Goal: Information Seeking & Learning: Learn about a topic

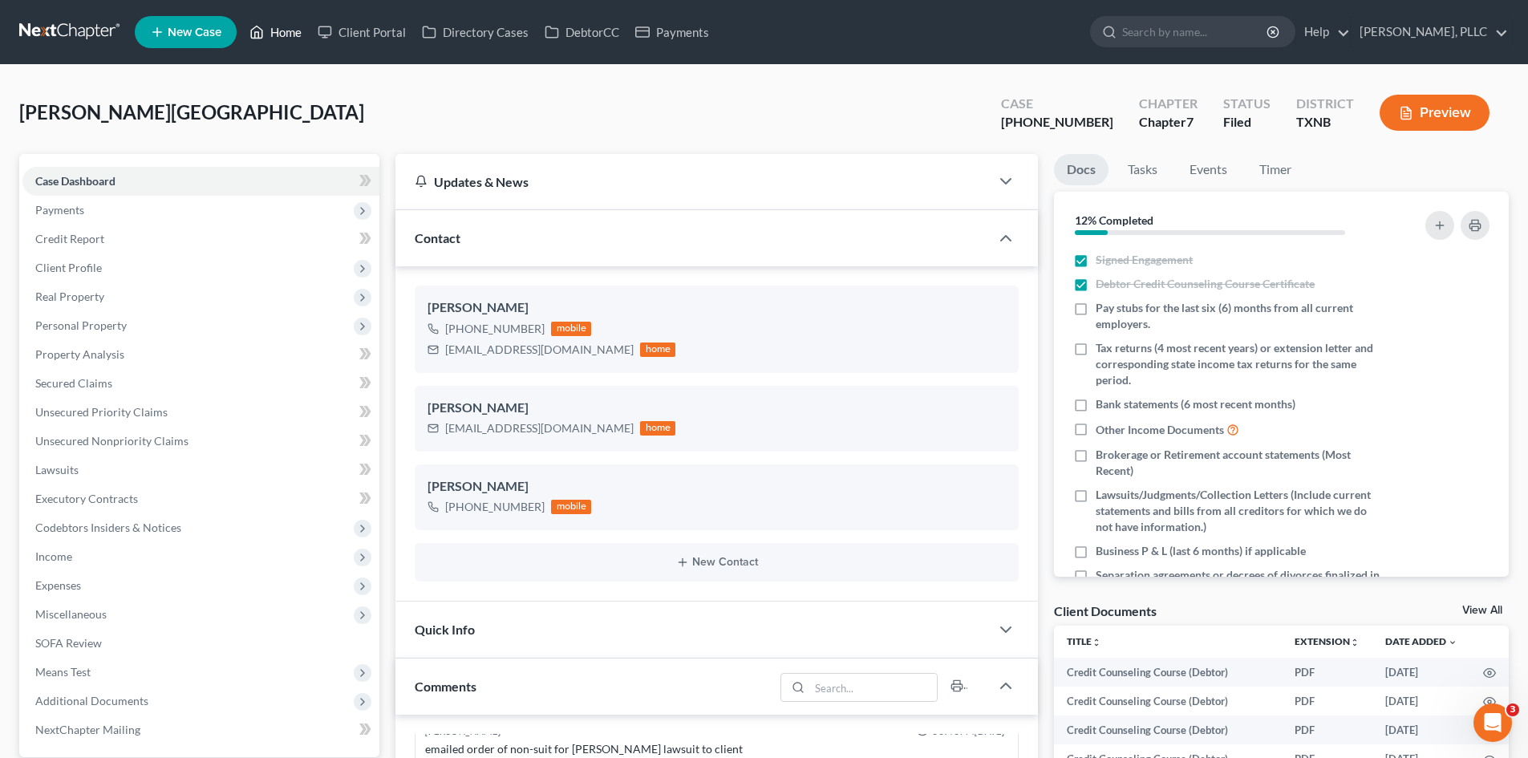
drag, startPoint x: 284, startPoint y: 38, endPoint x: 475, endPoint y: 74, distance: 194.3
click at [284, 38] on link "Home" at bounding box center [275, 32] width 68 height 29
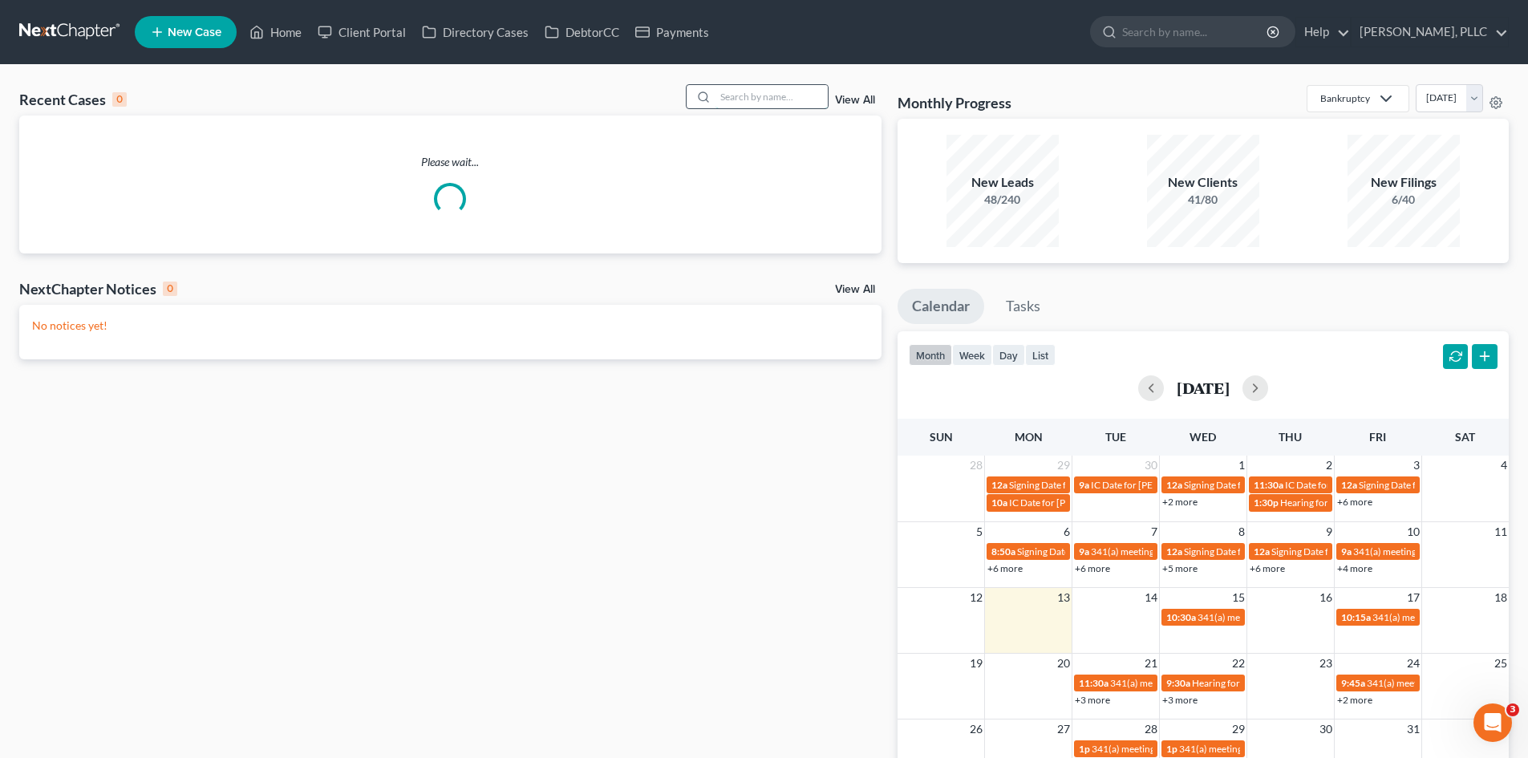
click at [788, 100] on input "search" at bounding box center [772, 96] width 112 height 23
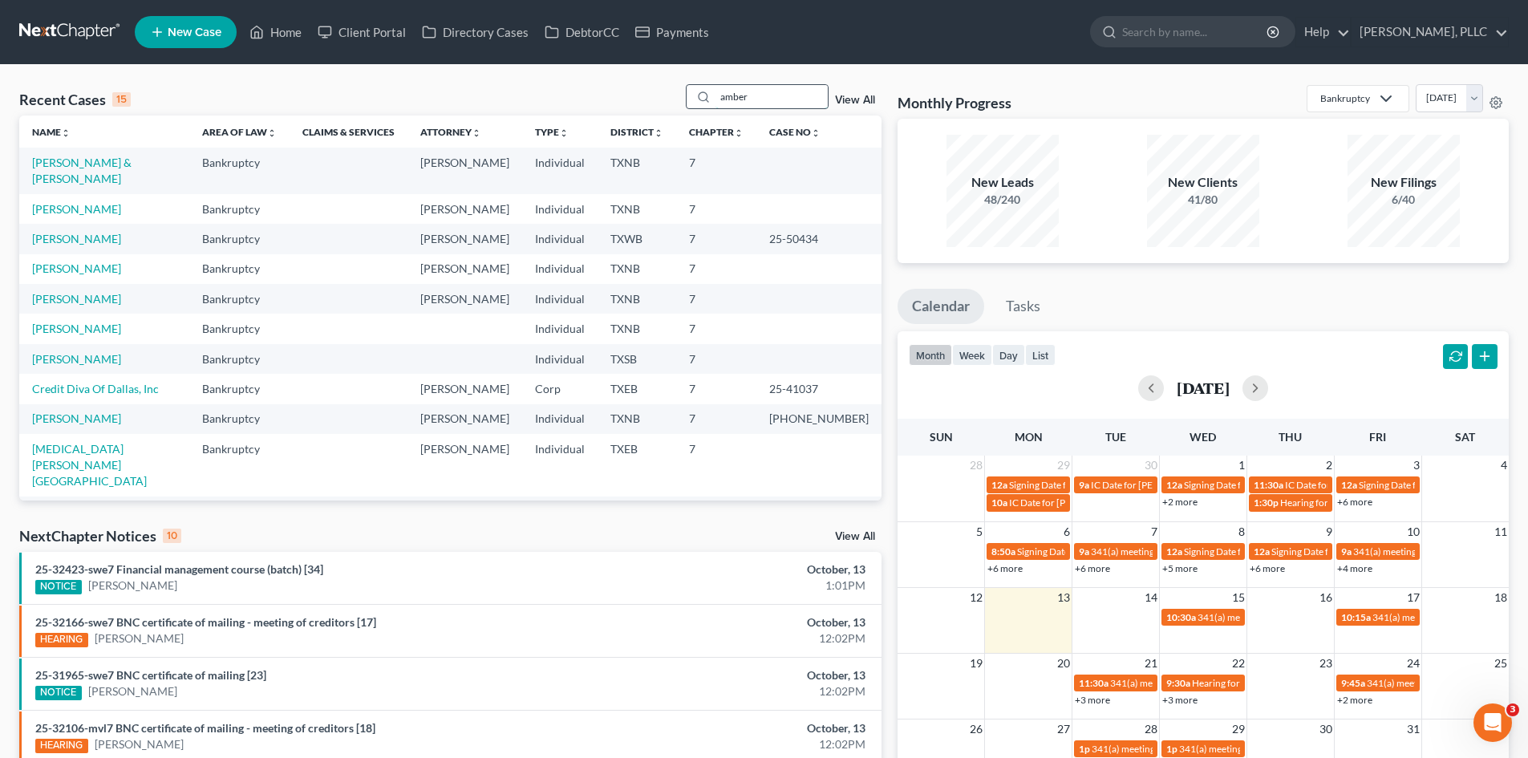
type input "amber"
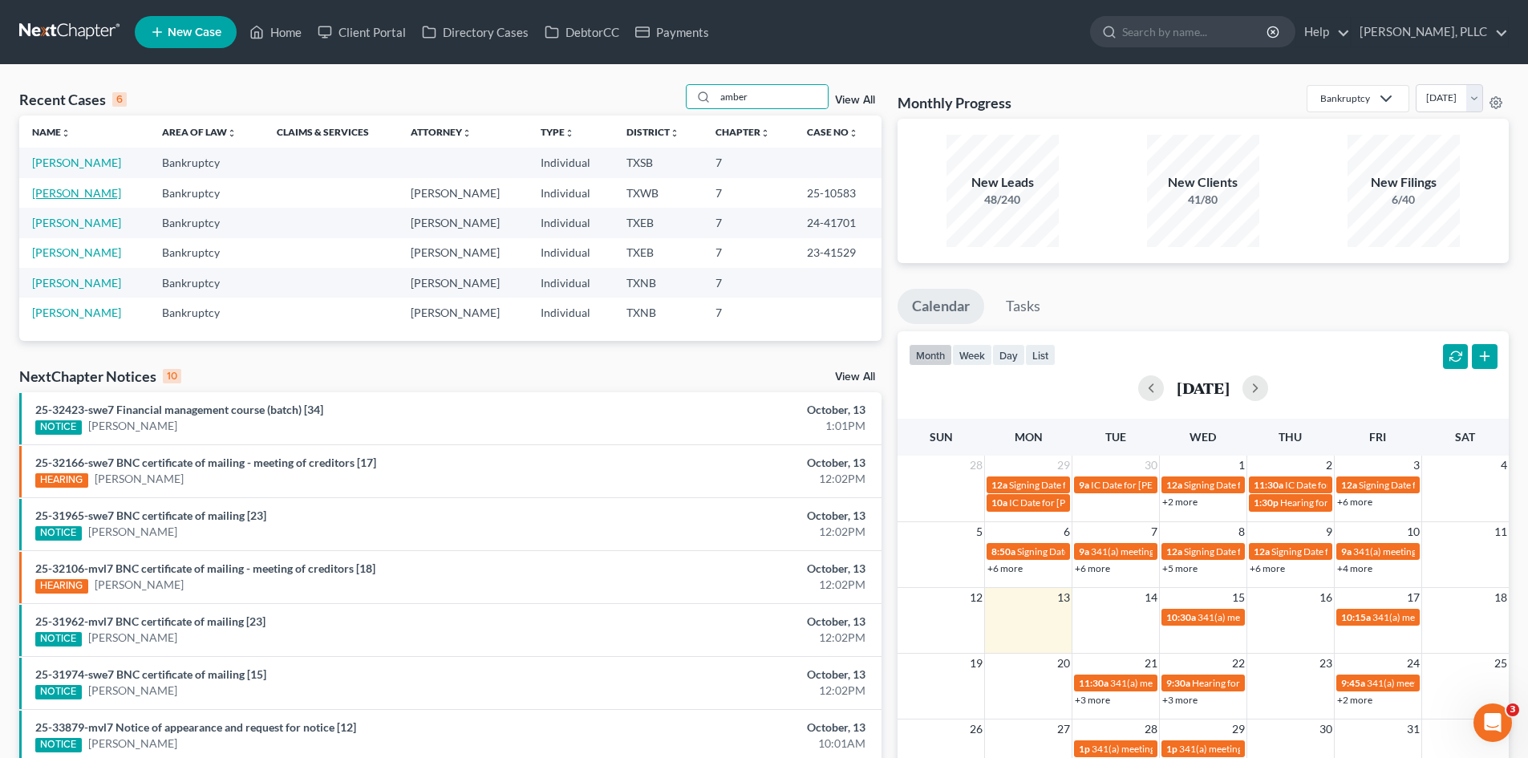
click at [79, 195] on link "Mezzacappa, Amber" at bounding box center [76, 193] width 89 height 14
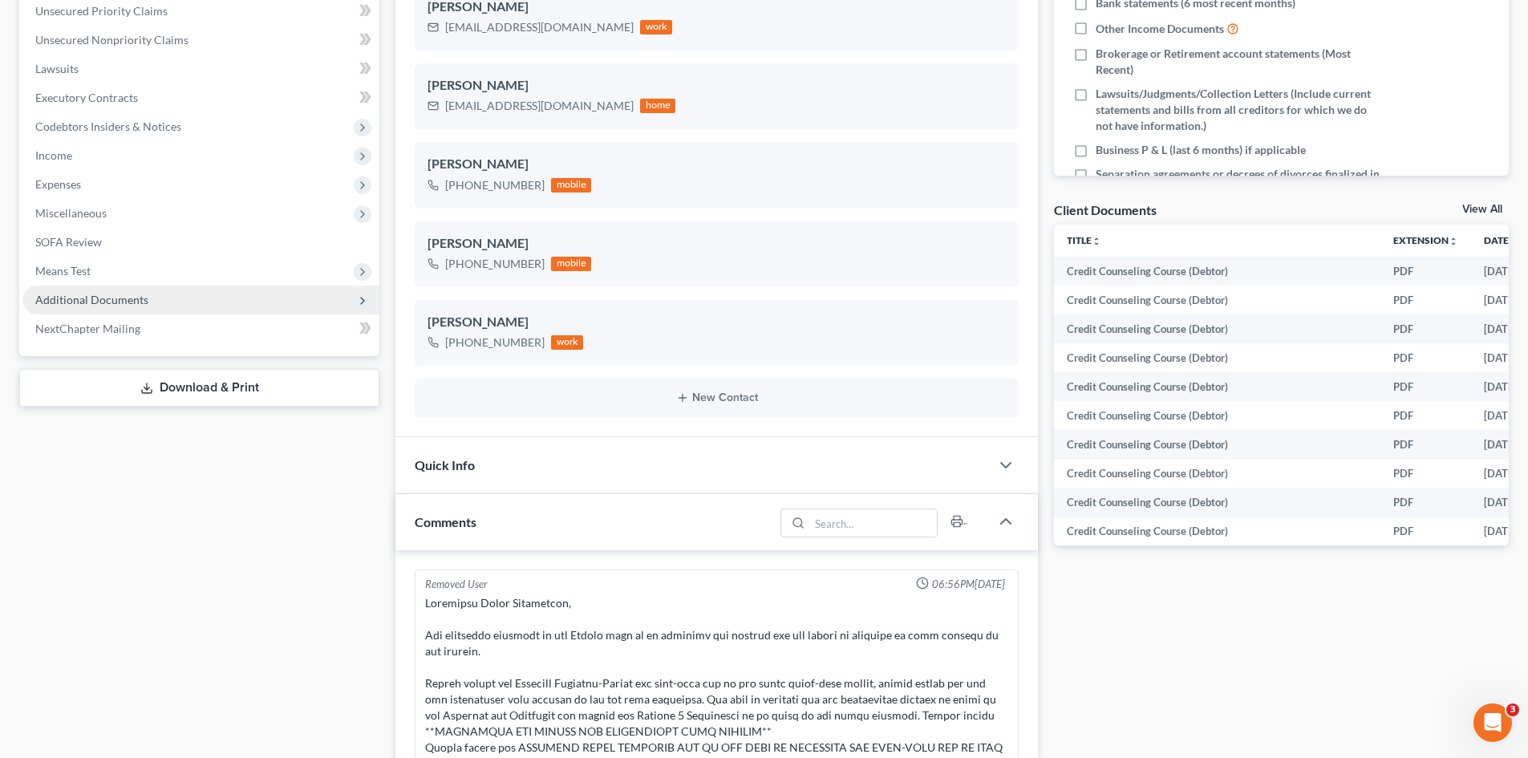
scroll to position [3332, 0]
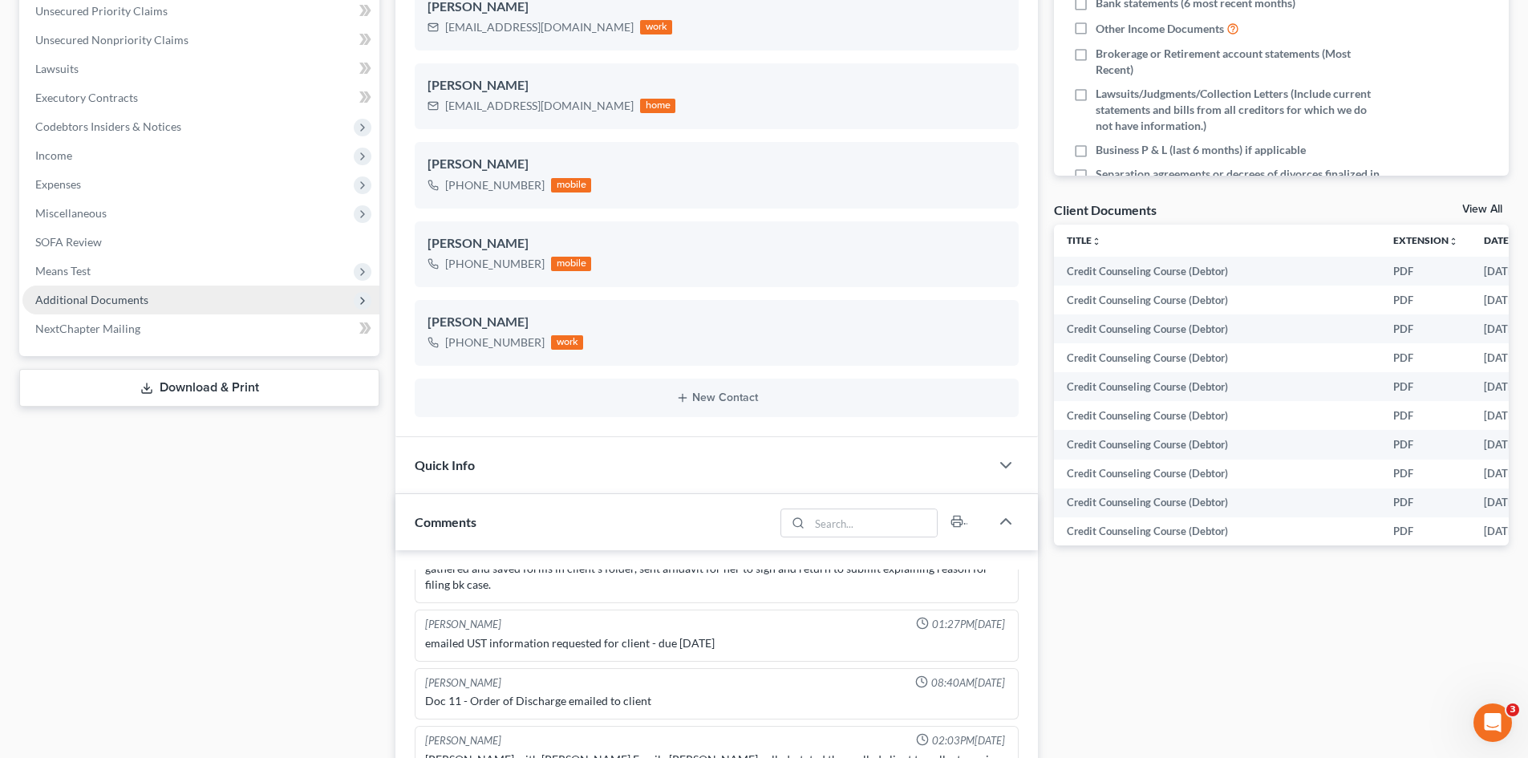
click at [164, 303] on span "Additional Documents" at bounding box center [200, 300] width 357 height 29
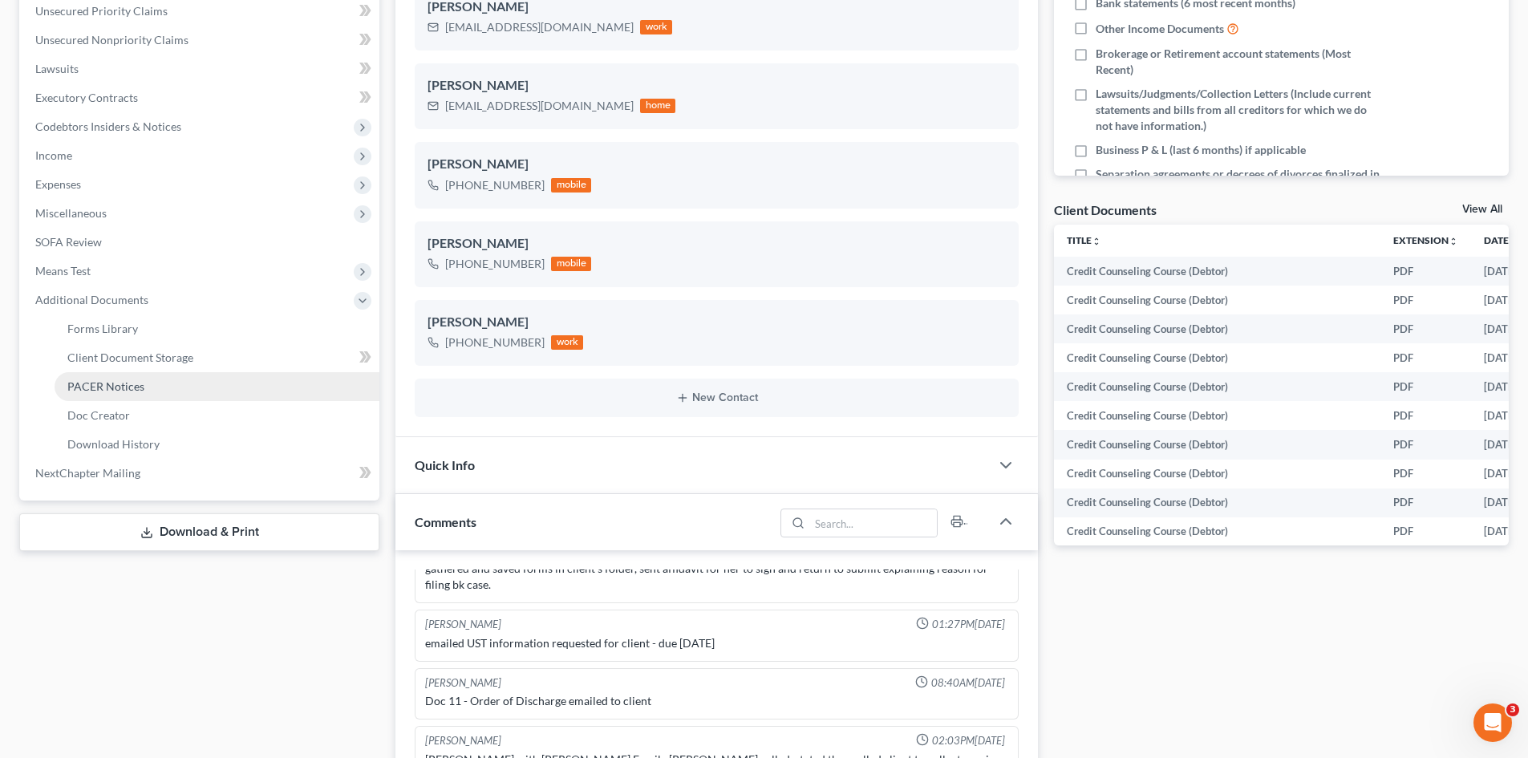
click at [146, 400] on link "PACER Notices" at bounding box center [217, 386] width 325 height 29
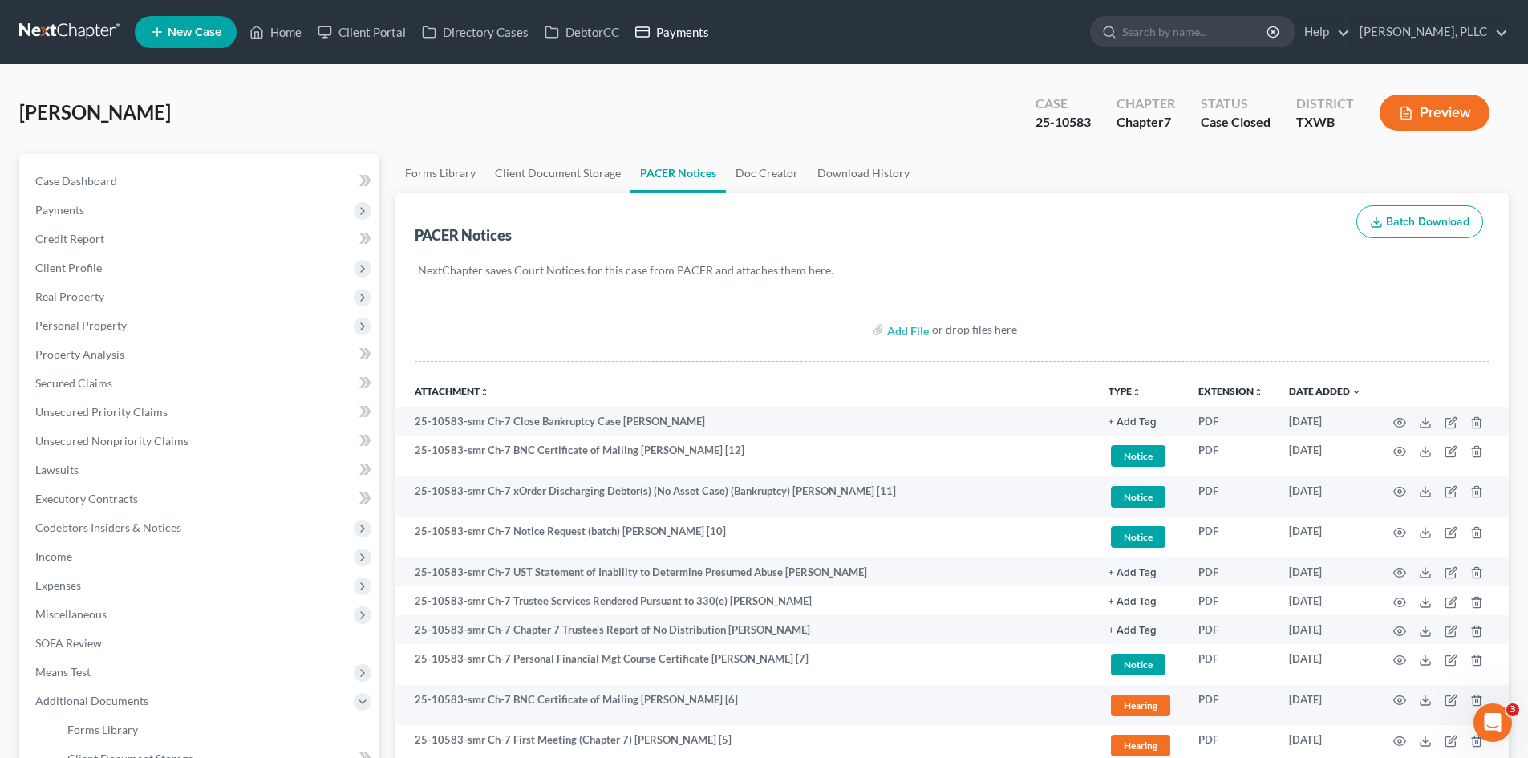
click at [686, 32] on link "Payments" at bounding box center [672, 32] width 90 height 29
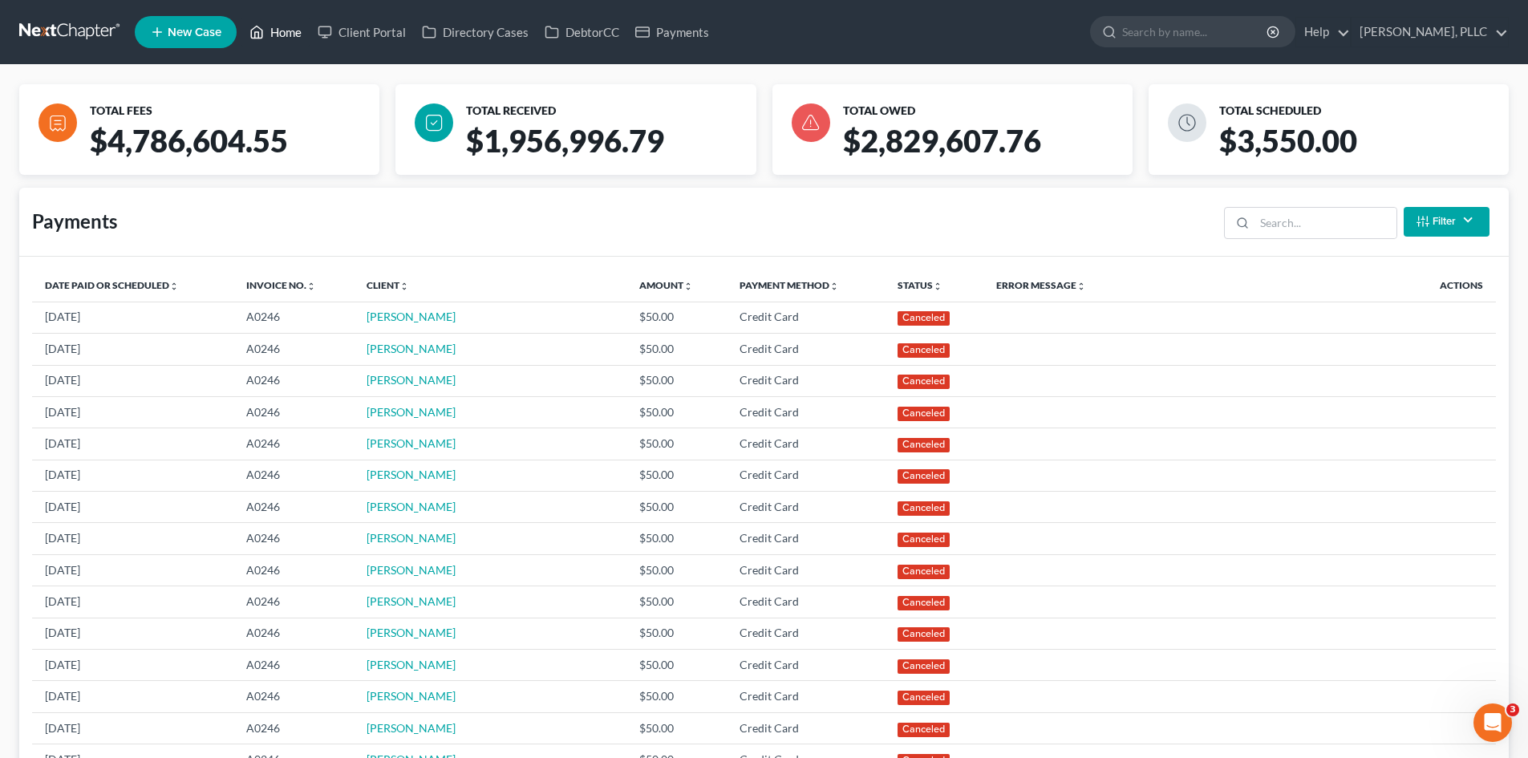
click at [282, 23] on link "Home" at bounding box center [275, 32] width 68 height 29
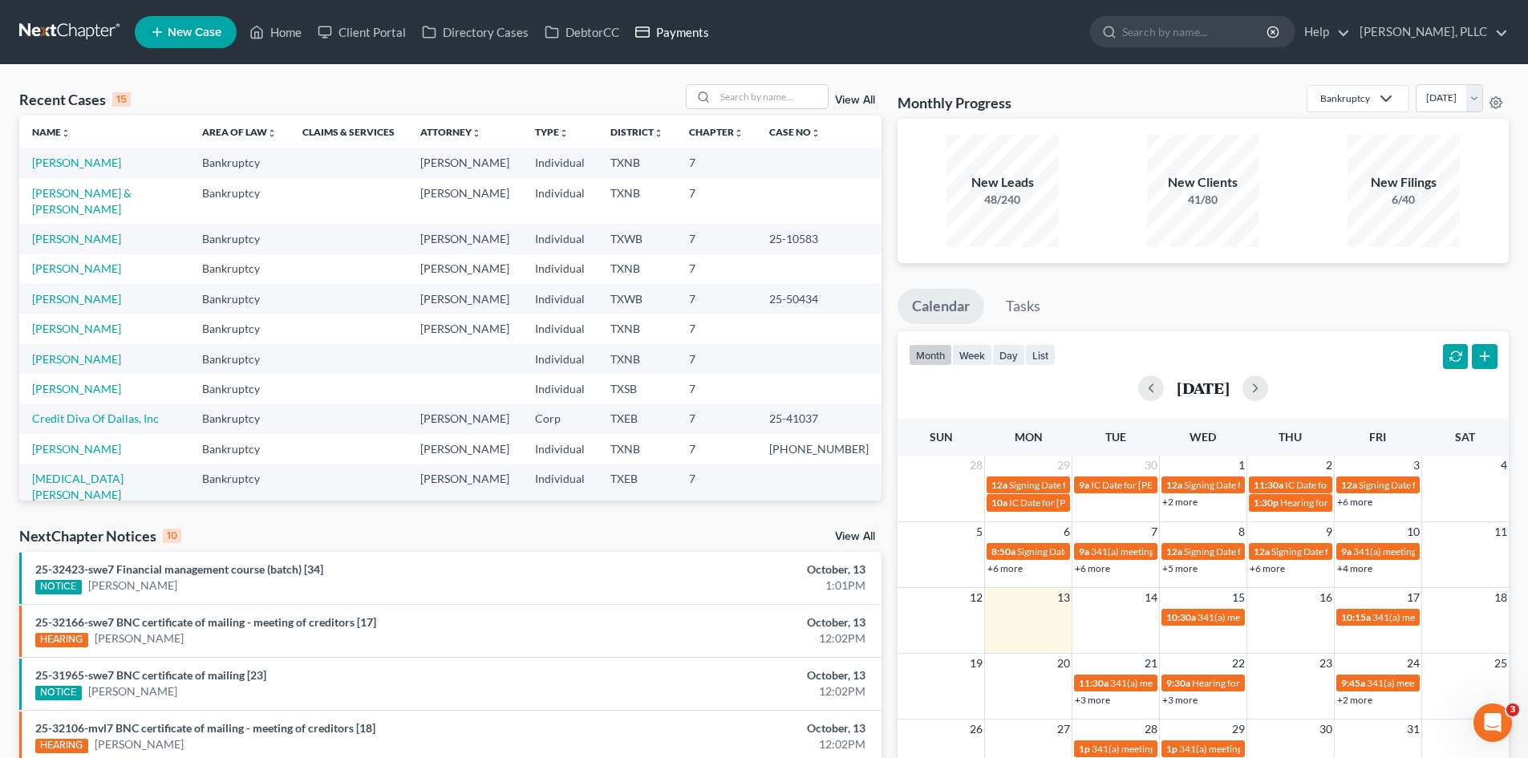
click at [672, 36] on link "Payments" at bounding box center [672, 32] width 90 height 29
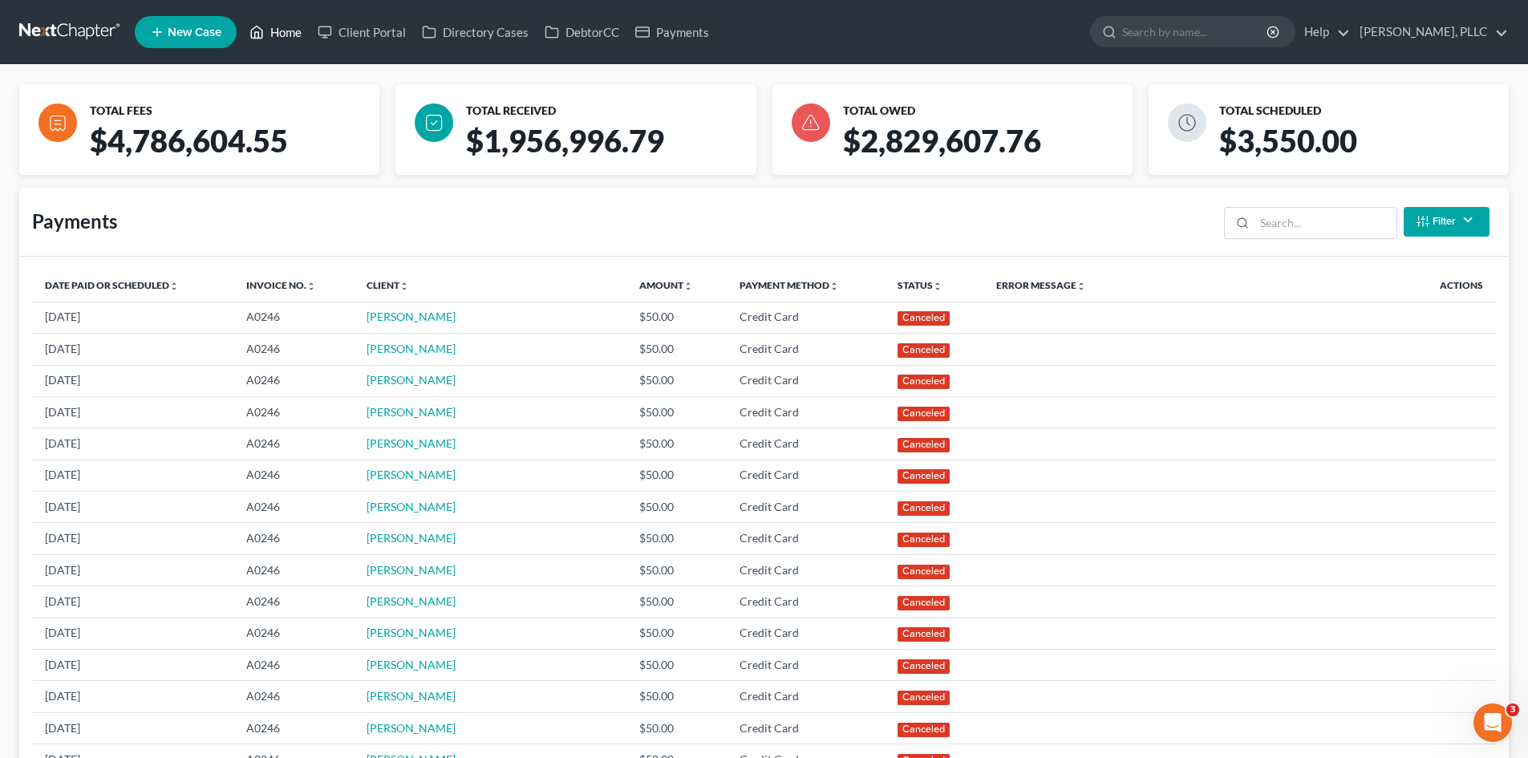
click at [274, 36] on link "Home" at bounding box center [275, 32] width 68 height 29
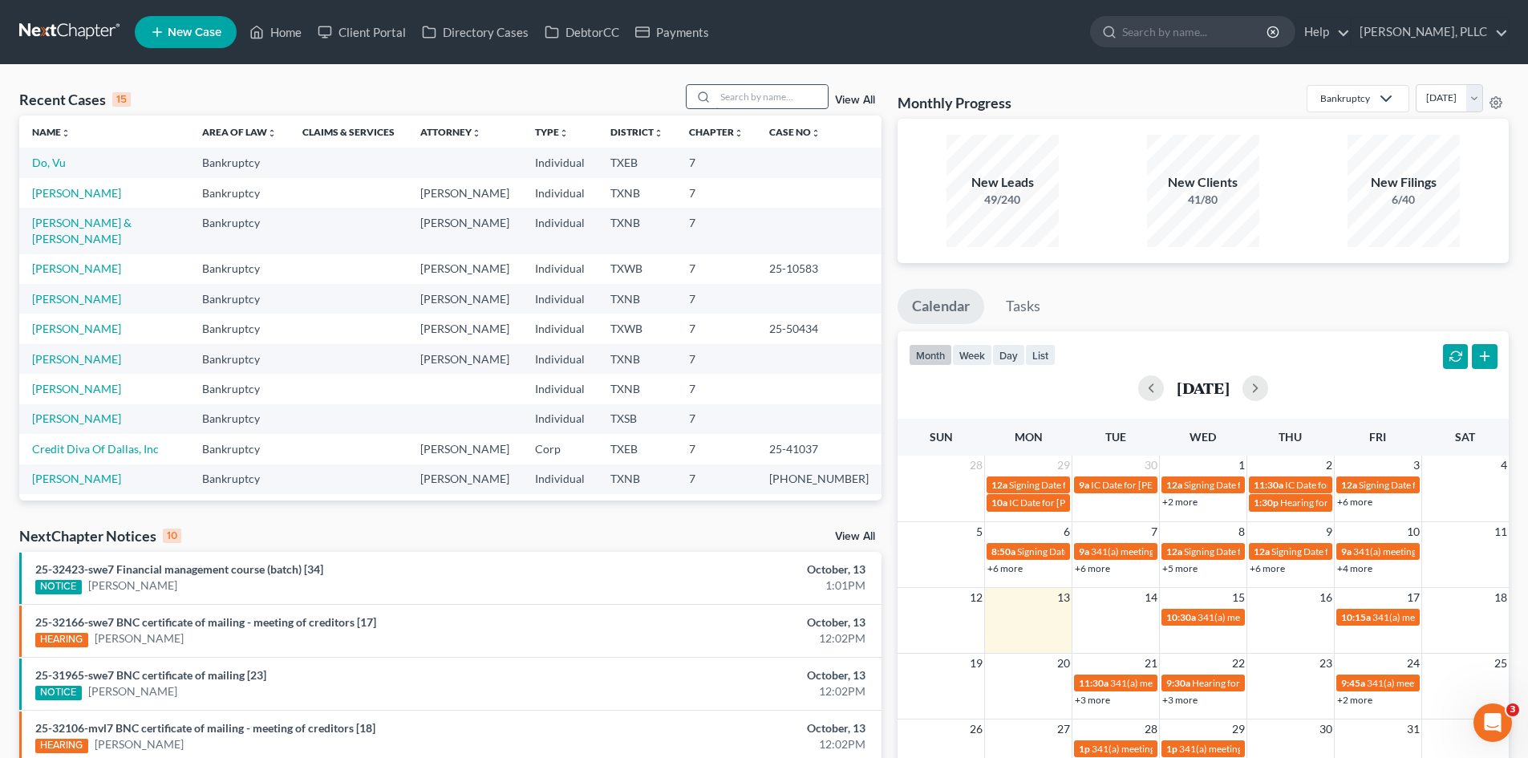
click at [724, 99] on input "search" at bounding box center [772, 96] width 112 height 23
type input "cadena"
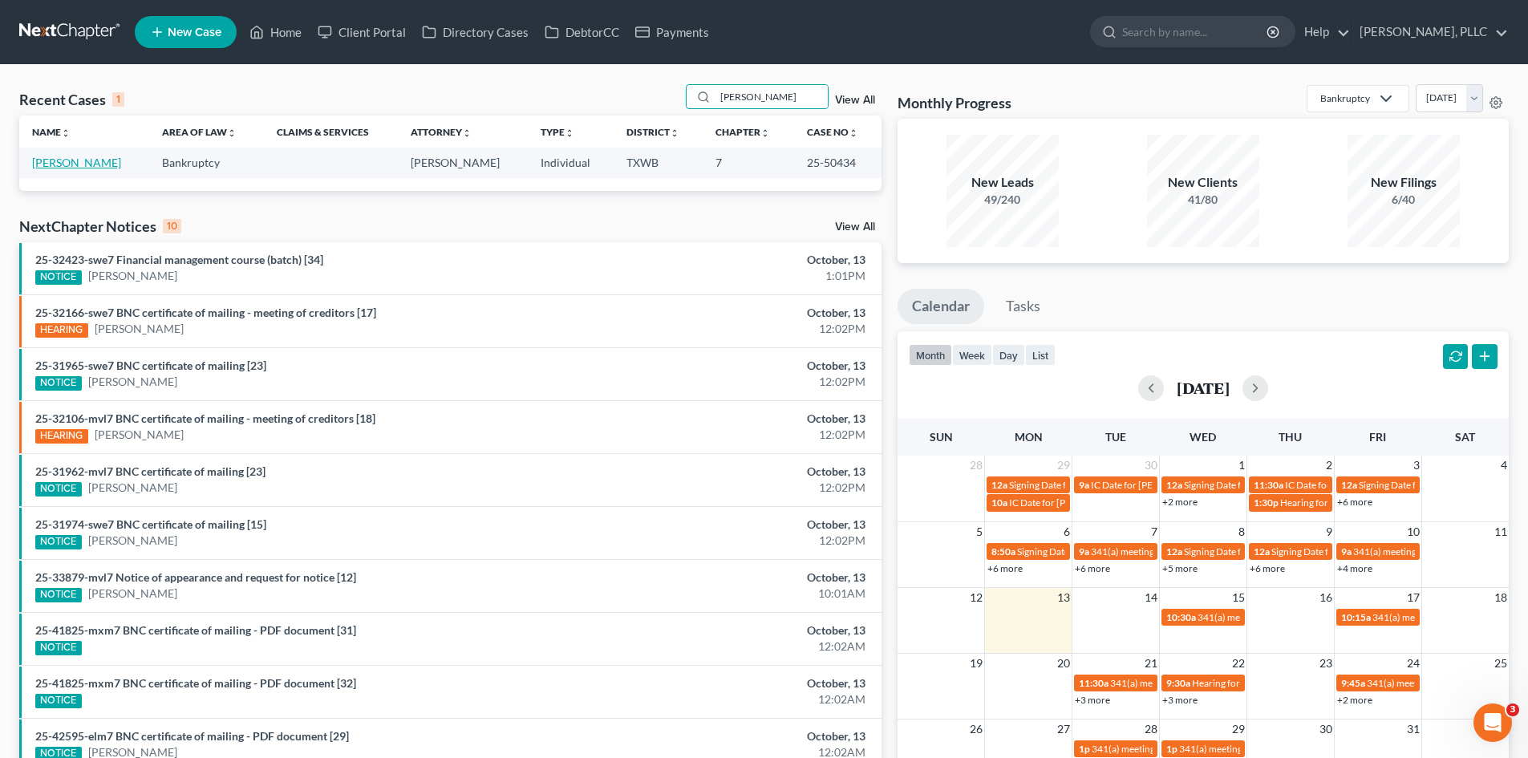
click at [68, 163] on link "Cadena, Victor" at bounding box center [76, 163] width 89 height 14
select select "4"
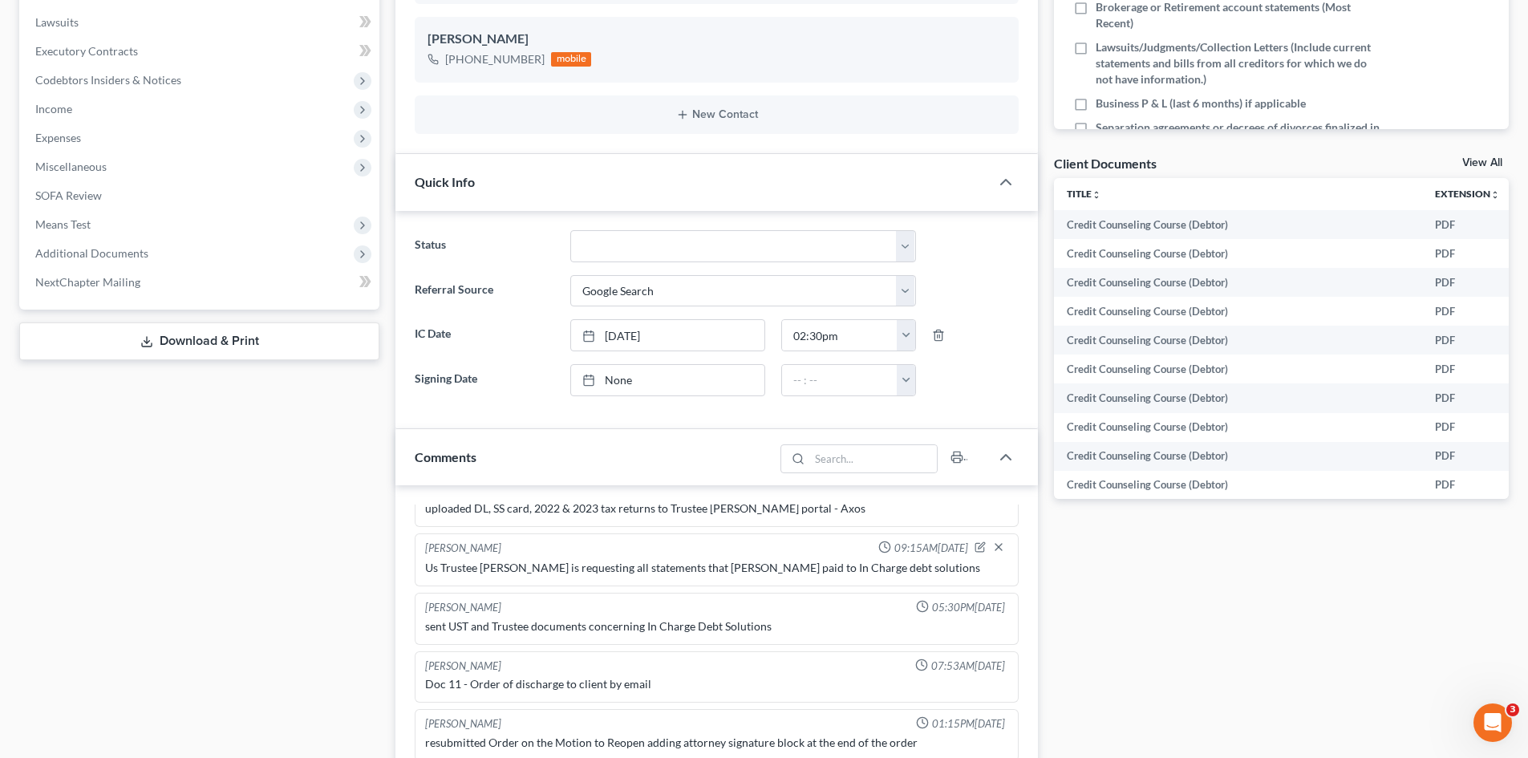
scroll to position [481, 0]
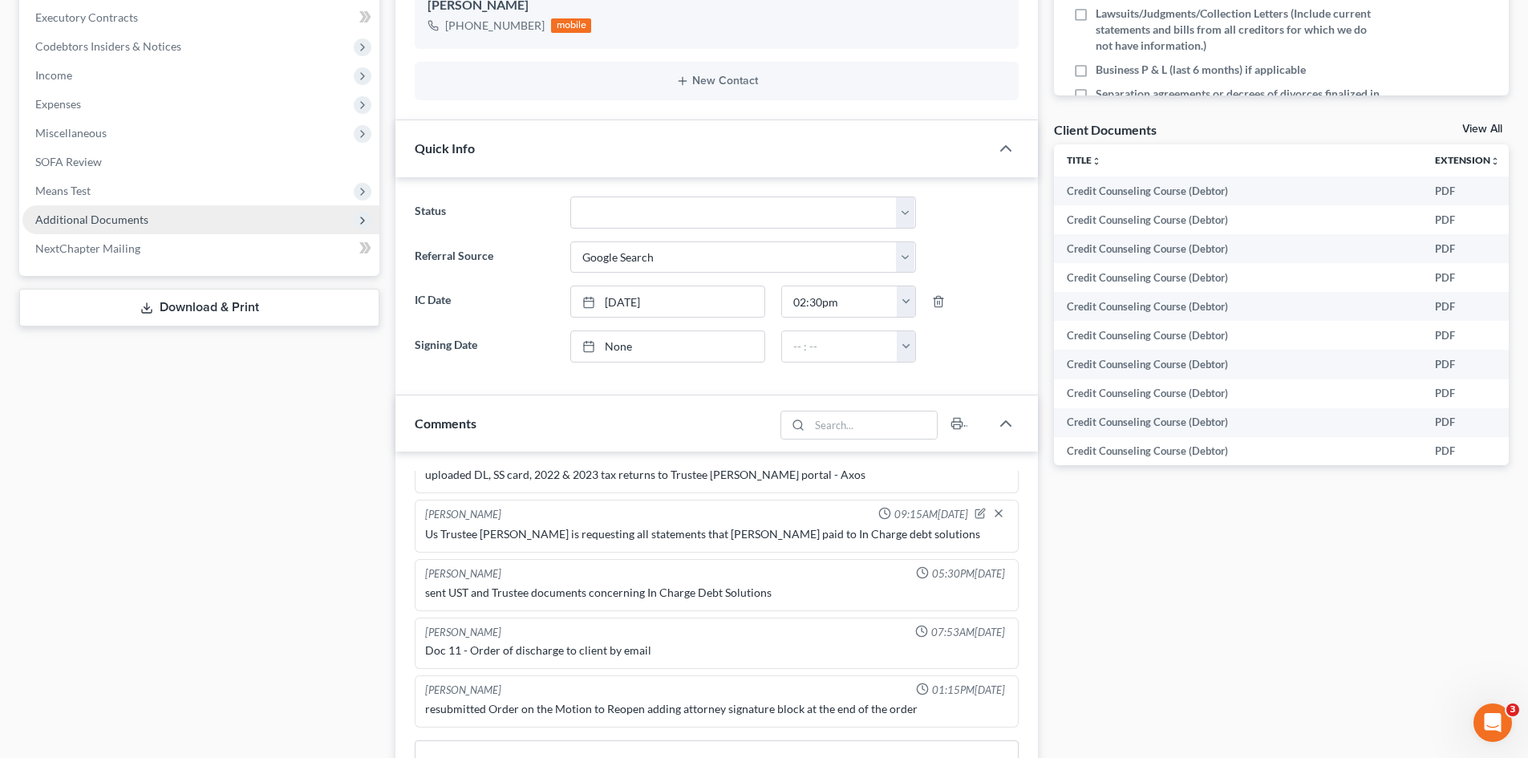
click at [133, 231] on span "Additional Documents" at bounding box center [200, 219] width 357 height 29
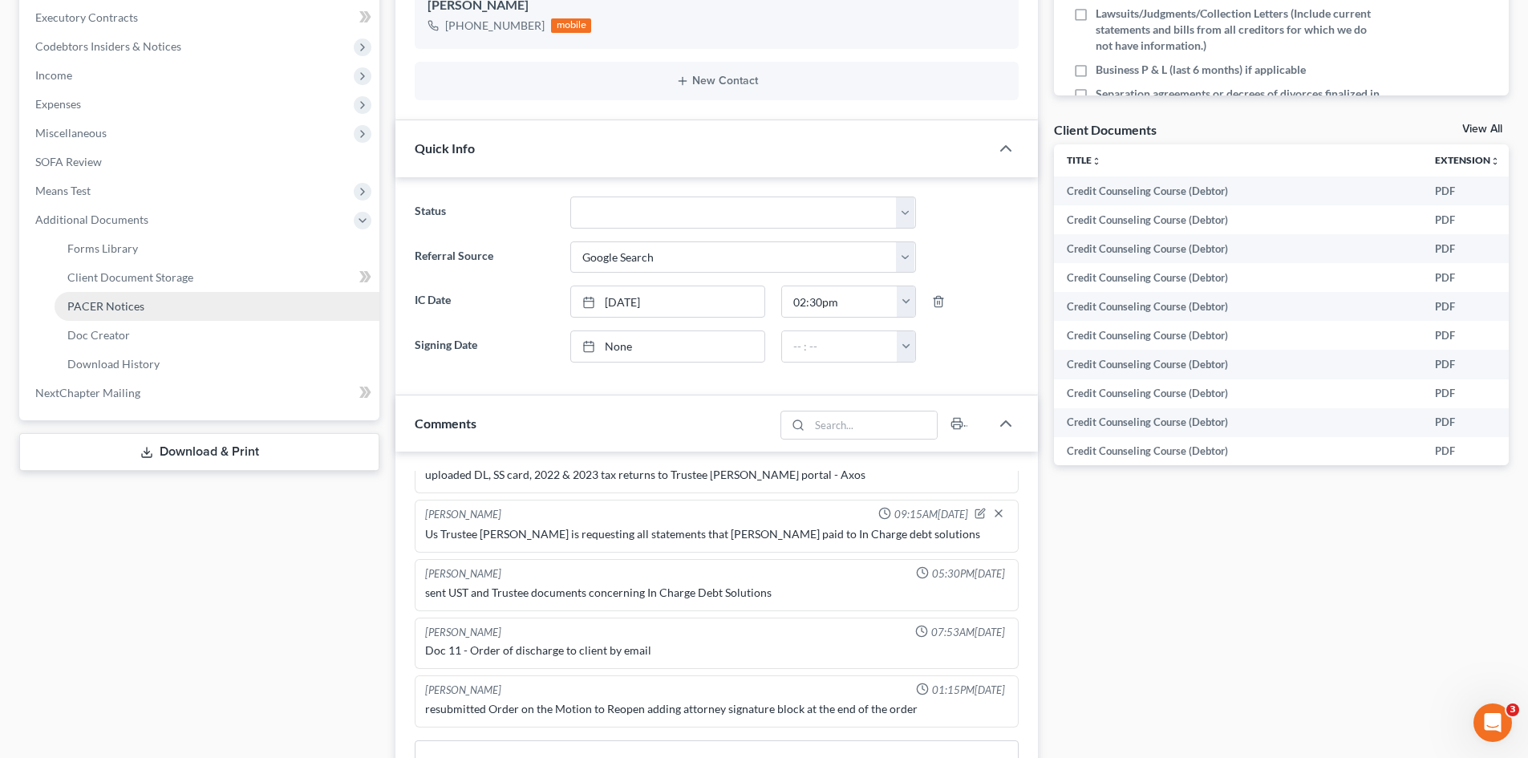
click at [112, 314] on link "PACER Notices" at bounding box center [217, 306] width 325 height 29
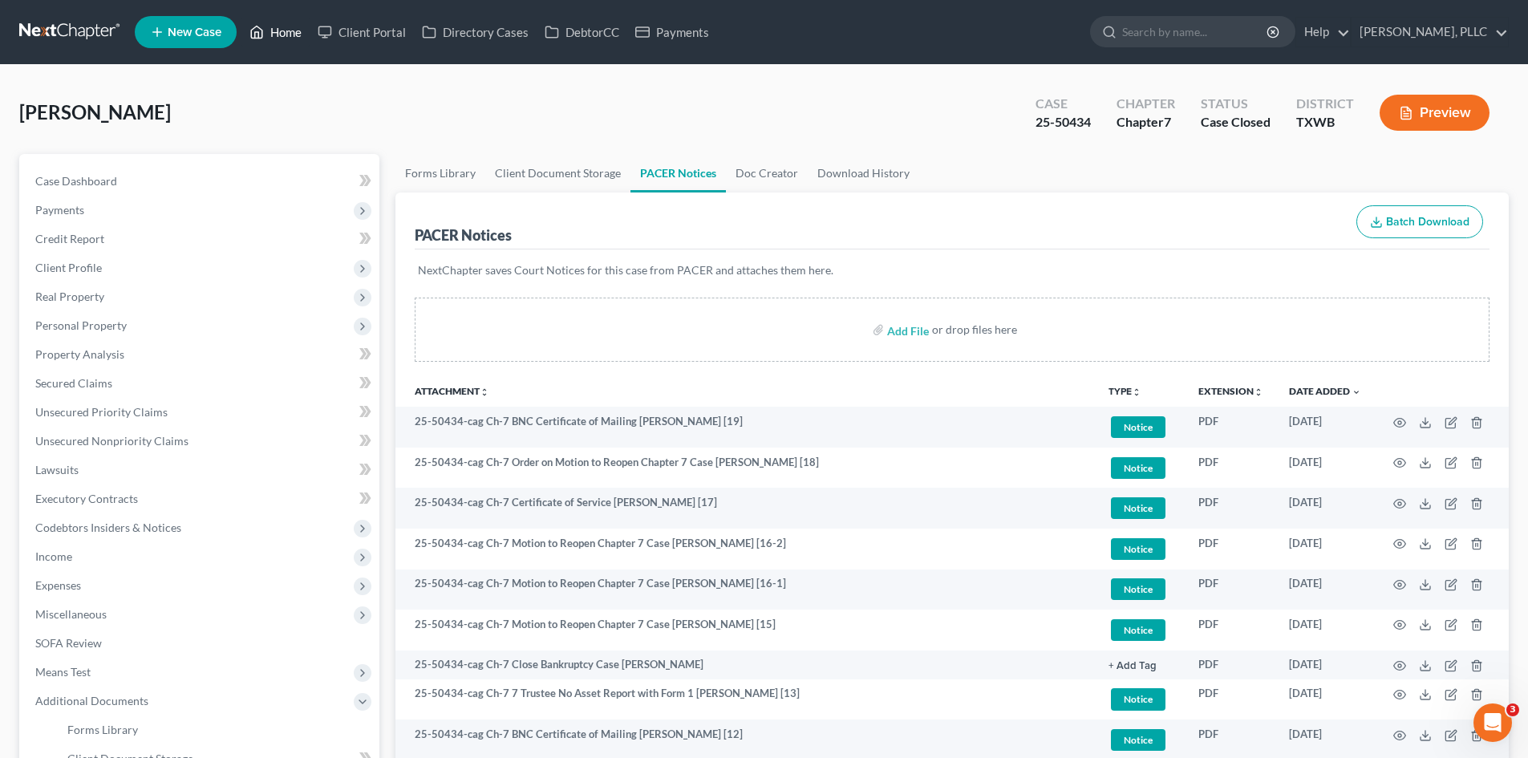
click at [290, 28] on link "Home" at bounding box center [275, 32] width 68 height 29
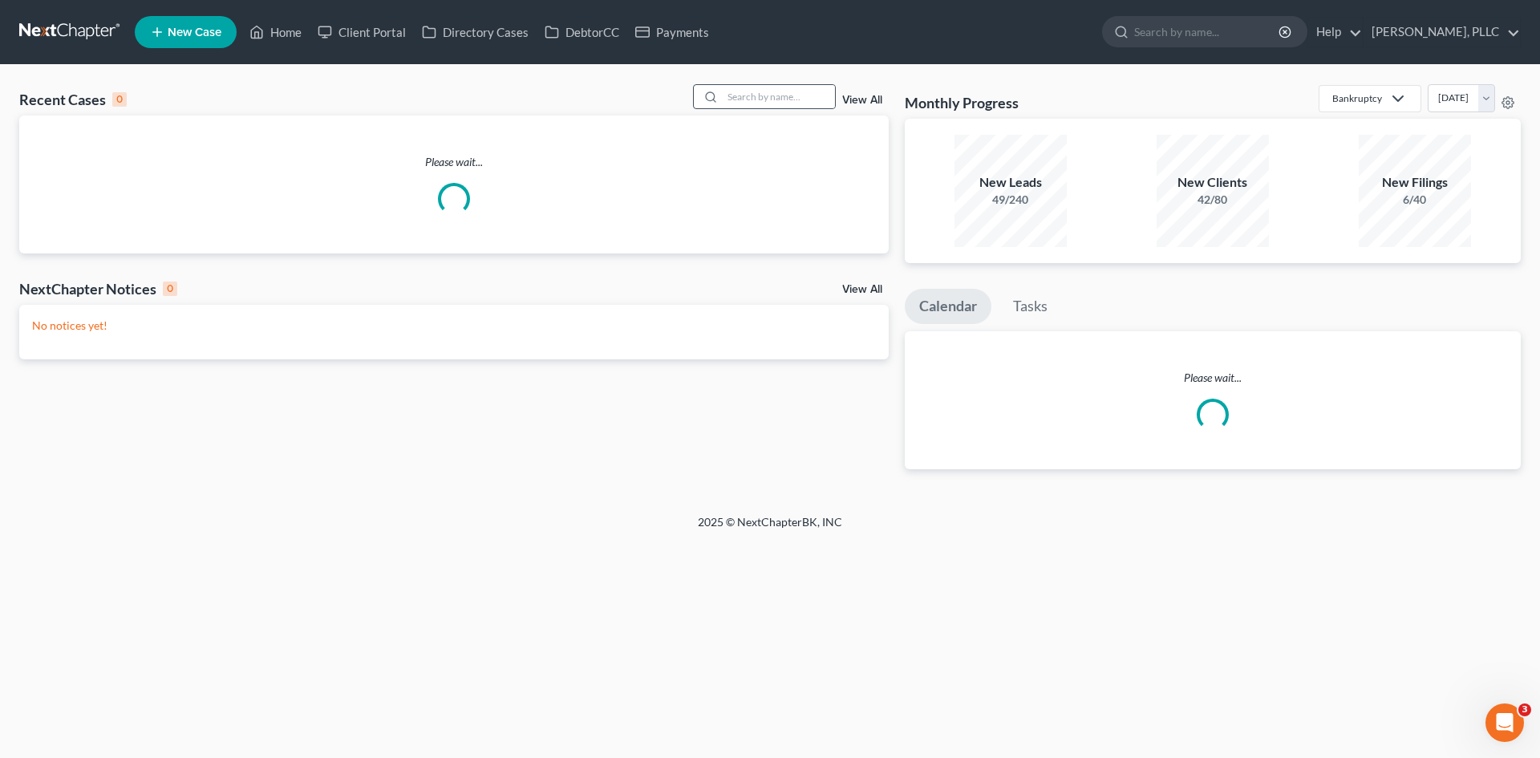
click at [724, 106] on div at bounding box center [764, 96] width 143 height 25
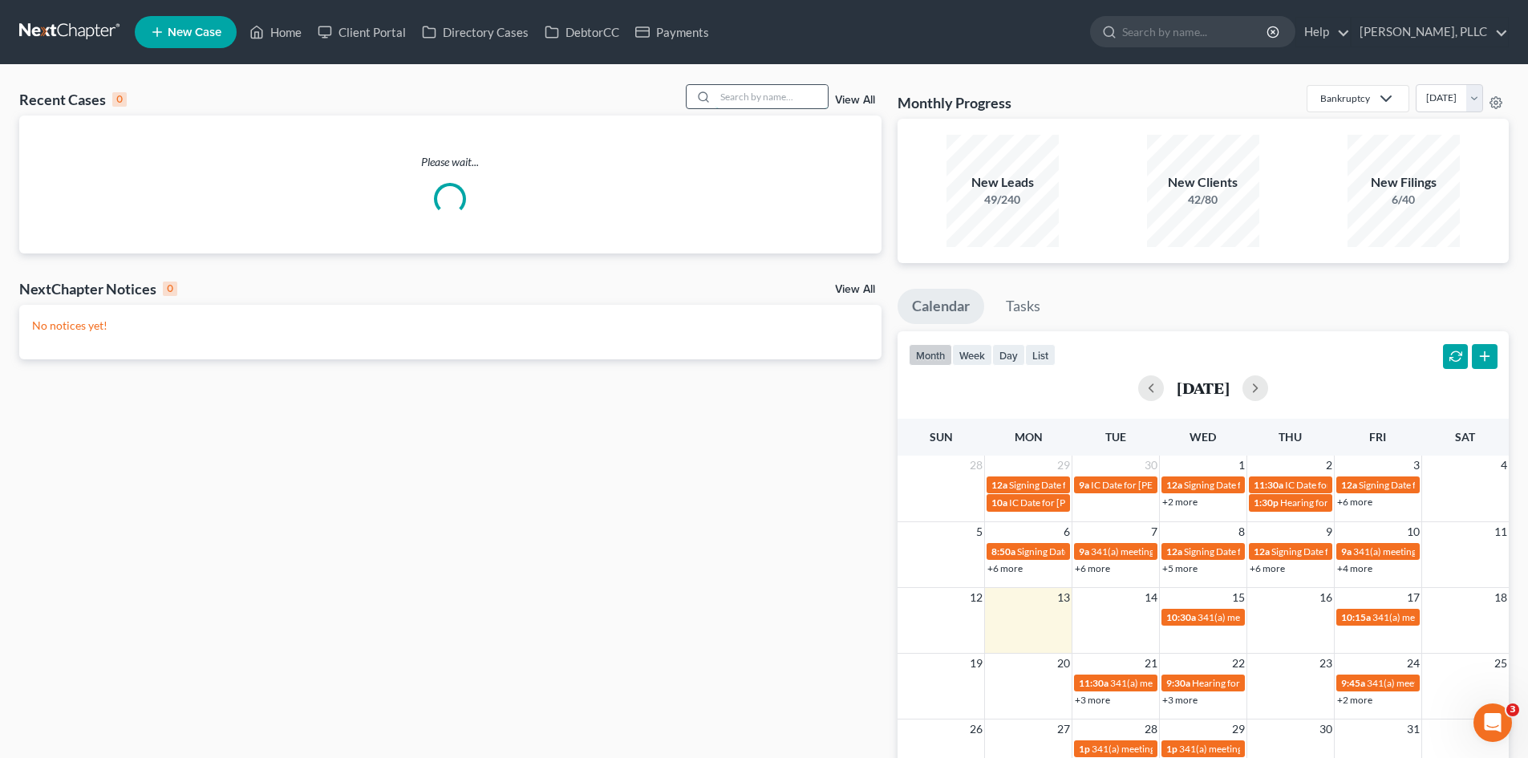
click at [740, 99] on input "search" at bounding box center [772, 96] width 112 height 23
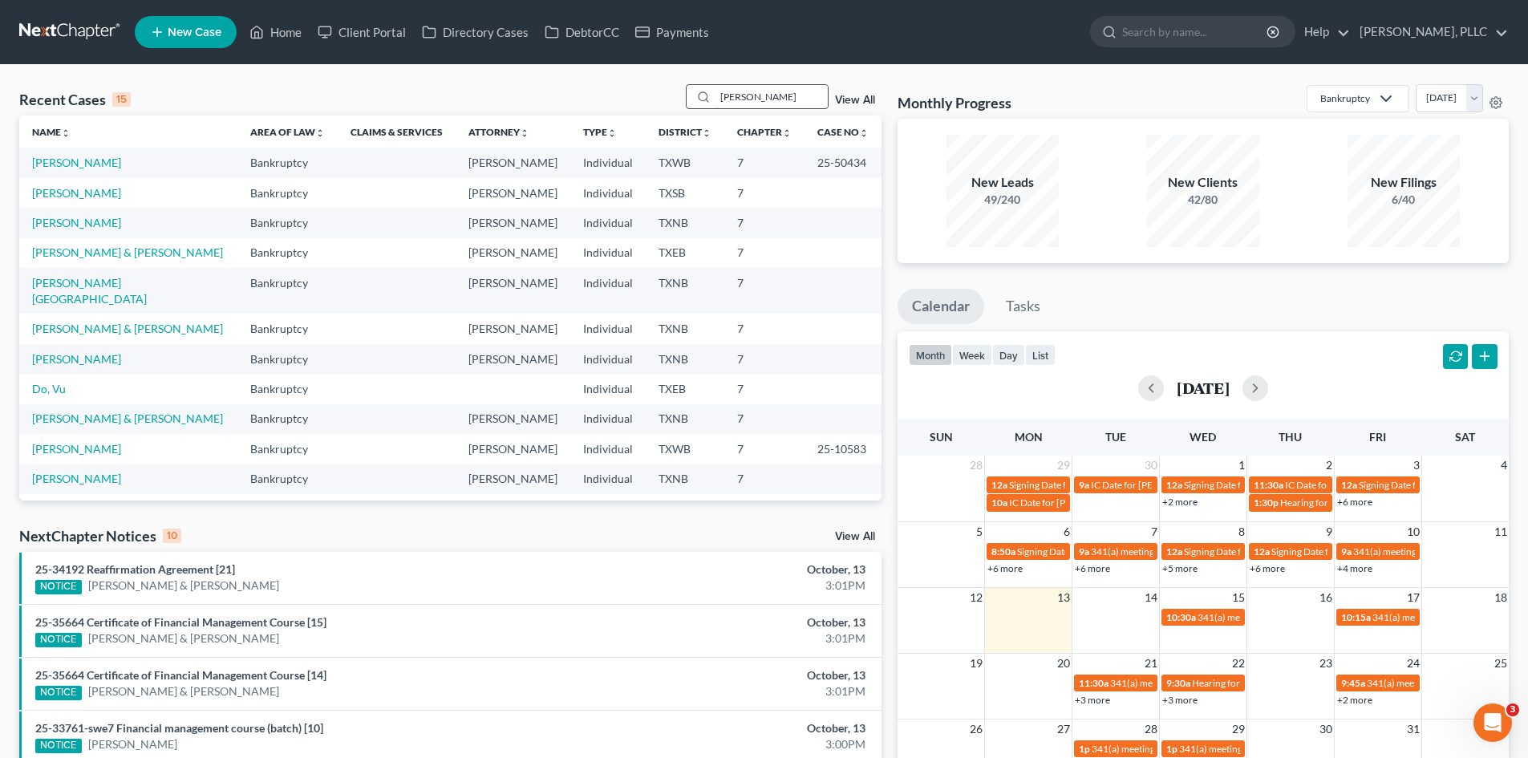
type input "reed"
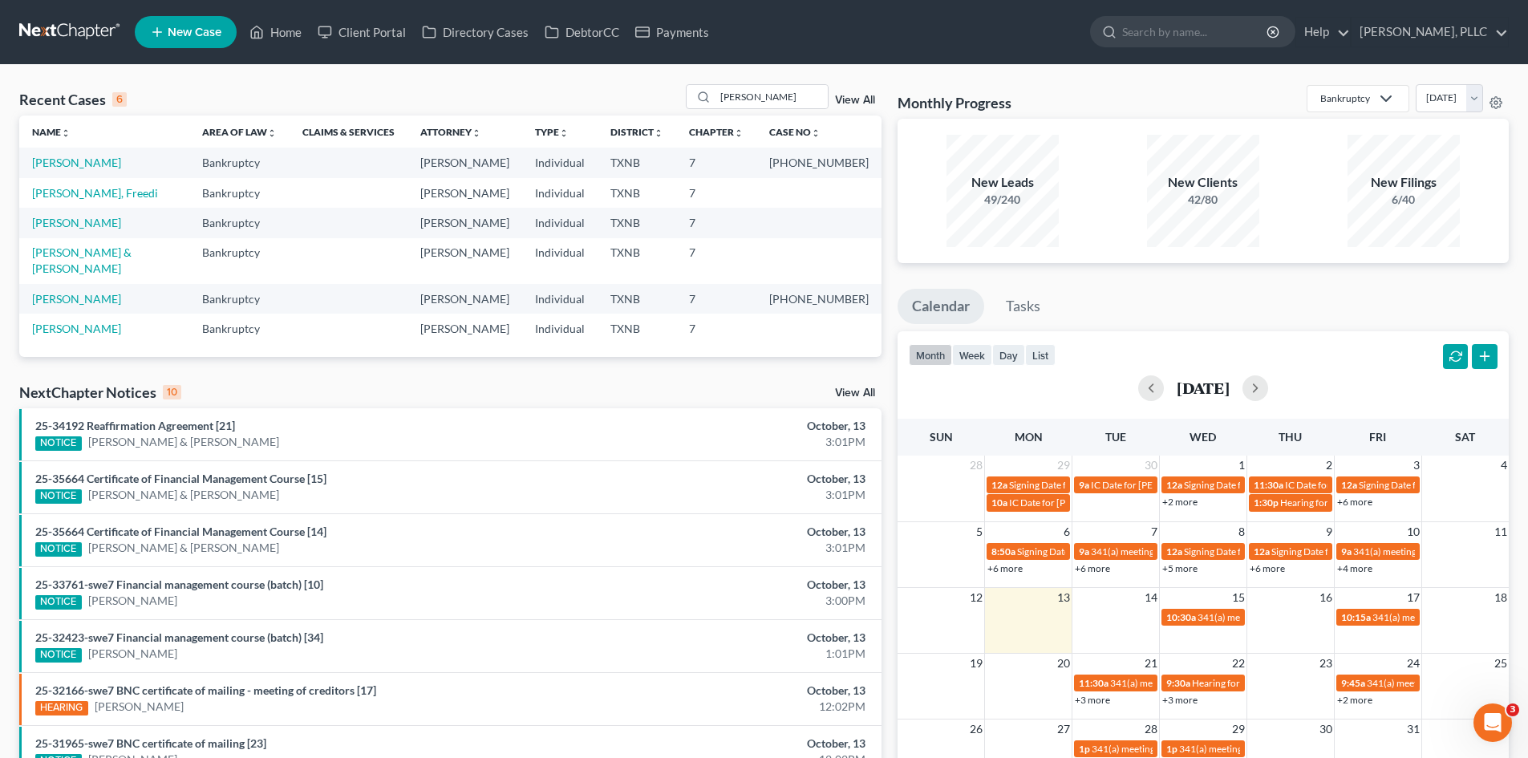
click at [87, 151] on td "Reed, Stephanie" at bounding box center [104, 163] width 170 height 30
click at [91, 161] on link "Reed, Stephanie" at bounding box center [76, 163] width 89 height 14
select select "4"
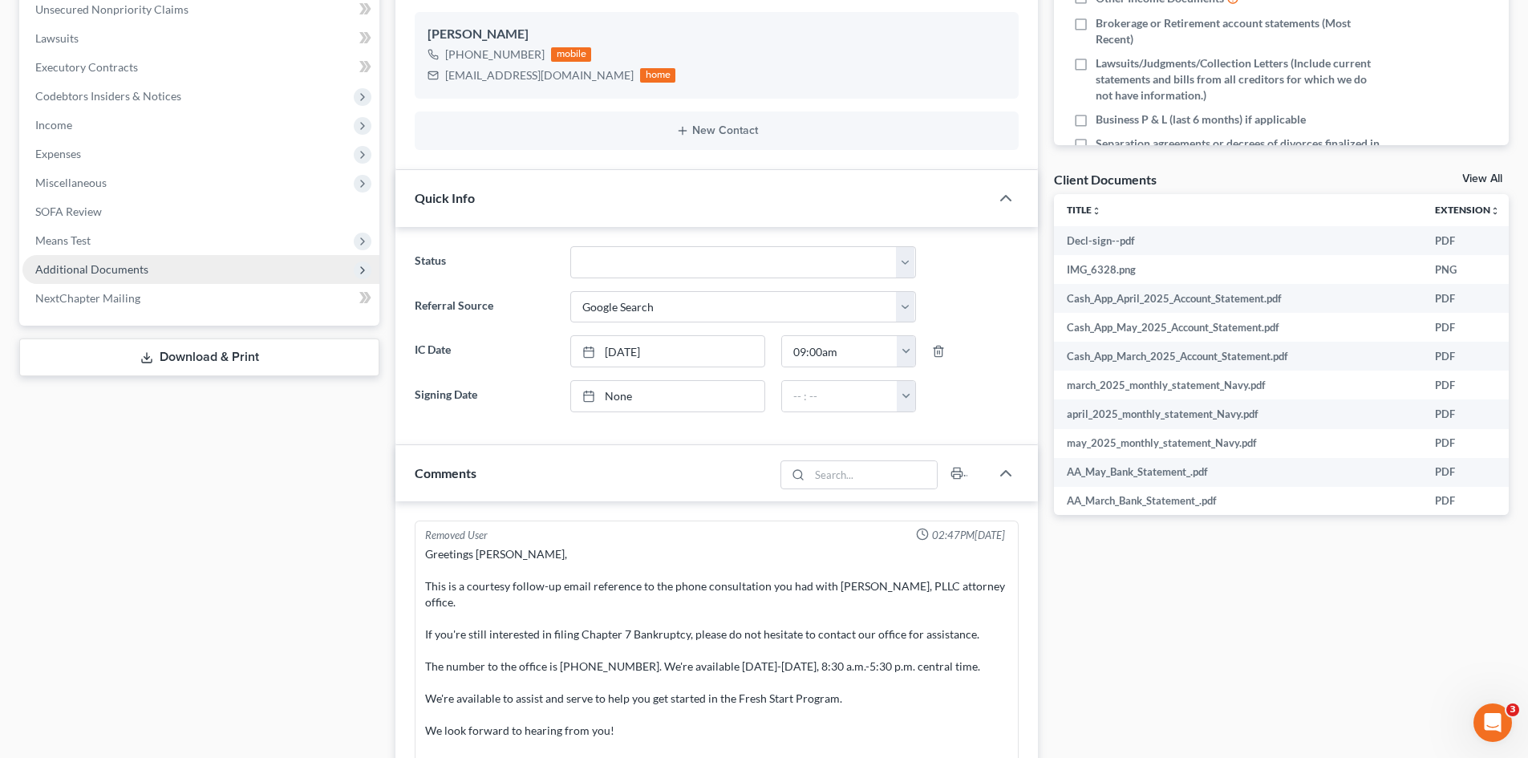
scroll to position [2564, 0]
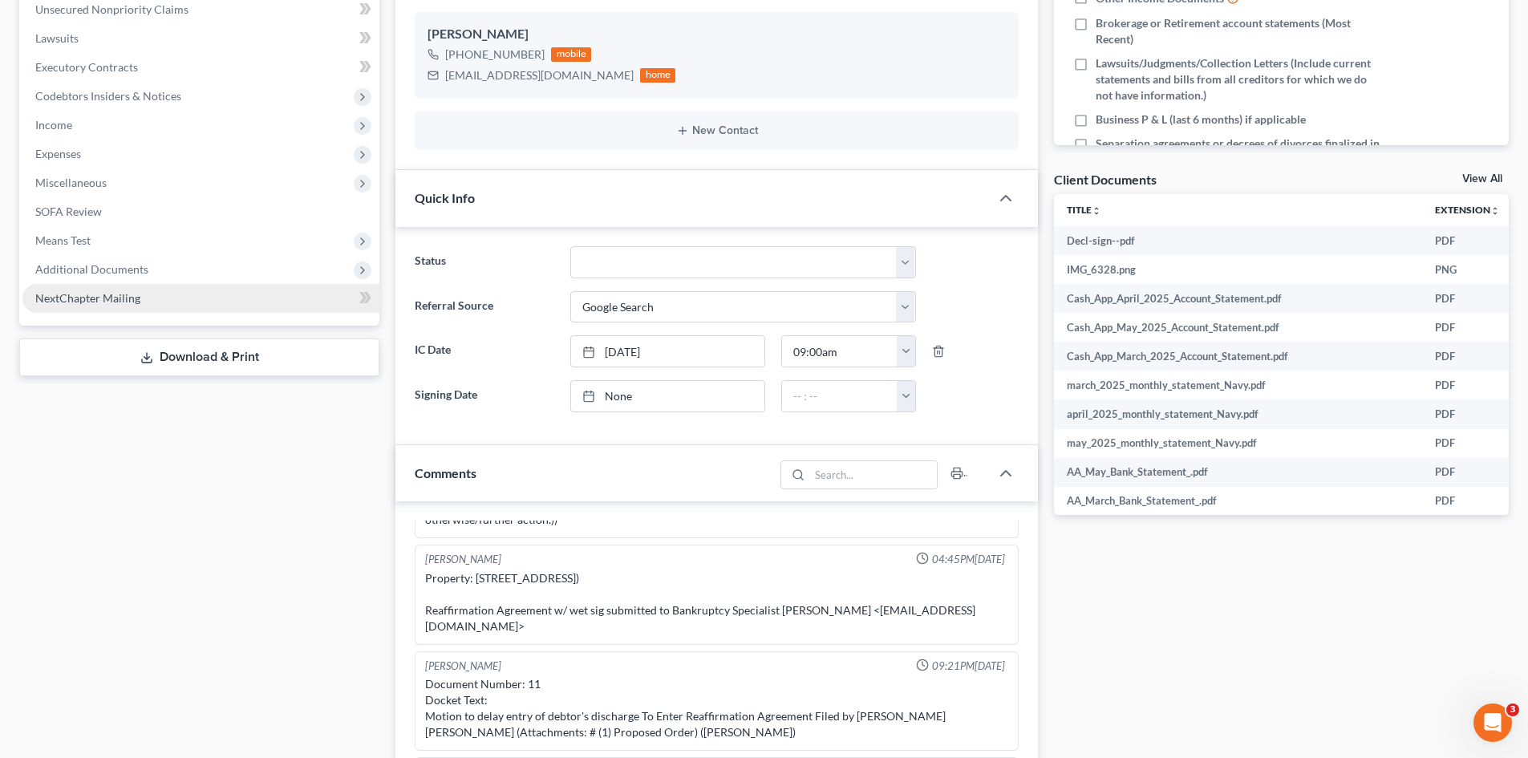
click at [205, 273] on span "Additional Documents" at bounding box center [200, 269] width 357 height 29
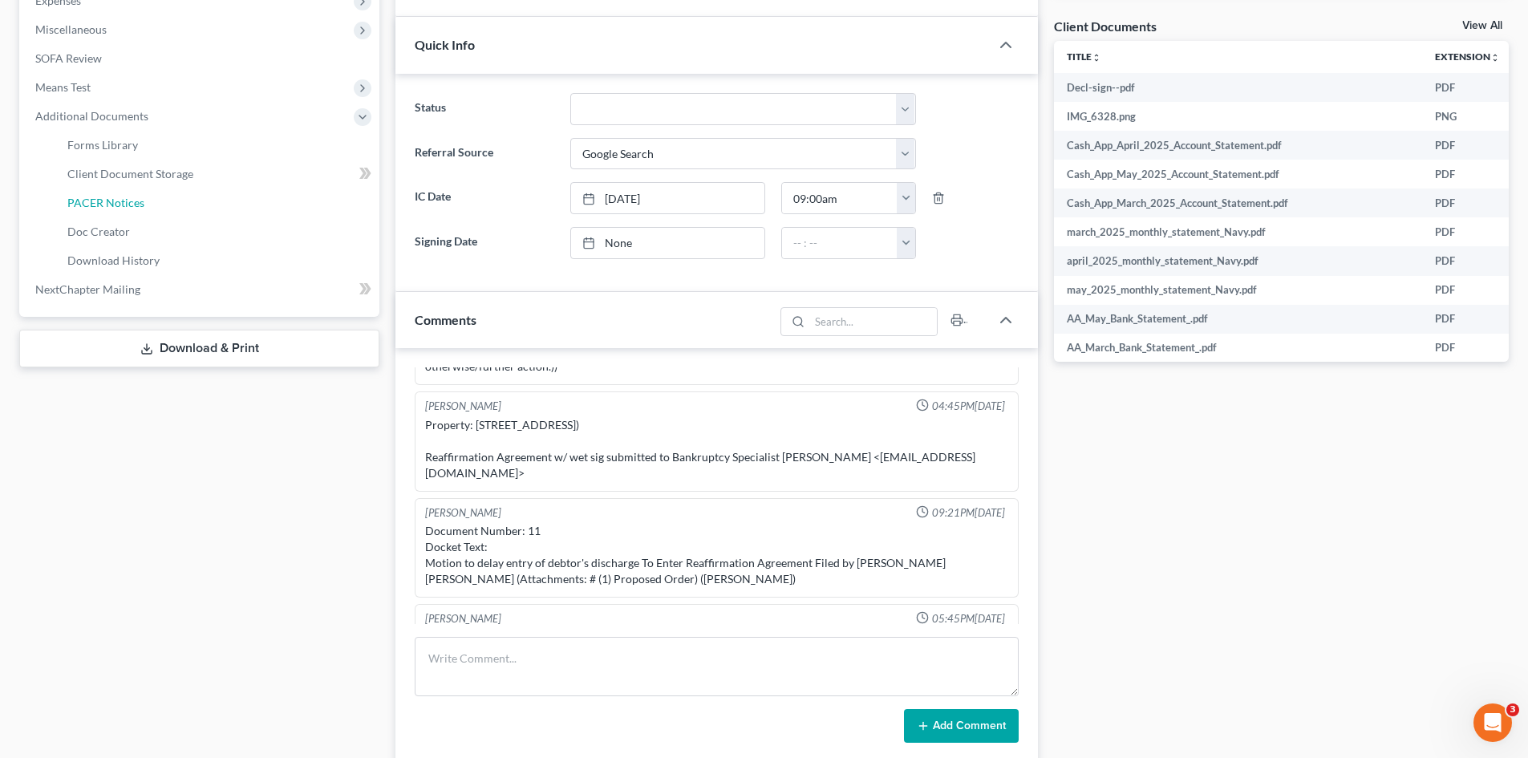
scroll to position [592, 0]
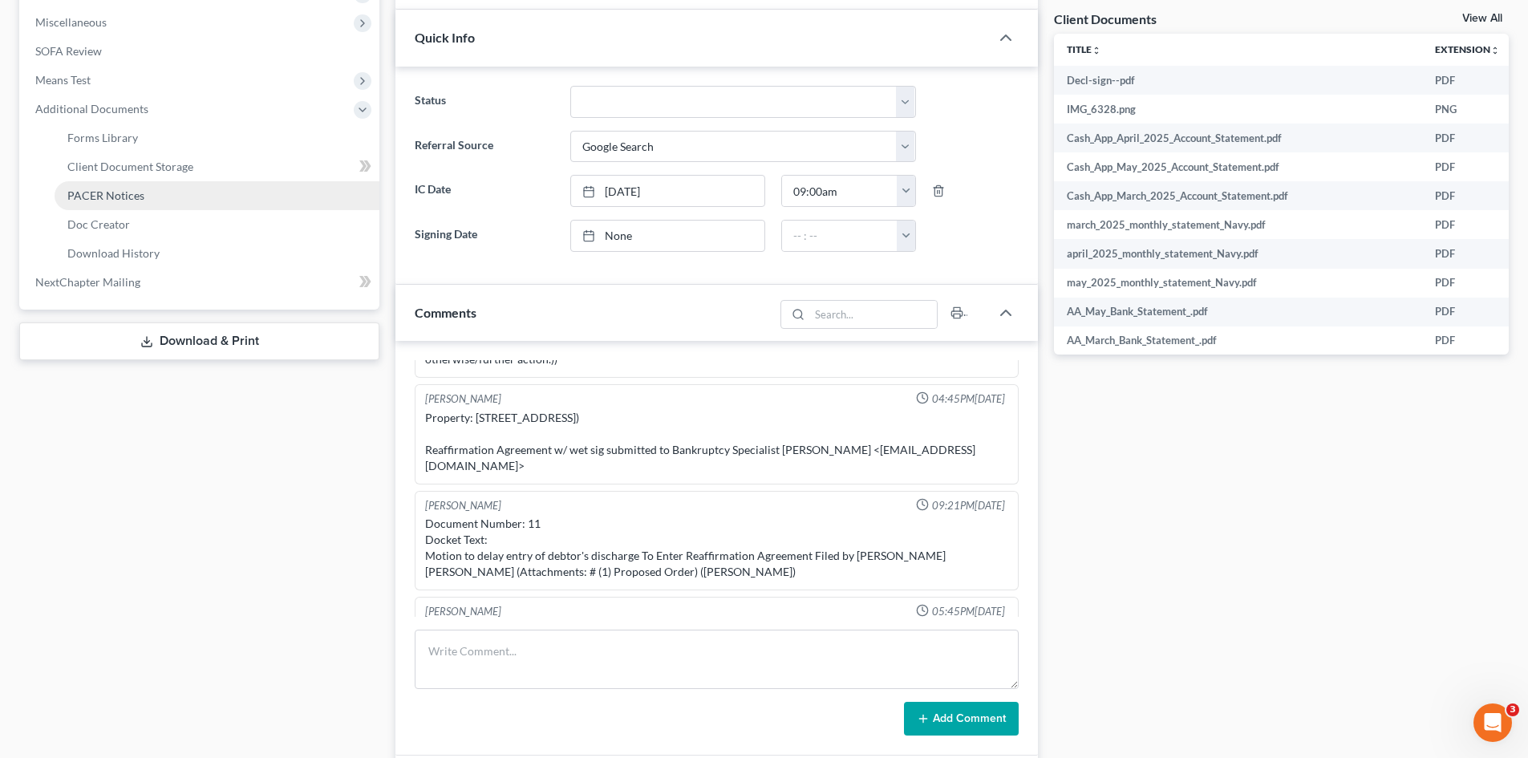
click at [133, 203] on link "PACER Notices" at bounding box center [217, 195] width 325 height 29
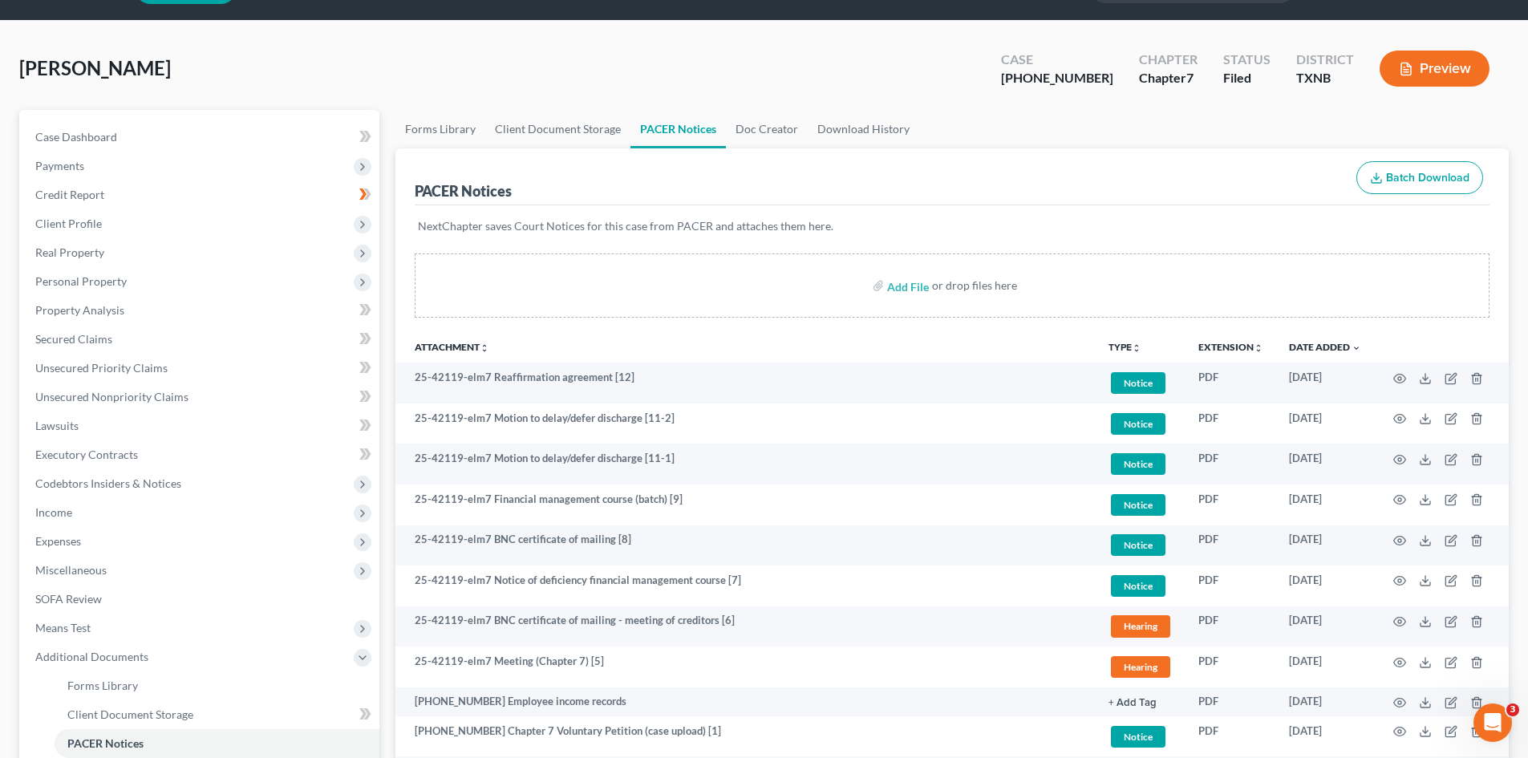
scroll to position [80, 0]
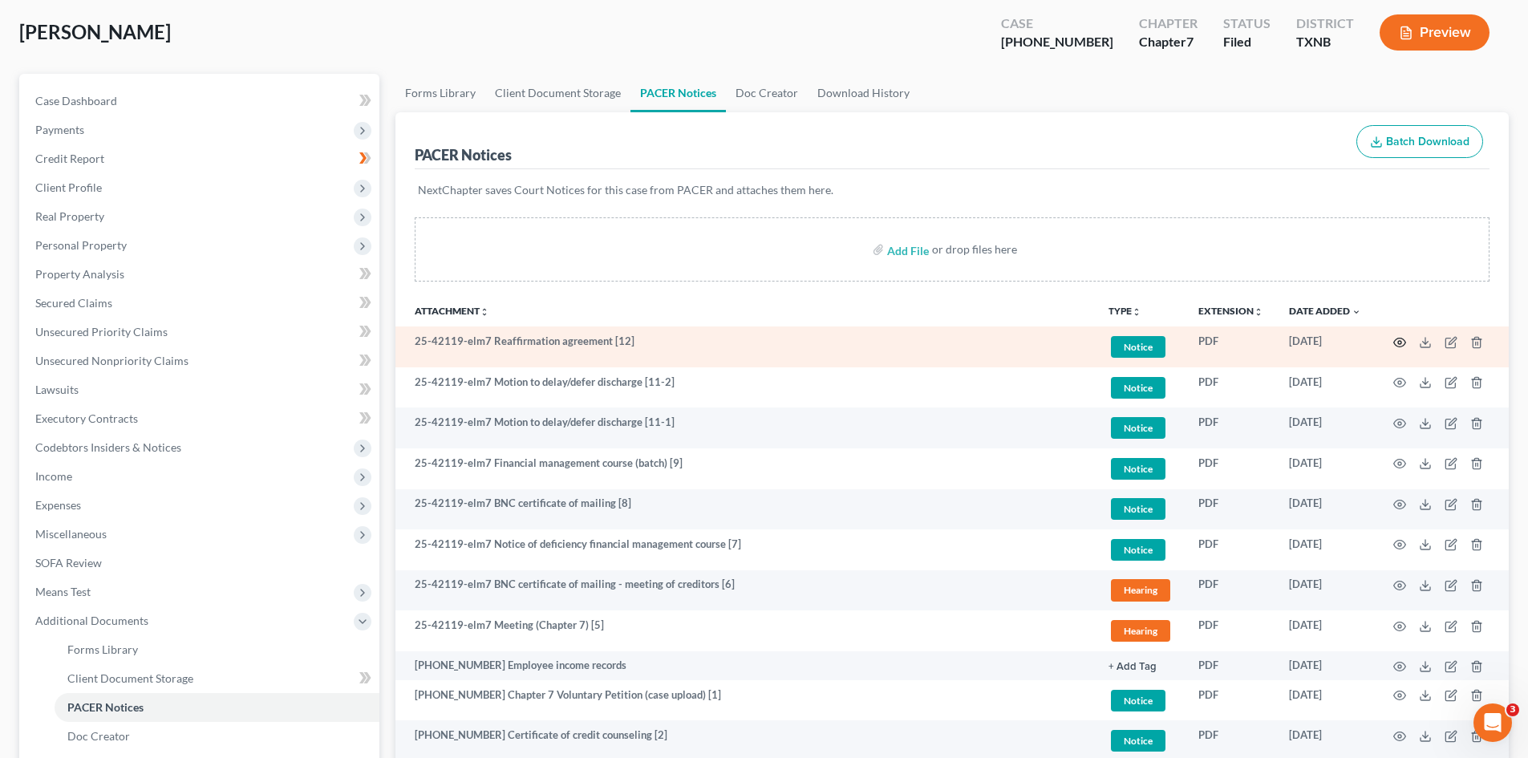
click at [1399, 343] on circle "button" at bounding box center [1399, 342] width 3 height 3
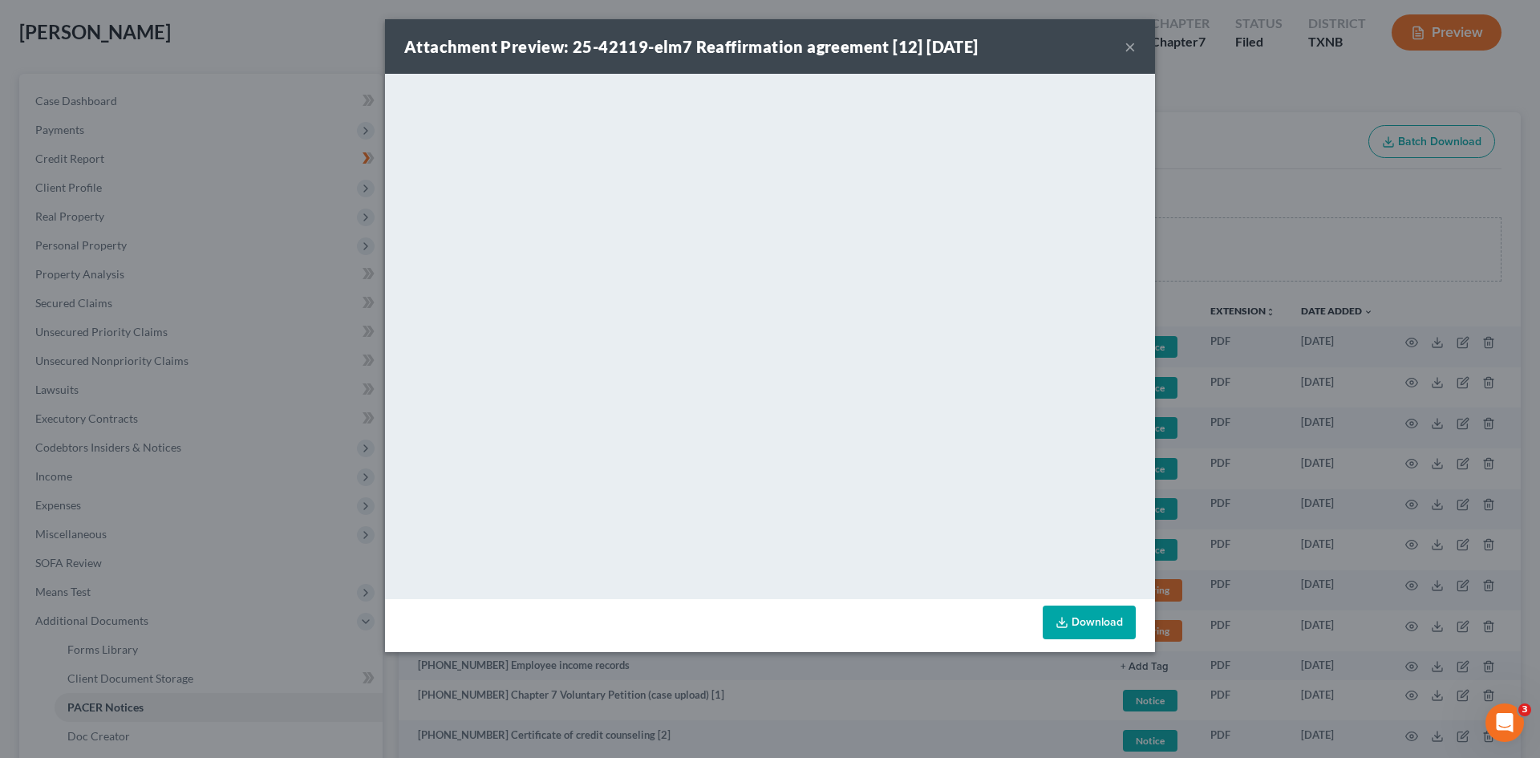
click at [1133, 43] on button "×" at bounding box center [1130, 46] width 11 height 19
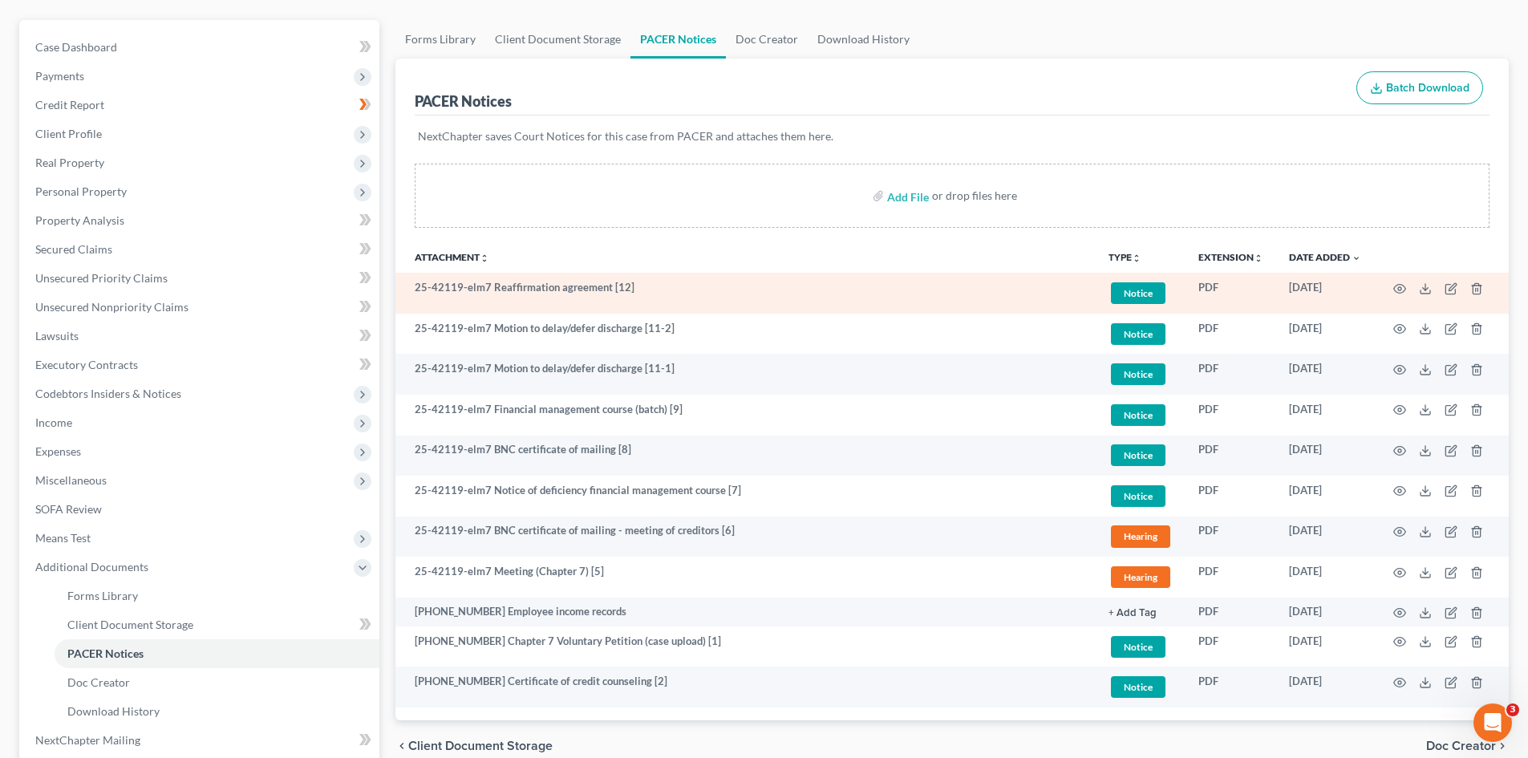
scroll to position [241, 0]
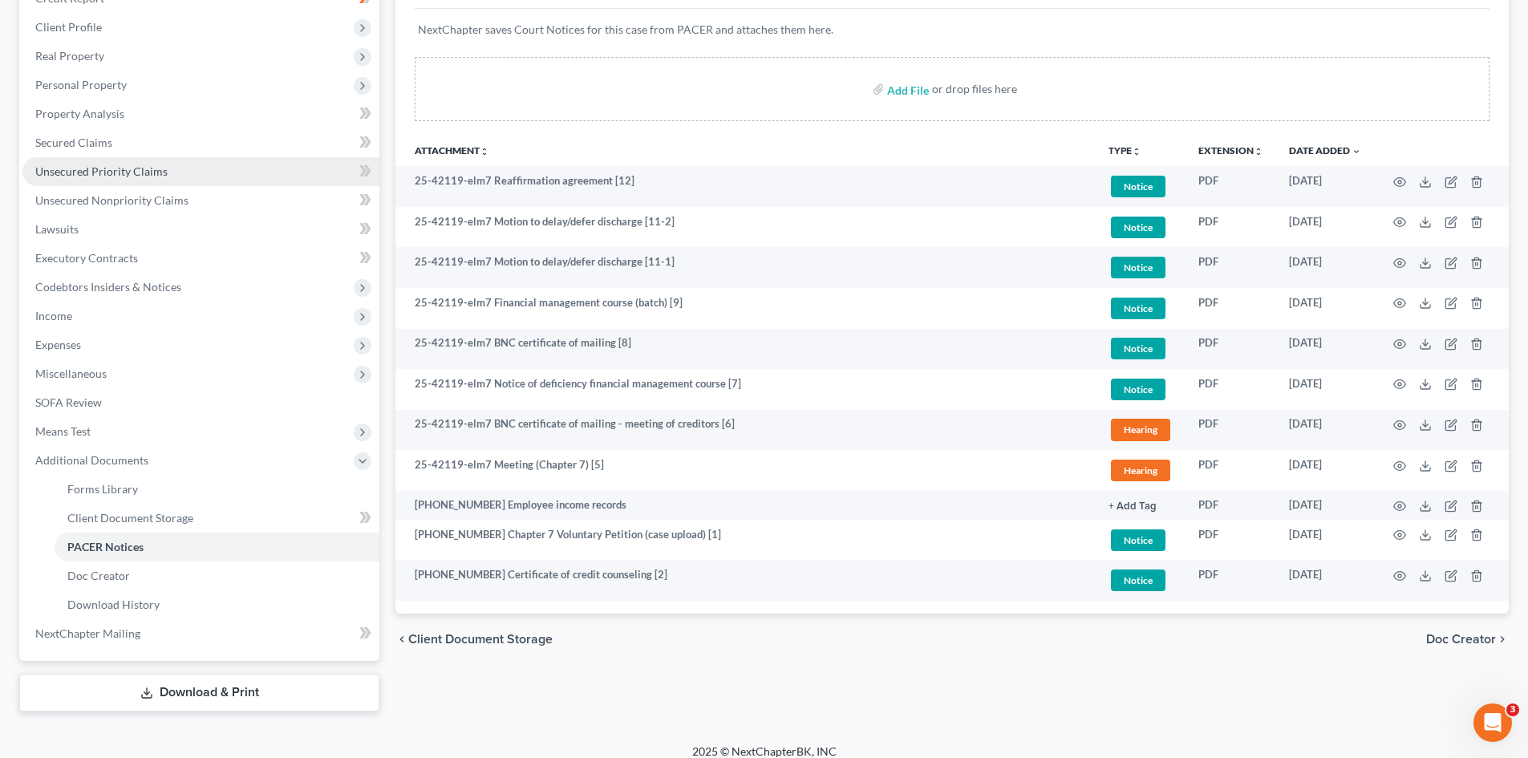
click at [81, 178] on link "Unsecured Priority Claims" at bounding box center [200, 171] width 357 height 29
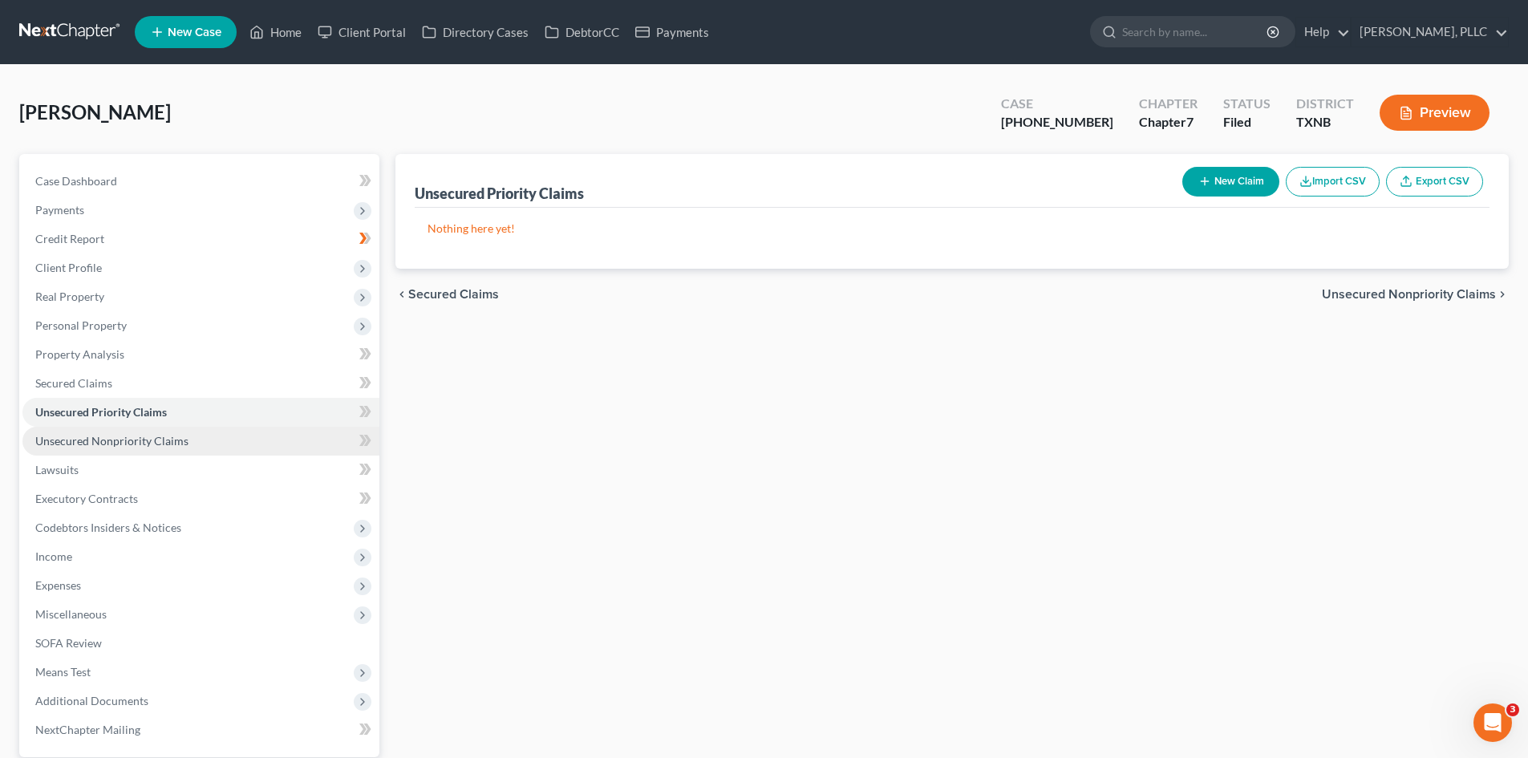
click at [109, 436] on span "Unsecured Nonpriority Claims" at bounding box center [111, 441] width 153 height 14
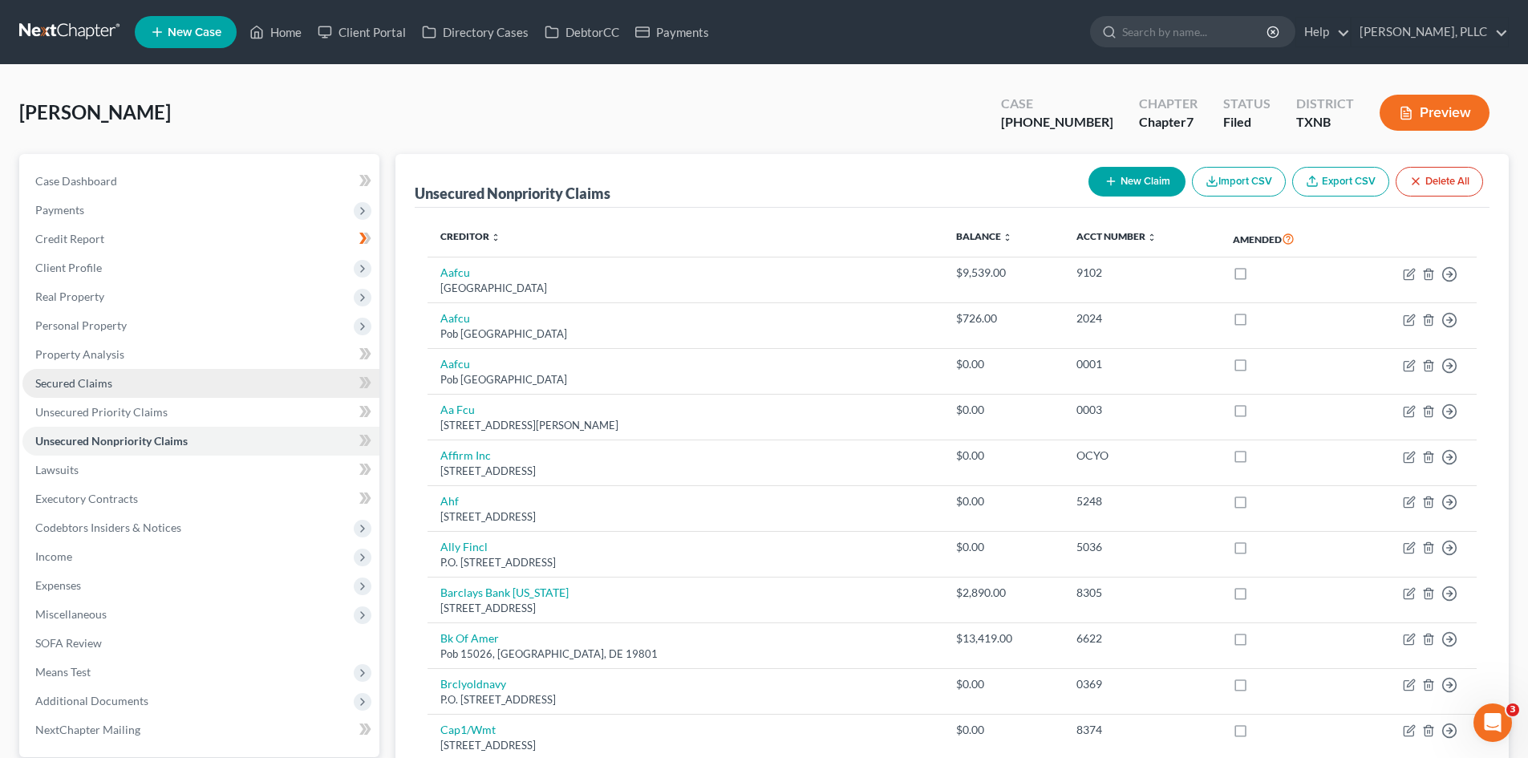
click at [99, 389] on span "Secured Claims" at bounding box center [73, 383] width 77 height 14
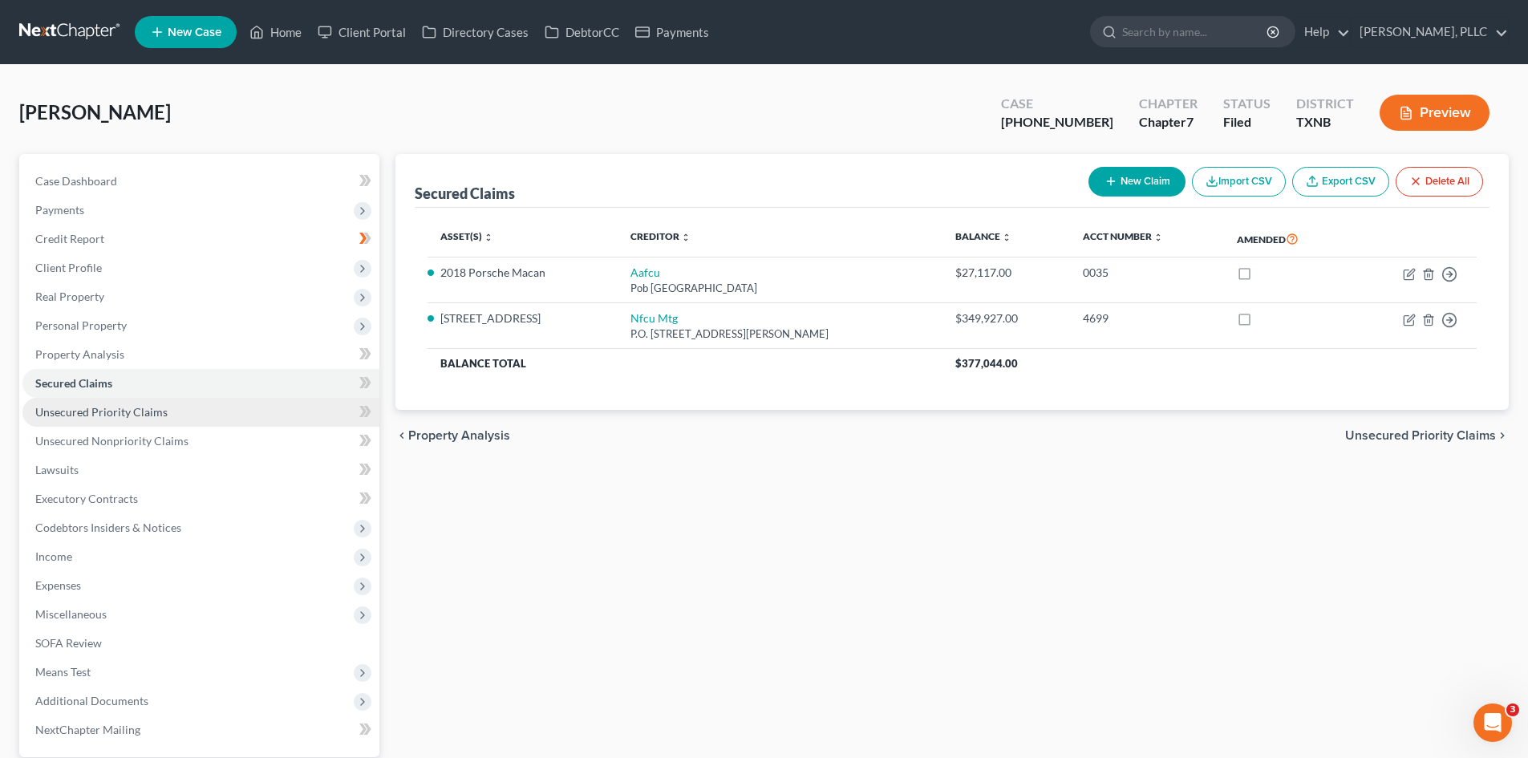
click at [159, 416] on span "Unsecured Priority Claims" at bounding box center [101, 412] width 132 height 14
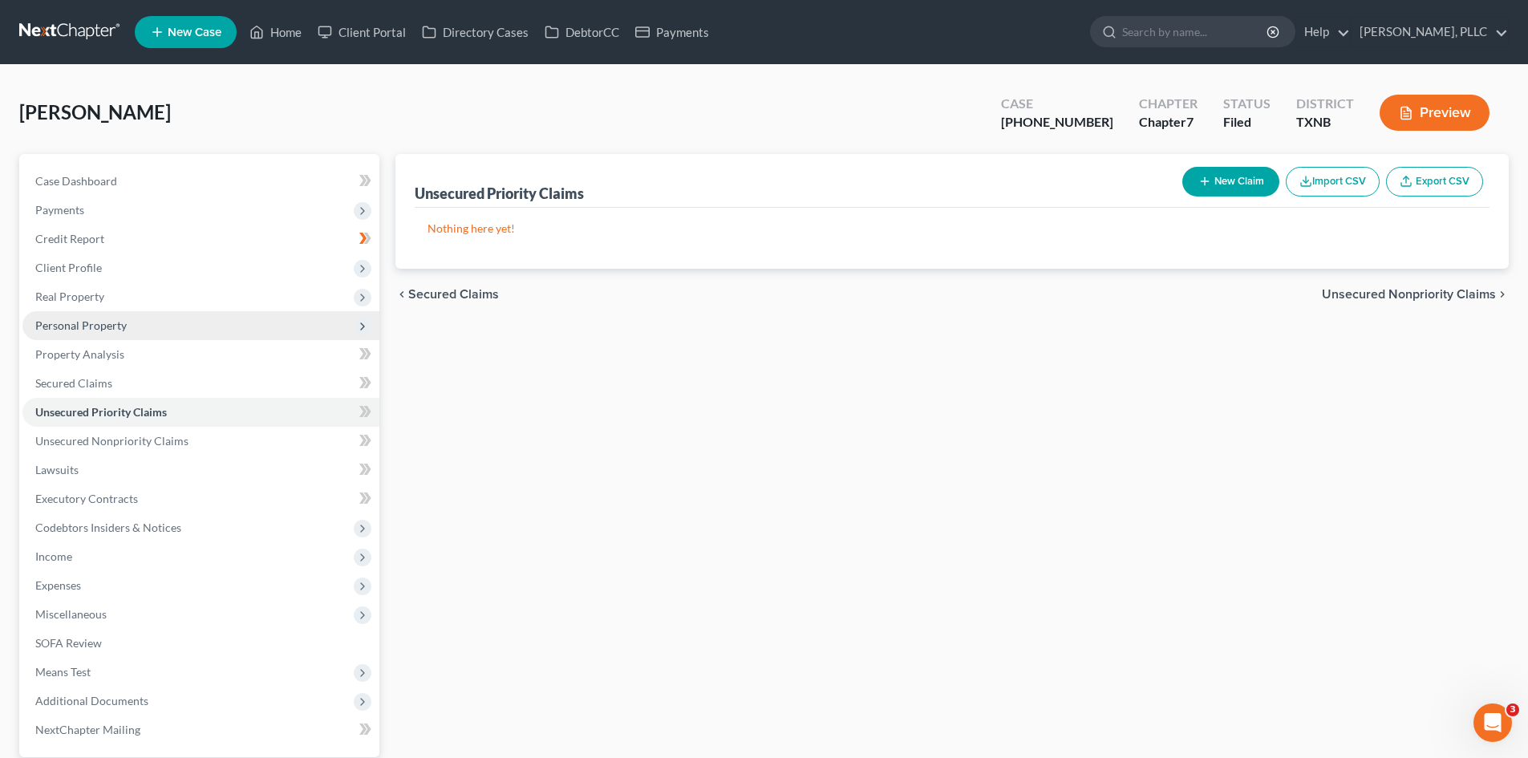
click at [75, 331] on span "Personal Property" at bounding box center [80, 326] width 91 height 14
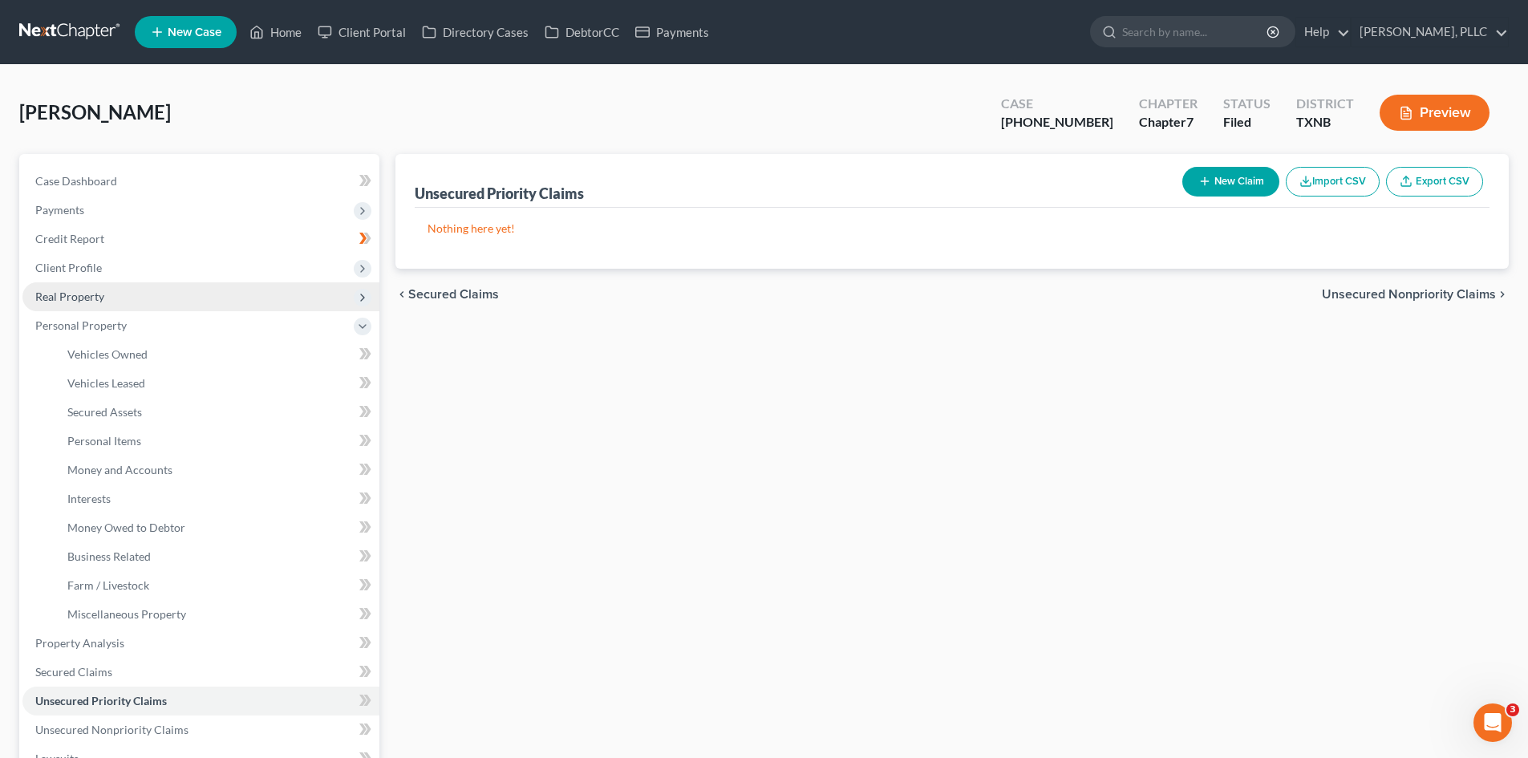
click at [95, 301] on span "Real Property" at bounding box center [69, 297] width 69 height 14
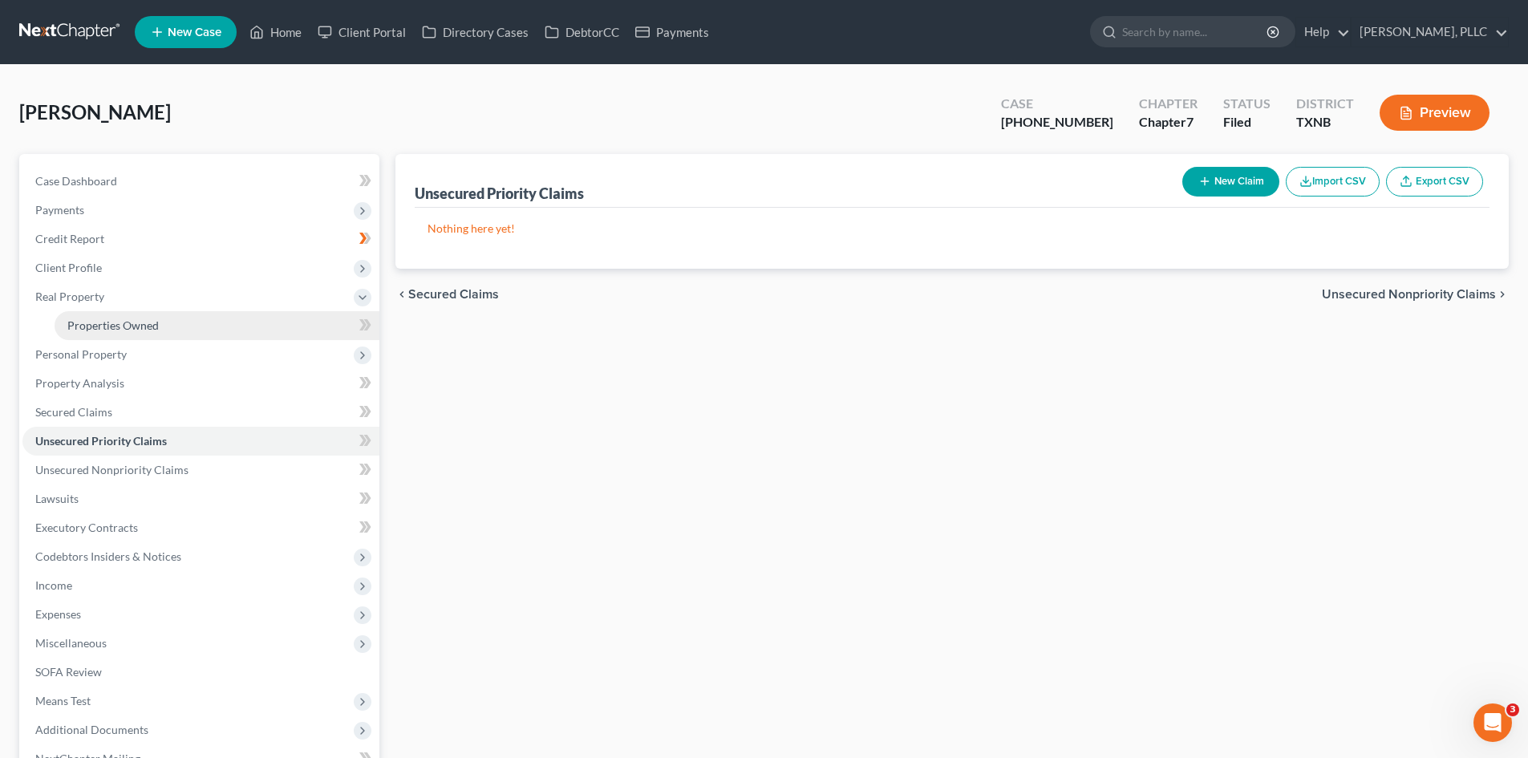
click at [129, 320] on span "Properties Owned" at bounding box center [112, 326] width 91 height 14
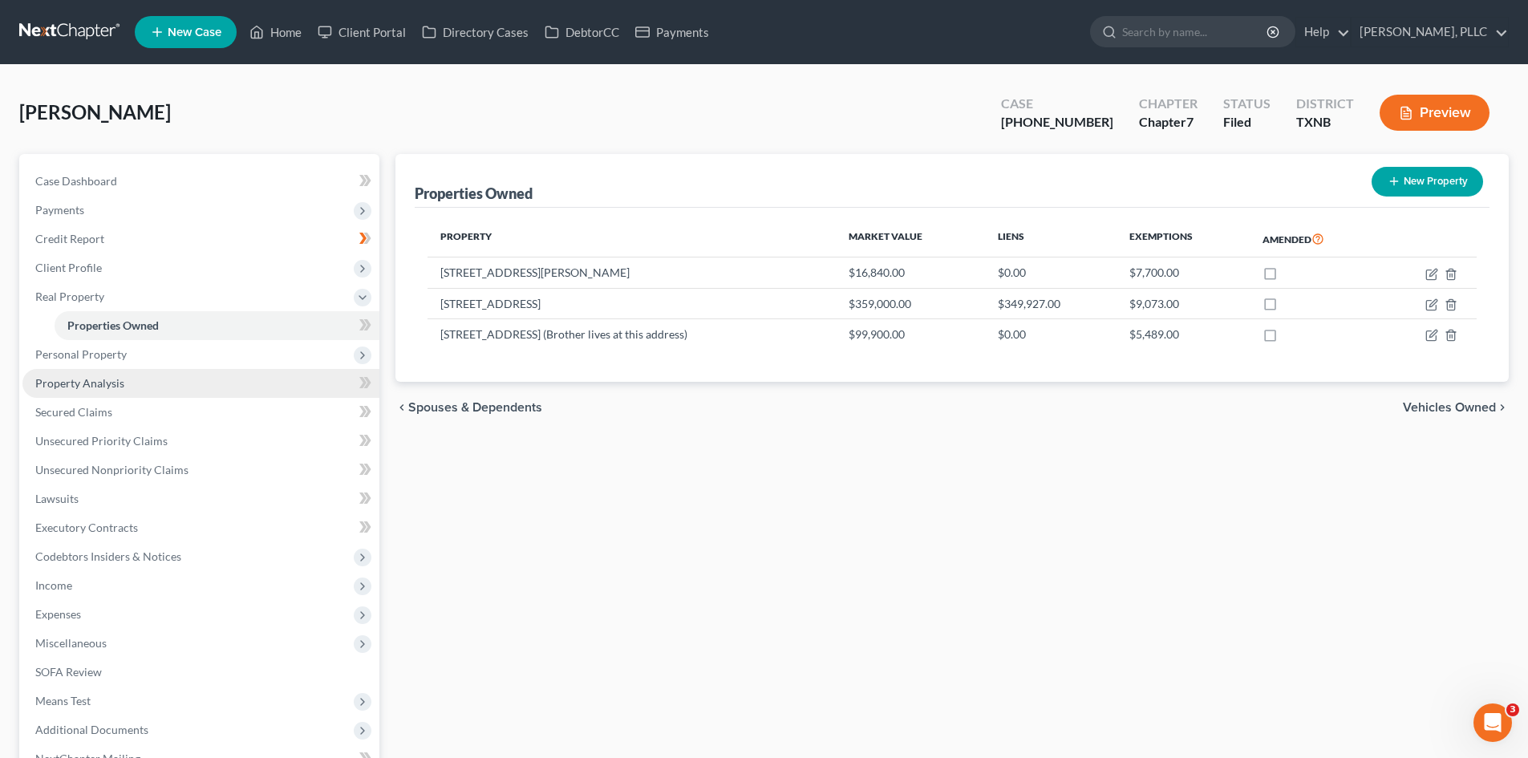
click at [76, 385] on span "Property Analysis" at bounding box center [79, 383] width 89 height 14
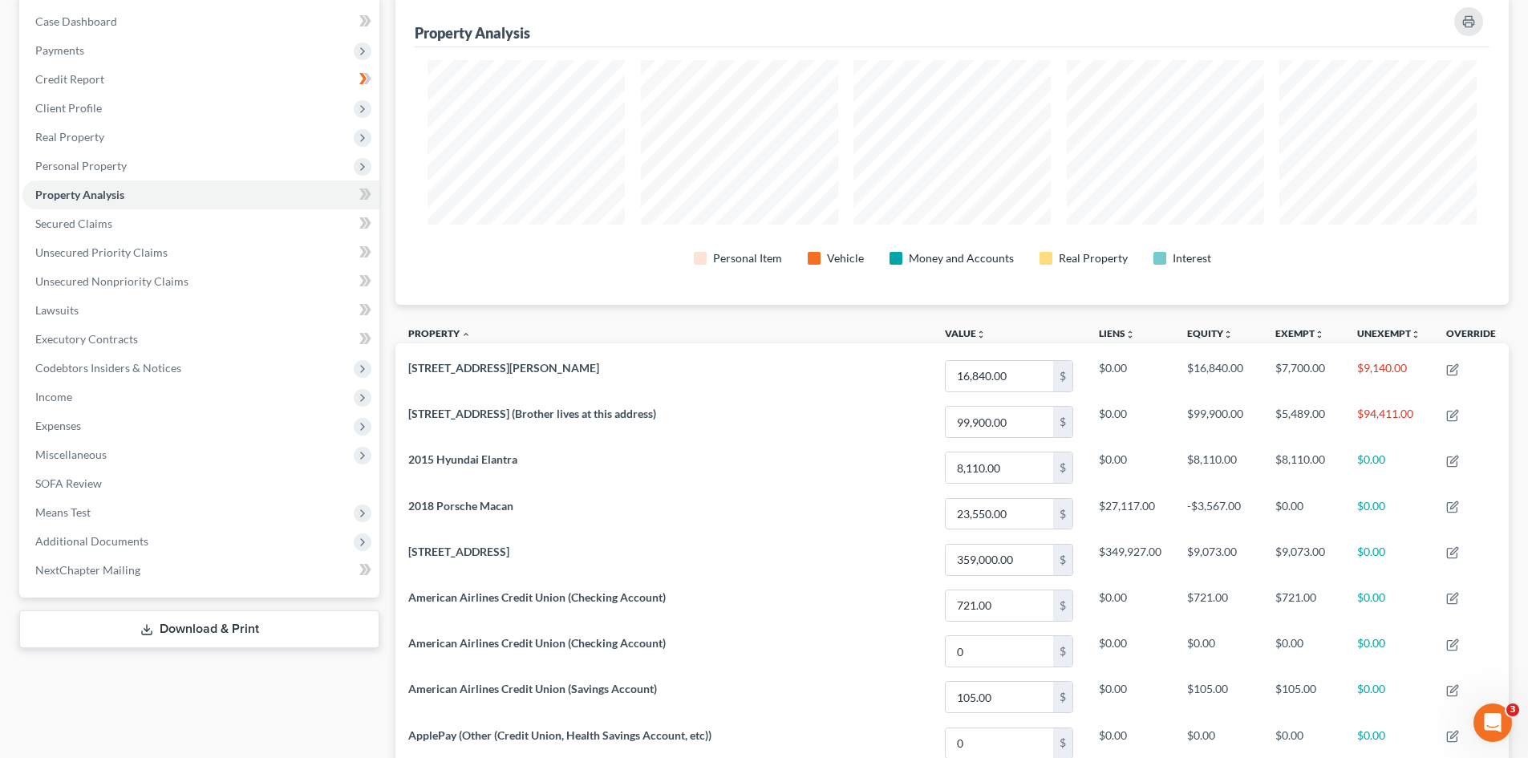
scroll to position [160, 0]
click at [58, 538] on span "Additional Documents" at bounding box center [91, 541] width 113 height 14
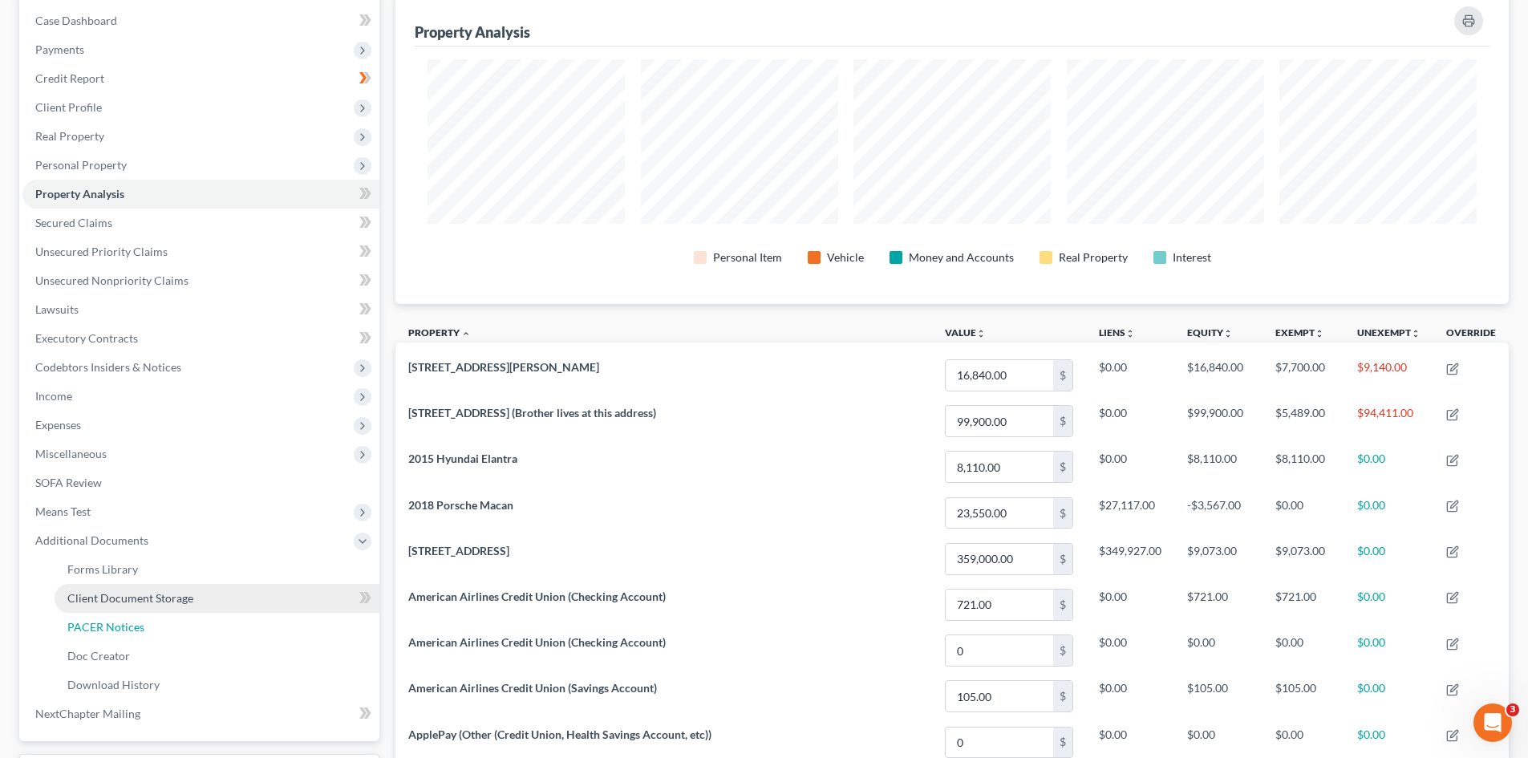
drag, startPoint x: 99, startPoint y: 622, endPoint x: 298, endPoint y: 602, distance: 199.2
click at [100, 622] on span "PACER Notices" at bounding box center [105, 627] width 77 height 14
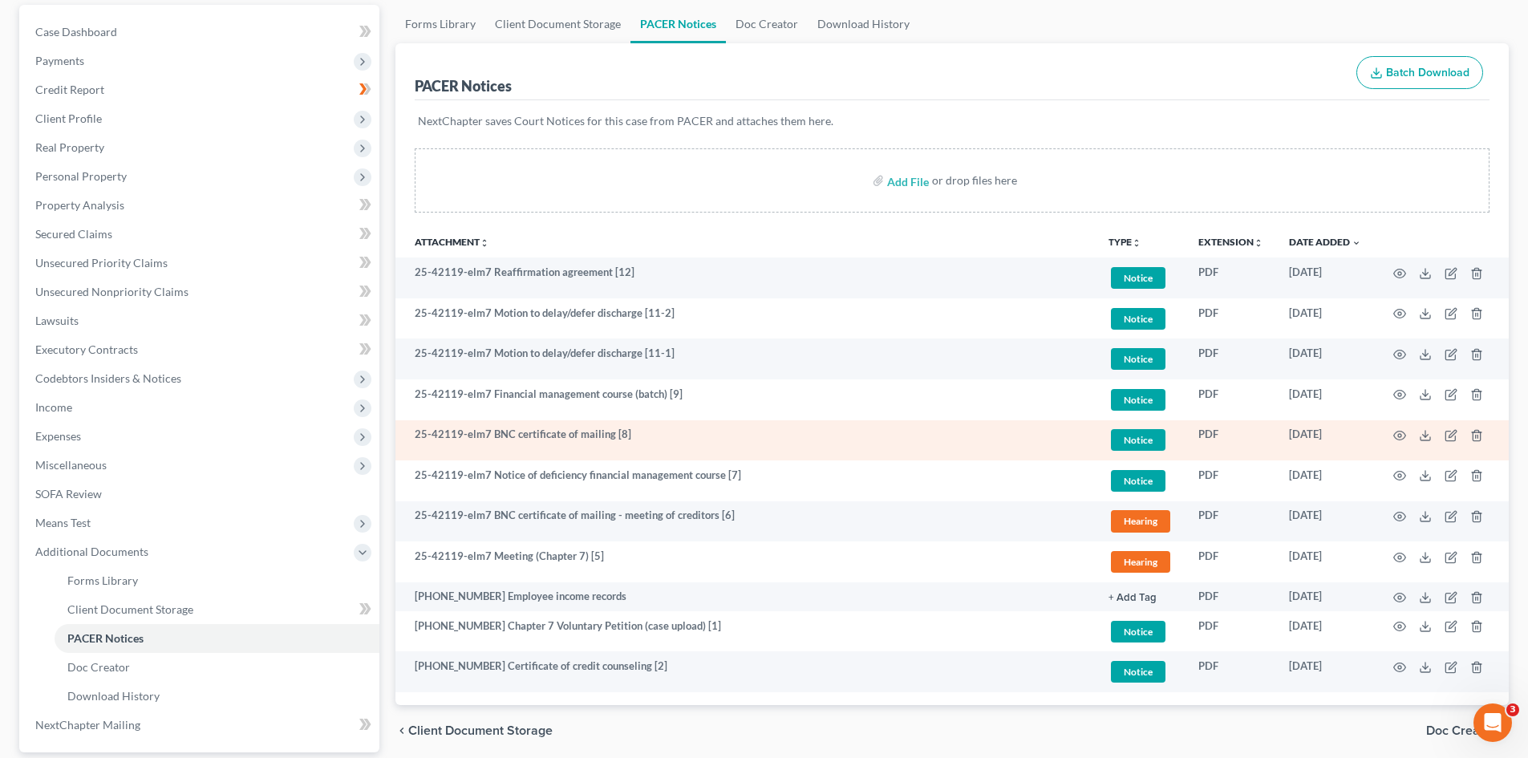
scroll to position [160, 0]
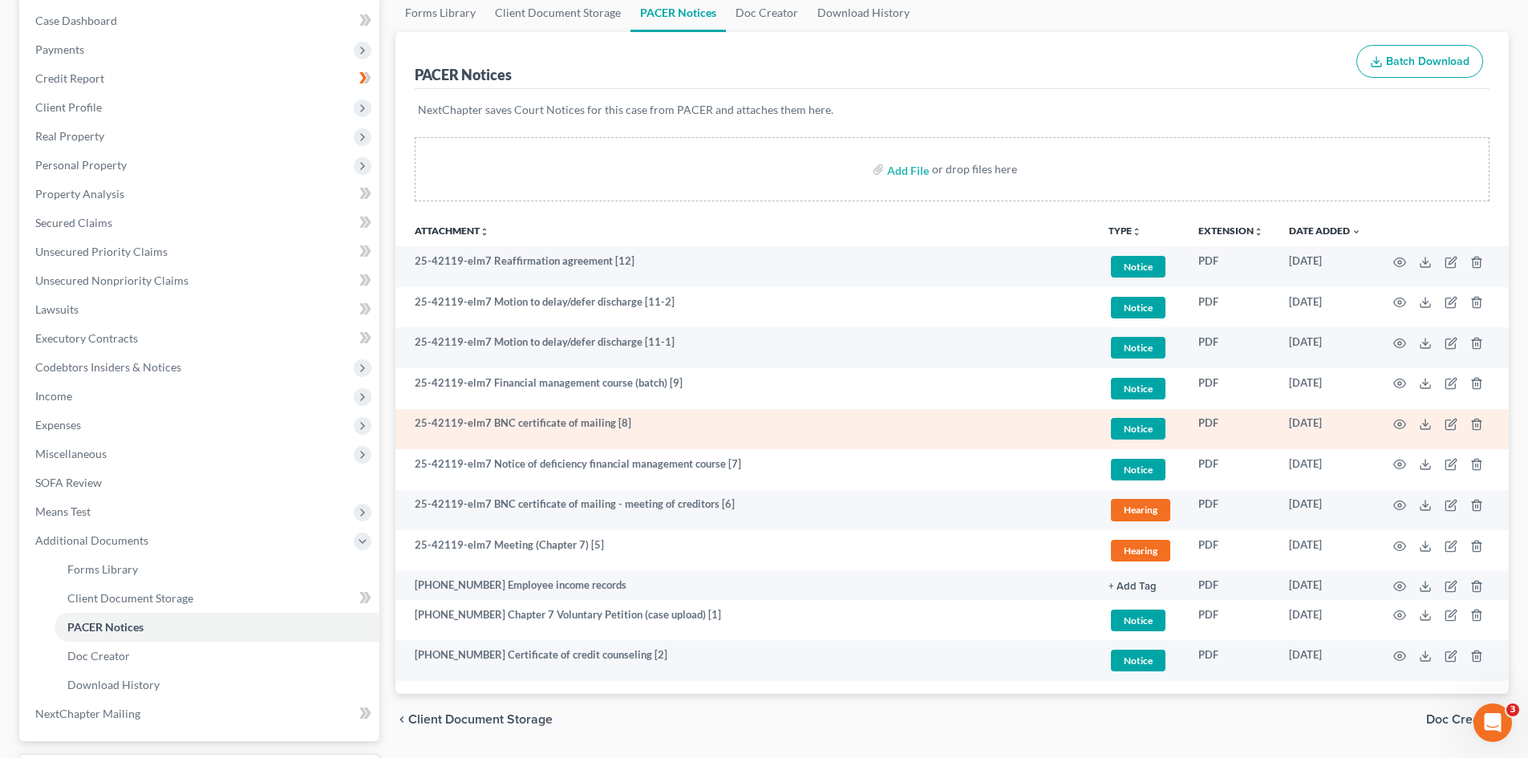
click at [1401, 431] on td at bounding box center [1441, 429] width 135 height 41
click at [1401, 426] on circle "button" at bounding box center [1399, 424] width 3 height 3
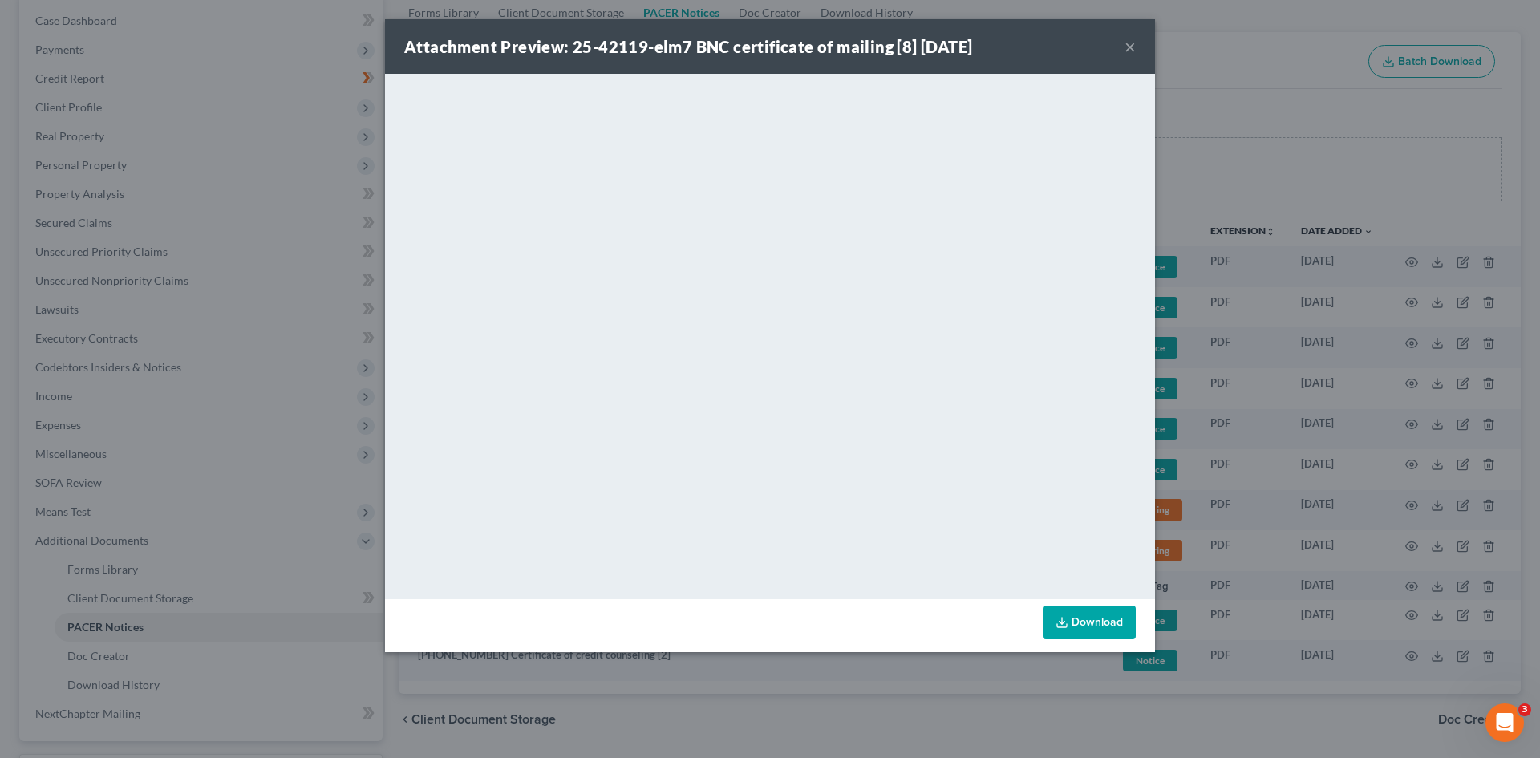
click at [1125, 45] on button "×" at bounding box center [1130, 46] width 11 height 19
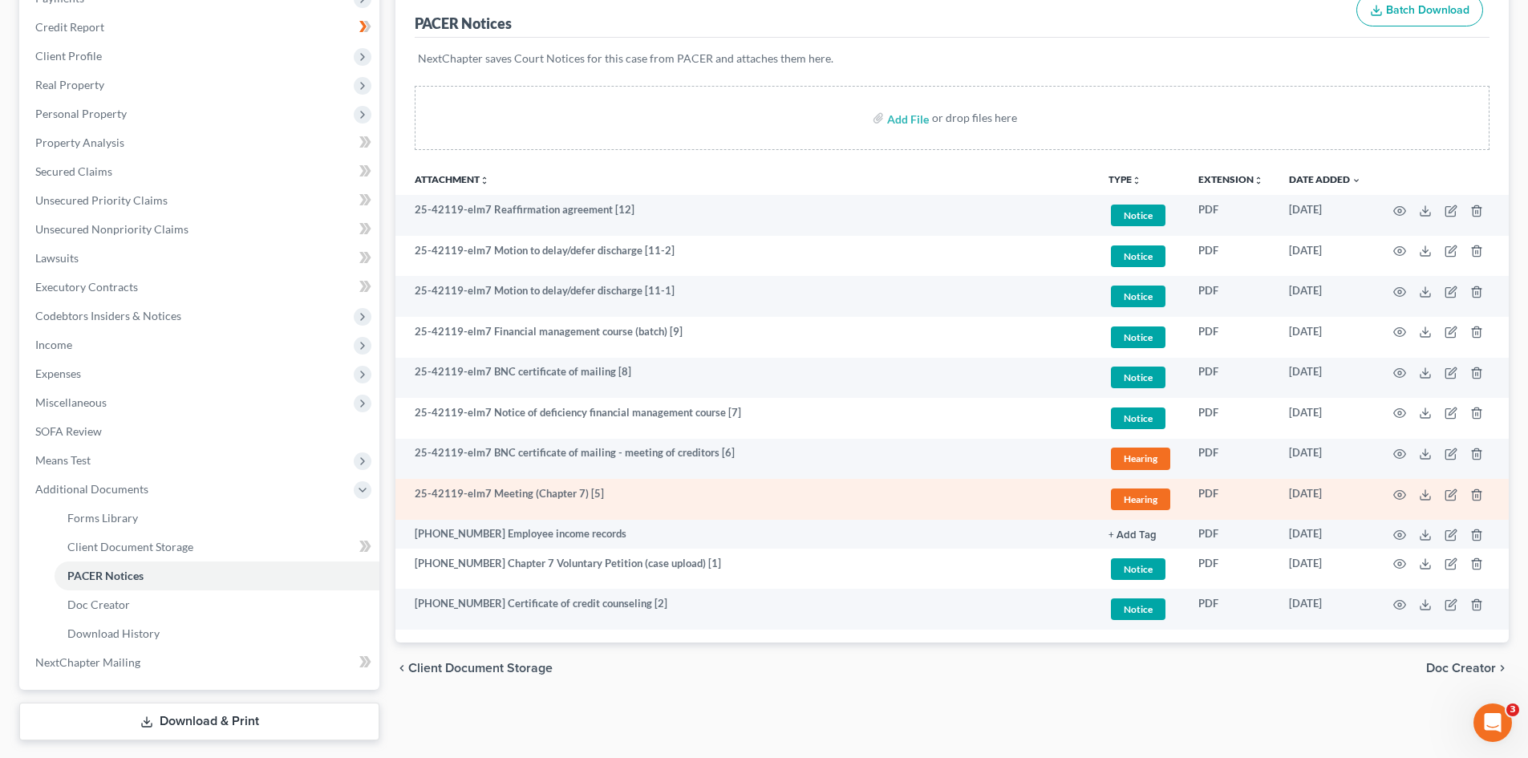
scroll to position [241, 0]
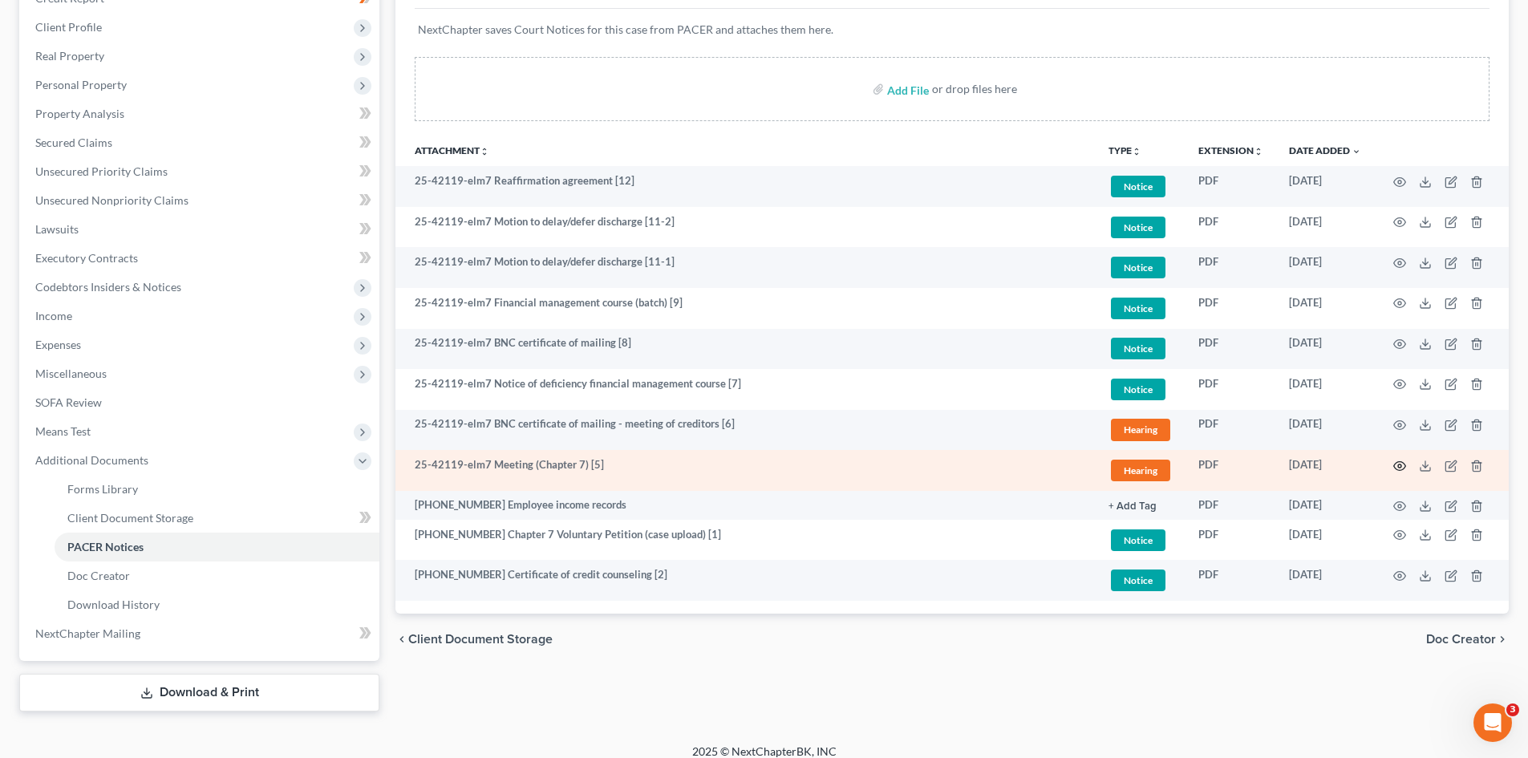
click at [1394, 469] on icon "button" at bounding box center [1400, 466] width 13 height 13
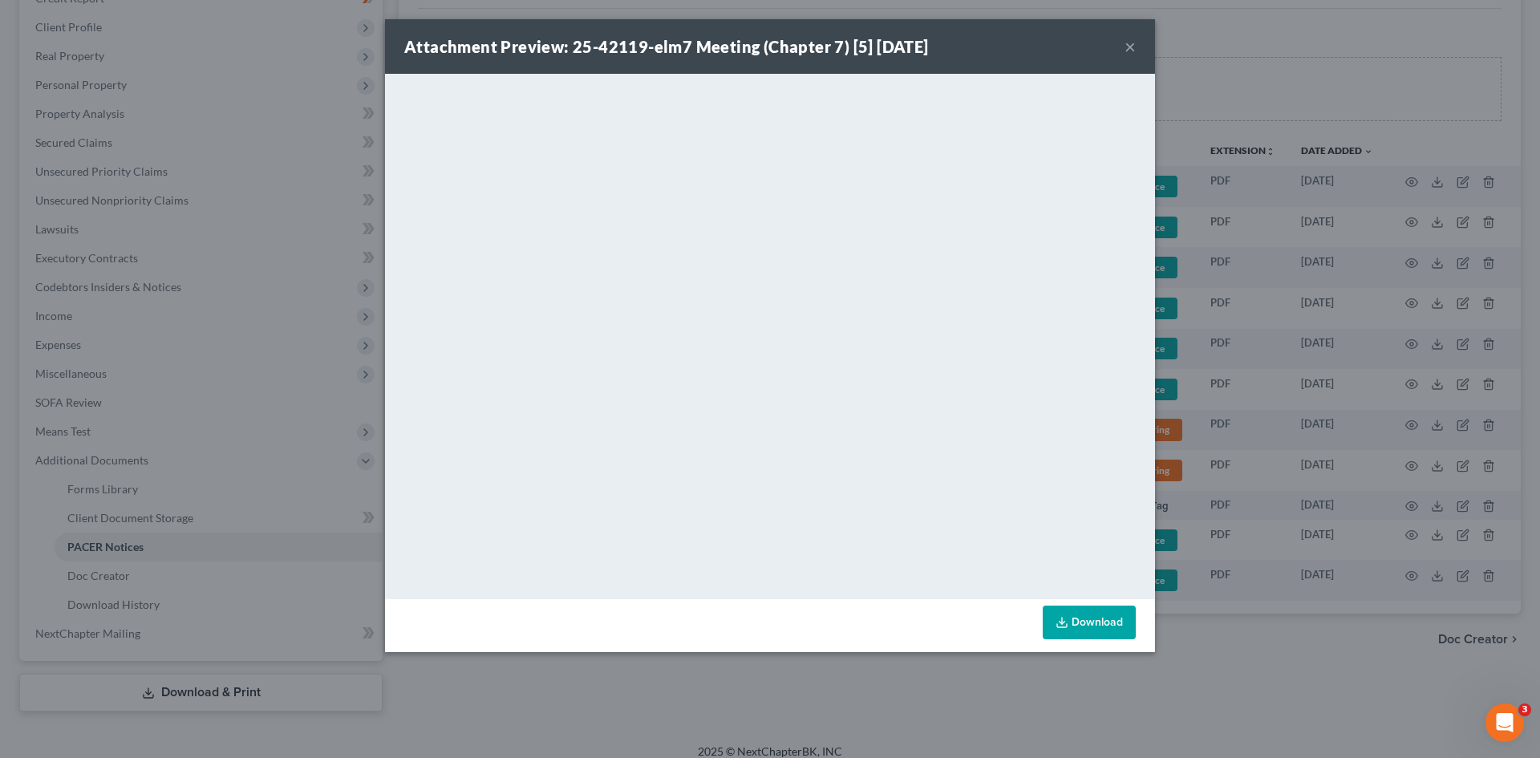
click at [1127, 46] on button "×" at bounding box center [1130, 46] width 11 height 19
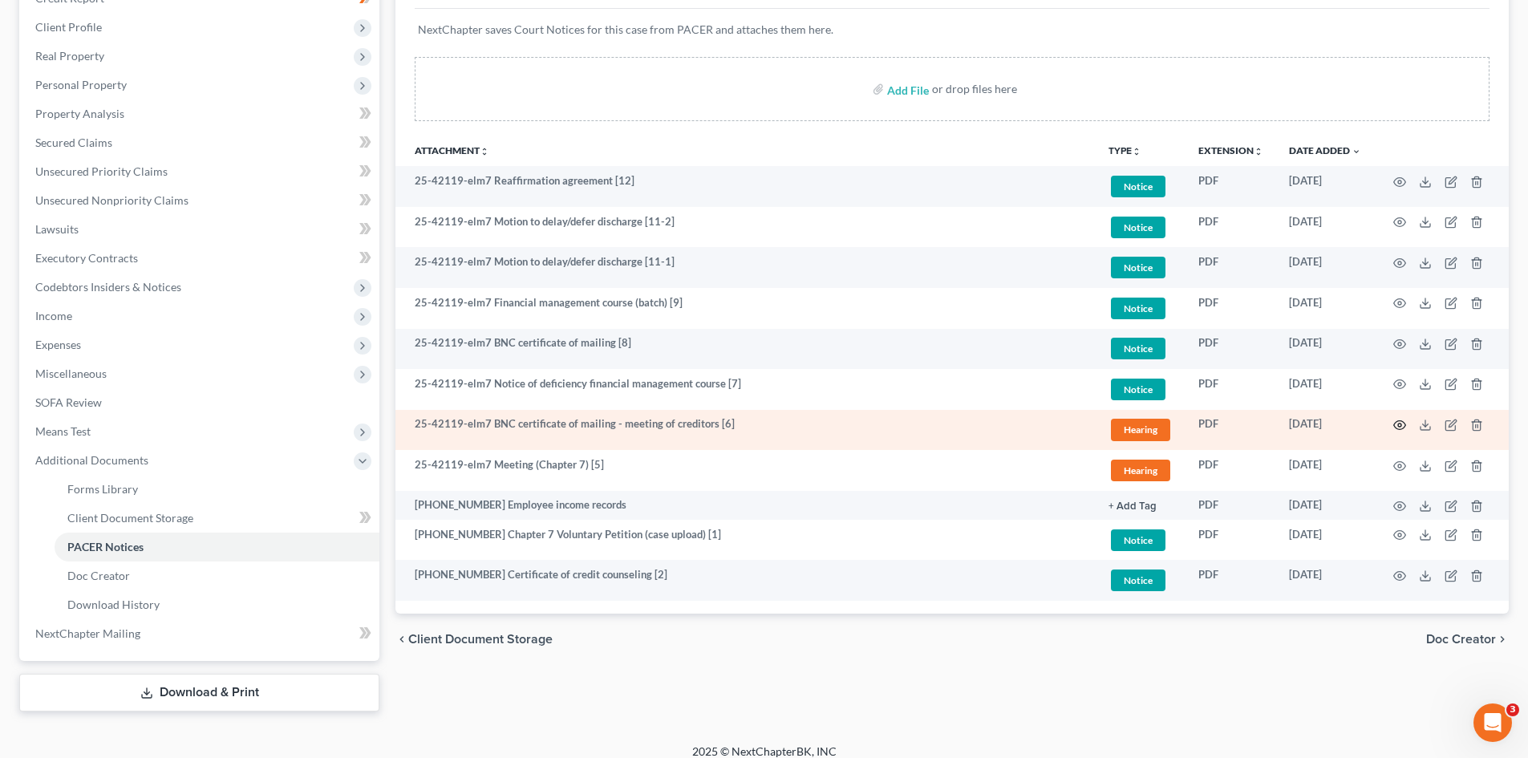
click at [1406, 423] on icon "button" at bounding box center [1400, 425] width 13 height 13
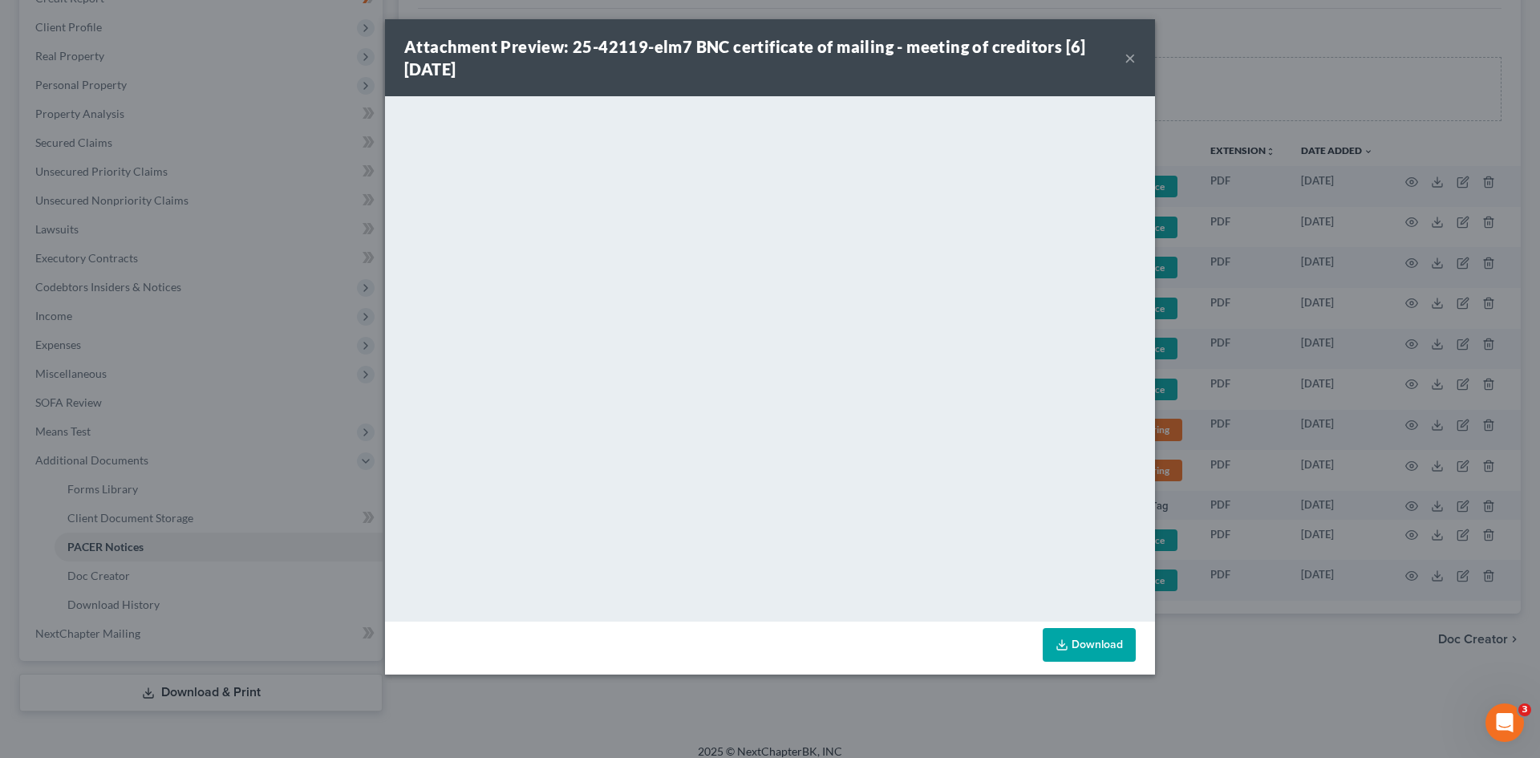
click at [1129, 62] on button "×" at bounding box center [1130, 57] width 11 height 19
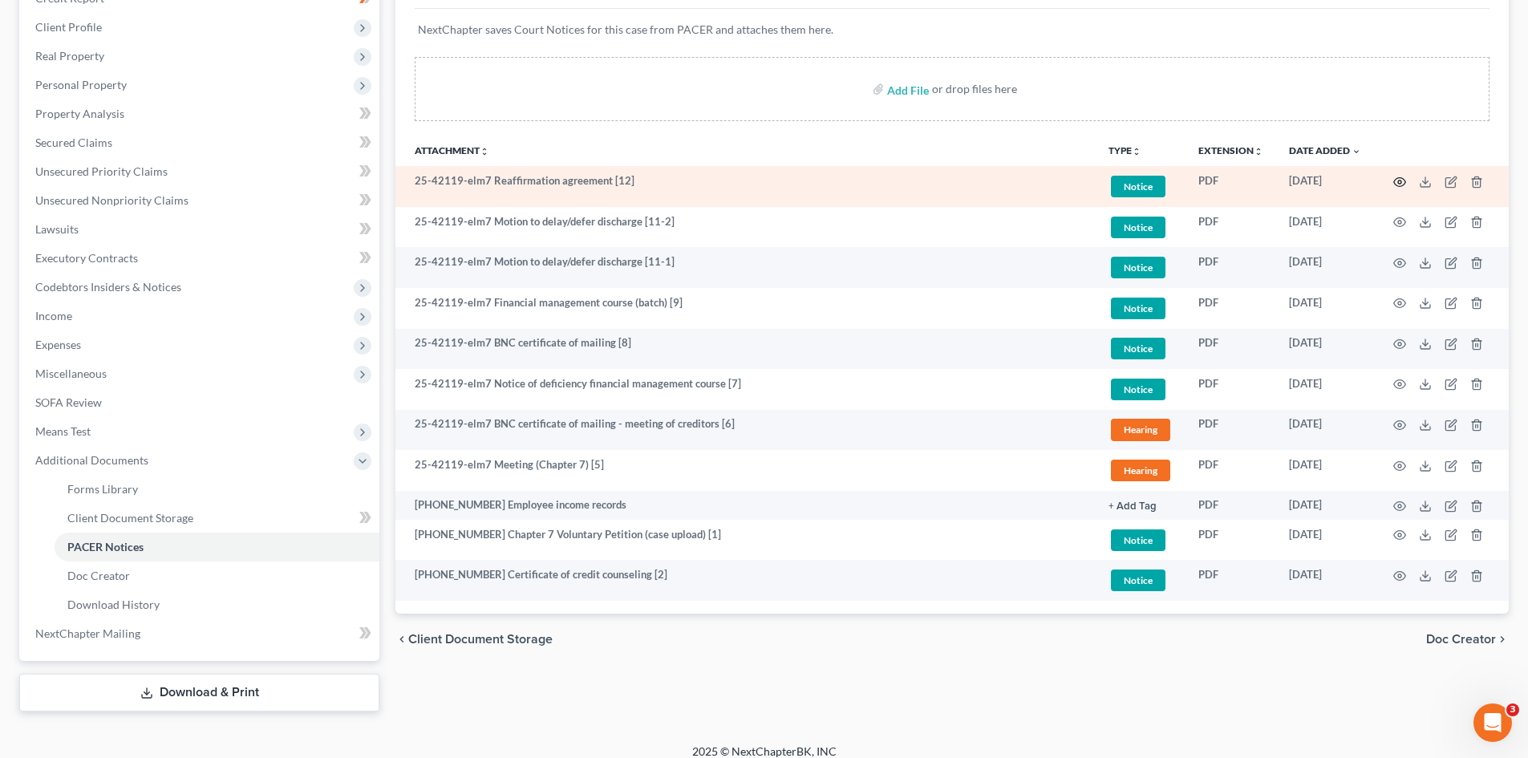
click at [1398, 181] on circle "button" at bounding box center [1399, 182] width 3 height 3
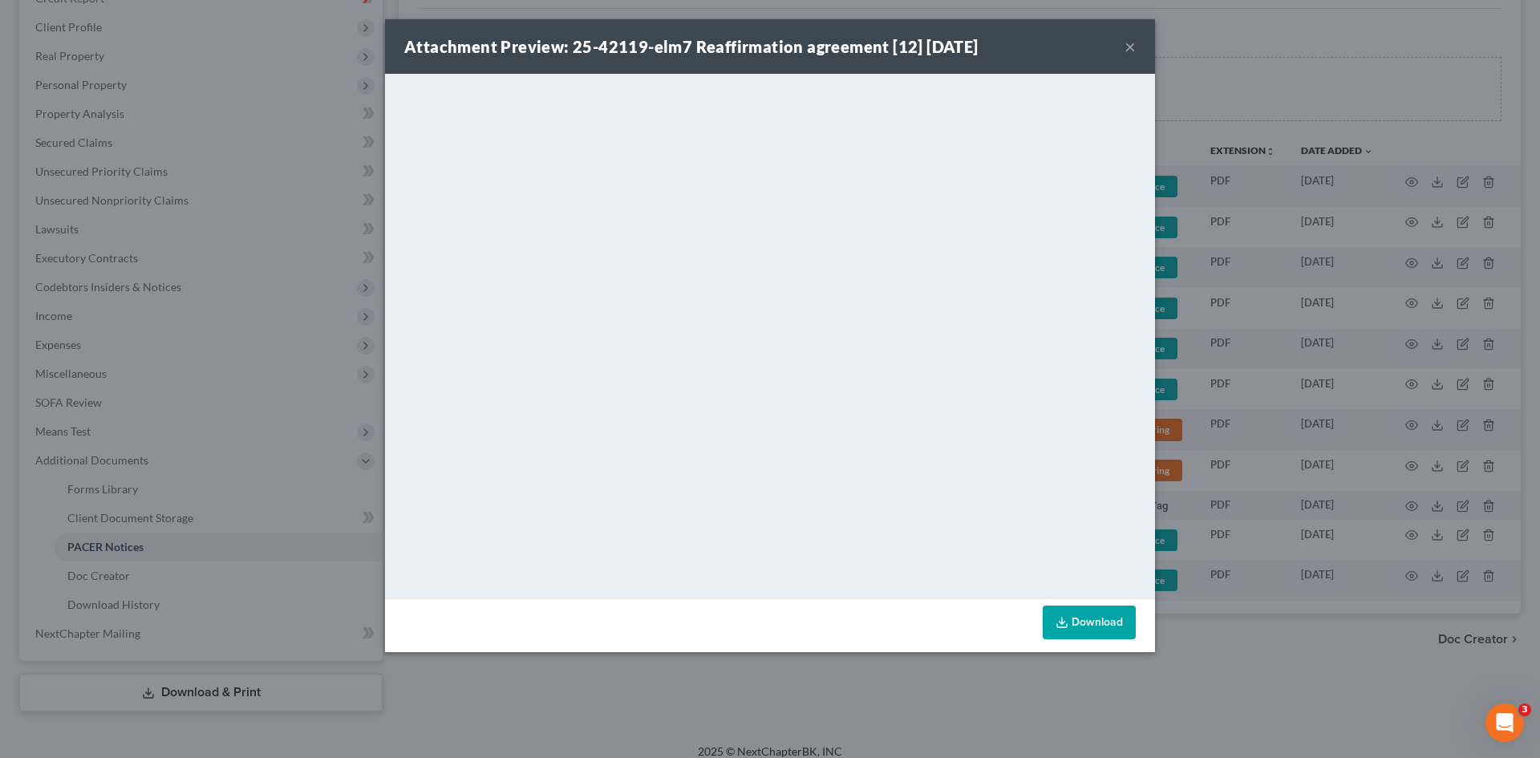
click at [1134, 40] on button "×" at bounding box center [1130, 46] width 11 height 19
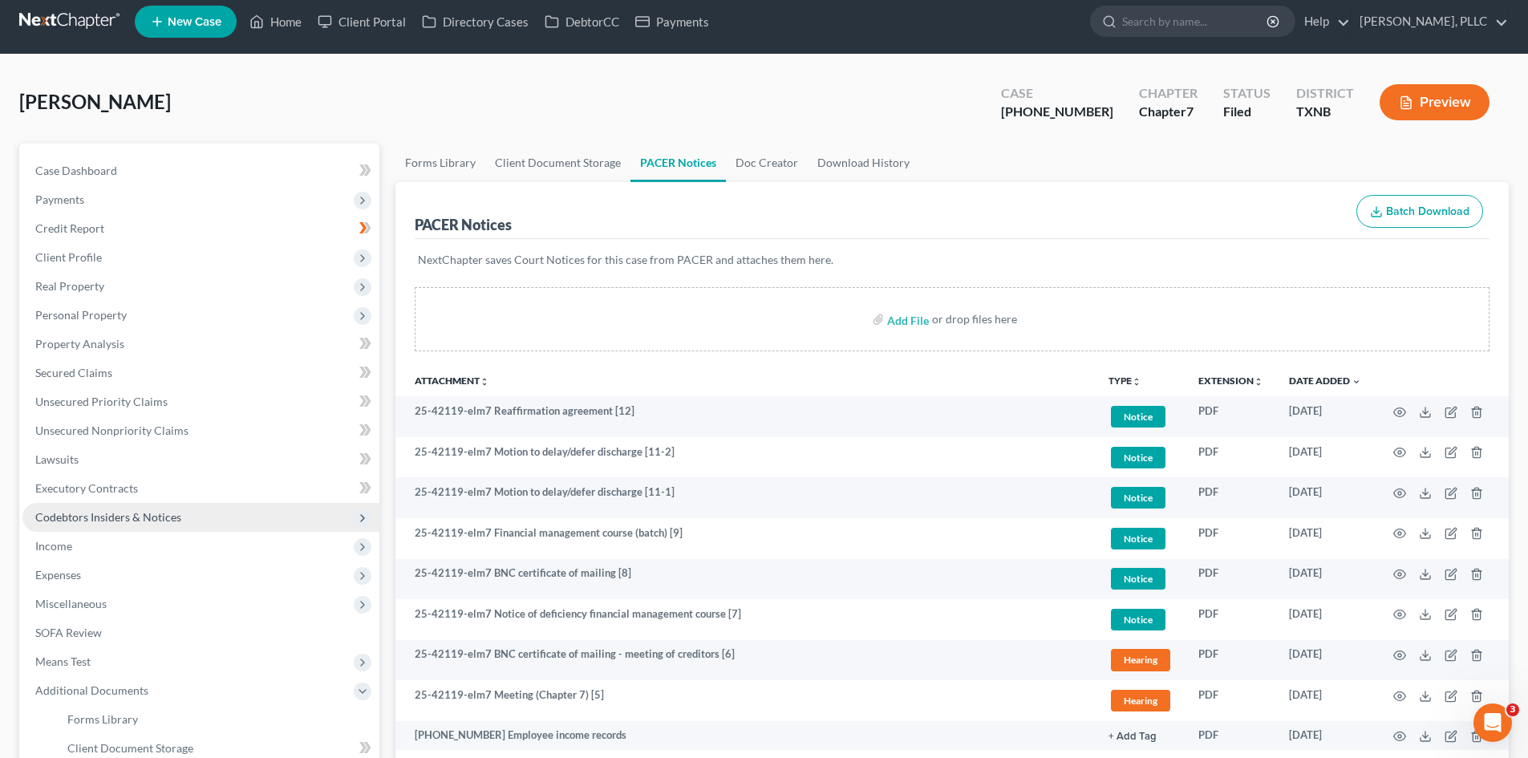
scroll to position [80, 0]
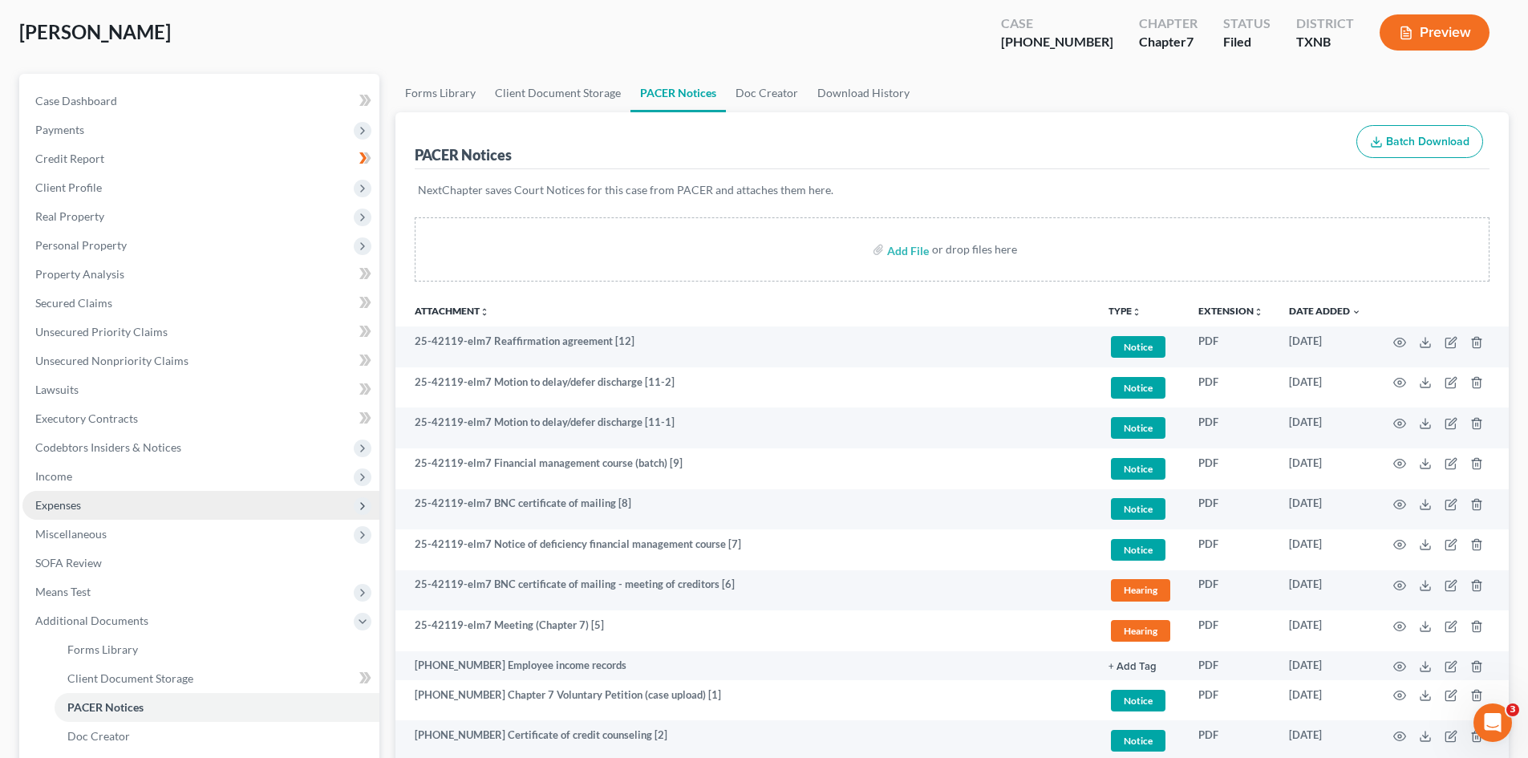
click at [77, 511] on span "Expenses" at bounding box center [58, 505] width 46 height 14
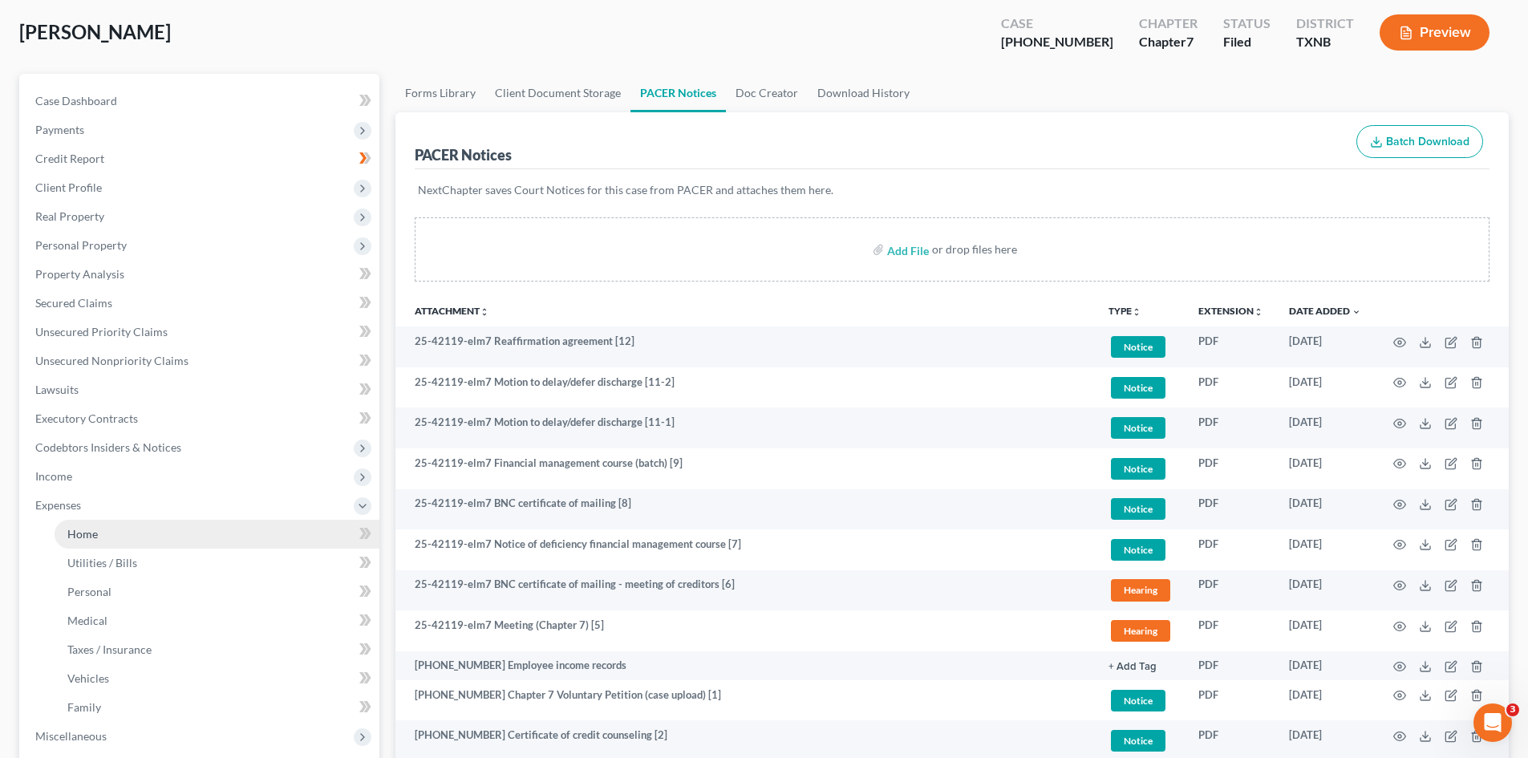
click at [120, 542] on link "Home" at bounding box center [217, 534] width 325 height 29
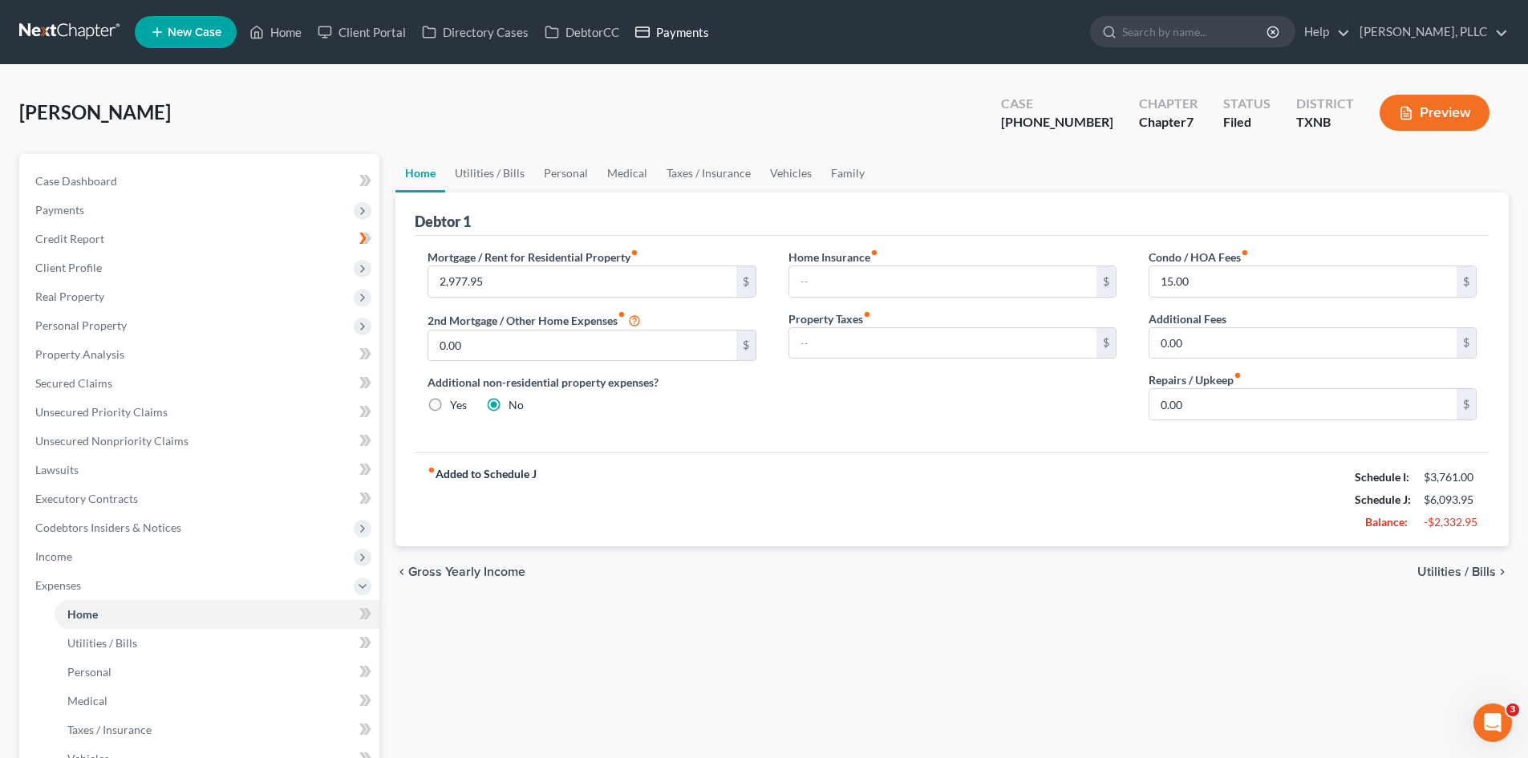
click at [702, 33] on link "Payments" at bounding box center [672, 32] width 90 height 29
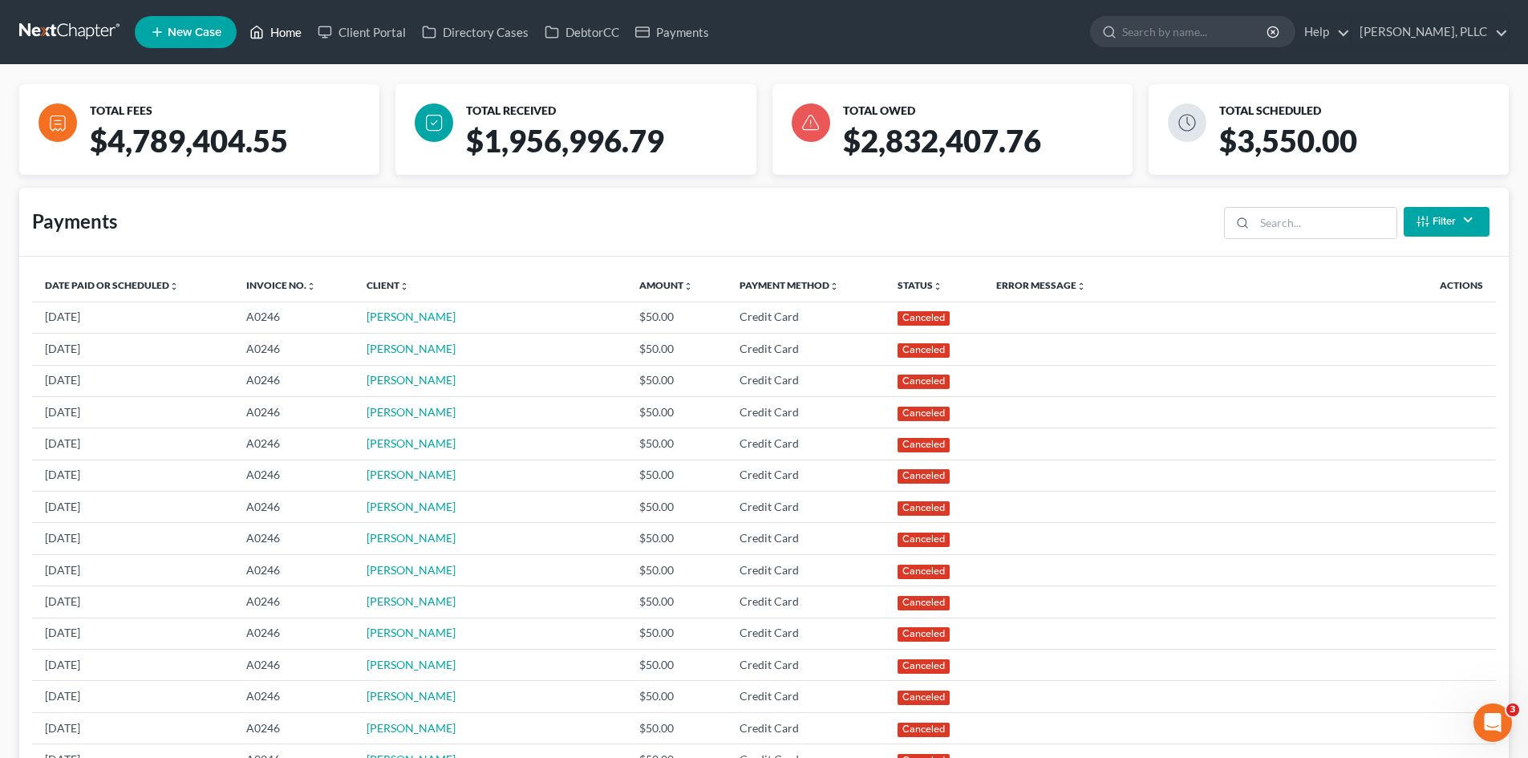
click at [286, 32] on link "Home" at bounding box center [275, 32] width 68 height 29
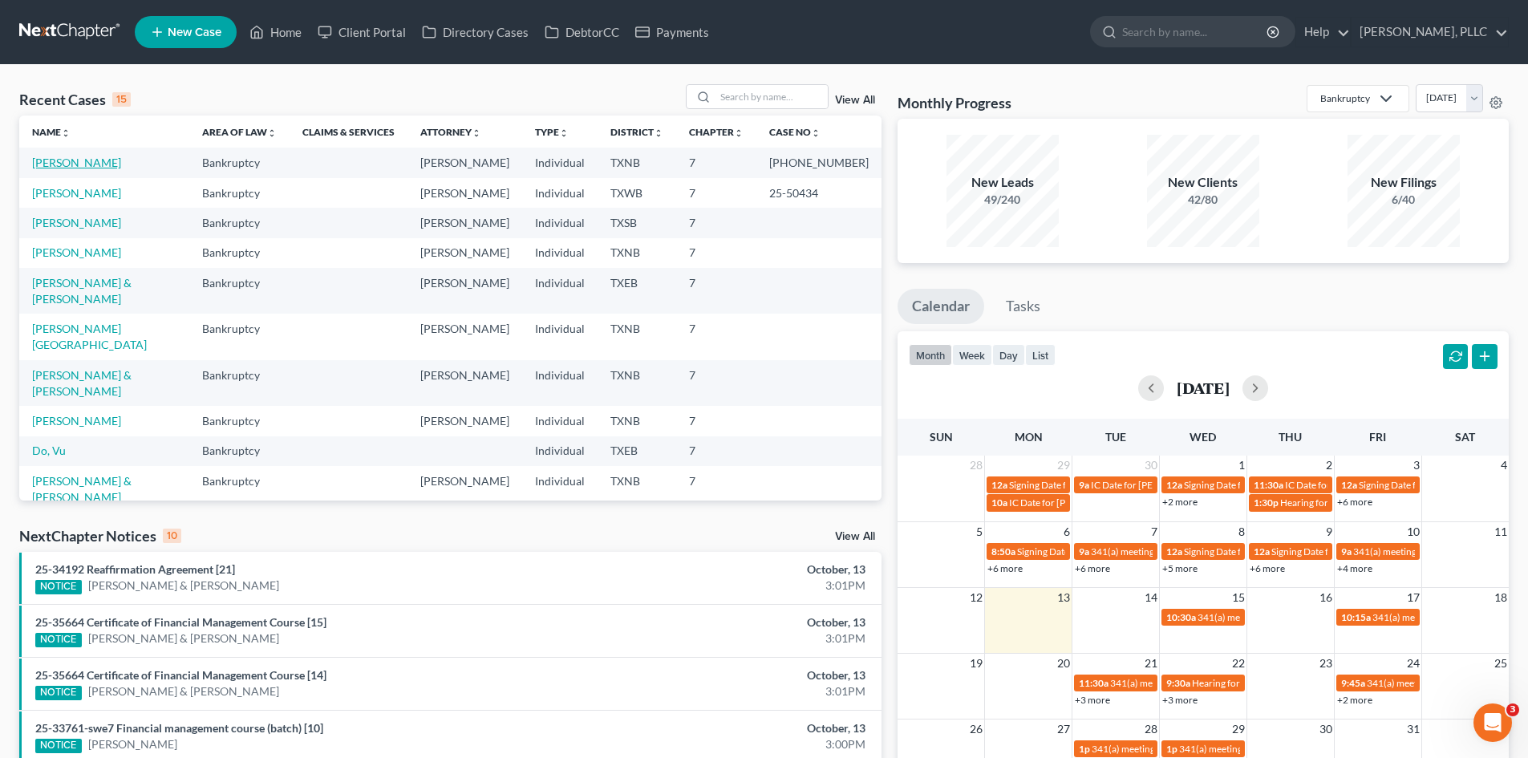
click at [103, 160] on link "Reed, Stephanie" at bounding box center [76, 163] width 89 height 14
select select "4"
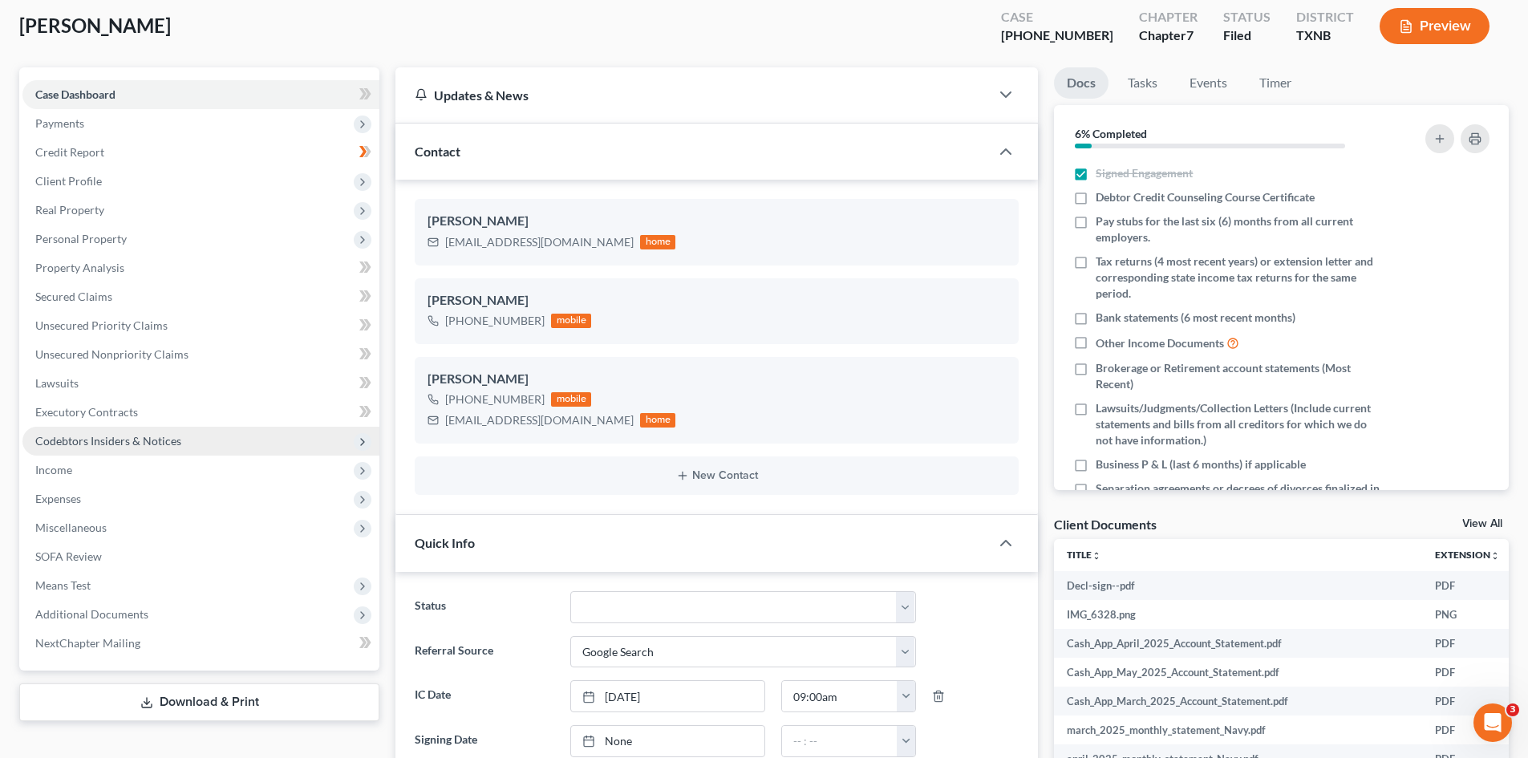
scroll to position [321, 0]
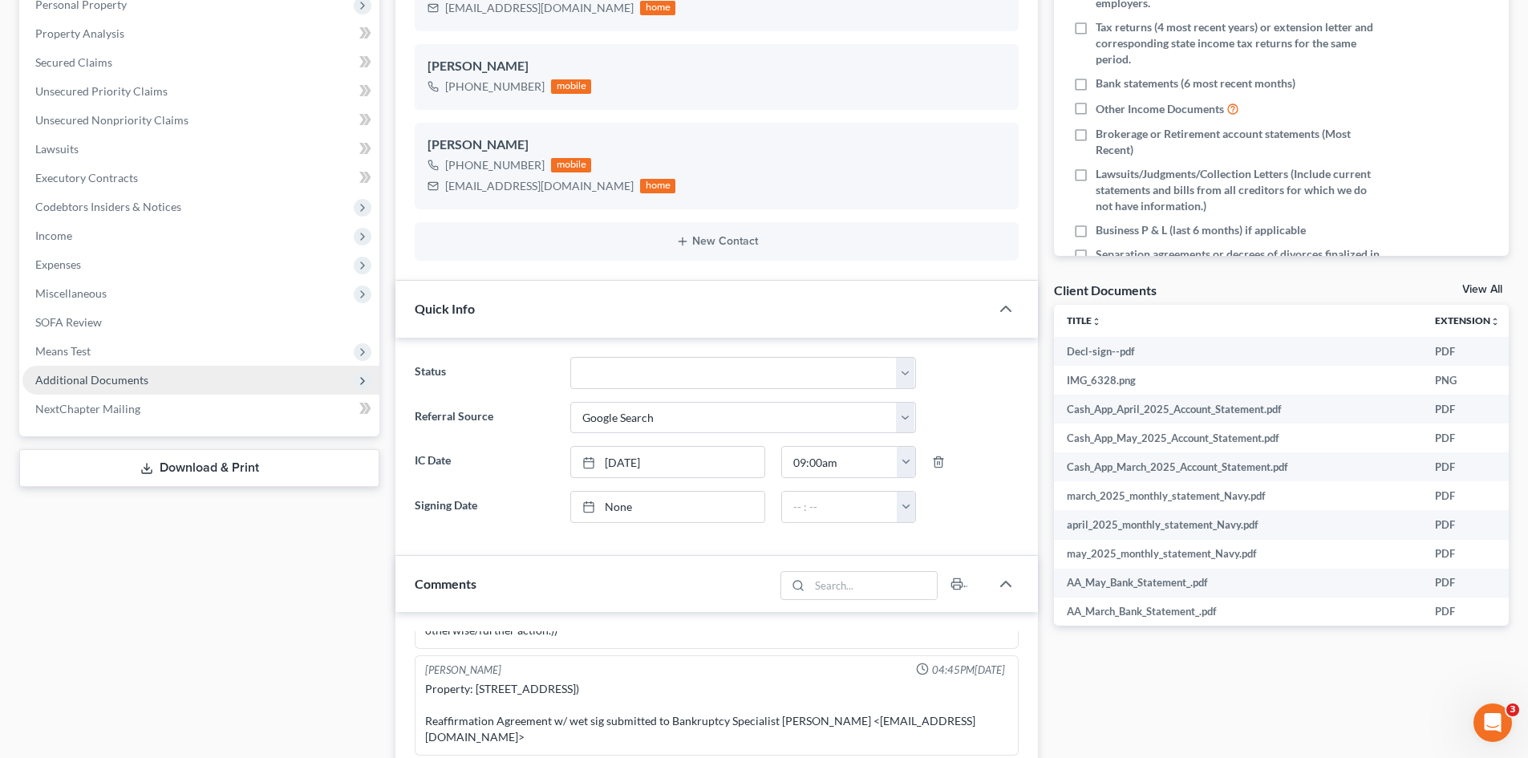
click at [91, 382] on span "Additional Documents" at bounding box center [91, 380] width 113 height 14
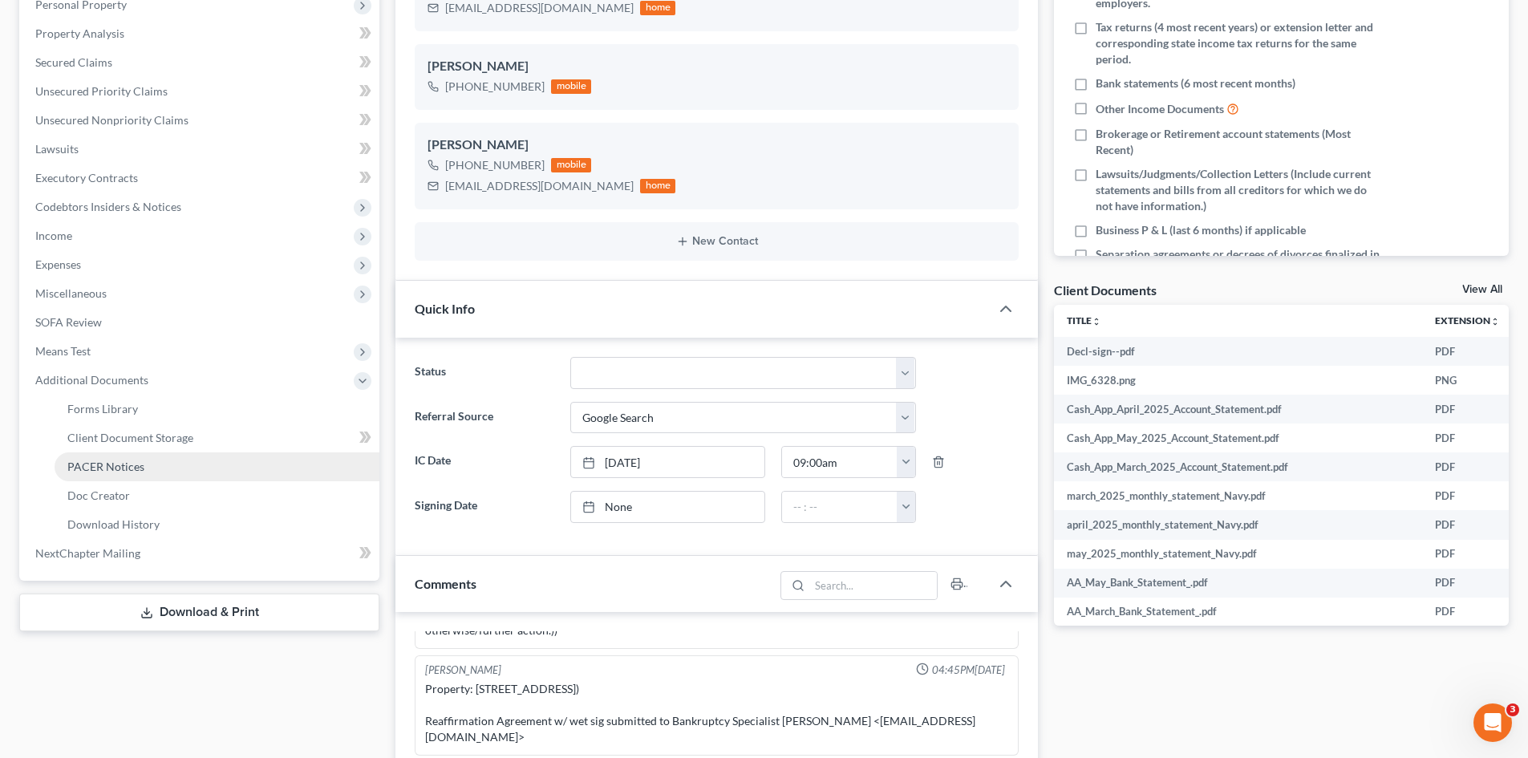
click at [152, 471] on link "PACER Notices" at bounding box center [217, 466] width 325 height 29
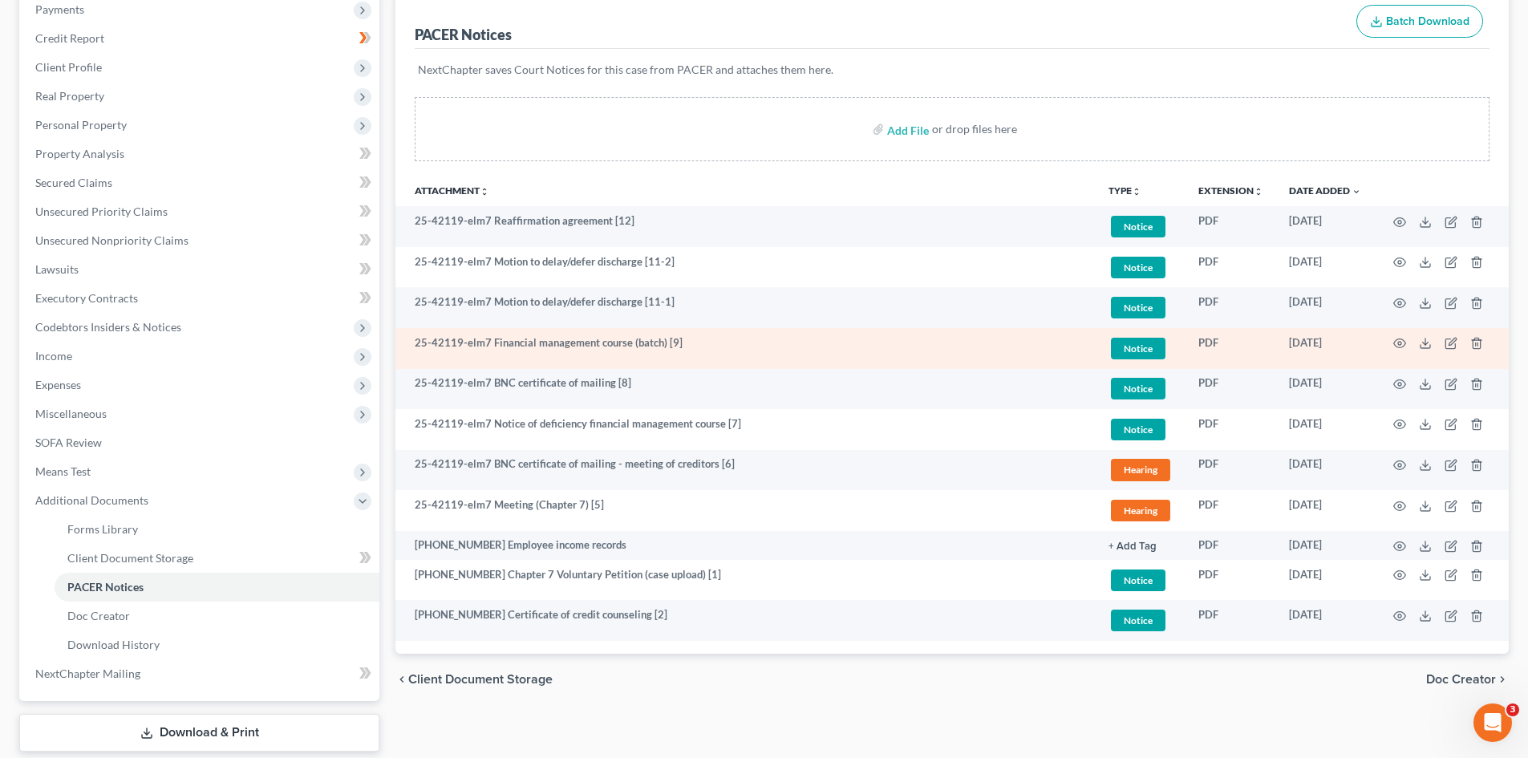
scroll to position [241, 0]
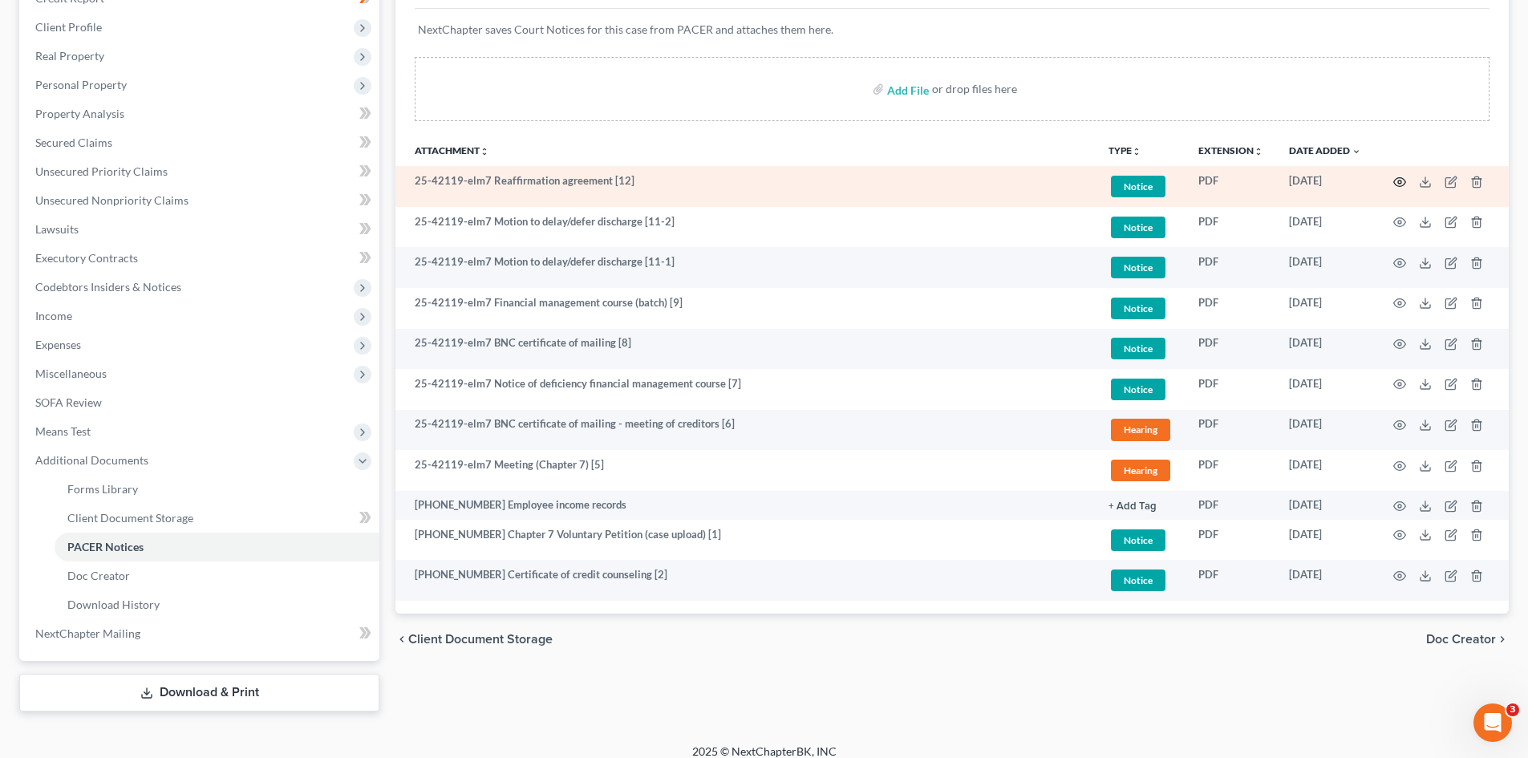
click at [1397, 183] on icon "button" at bounding box center [1400, 182] width 13 height 13
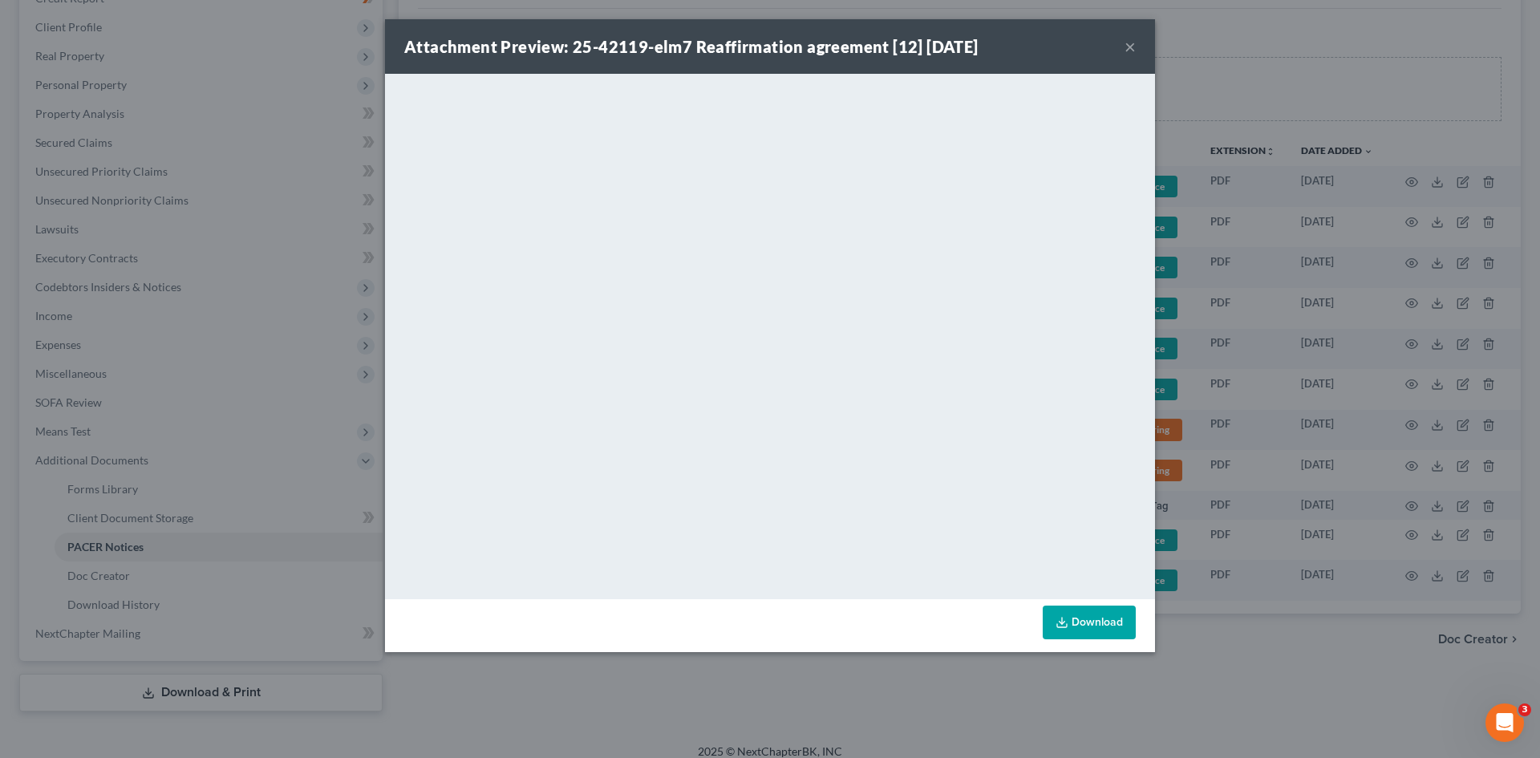
click at [1126, 47] on button "×" at bounding box center [1130, 46] width 11 height 19
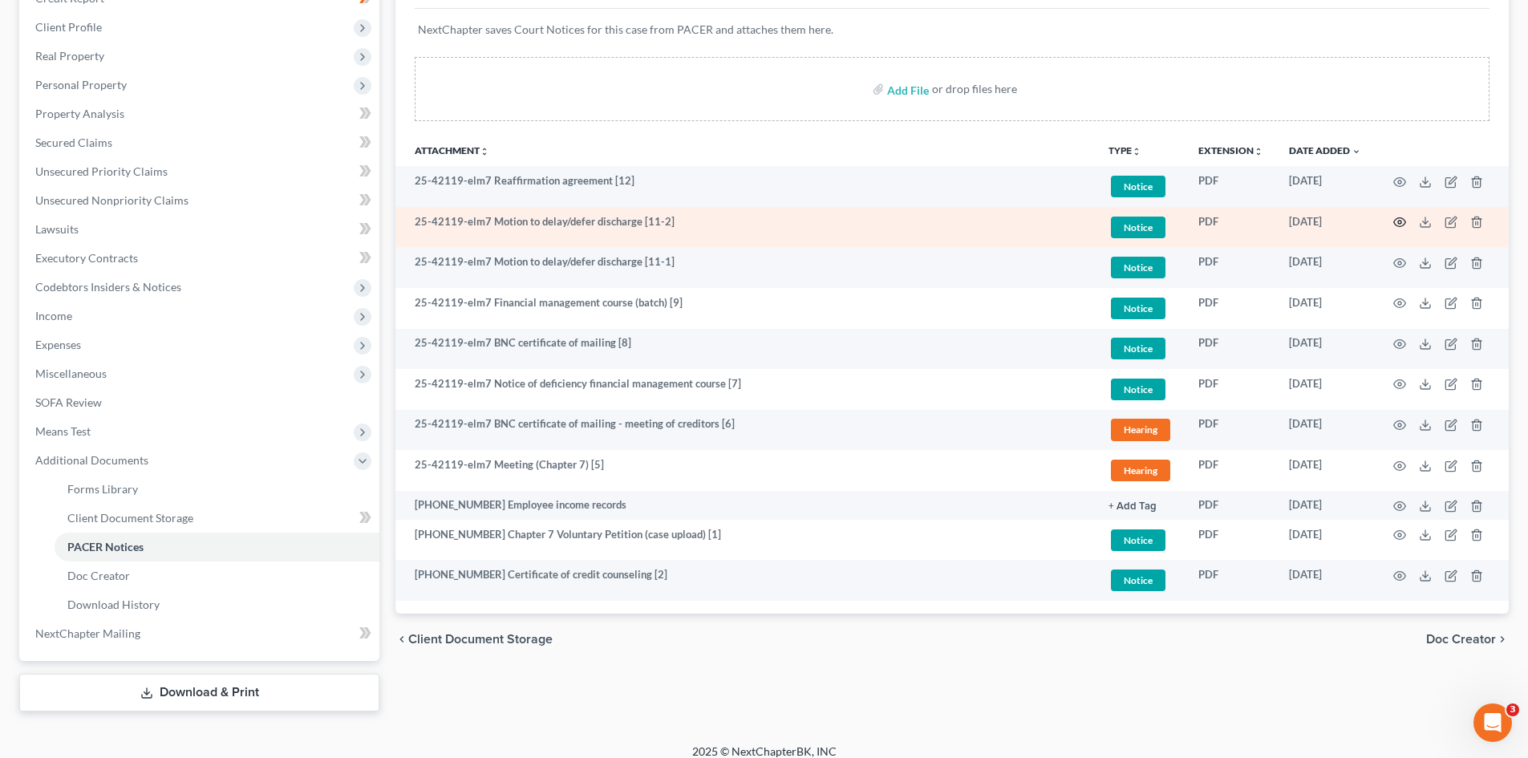
click at [1401, 225] on icon "button" at bounding box center [1400, 222] width 13 height 13
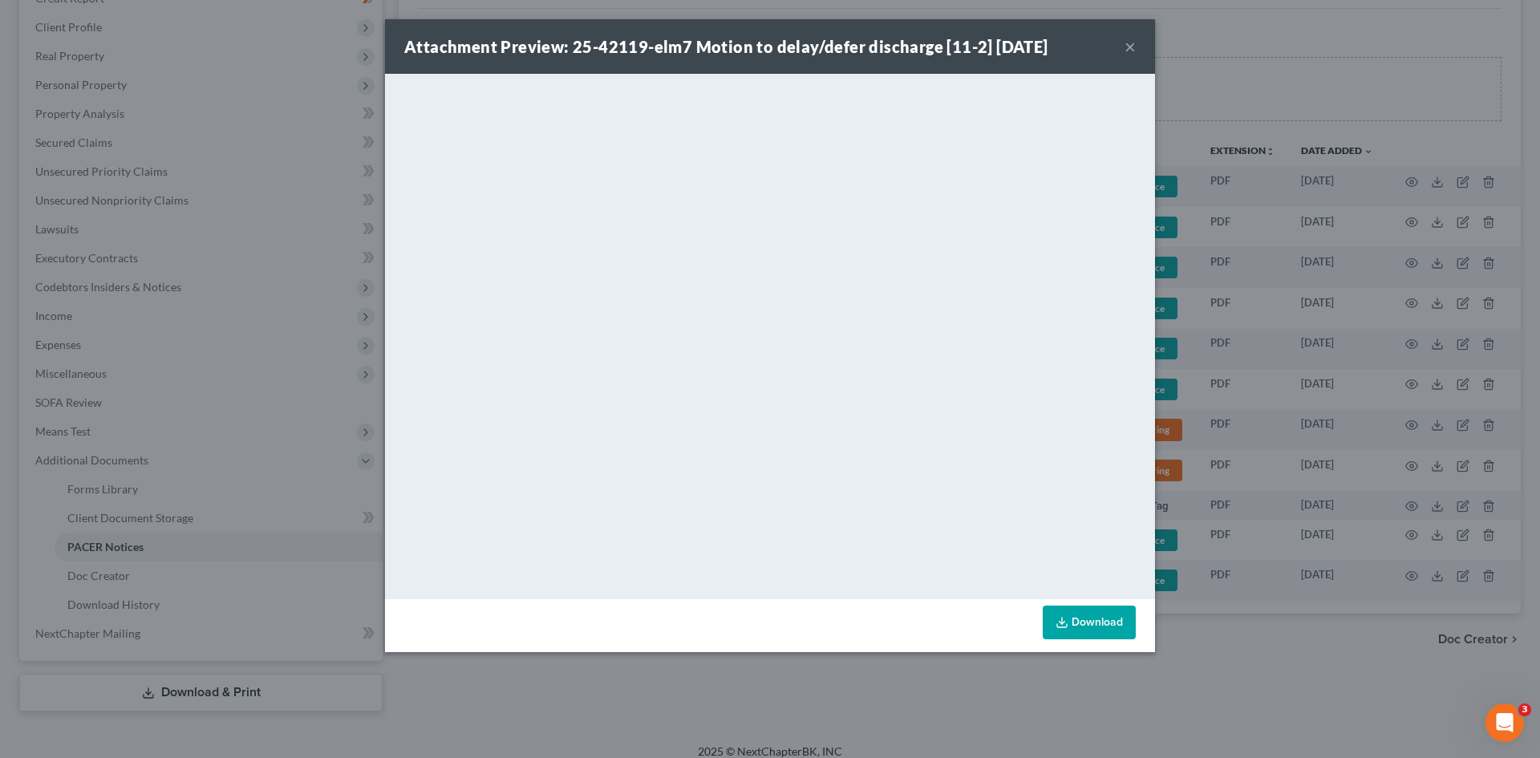
click at [1135, 48] on button "×" at bounding box center [1130, 46] width 11 height 19
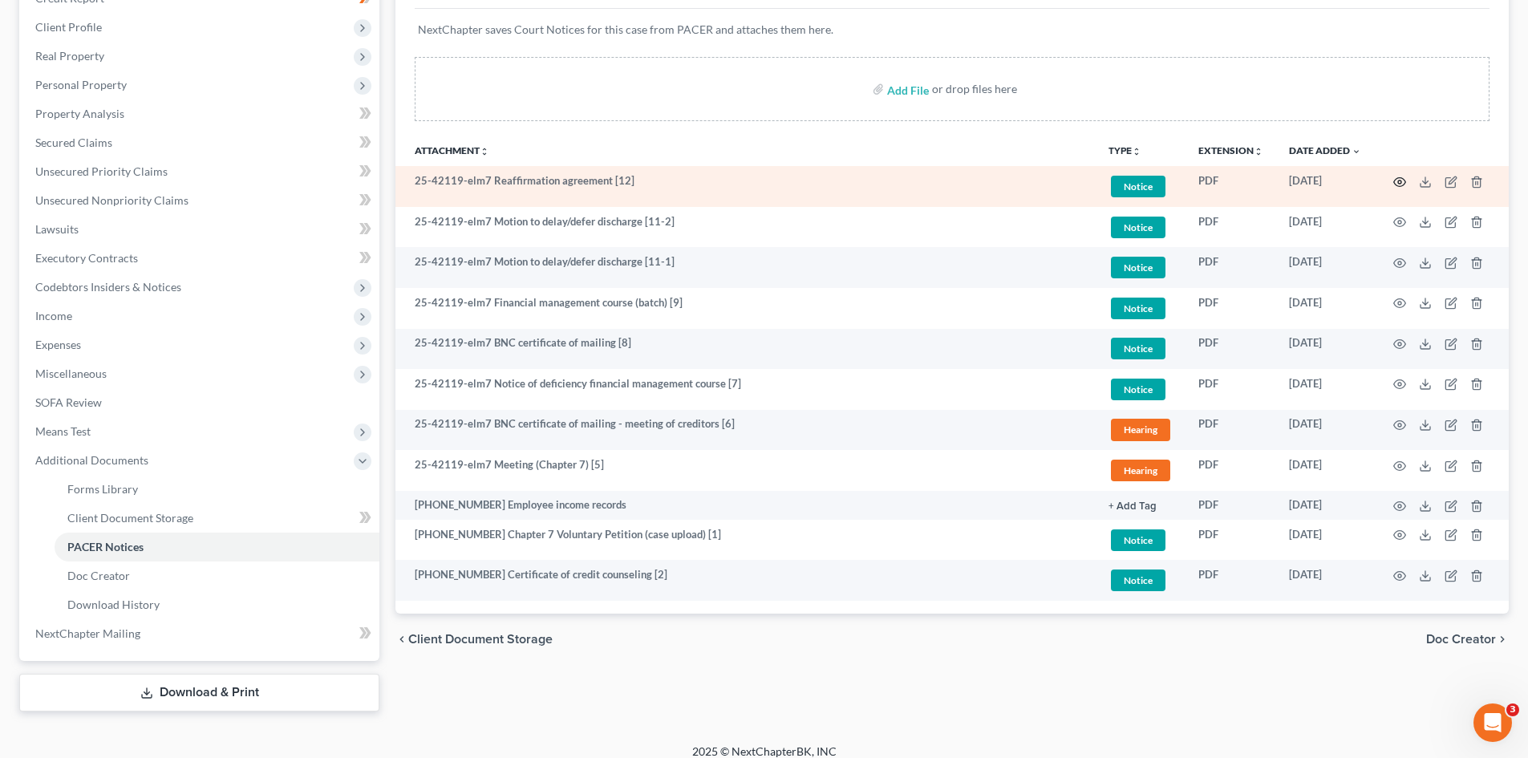
click at [1400, 181] on circle "button" at bounding box center [1399, 182] width 3 height 3
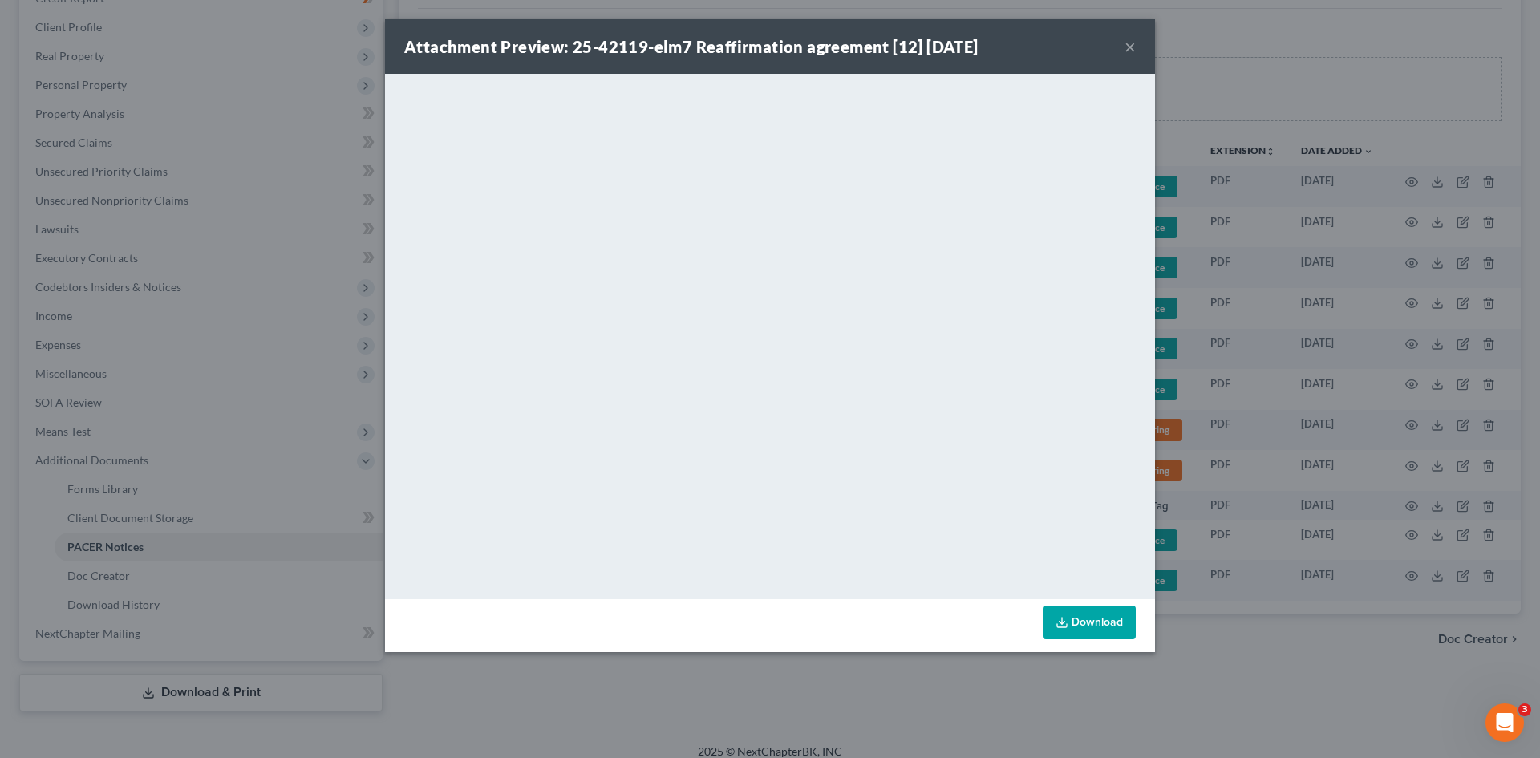
click at [1127, 39] on button "×" at bounding box center [1130, 46] width 11 height 19
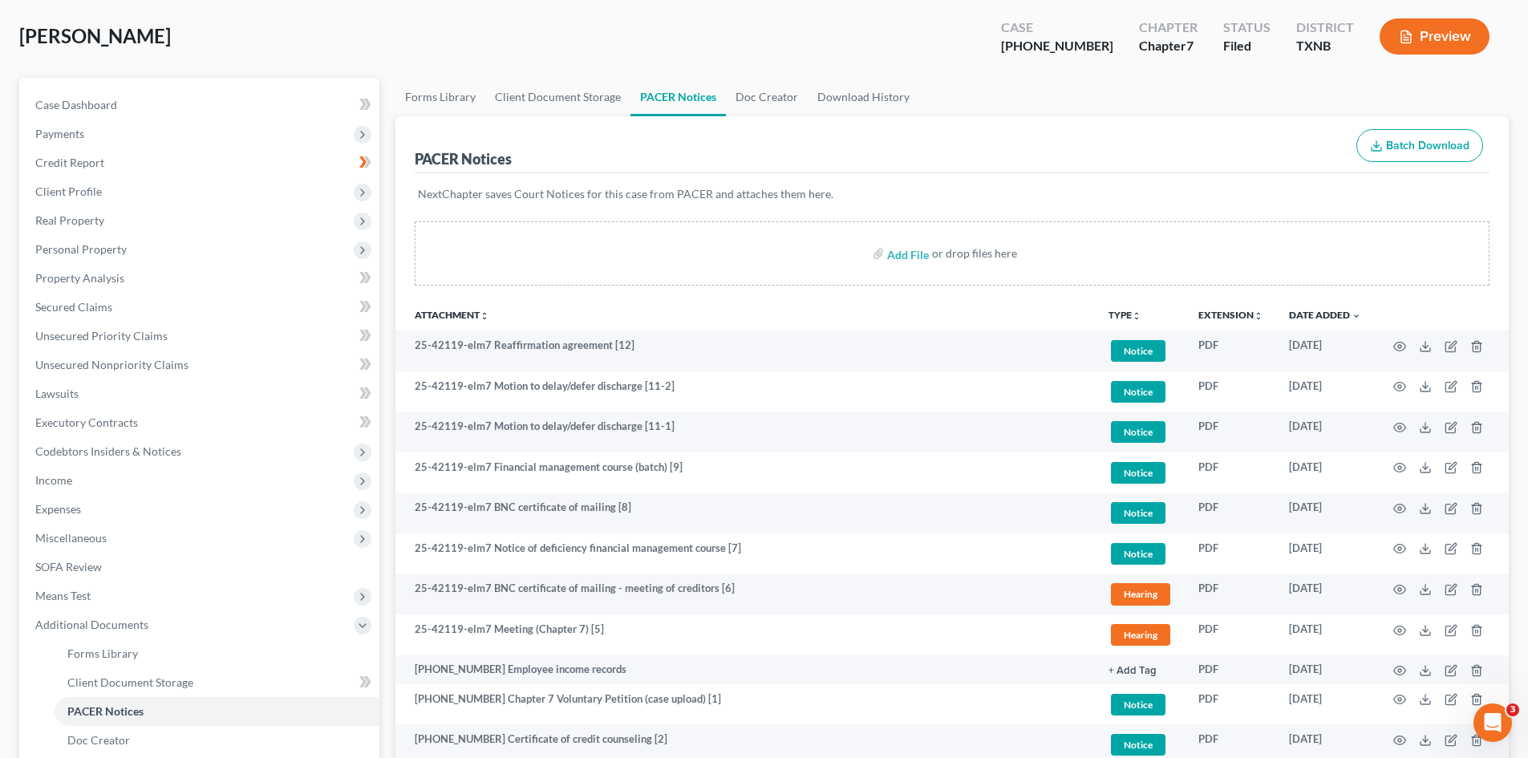
scroll to position [0, 0]
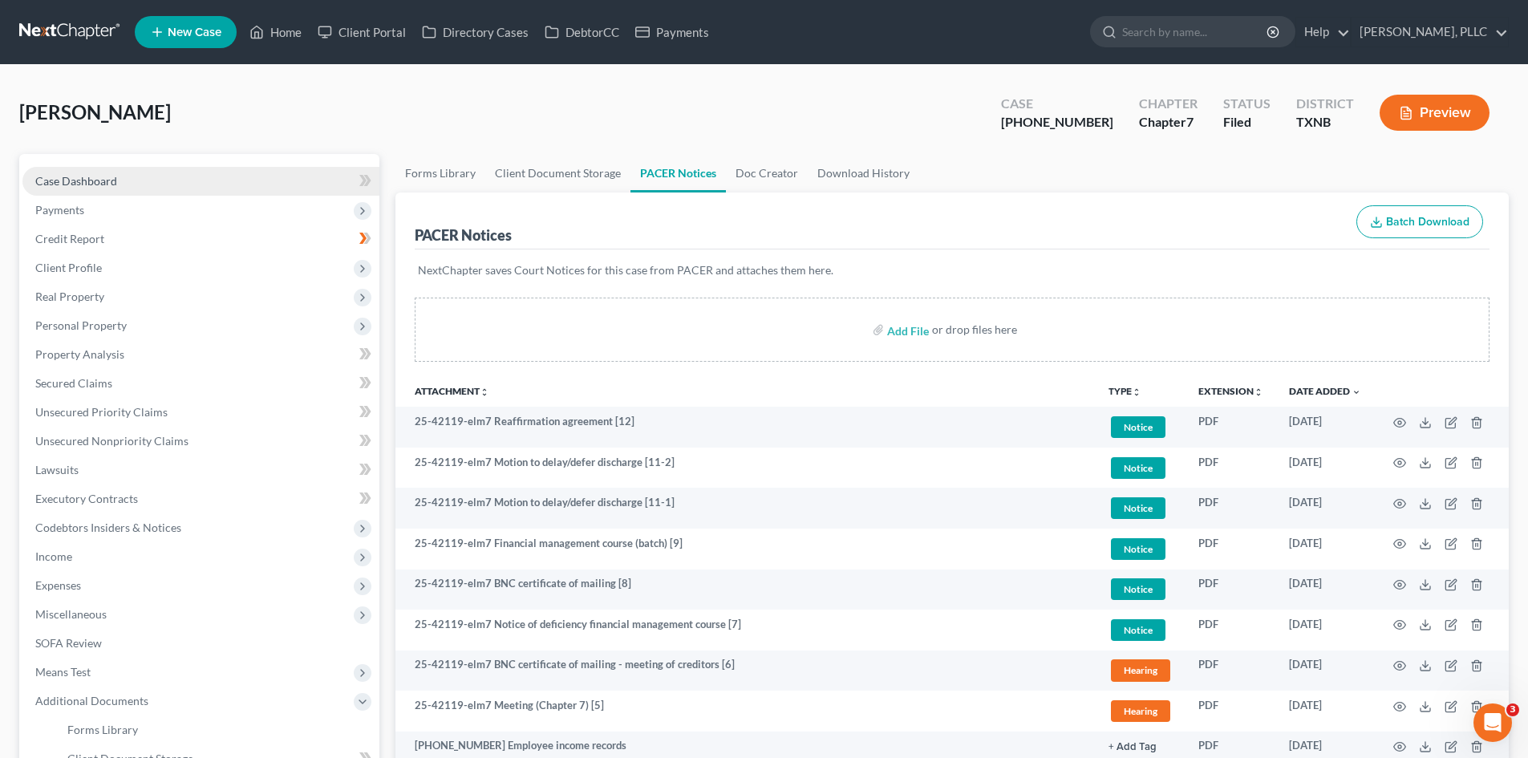
click at [108, 180] on span "Case Dashboard" at bounding box center [76, 181] width 82 height 14
select select "4"
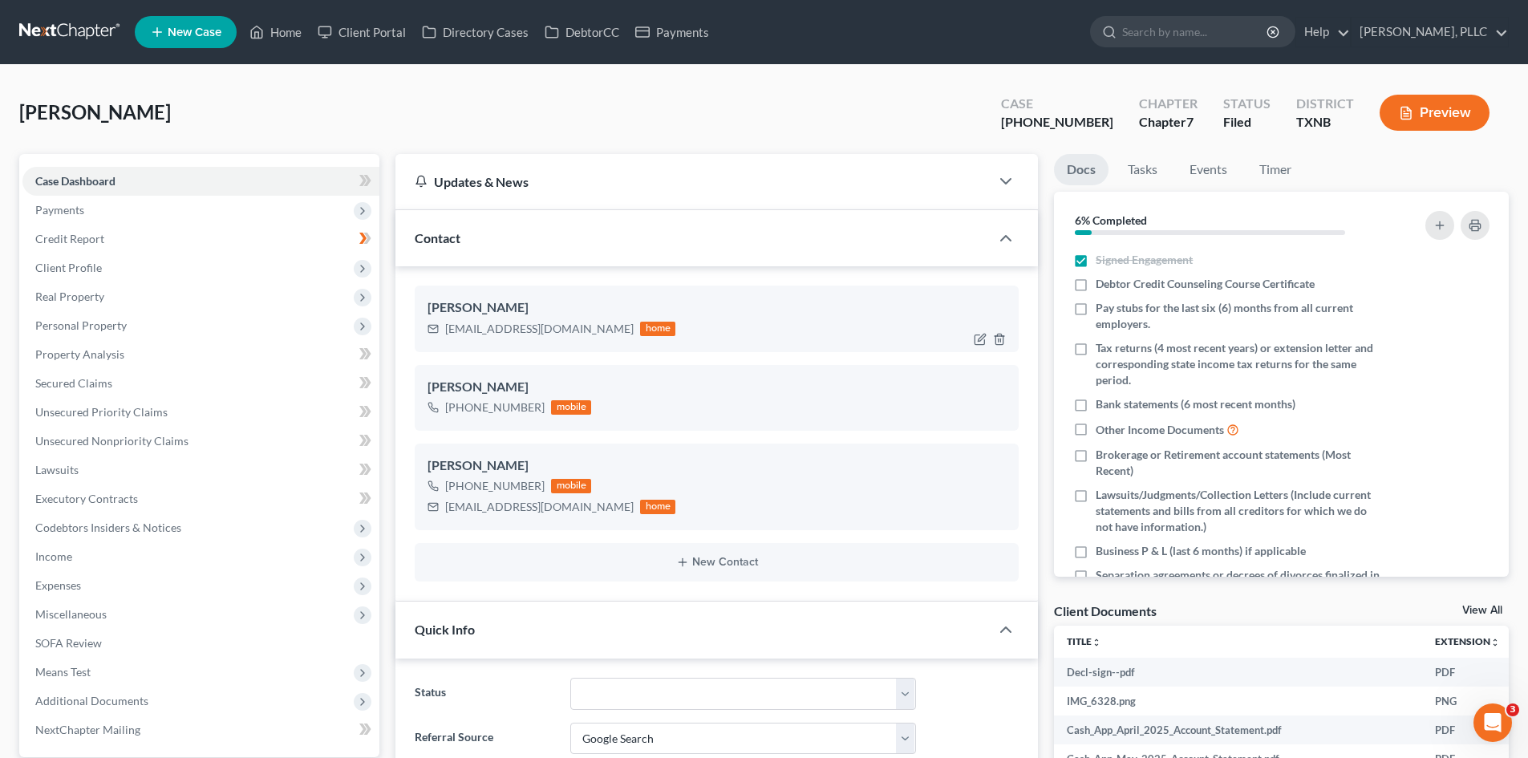
scroll to position [2564, 0]
drag, startPoint x: 585, startPoint y: 331, endPoint x: 593, endPoint y: 332, distance: 8.2
click at [587, 331] on div "stephaniereed623@gmail.com" at bounding box center [539, 329] width 189 height 16
drag, startPoint x: 594, startPoint y: 333, endPoint x: 432, endPoint y: 343, distance: 162.4
click at [432, 343] on div "Stephanie Reed stephaniereed623@gmail.com home" at bounding box center [717, 319] width 604 height 66
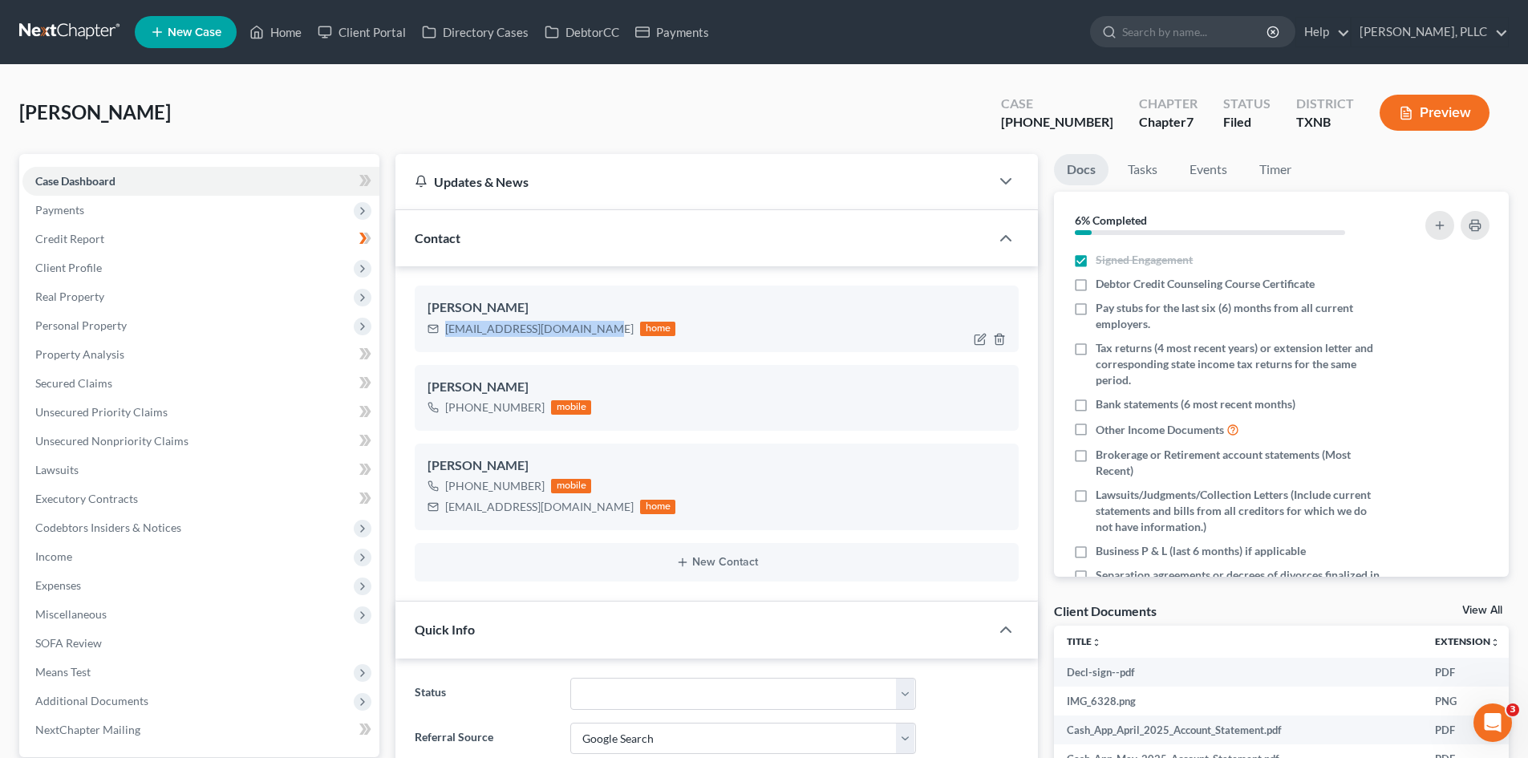
copy div "stephaniereed623@gmail.com"
drag, startPoint x: 660, startPoint y: 7, endPoint x: 651, endPoint y: 47, distance: 40.3
click at [661, 7] on nav "Home New Case Client Portal Directory Cases DebtorCC Payments Guy Harvey Holman…" at bounding box center [764, 32] width 1528 height 64
click at [651, 41] on link "Payments" at bounding box center [672, 32] width 90 height 29
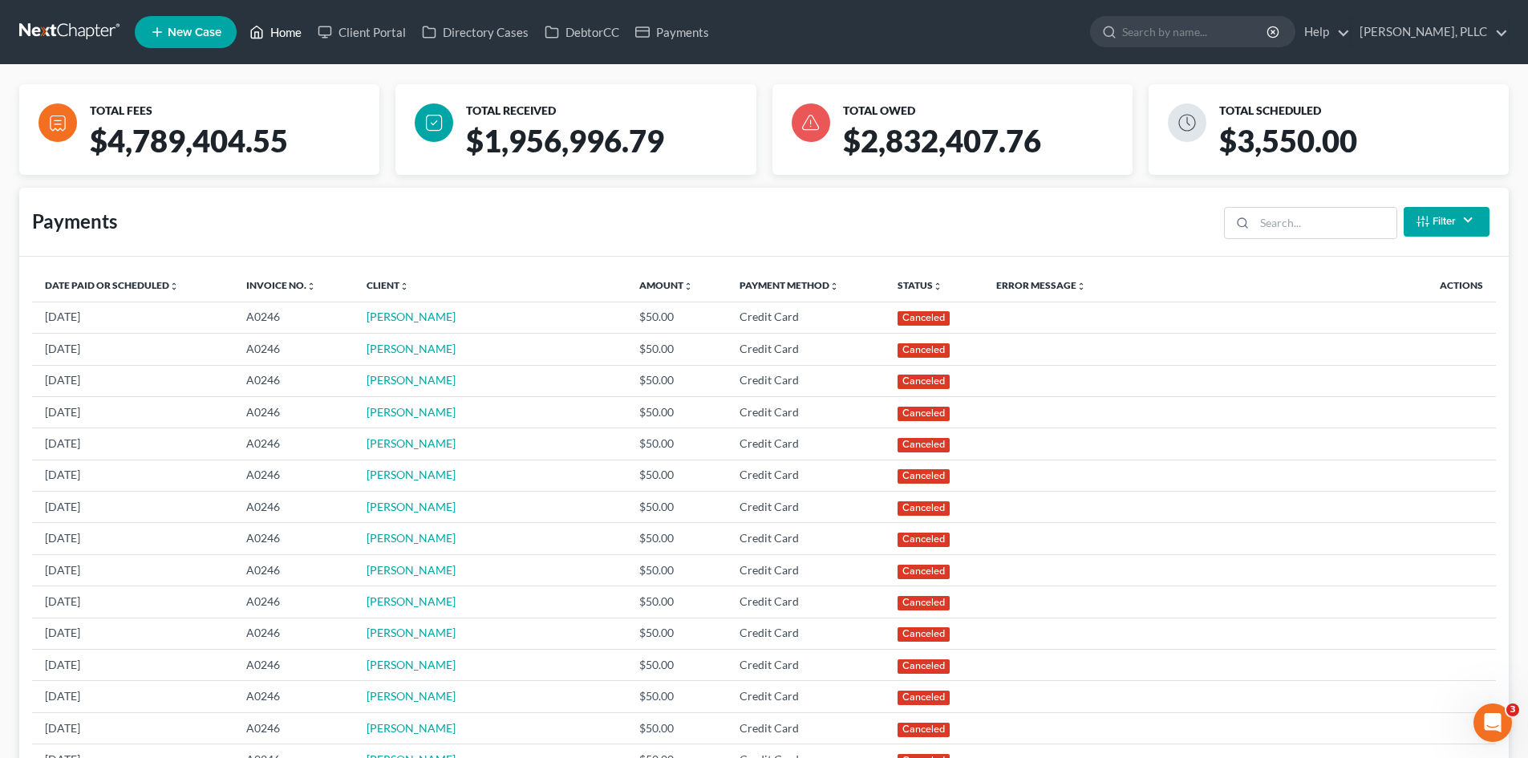
click at [306, 30] on link "Home" at bounding box center [275, 32] width 68 height 29
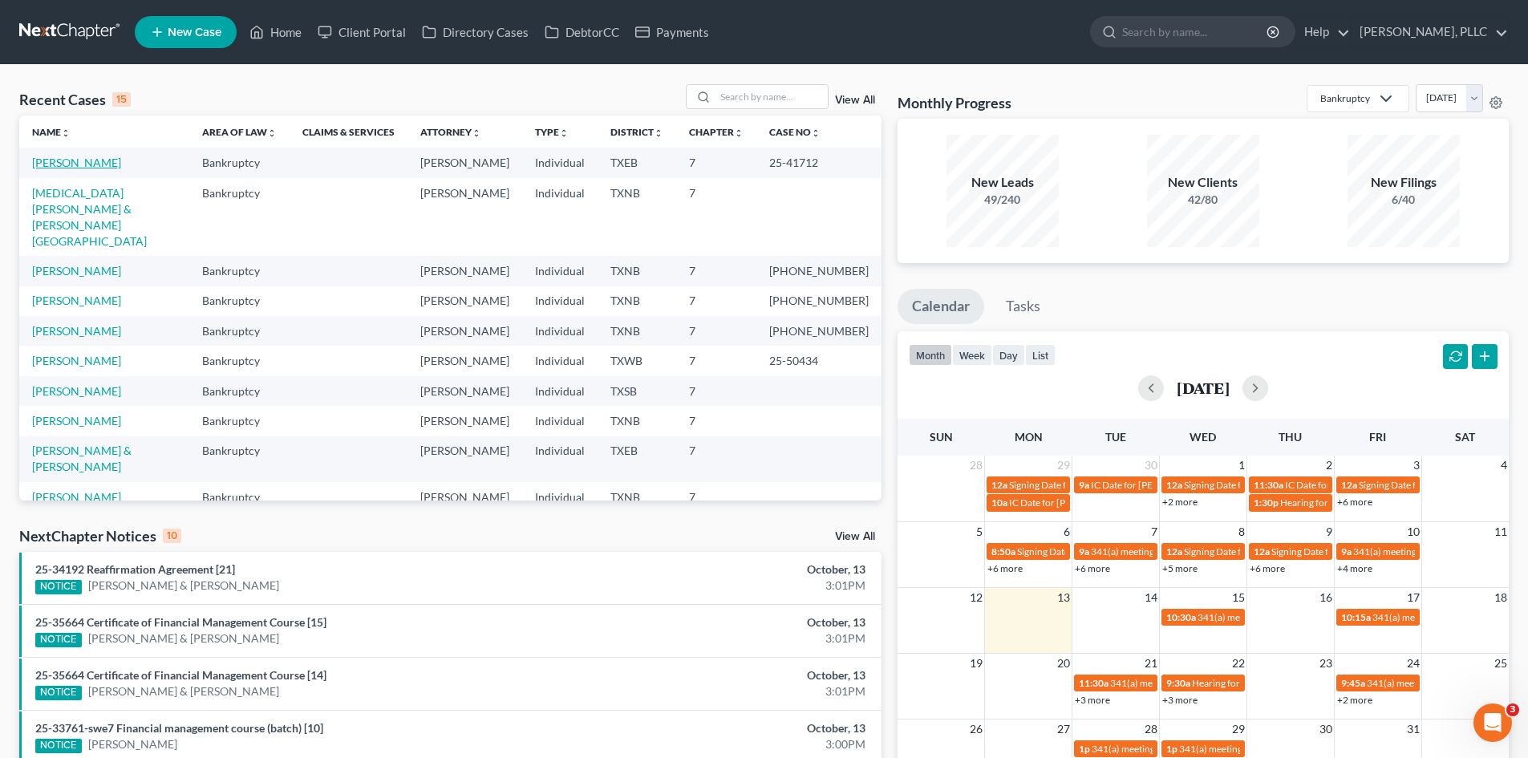
click at [93, 166] on link "Adegoke, Charles" at bounding box center [76, 163] width 89 height 14
select select "1"
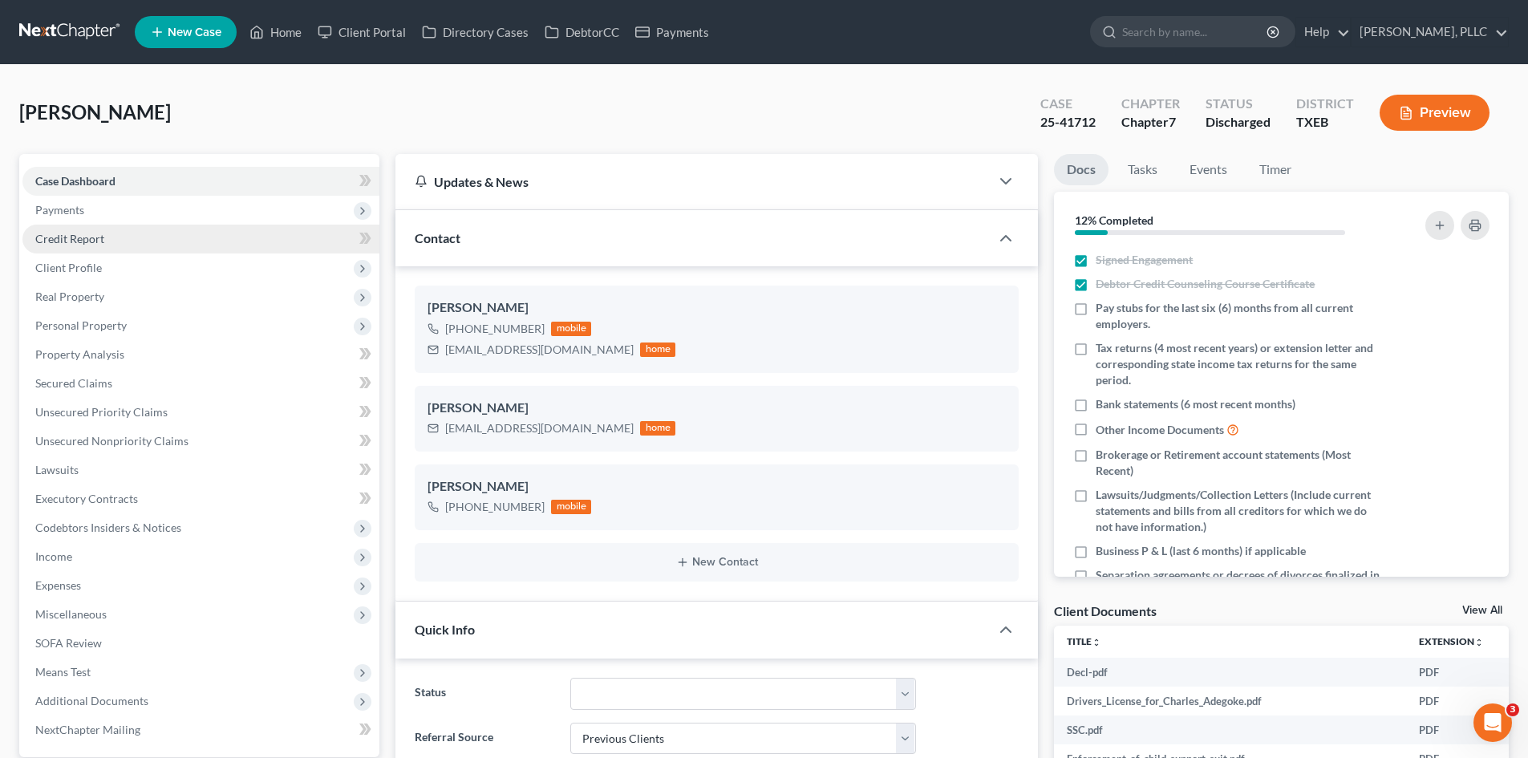
scroll to position [2582, 0]
click at [679, 36] on link "Payments" at bounding box center [672, 32] width 90 height 29
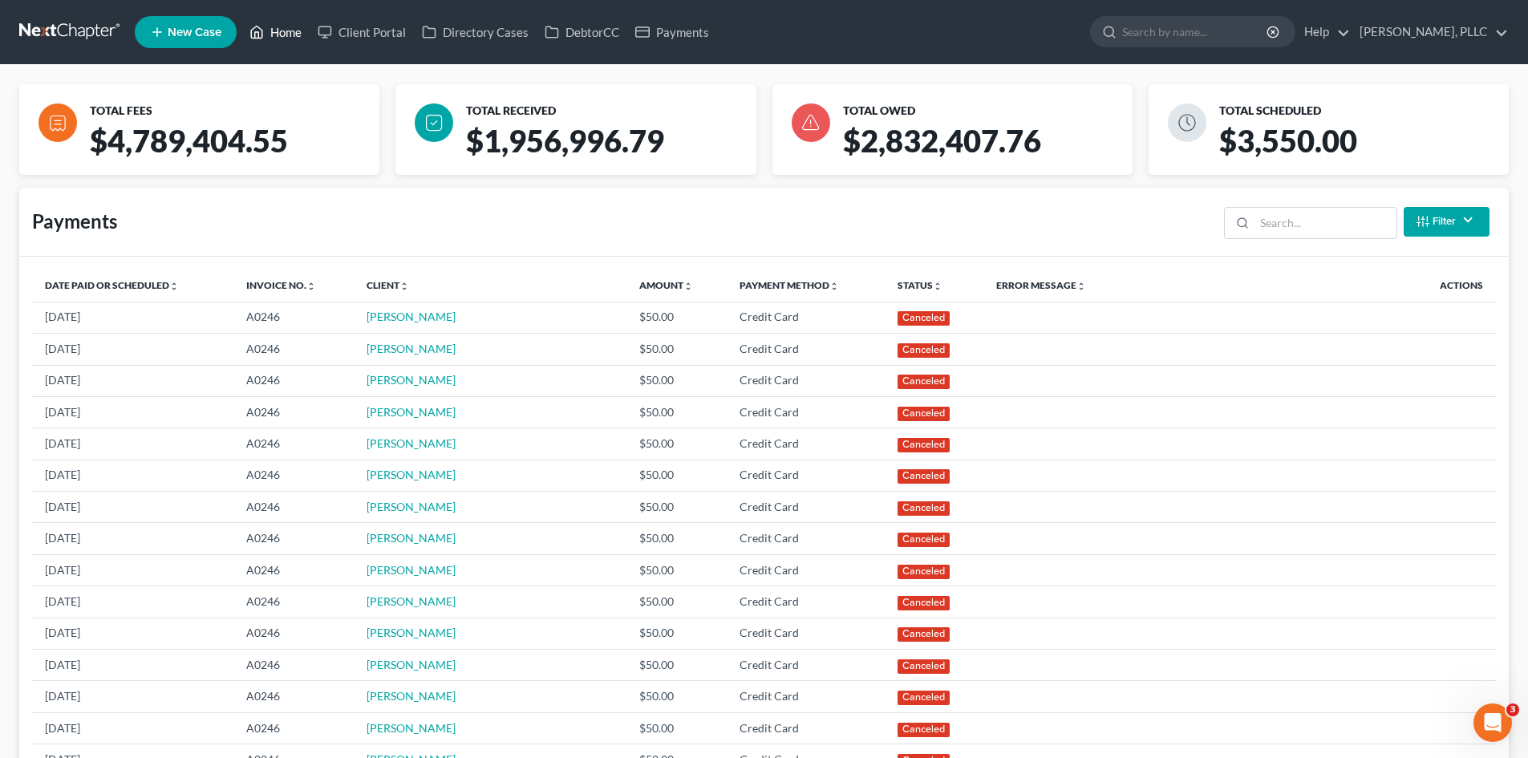
click at [278, 41] on link "Home" at bounding box center [275, 32] width 68 height 29
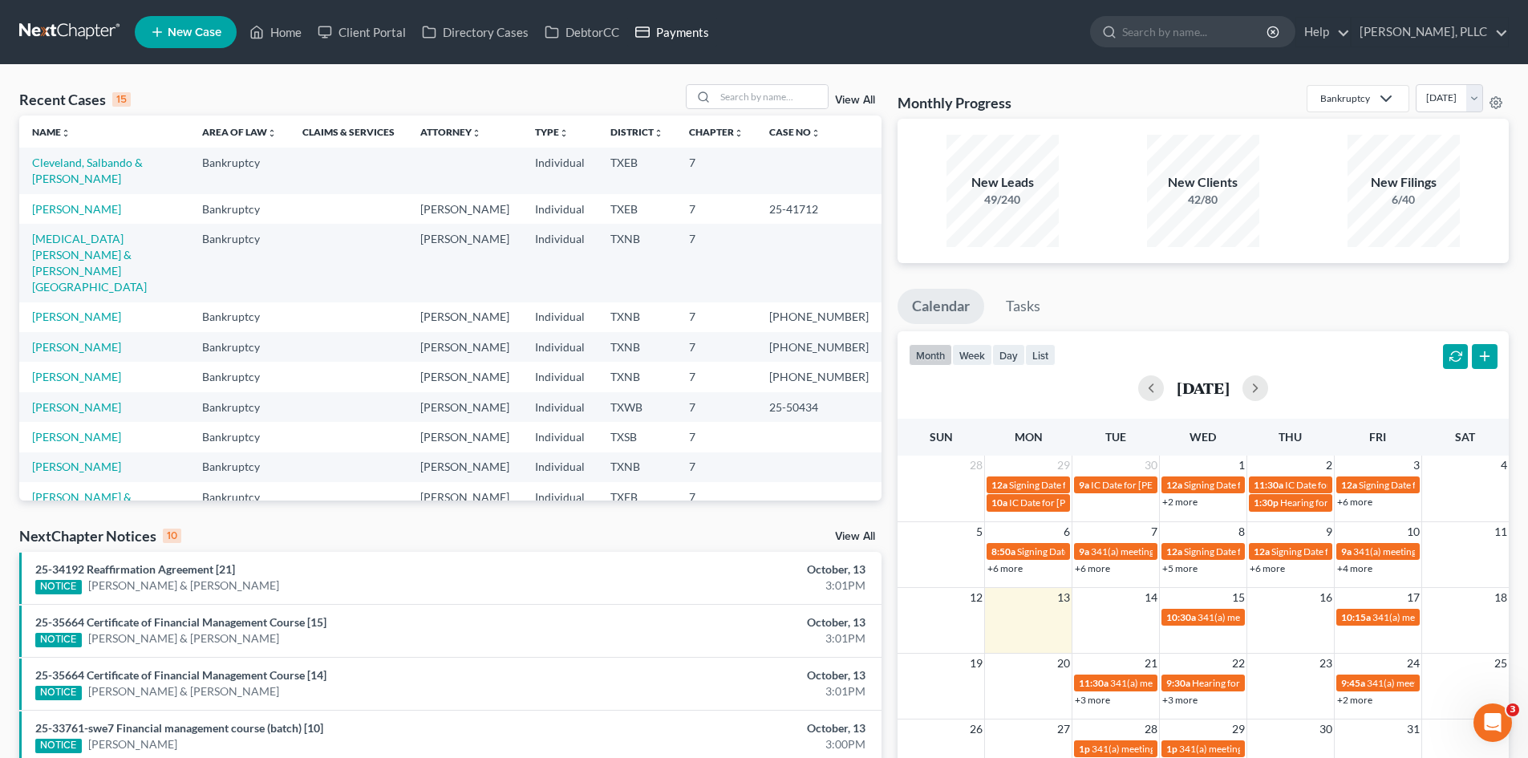
click at [700, 36] on link "Payments" at bounding box center [672, 32] width 90 height 29
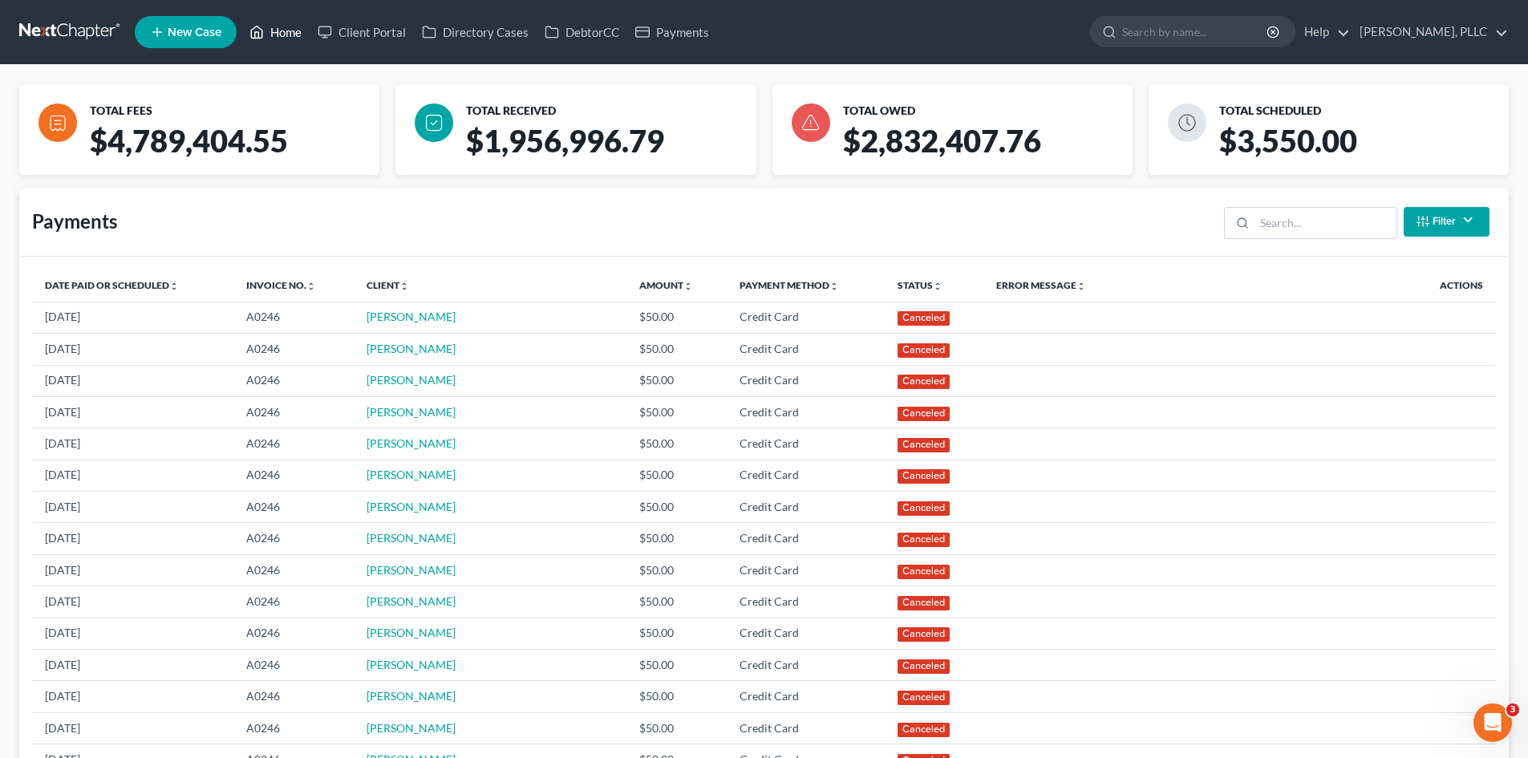
click at [269, 41] on link "Home" at bounding box center [275, 32] width 68 height 29
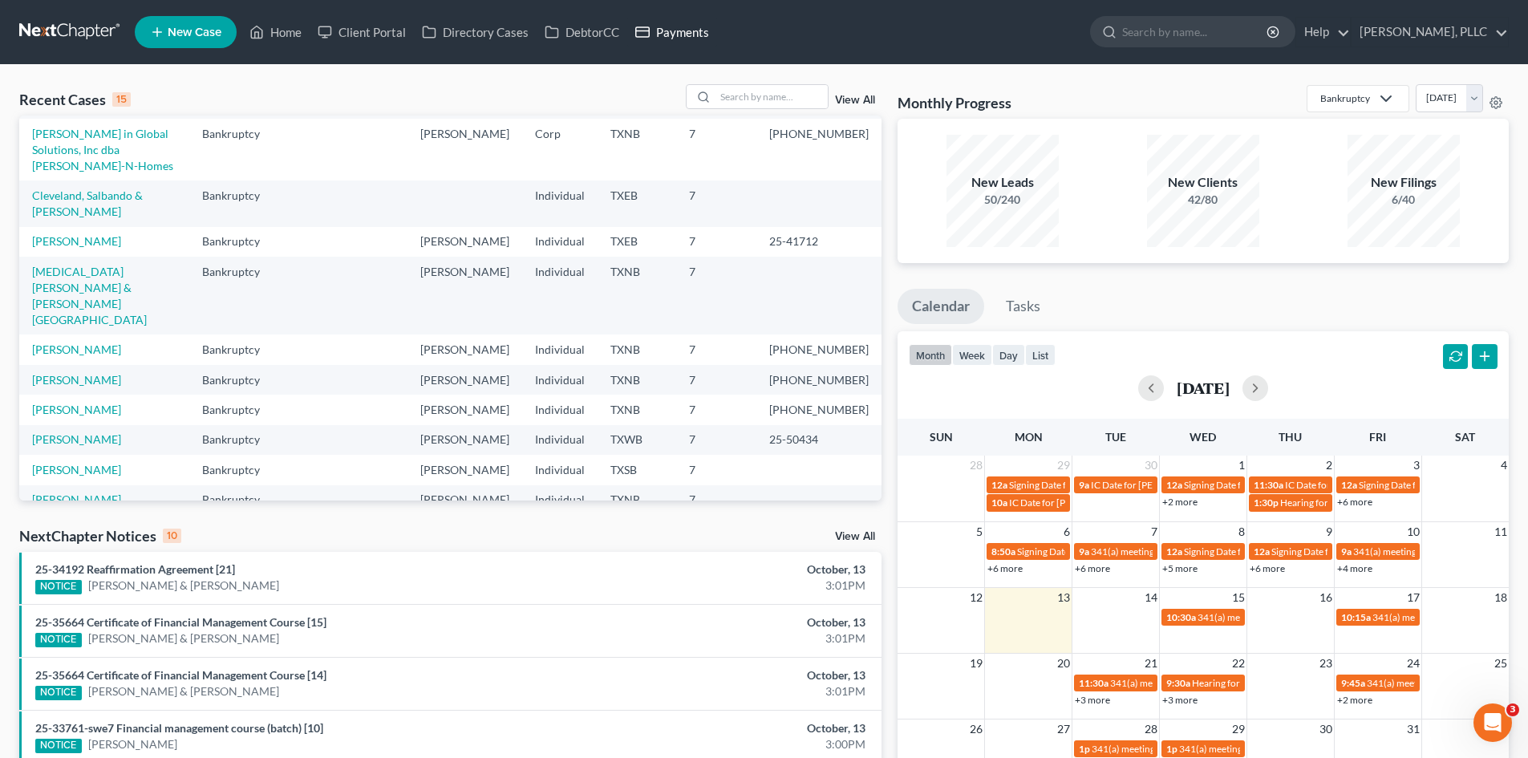
scroll to position [174, 0]
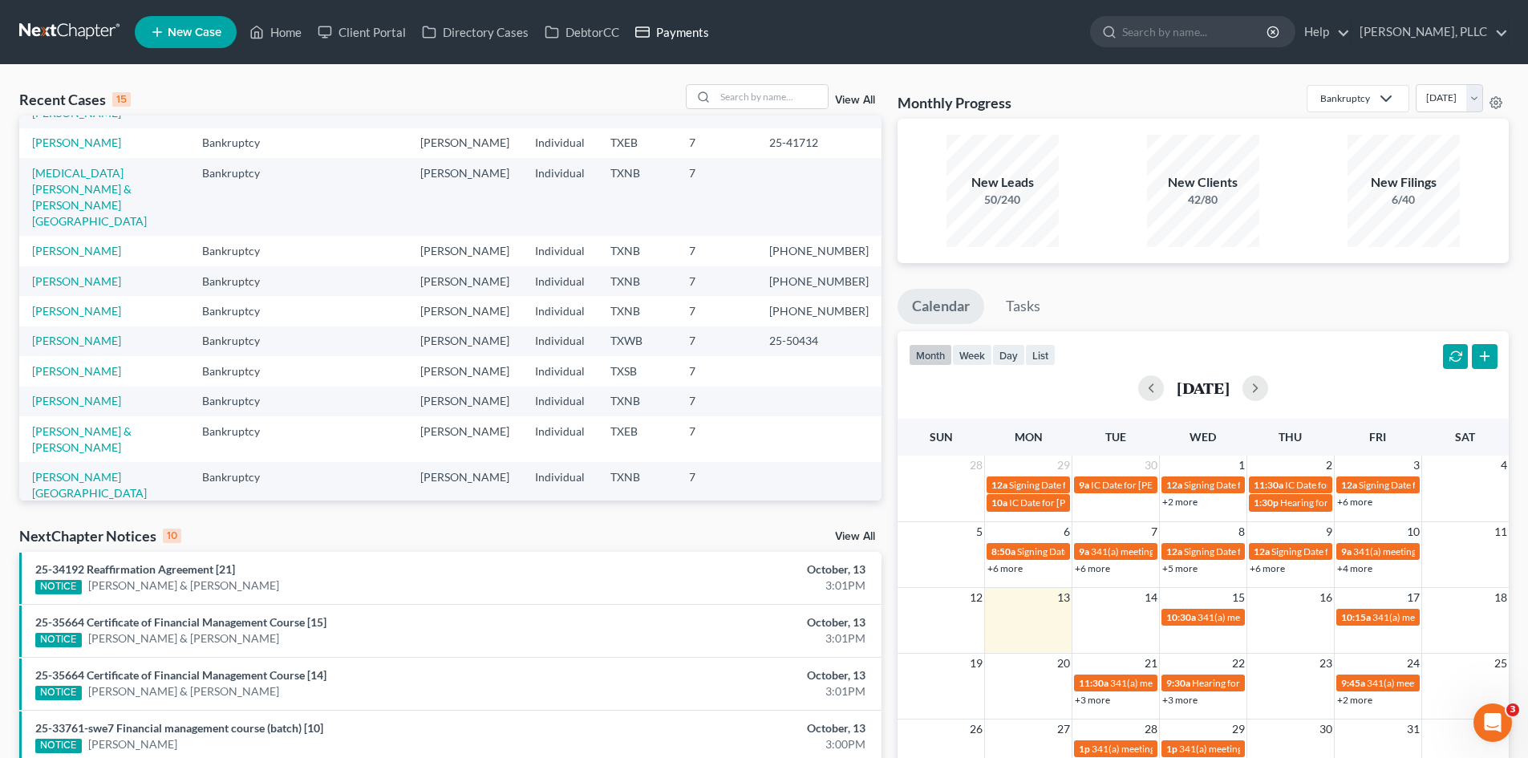
click at [651, 30] on link "Payments" at bounding box center [672, 32] width 90 height 29
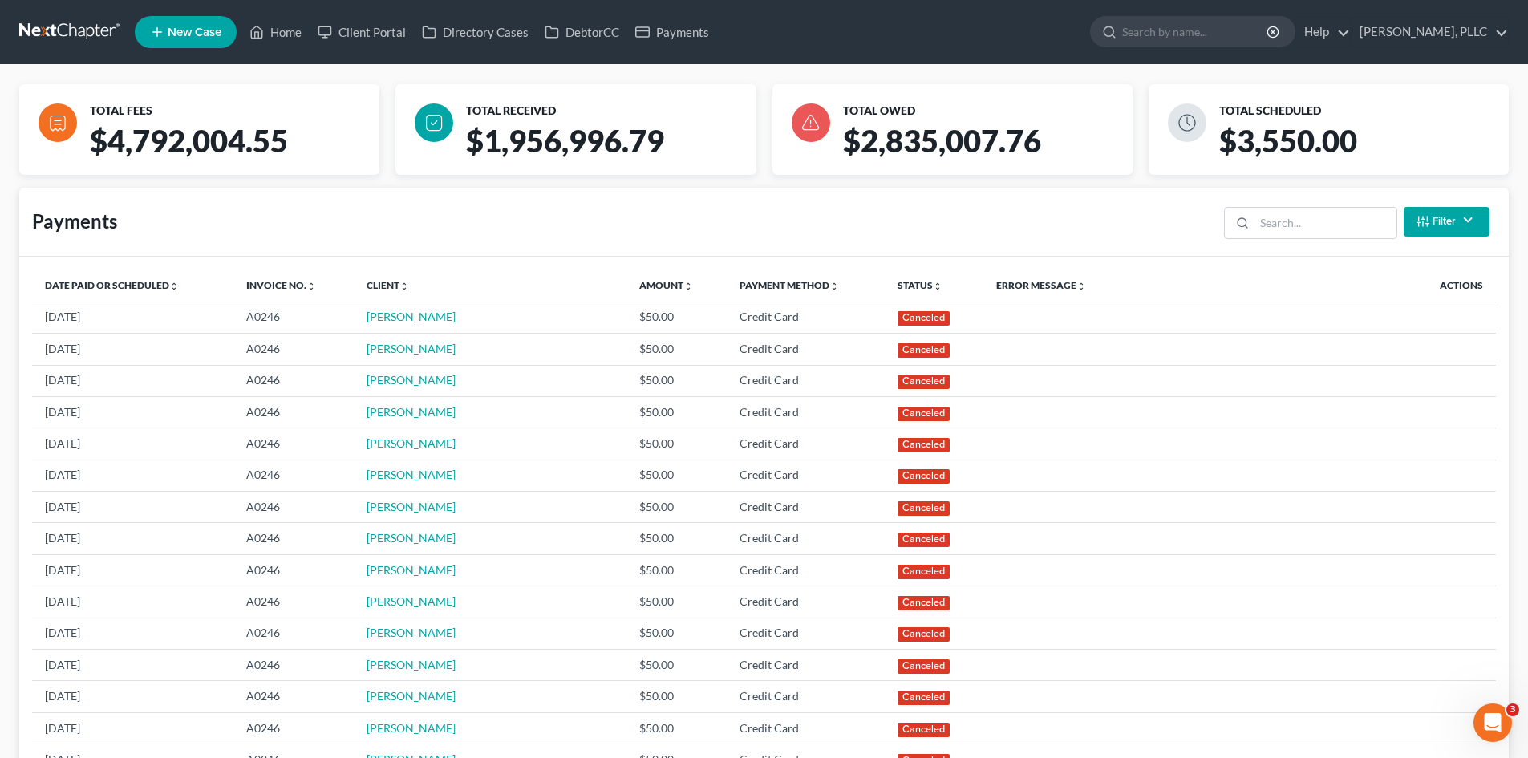
click at [298, 47] on ul "New Case Home Client Portal Directory Cases DebtorCC Payments - No Result - See…" at bounding box center [822, 32] width 1374 height 42
click at [280, 39] on link "Home" at bounding box center [275, 32] width 68 height 29
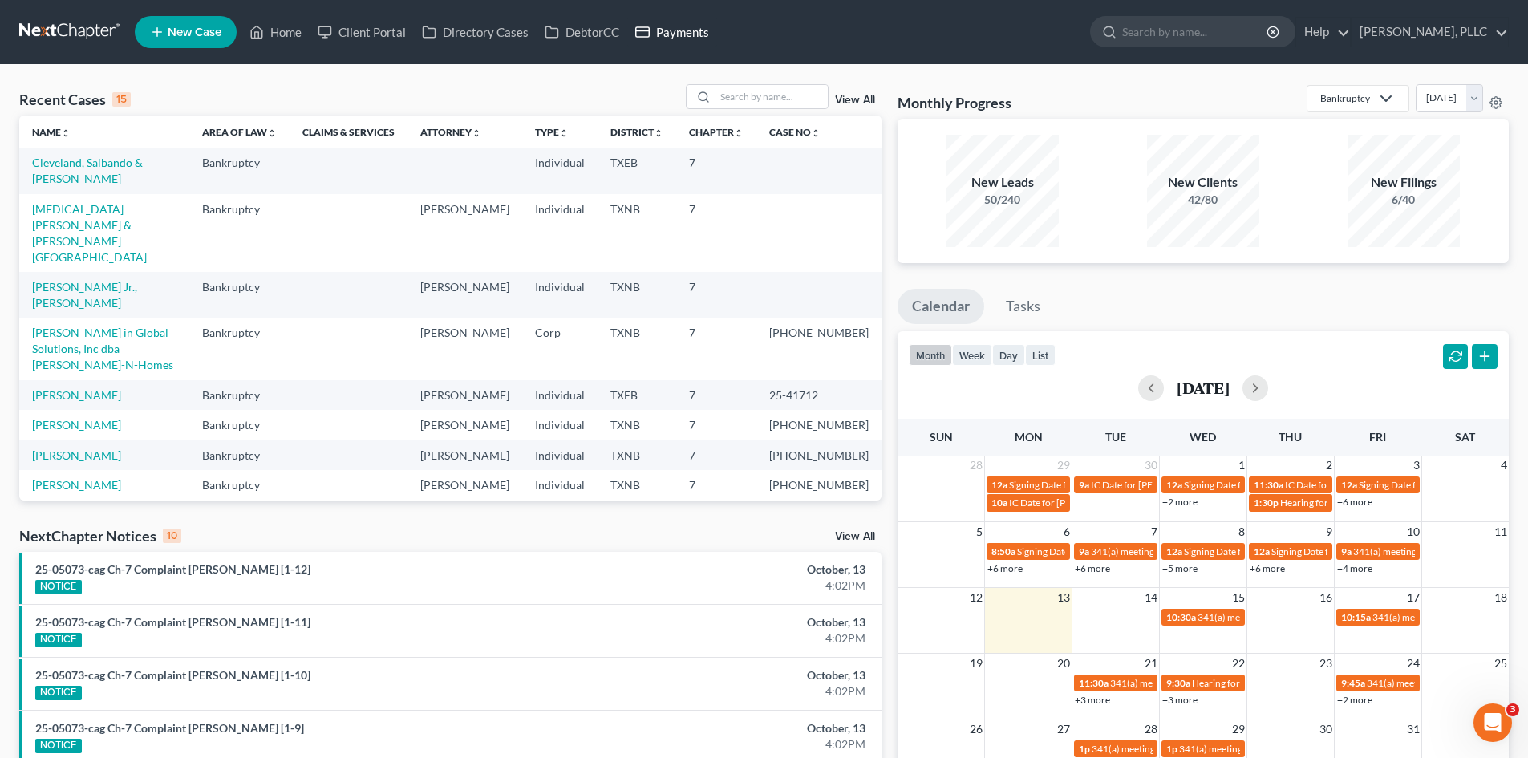
click at [696, 32] on link "Payments" at bounding box center [672, 32] width 90 height 29
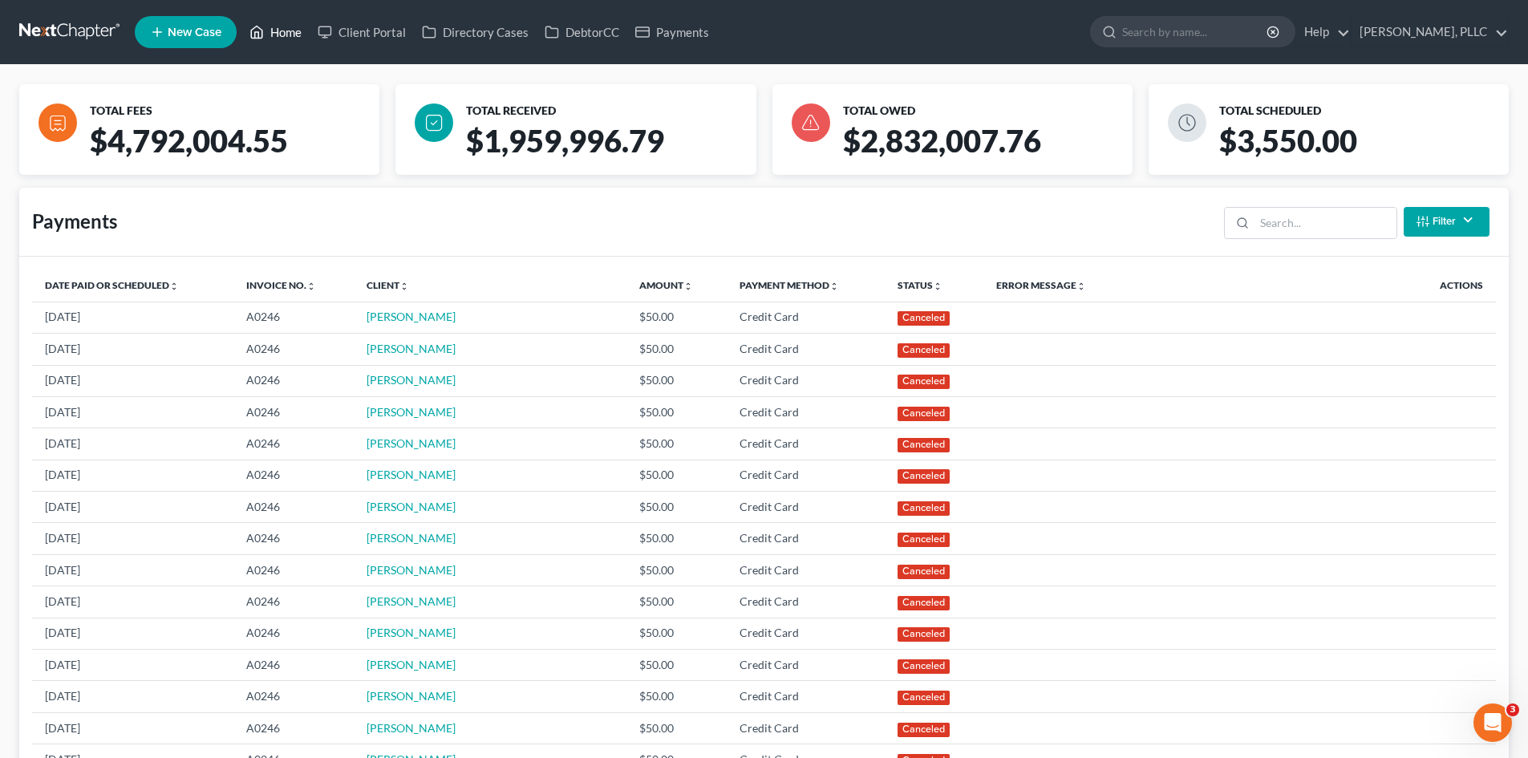
click at [274, 30] on link "Home" at bounding box center [275, 32] width 68 height 29
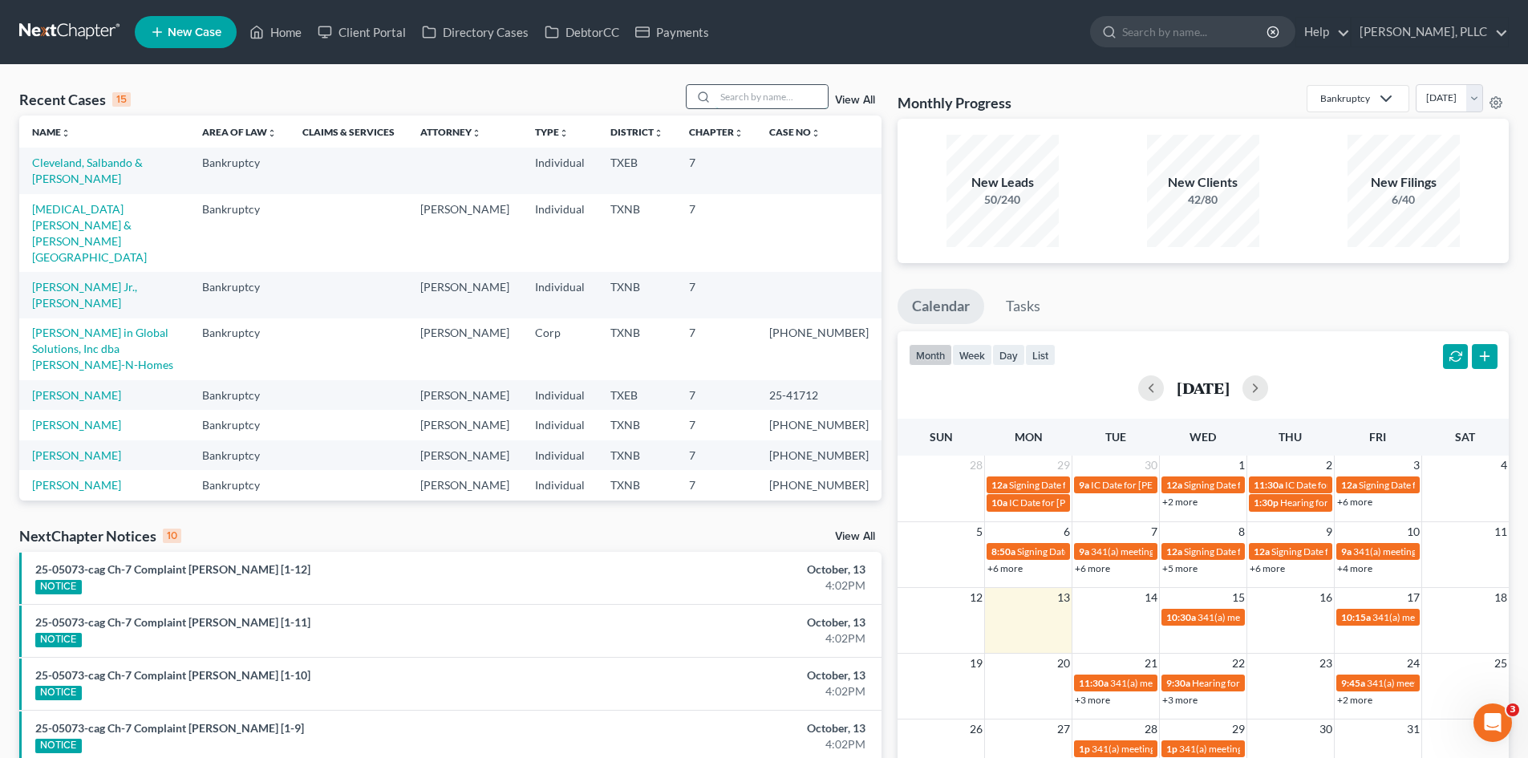
click at [751, 99] on input "search" at bounding box center [772, 96] width 112 height 23
type input "martin"
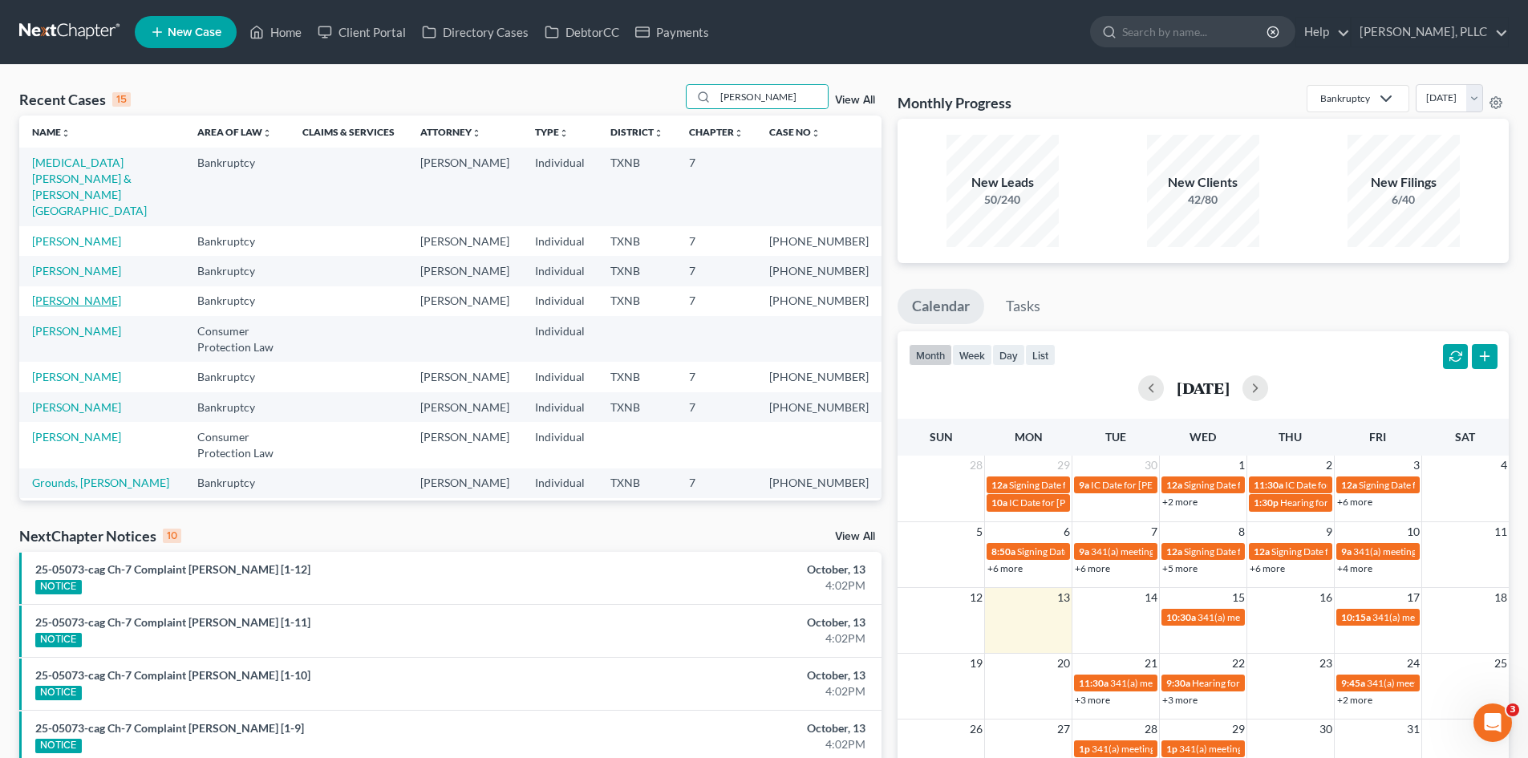
click at [95, 294] on link "Martin, Cortney" at bounding box center [76, 301] width 89 height 14
select select "4"
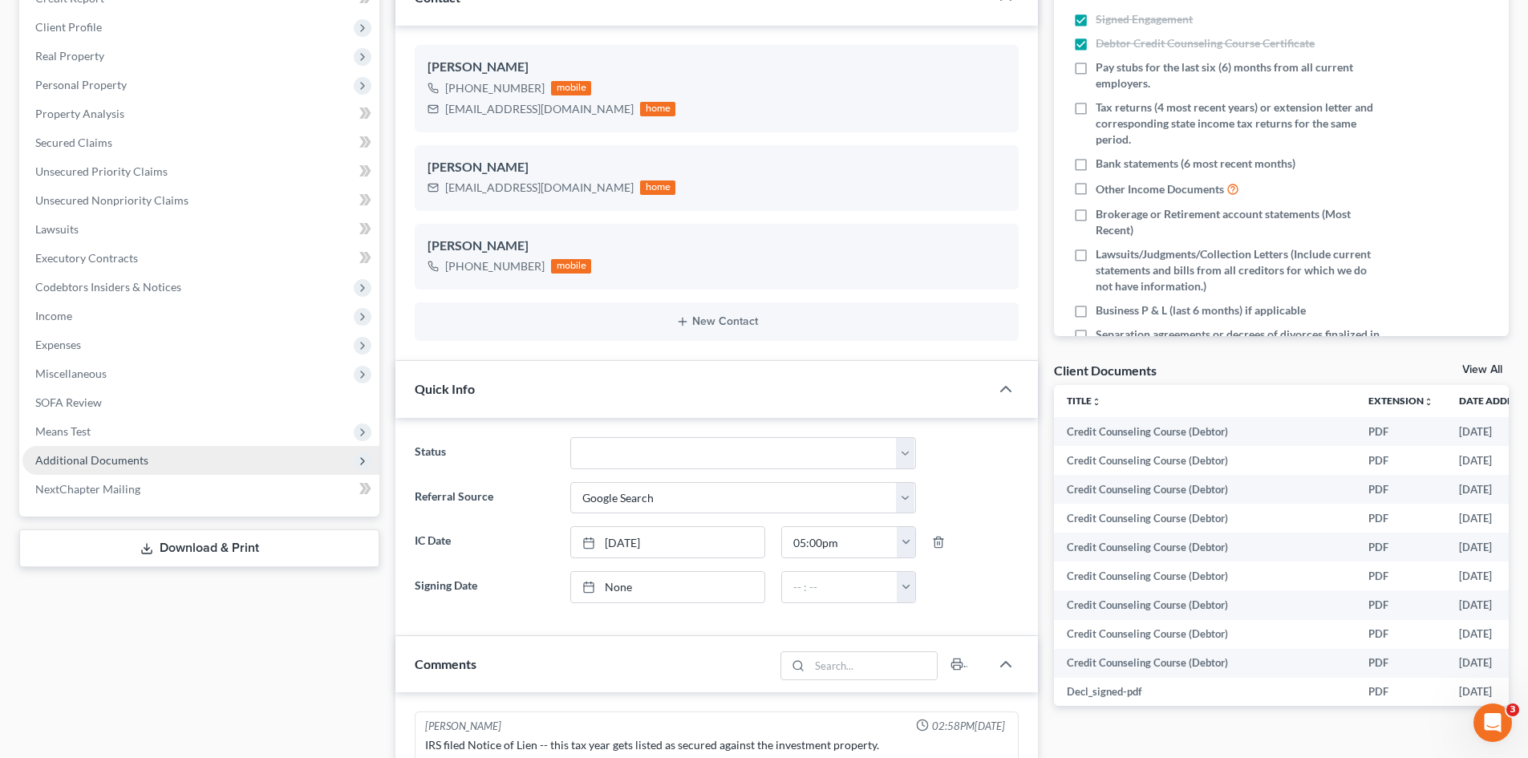
scroll to position [2494, 0]
click at [164, 453] on span "Additional Documents" at bounding box center [200, 460] width 357 height 29
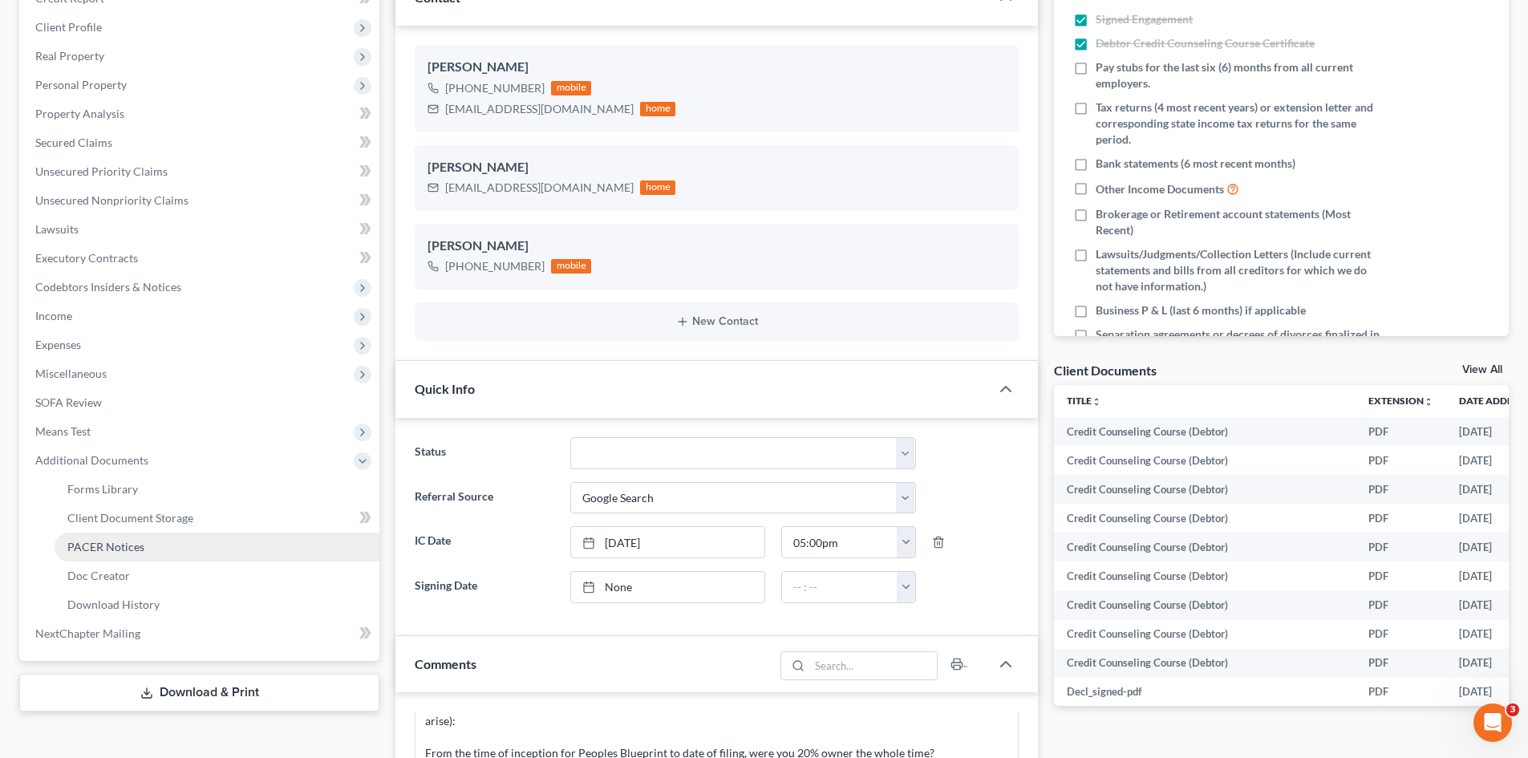
click at [145, 550] on link "PACER Notices" at bounding box center [217, 547] width 325 height 29
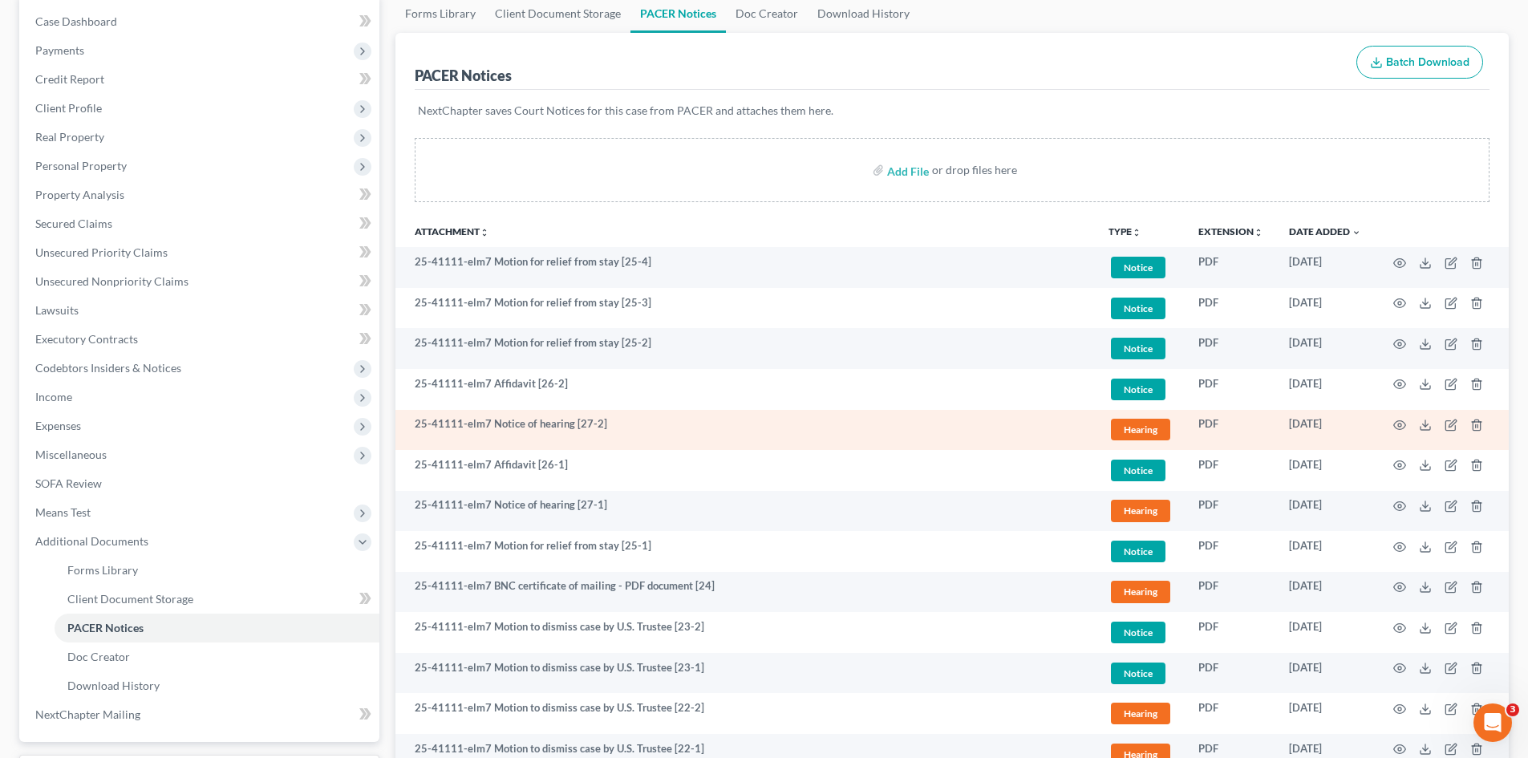
scroll to position [160, 0]
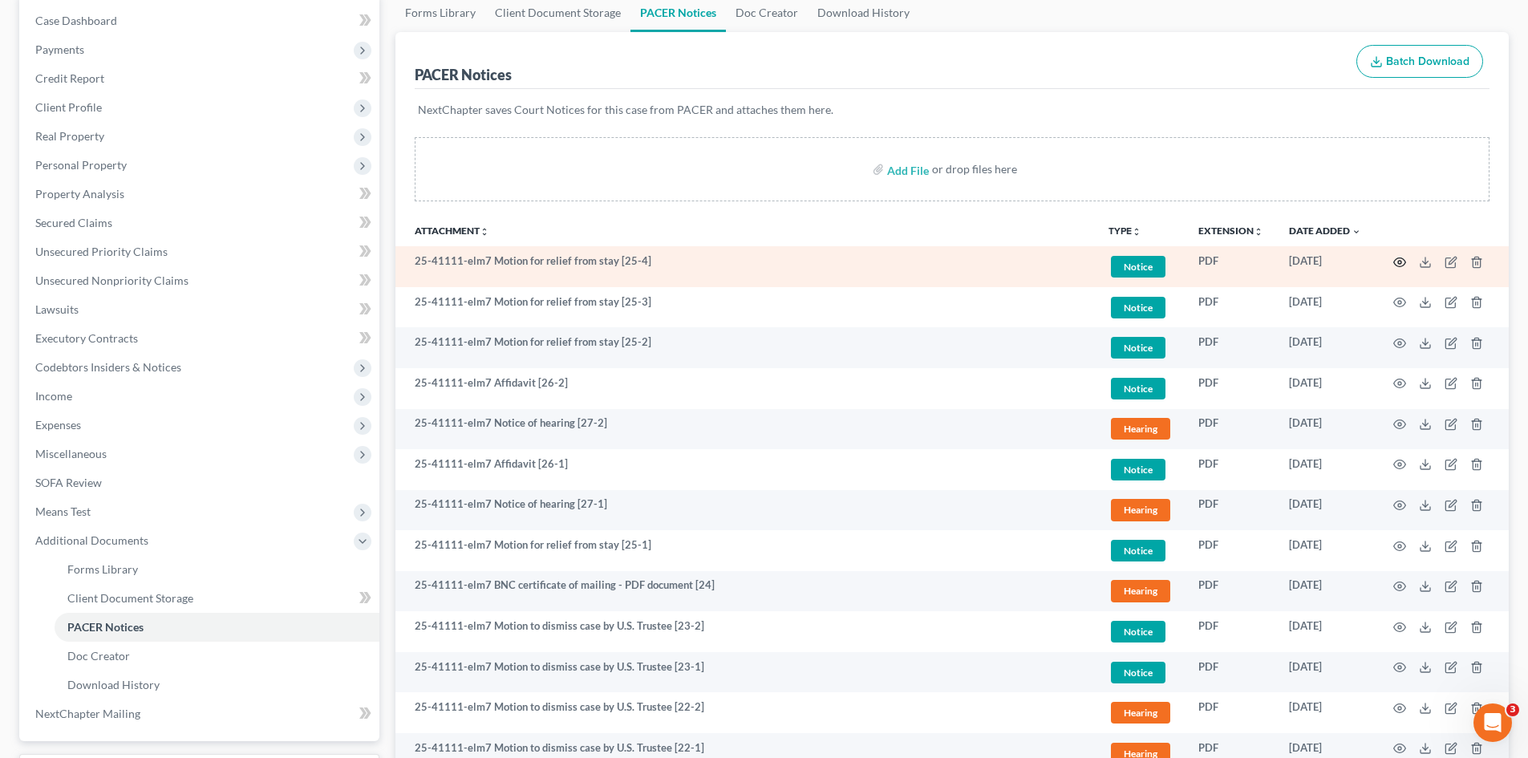
click at [1394, 258] on icon "button" at bounding box center [1400, 262] width 13 height 13
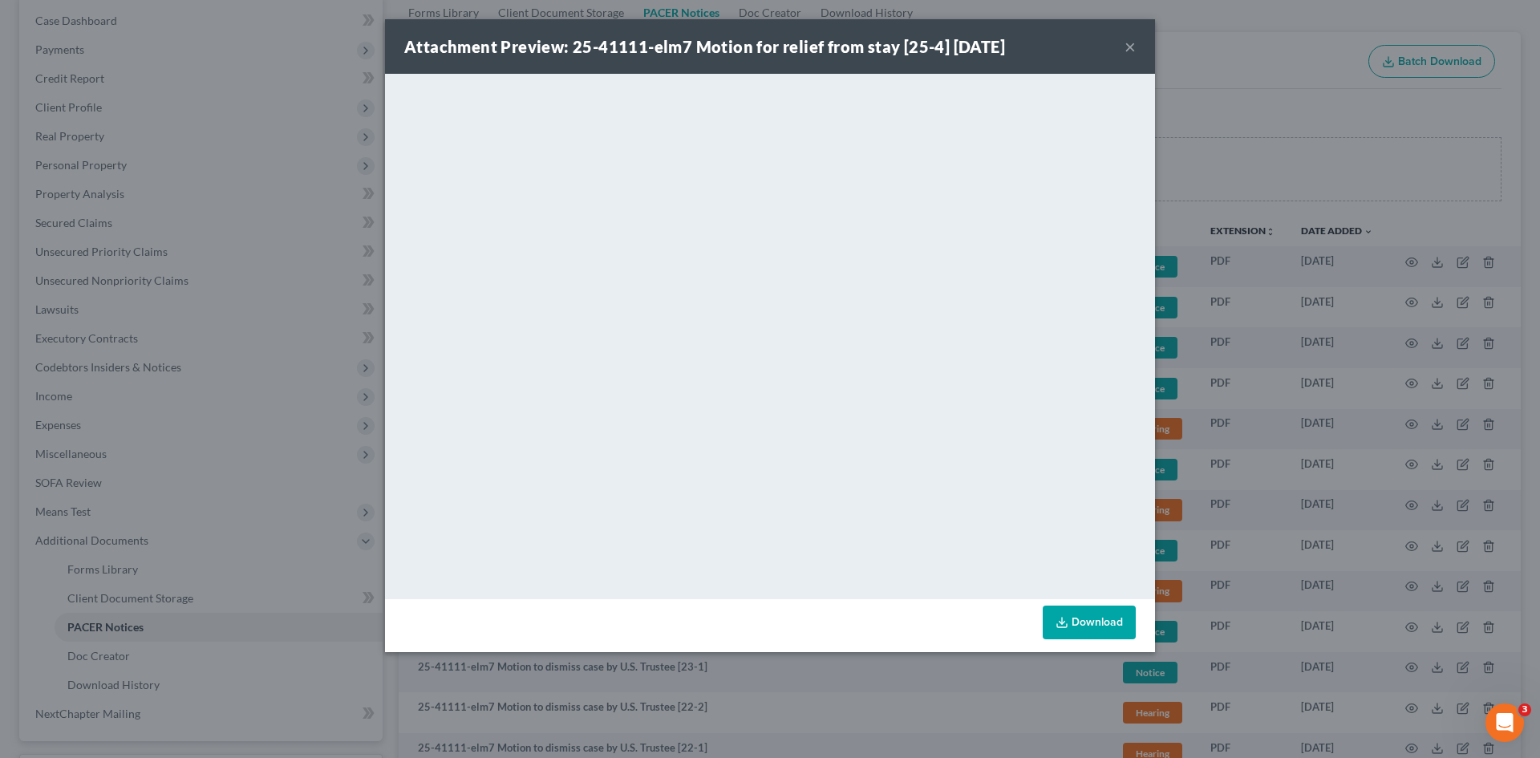
click at [1126, 47] on button "×" at bounding box center [1130, 46] width 11 height 19
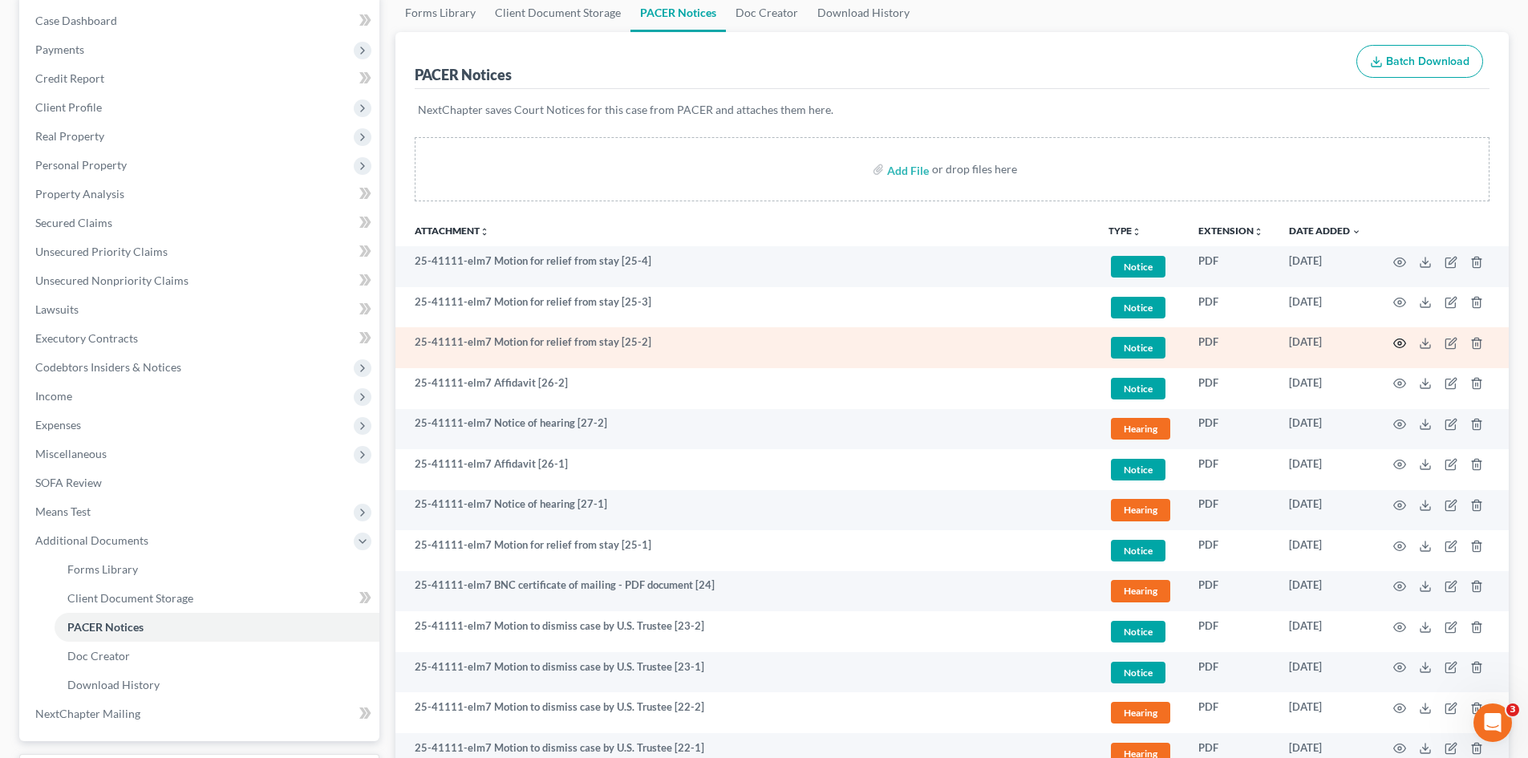
click at [1399, 343] on icon "button" at bounding box center [1400, 343] width 13 height 13
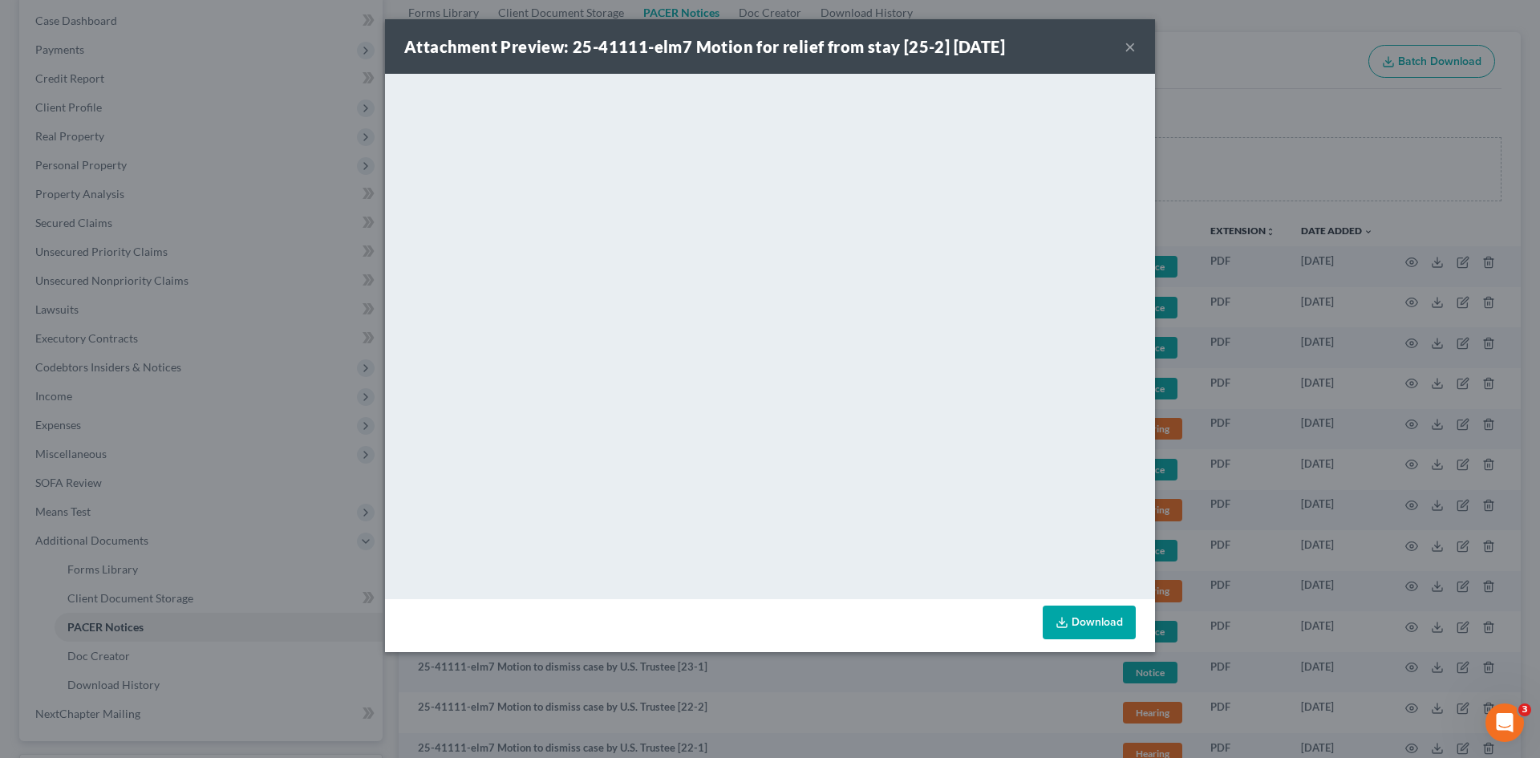
click at [1130, 44] on button "×" at bounding box center [1130, 46] width 11 height 19
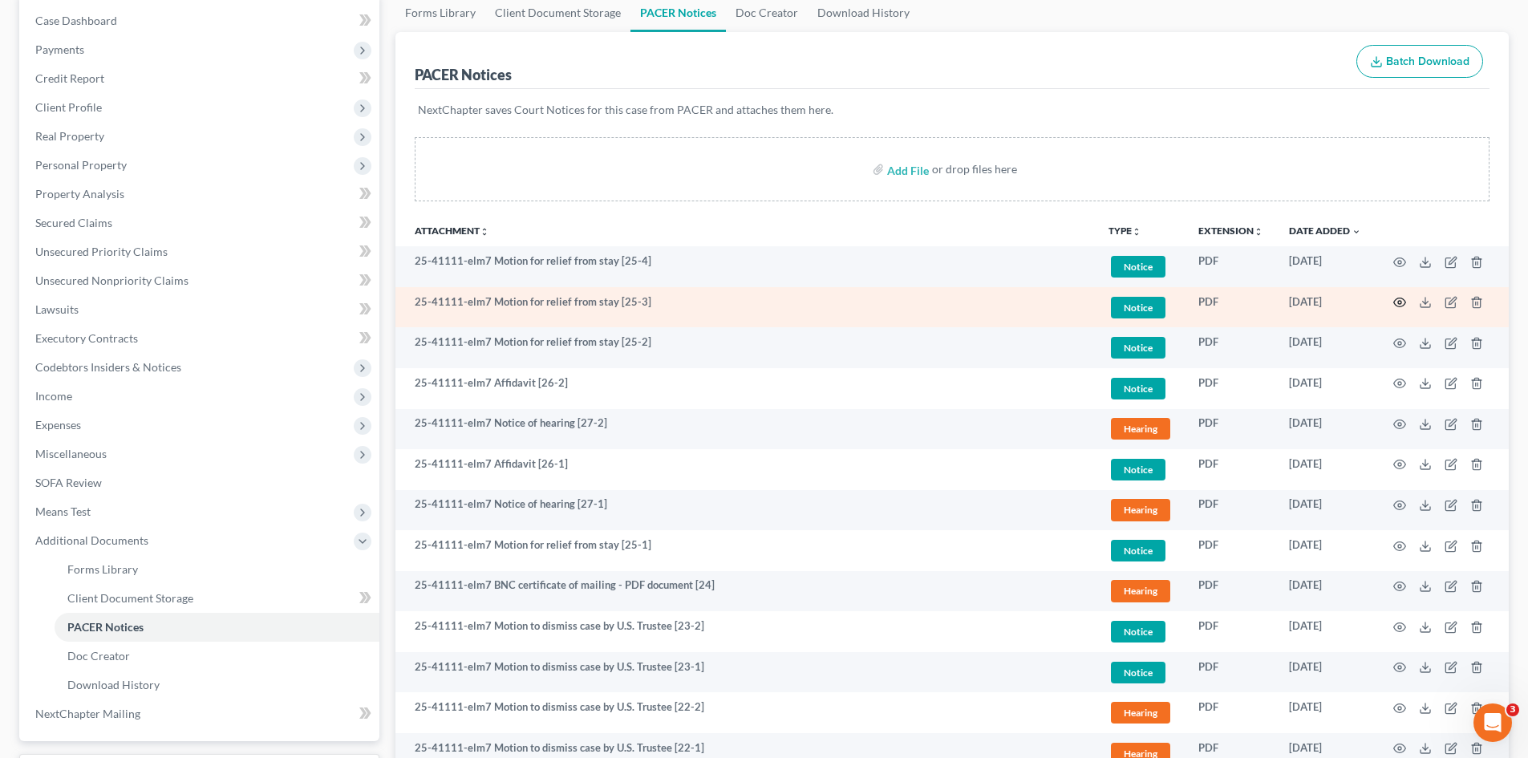
click at [1398, 298] on icon "button" at bounding box center [1400, 302] width 12 height 9
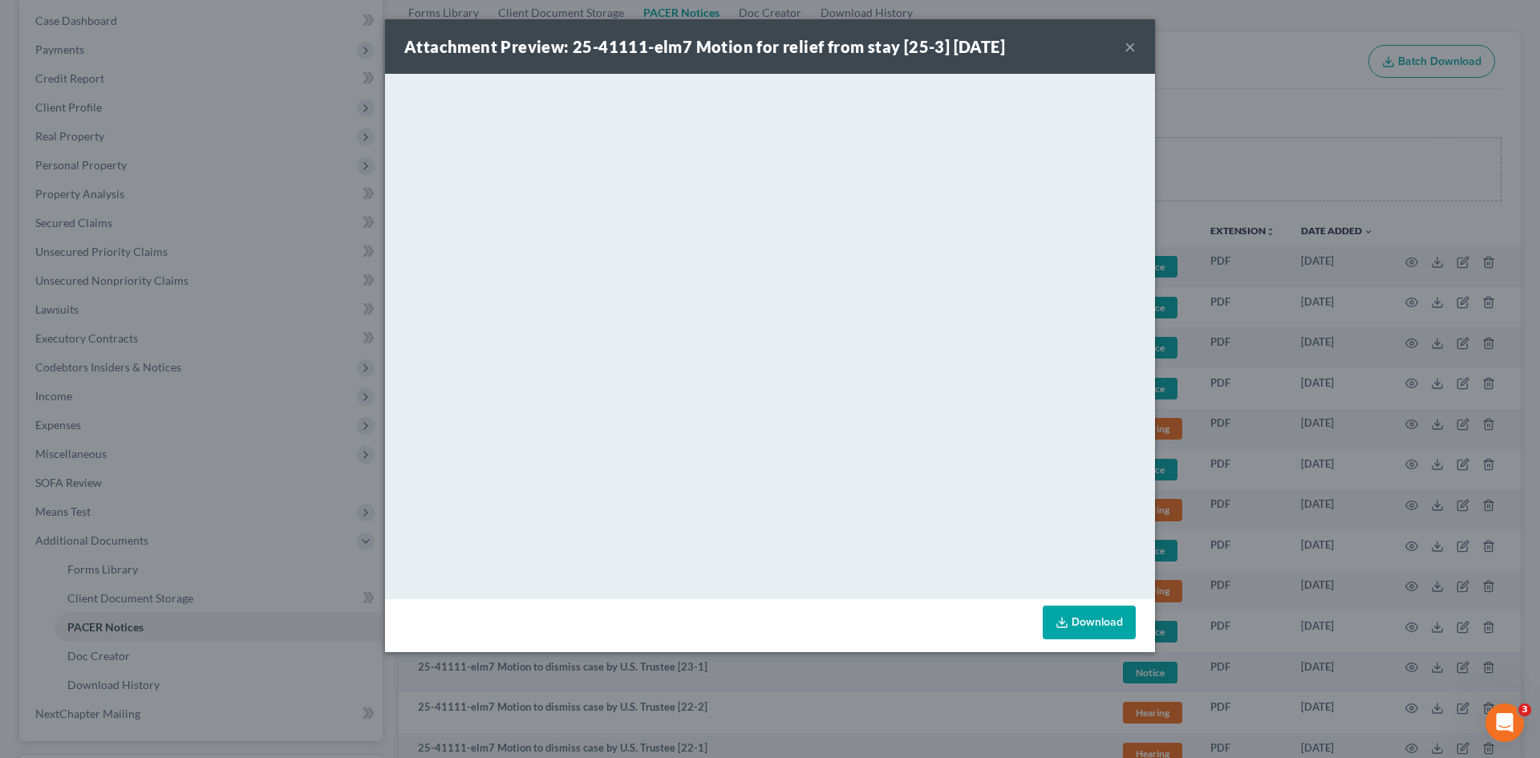
click at [1127, 48] on button "×" at bounding box center [1130, 46] width 11 height 19
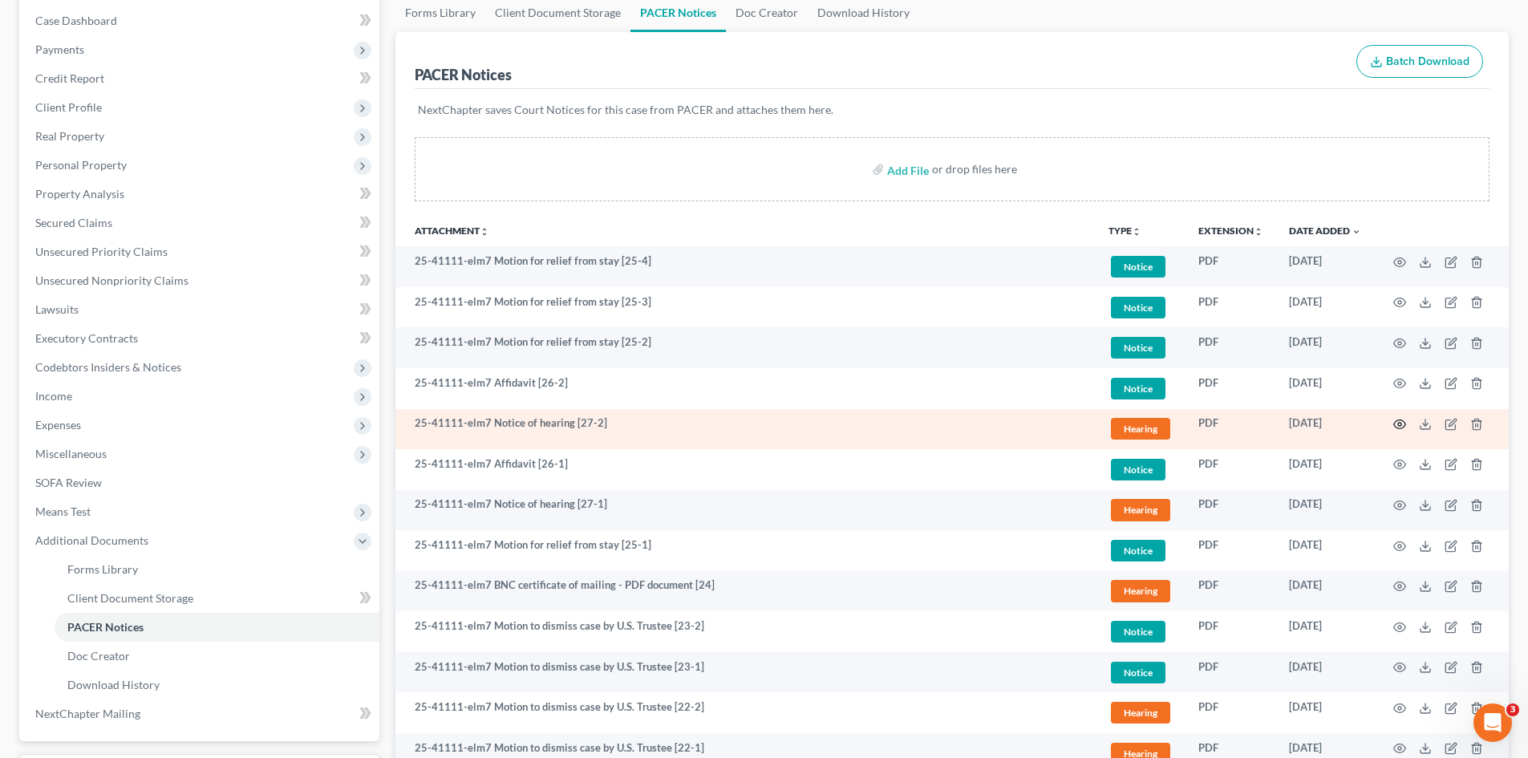
click at [1396, 428] on icon "button" at bounding box center [1400, 424] width 13 height 13
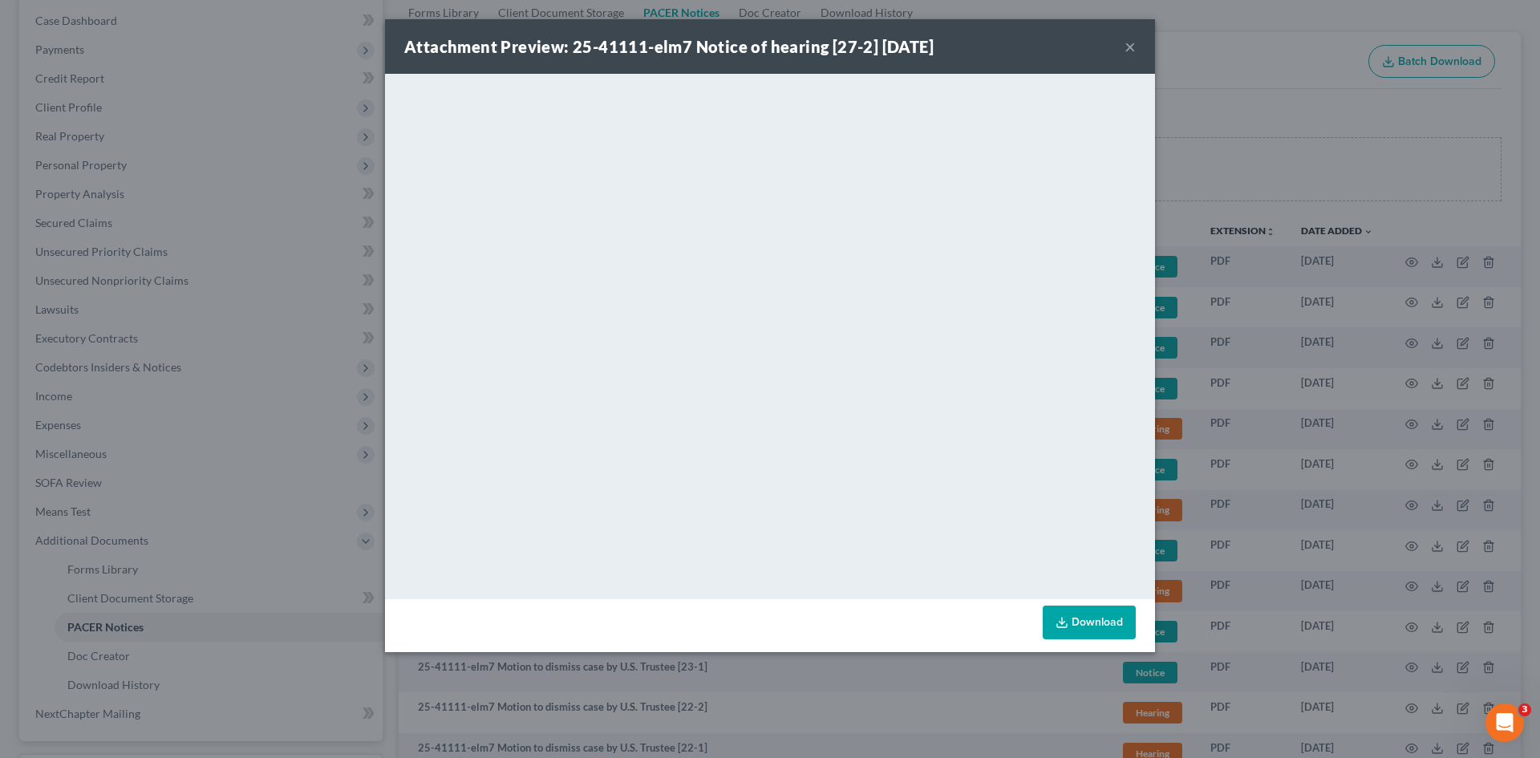
click at [1128, 51] on button "×" at bounding box center [1130, 46] width 11 height 19
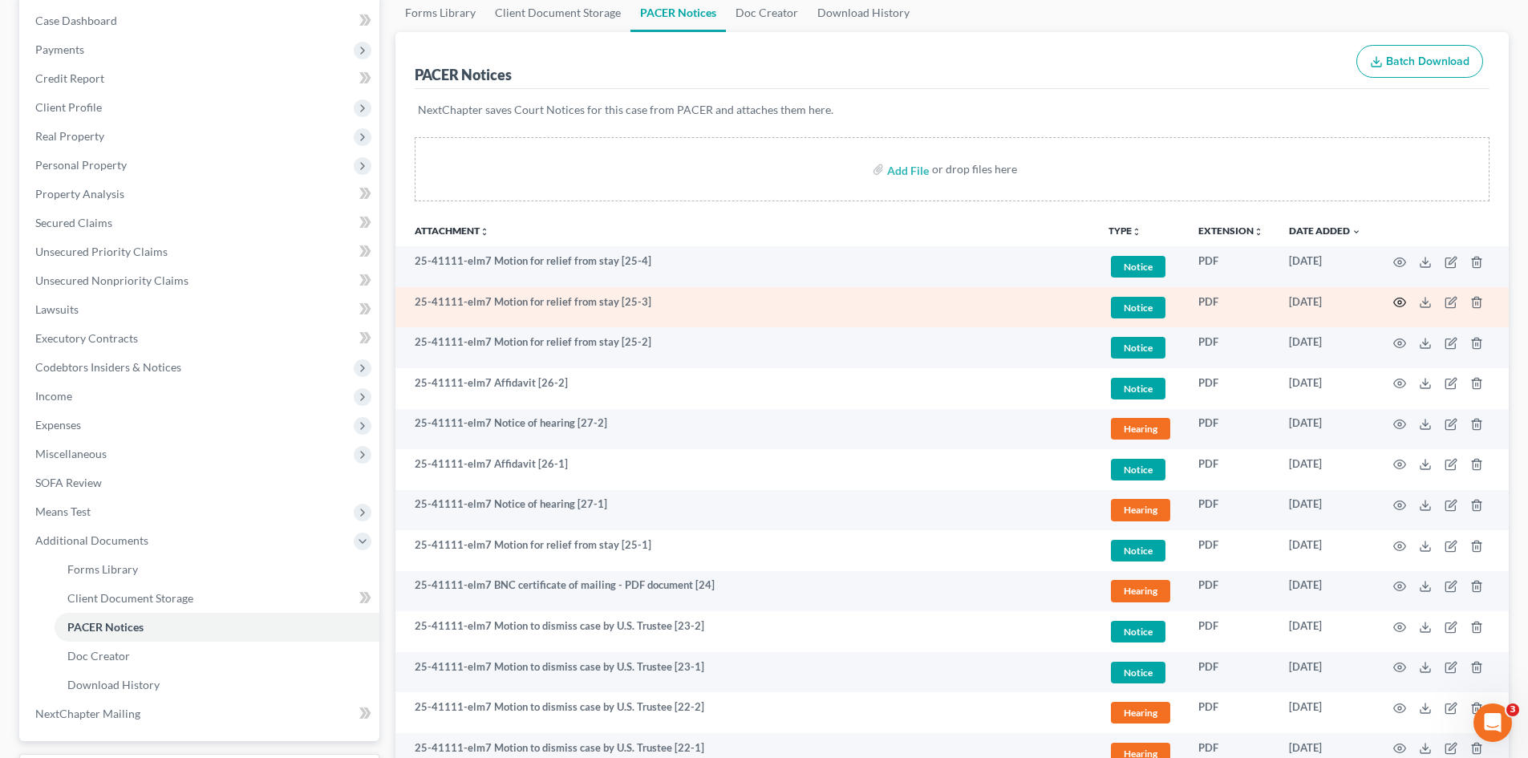
click at [1402, 309] on icon "button" at bounding box center [1400, 302] width 13 height 13
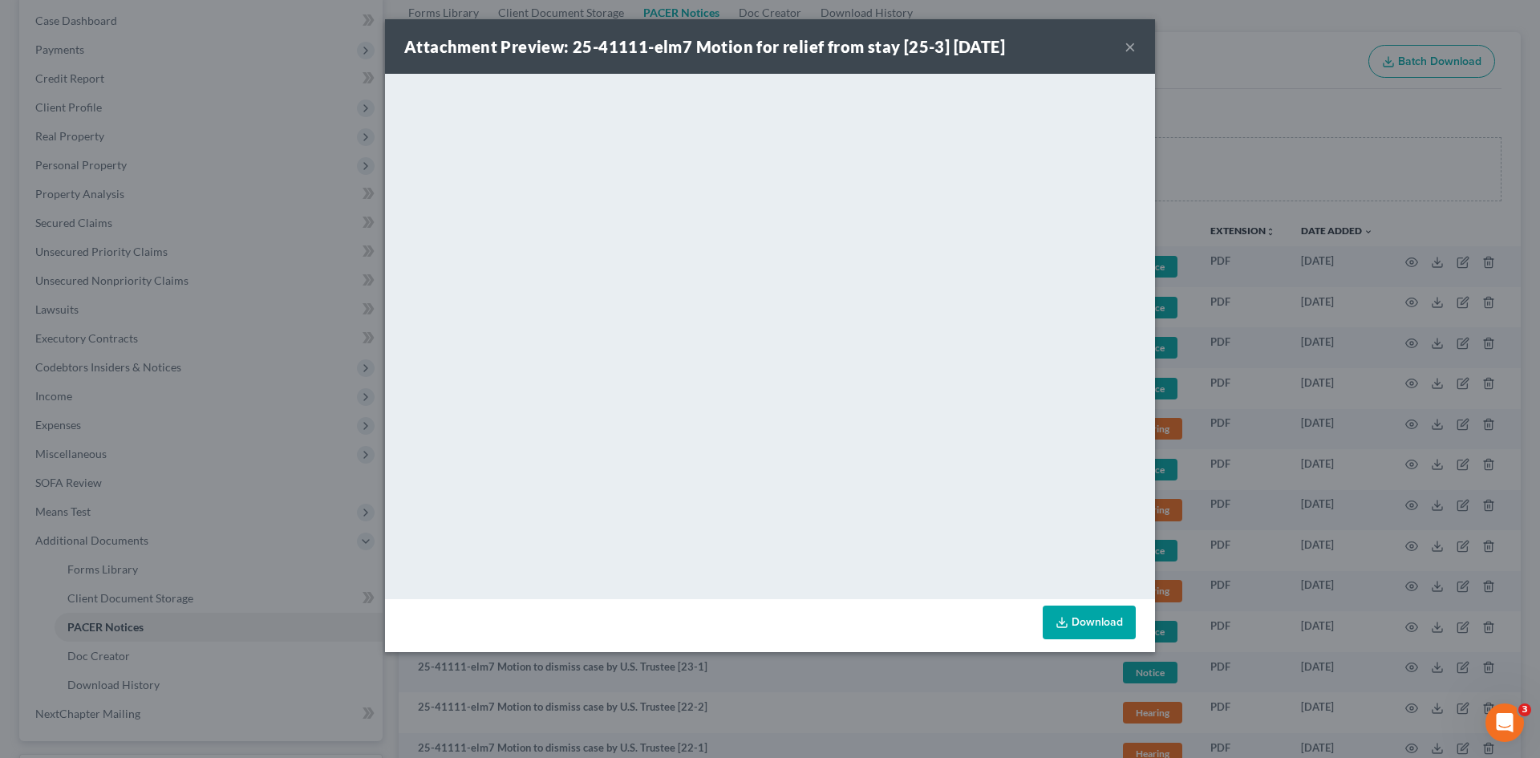
click at [1122, 50] on div "Attachment Preview: 25-41111-elm7 Motion for relief from stay [25-3] 09/29/2025…" at bounding box center [770, 46] width 770 height 55
click at [1126, 47] on button "×" at bounding box center [1130, 46] width 11 height 19
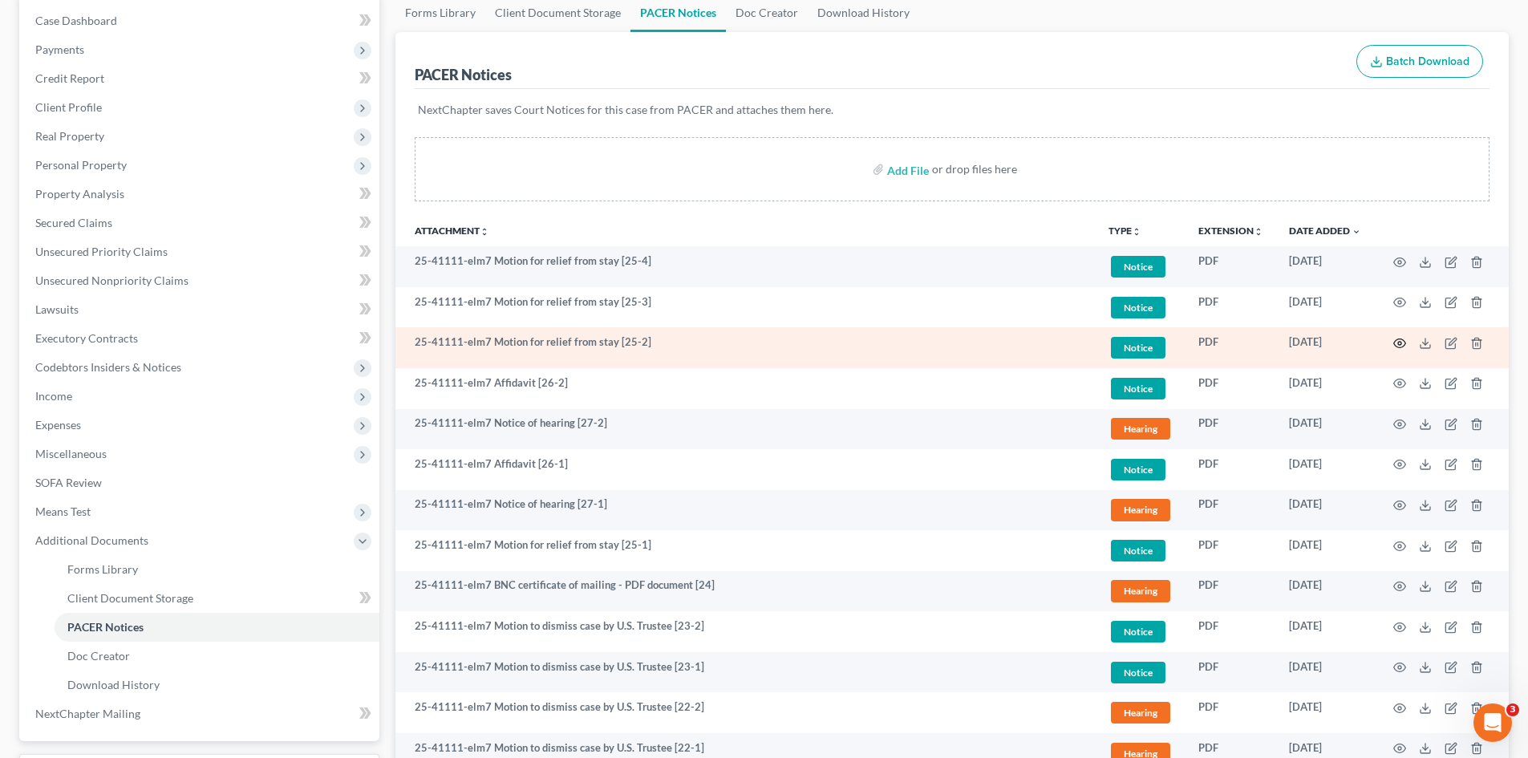
click at [1395, 342] on td at bounding box center [1441, 347] width 135 height 41
click at [1395, 342] on icon "button" at bounding box center [1400, 343] width 12 height 9
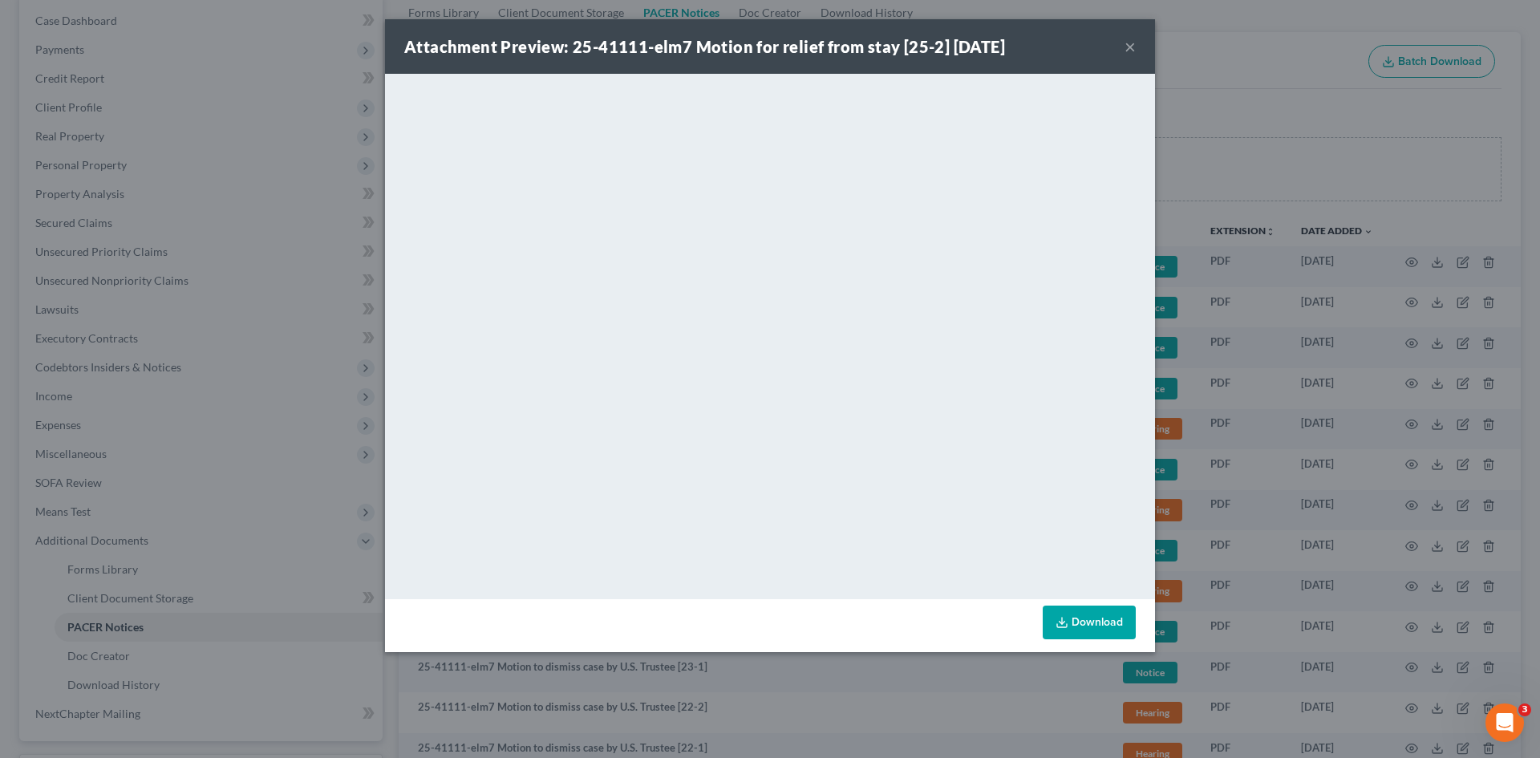
click at [1126, 49] on button "×" at bounding box center [1130, 46] width 11 height 19
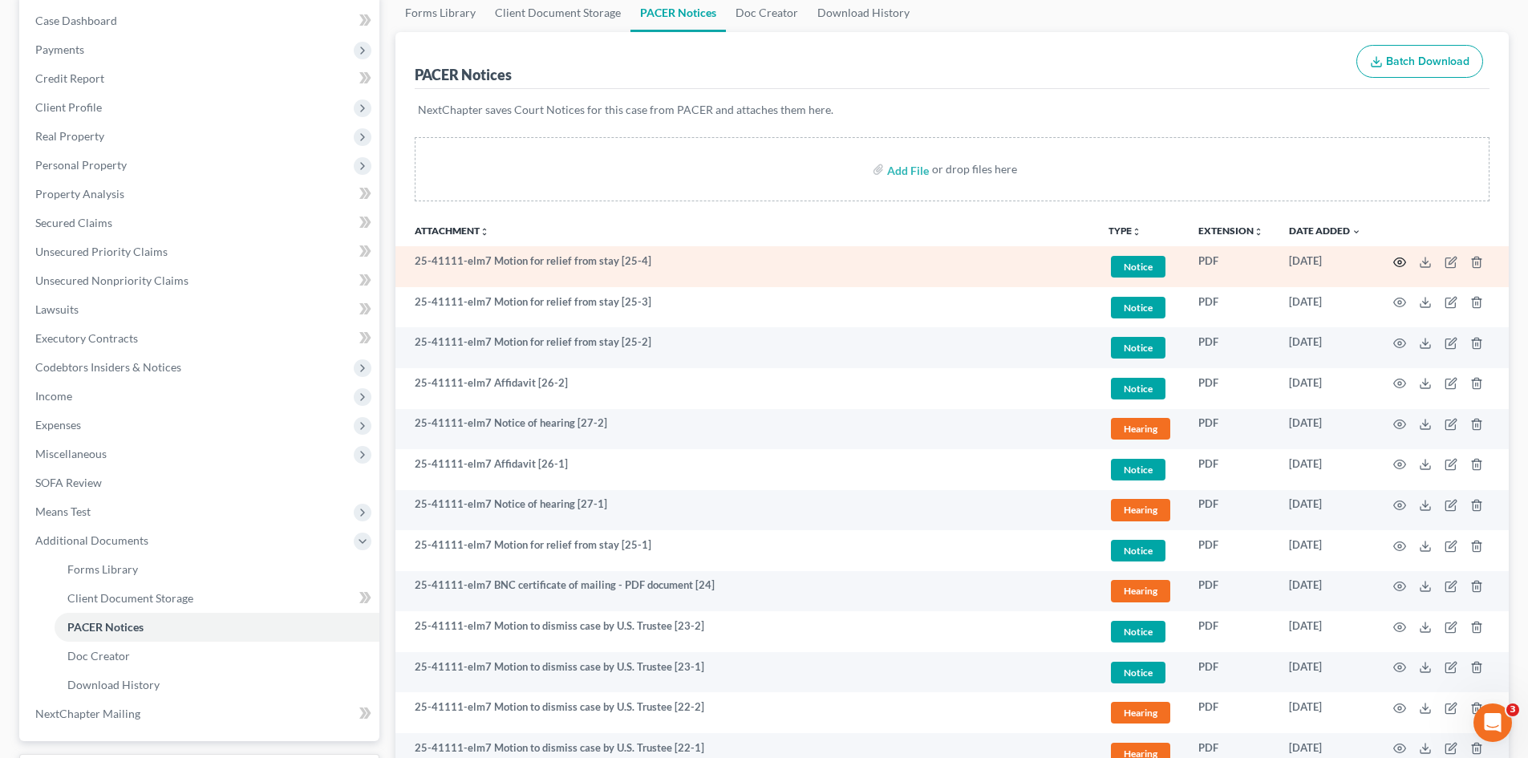
click at [1394, 264] on icon "button" at bounding box center [1400, 262] width 13 height 13
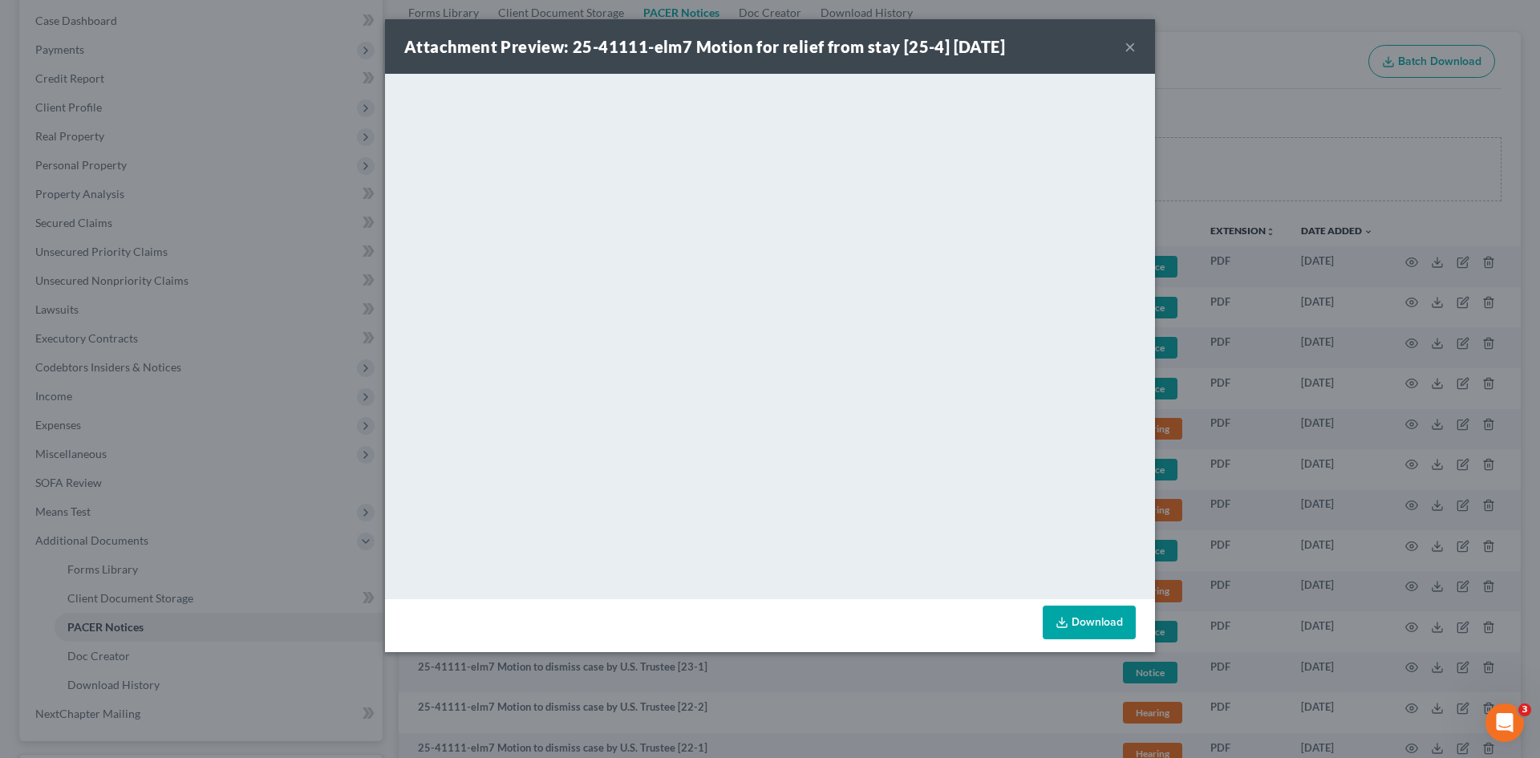
click at [1142, 44] on div "Attachment Preview: 25-41111-elm7 Motion for relief from stay [25-4] 09/29/2025…" at bounding box center [770, 46] width 770 height 55
click at [1126, 45] on button "×" at bounding box center [1130, 46] width 11 height 19
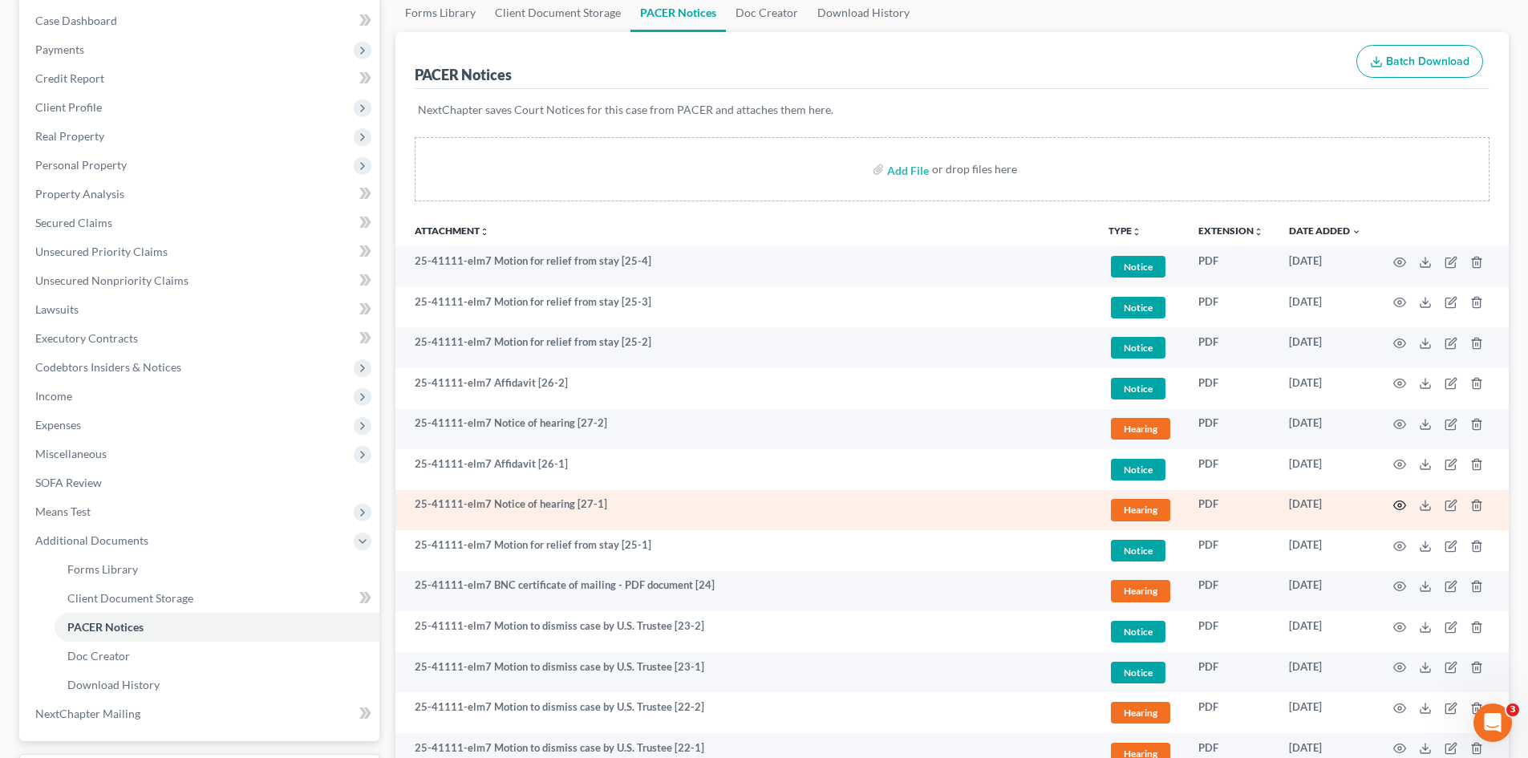
click at [1400, 501] on icon "button" at bounding box center [1400, 505] width 12 height 9
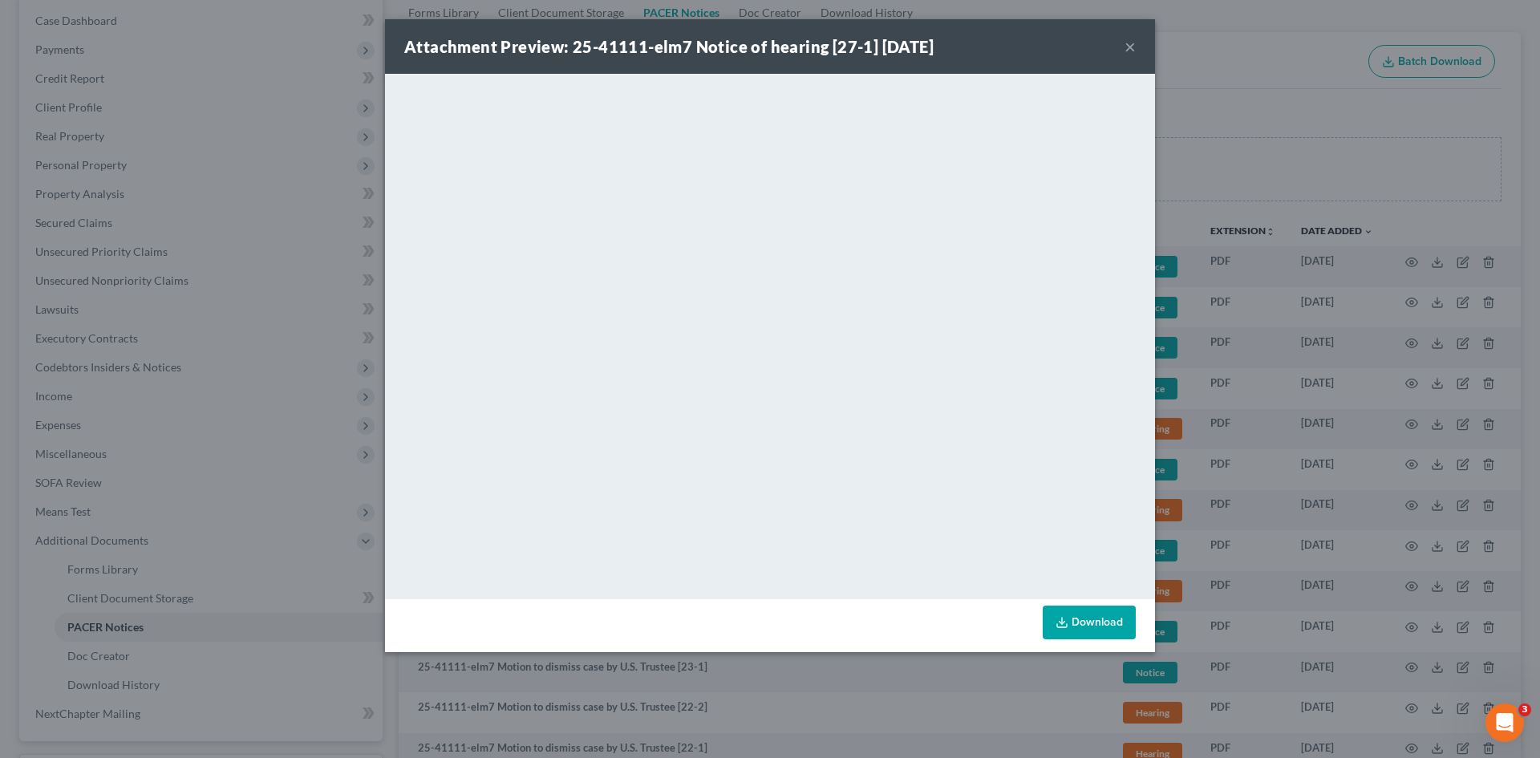
click at [1139, 47] on div "Attachment Preview: 25-41111-elm7 Notice of hearing [27-1] 09/29/2025 ×" at bounding box center [770, 46] width 770 height 55
click at [1133, 48] on button "×" at bounding box center [1130, 46] width 11 height 19
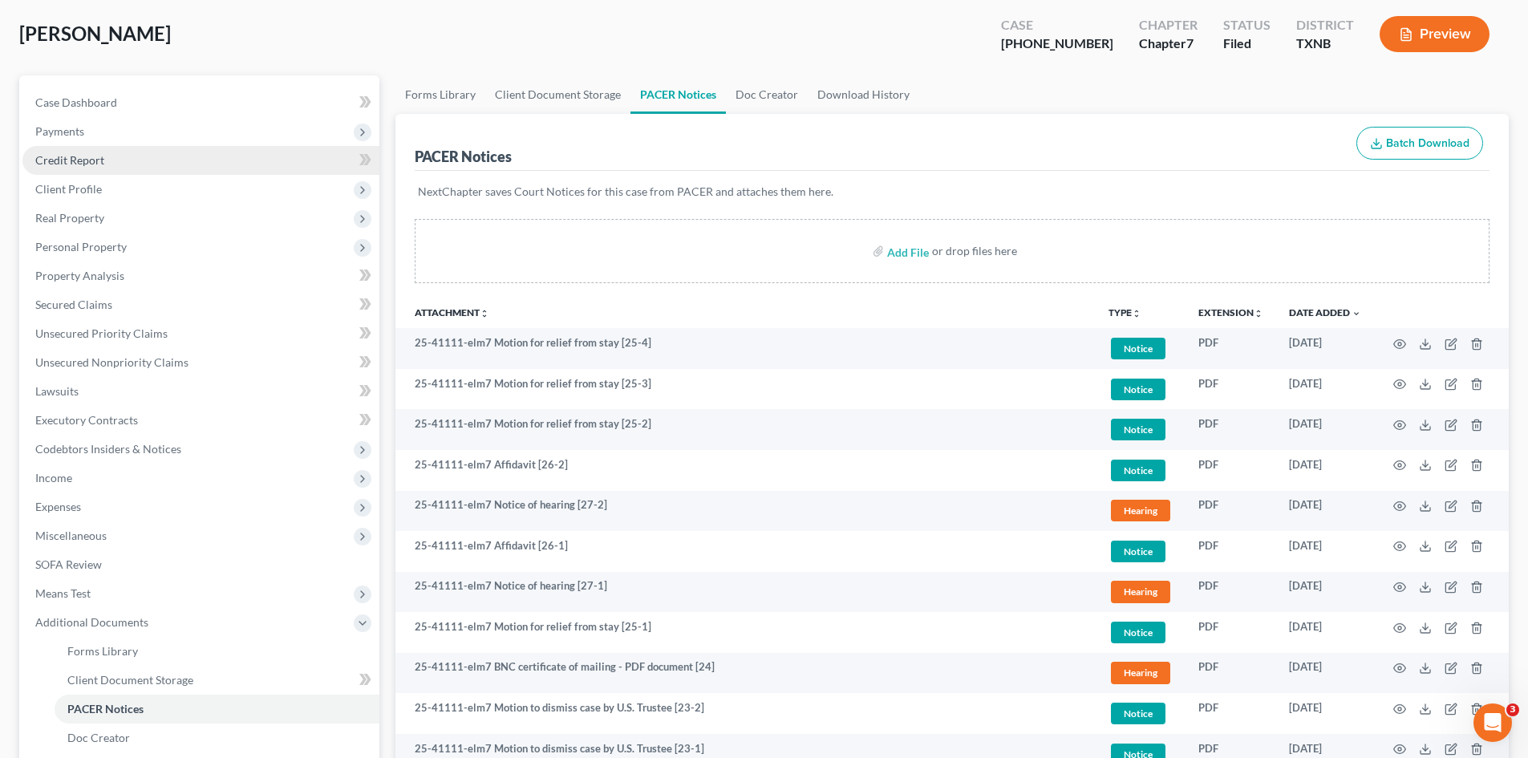
scroll to position [0, 0]
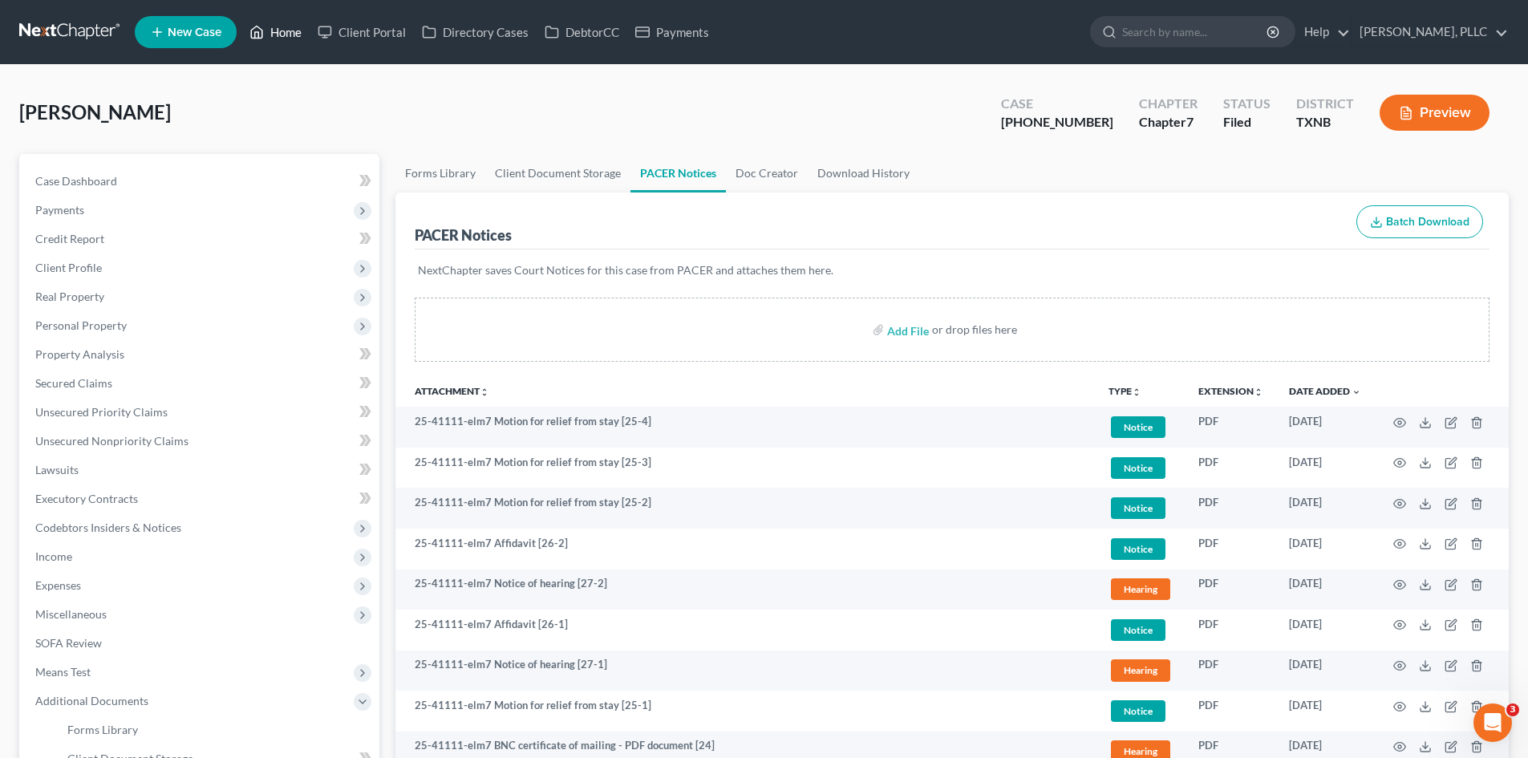
click at [266, 30] on link "Home" at bounding box center [275, 32] width 68 height 29
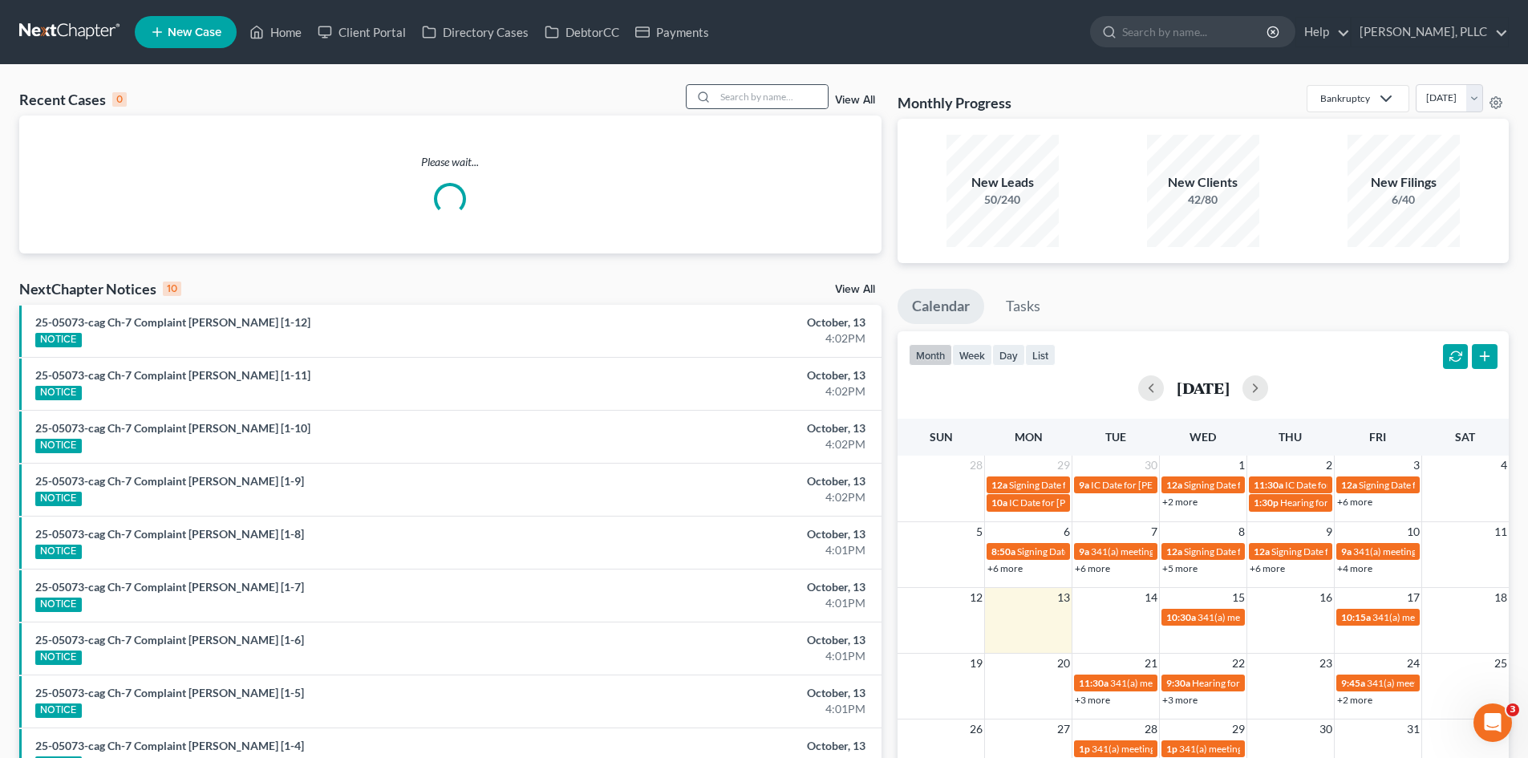
click at [716, 98] on div at bounding box center [701, 96] width 29 height 23
click at [757, 99] on input "search" at bounding box center [772, 96] width 112 height 23
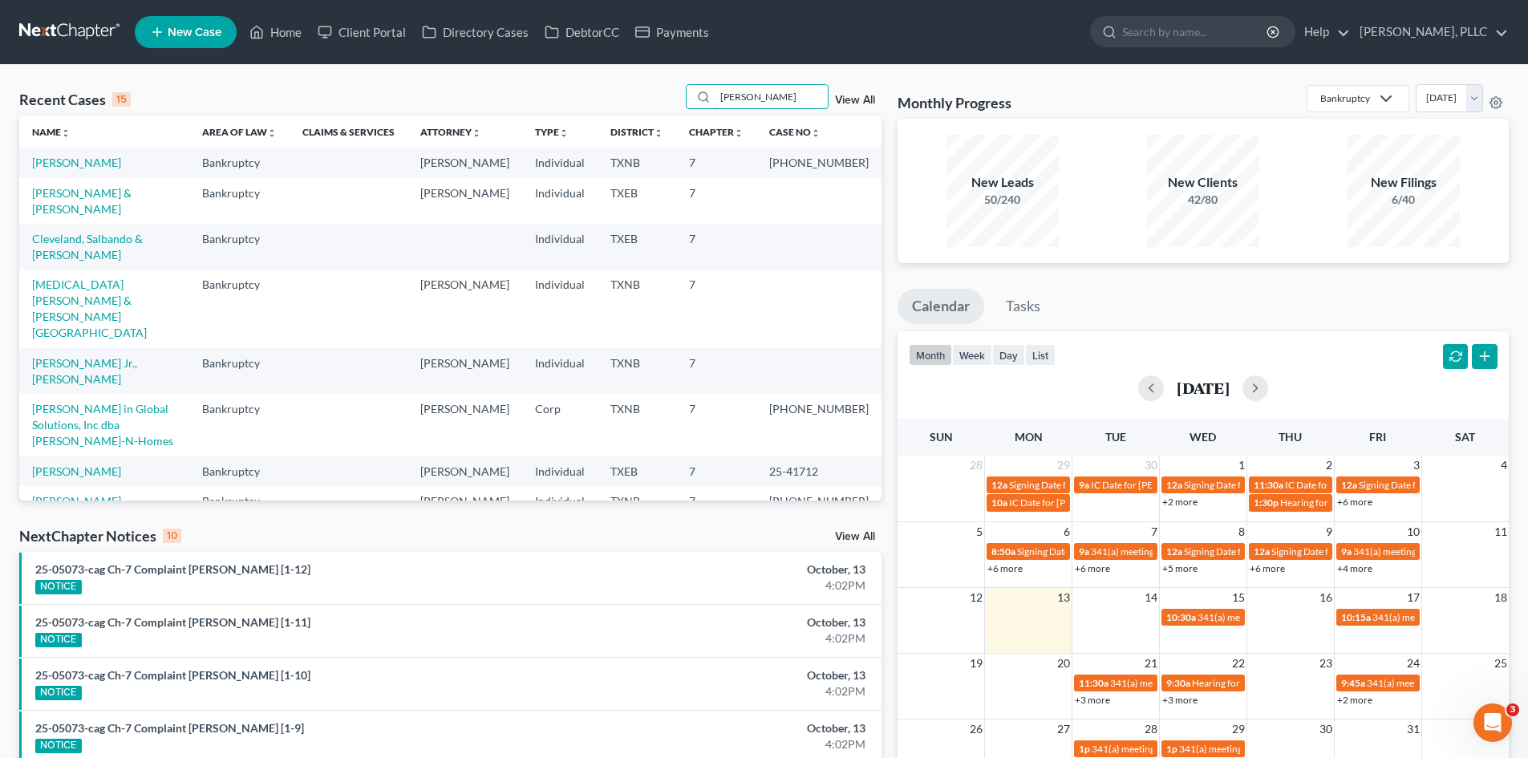
type input "morrow"
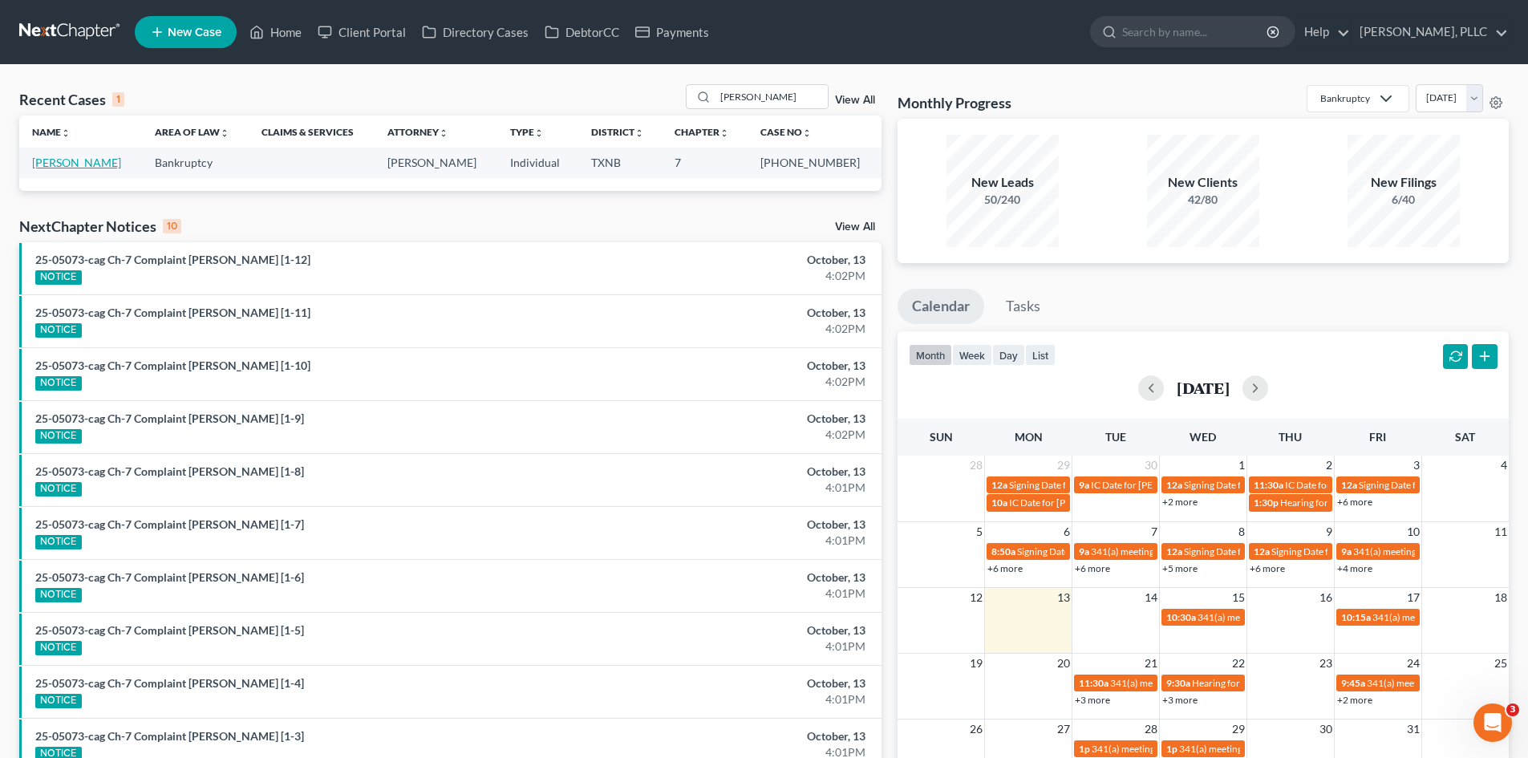
click at [91, 162] on link "[PERSON_NAME]" at bounding box center [76, 163] width 89 height 14
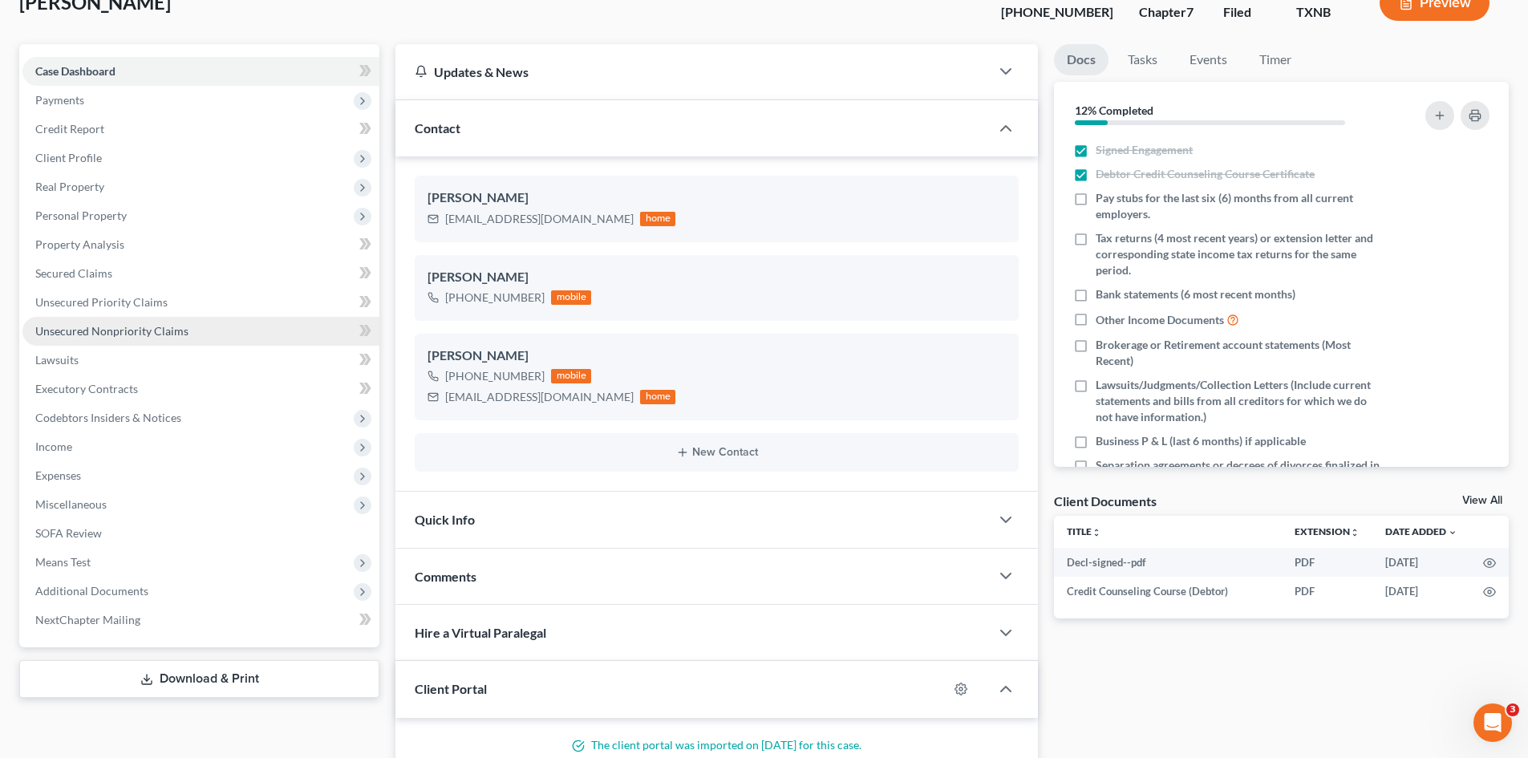
scroll to position [91, 0]
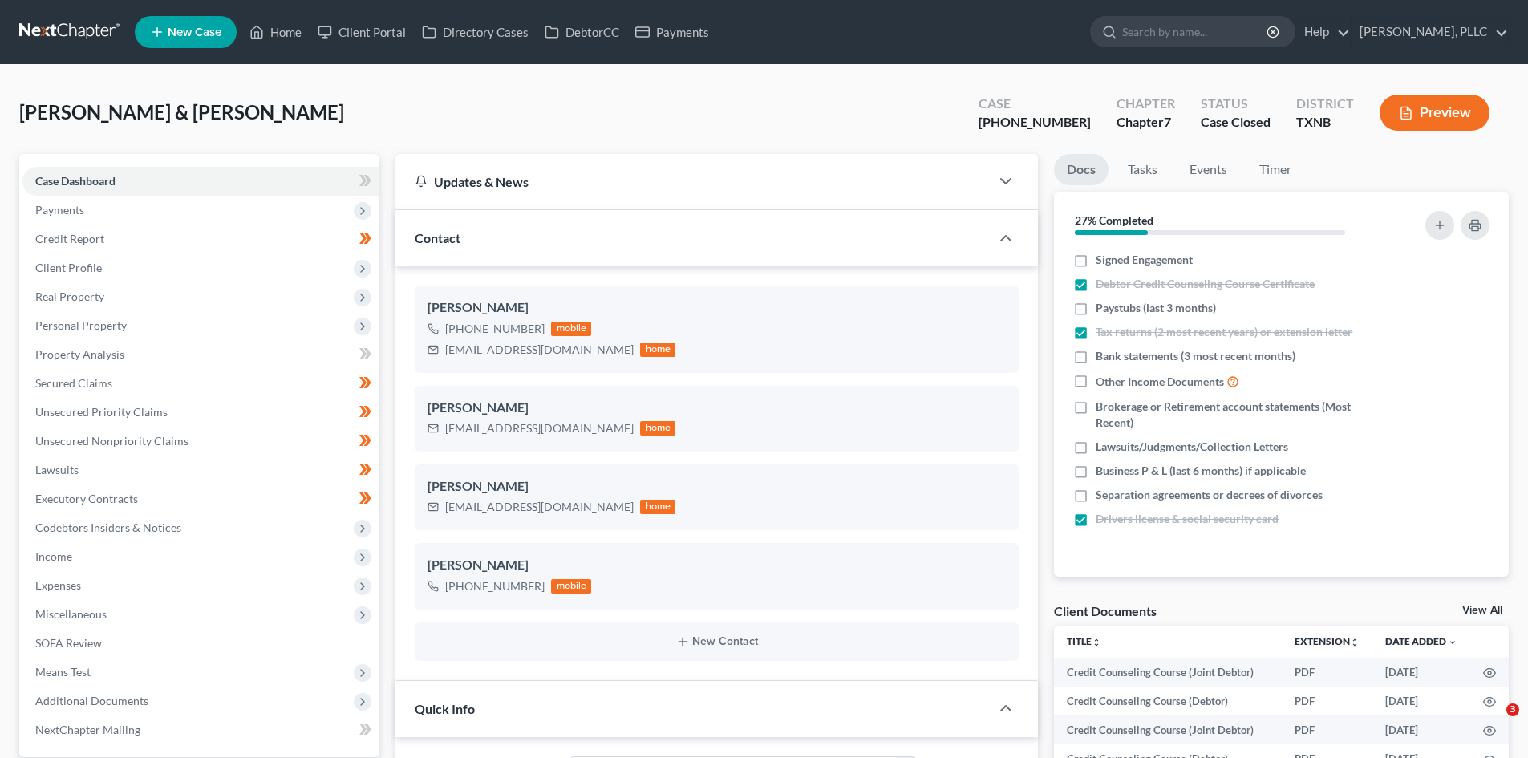
select select "1"
select select "4"
click at [658, 37] on link "Payments" at bounding box center [672, 32] width 90 height 29
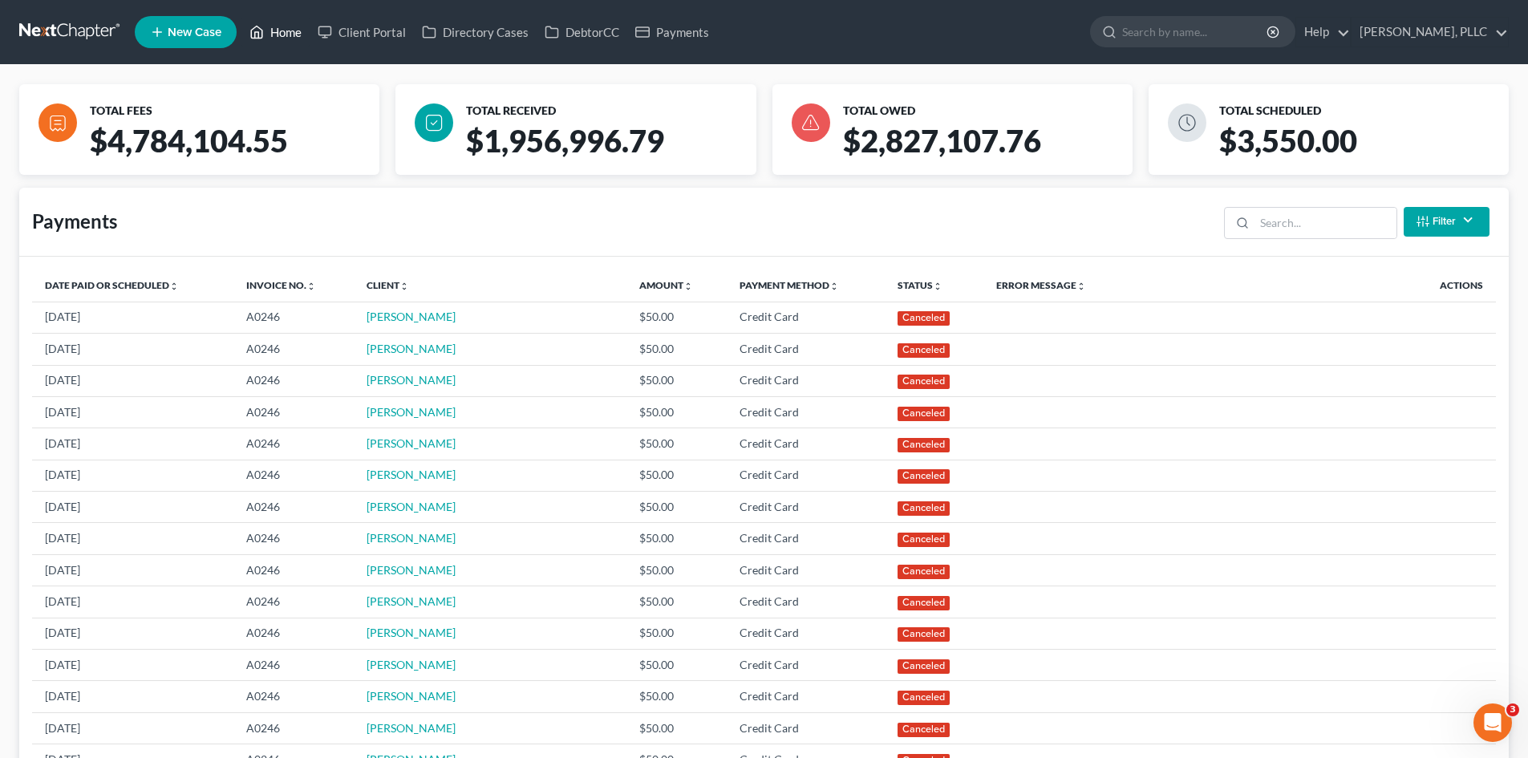
click at [291, 35] on link "Home" at bounding box center [275, 32] width 68 height 29
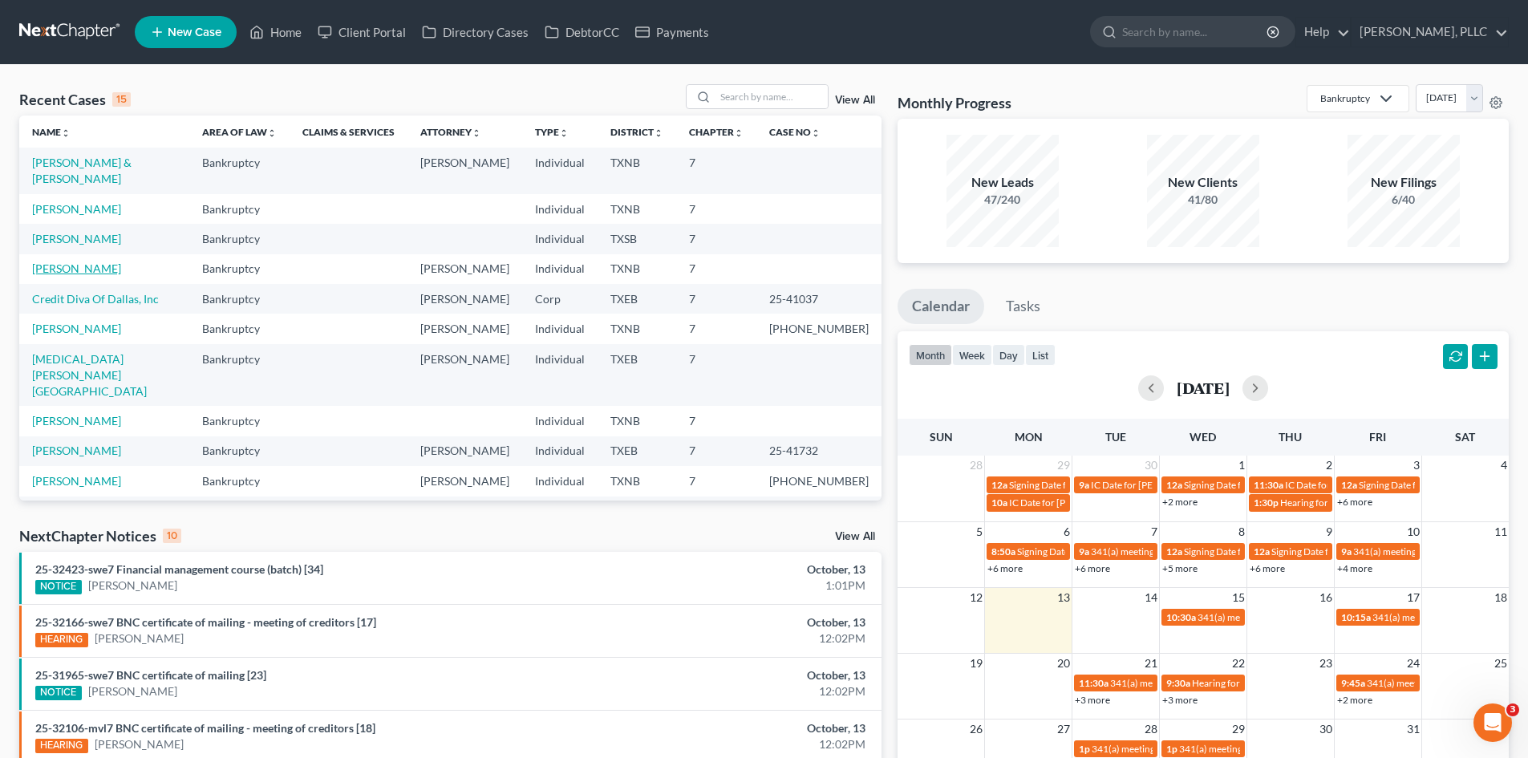
click at [75, 262] on link "Ghazi, Ahmed" at bounding box center [76, 269] width 89 height 14
select select "3"
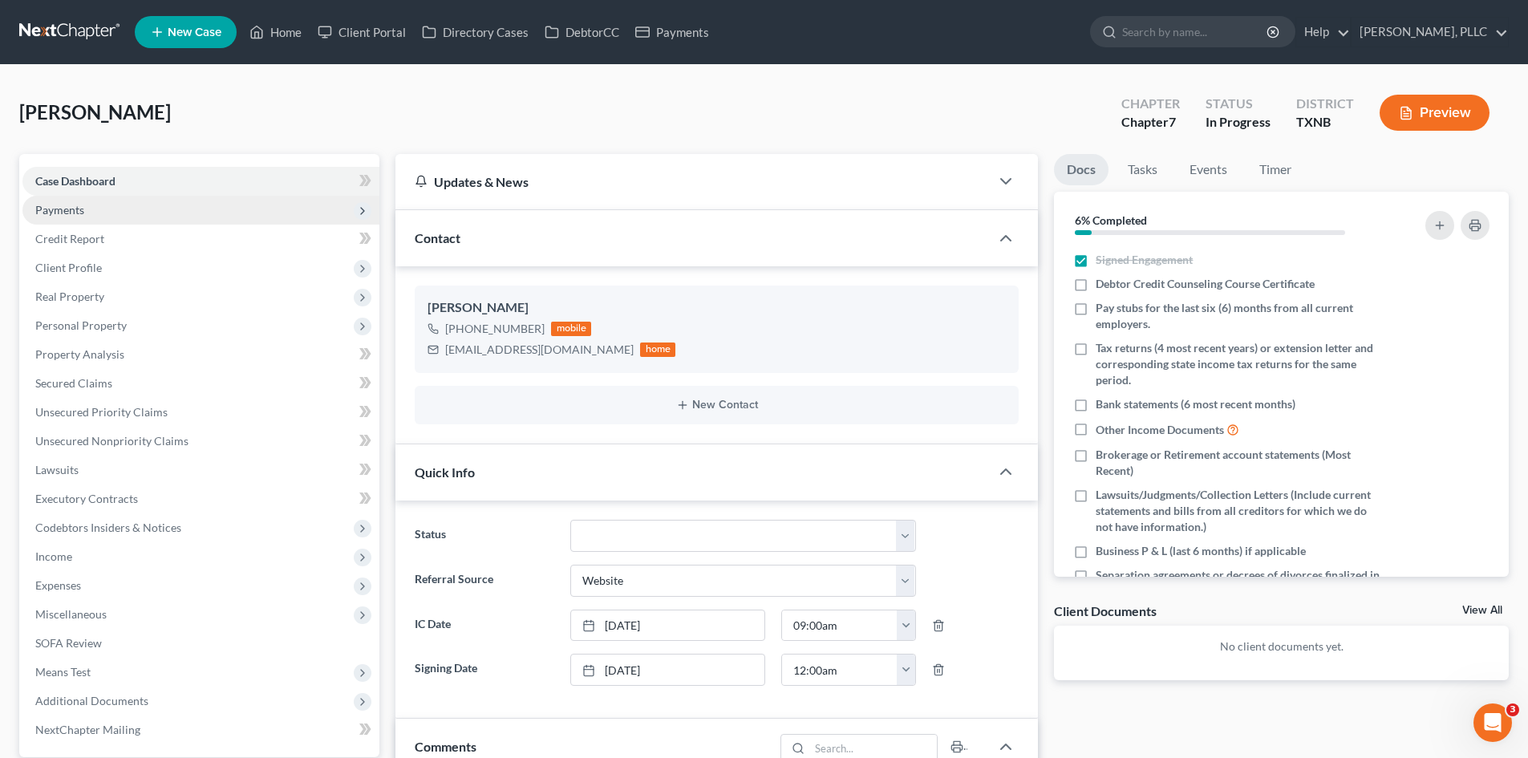
click at [97, 210] on span "Payments" at bounding box center [200, 210] width 357 height 29
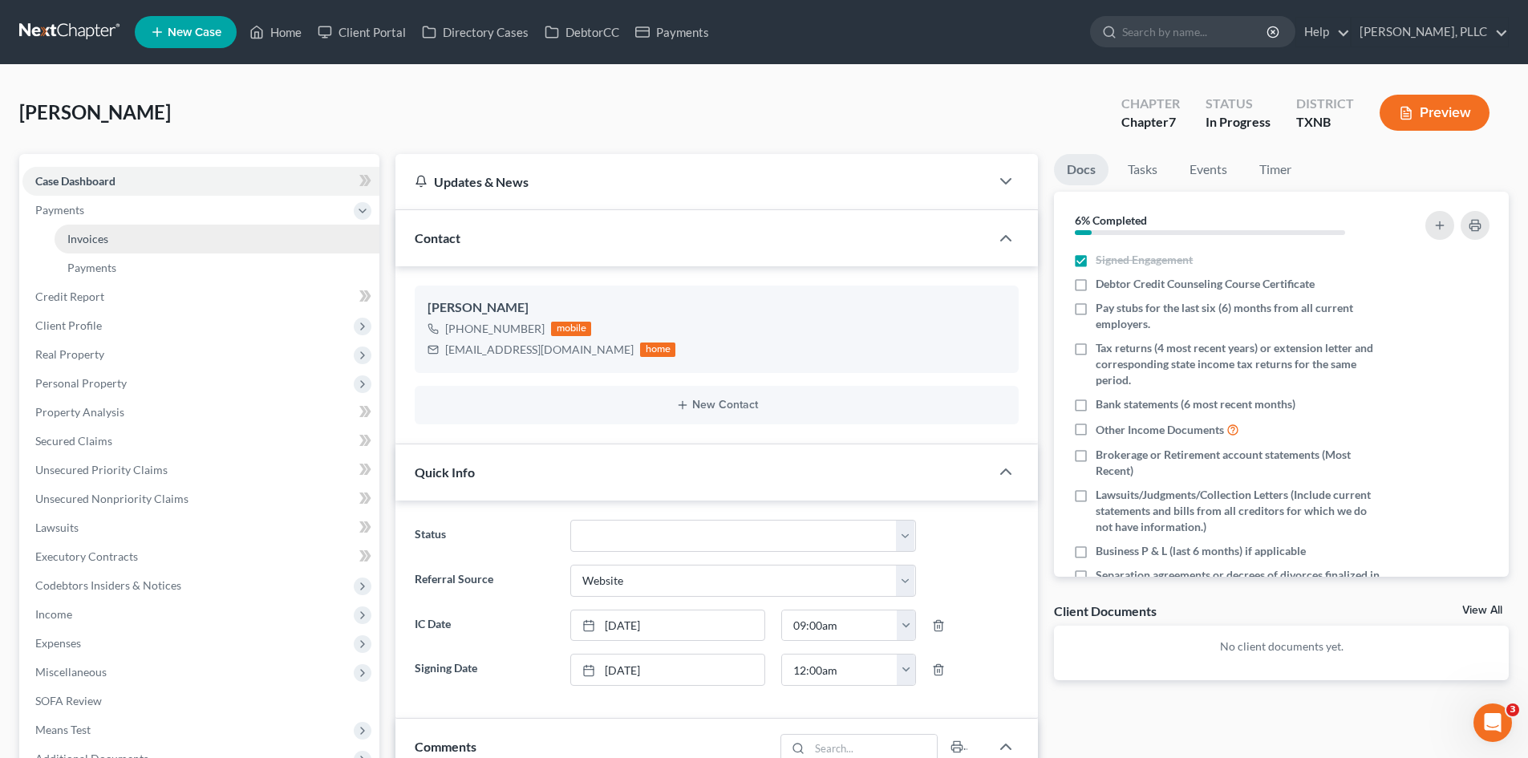
click at [160, 242] on link "Invoices" at bounding box center [217, 239] width 325 height 29
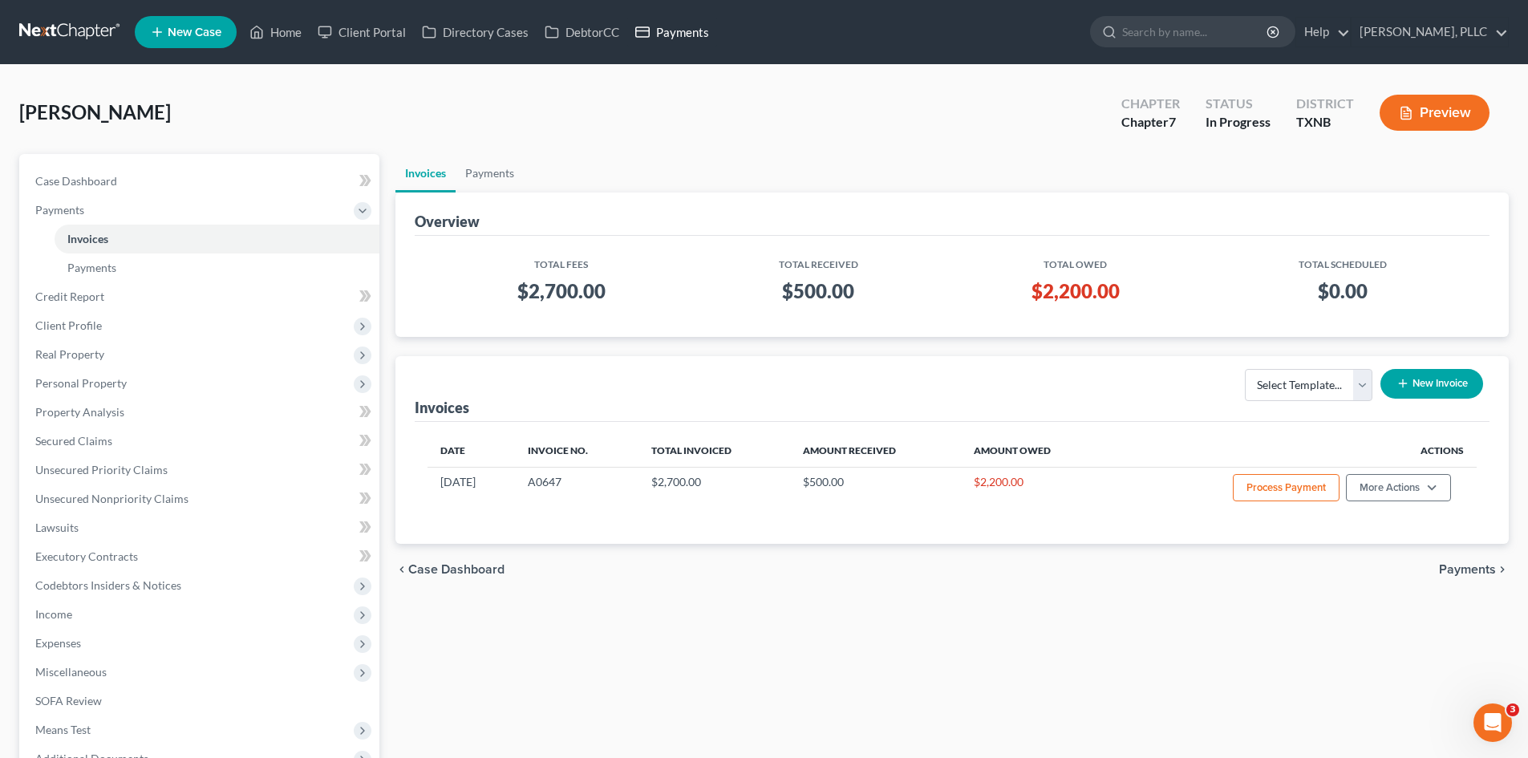
click at [657, 28] on link "Payments" at bounding box center [672, 32] width 90 height 29
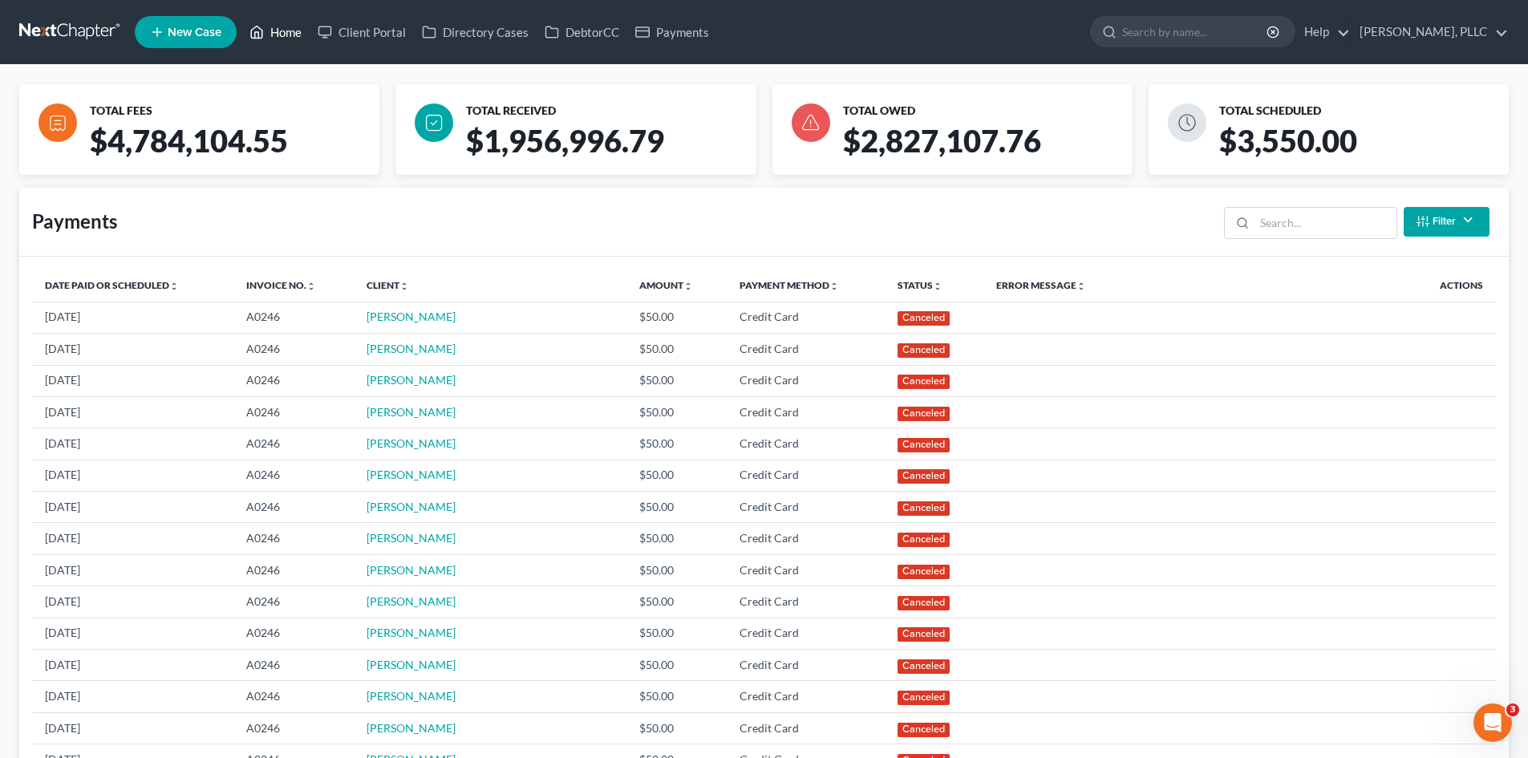
click at [278, 37] on link "Home" at bounding box center [275, 32] width 68 height 29
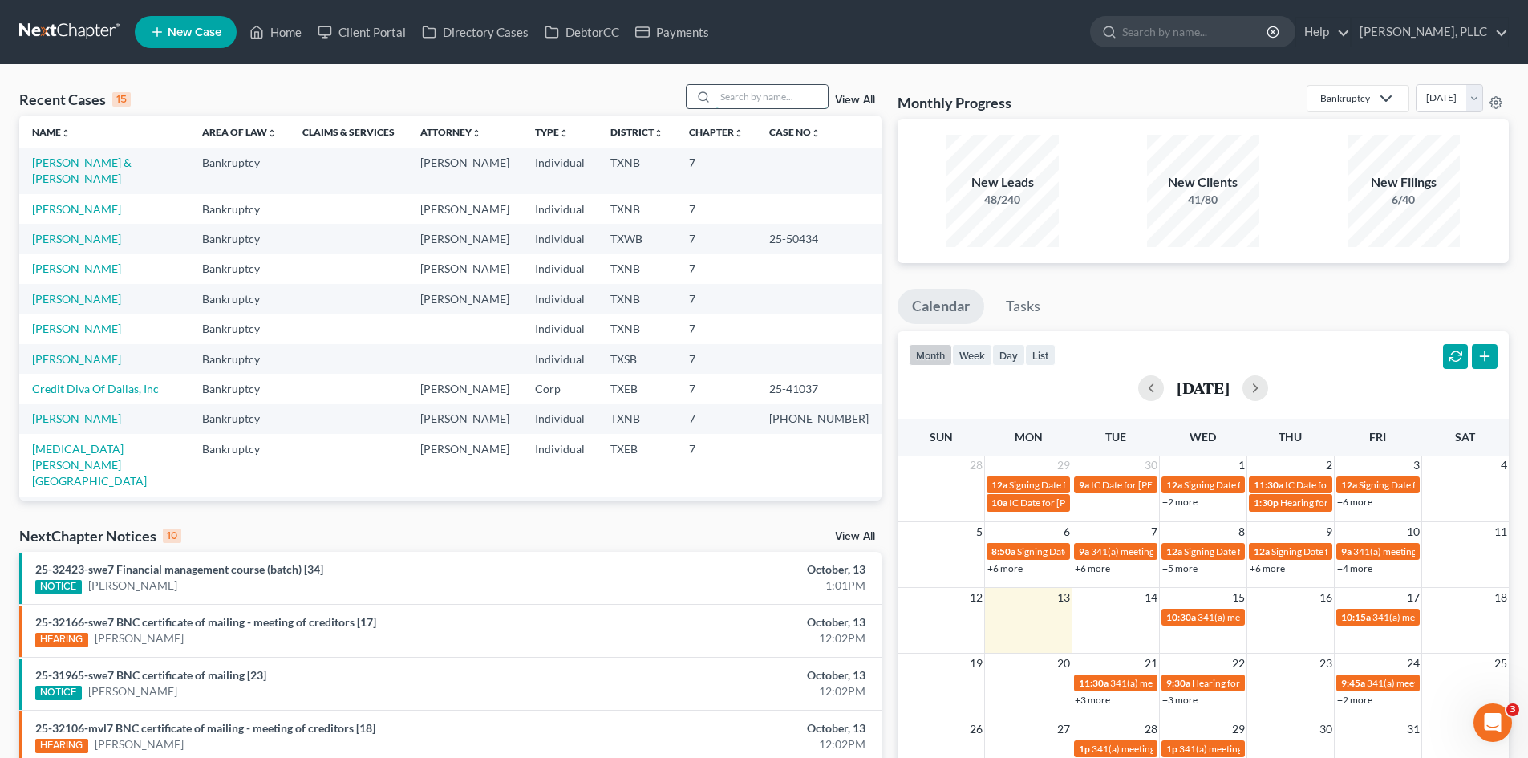
click at [753, 101] on input "search" at bounding box center [772, 96] width 112 height 23
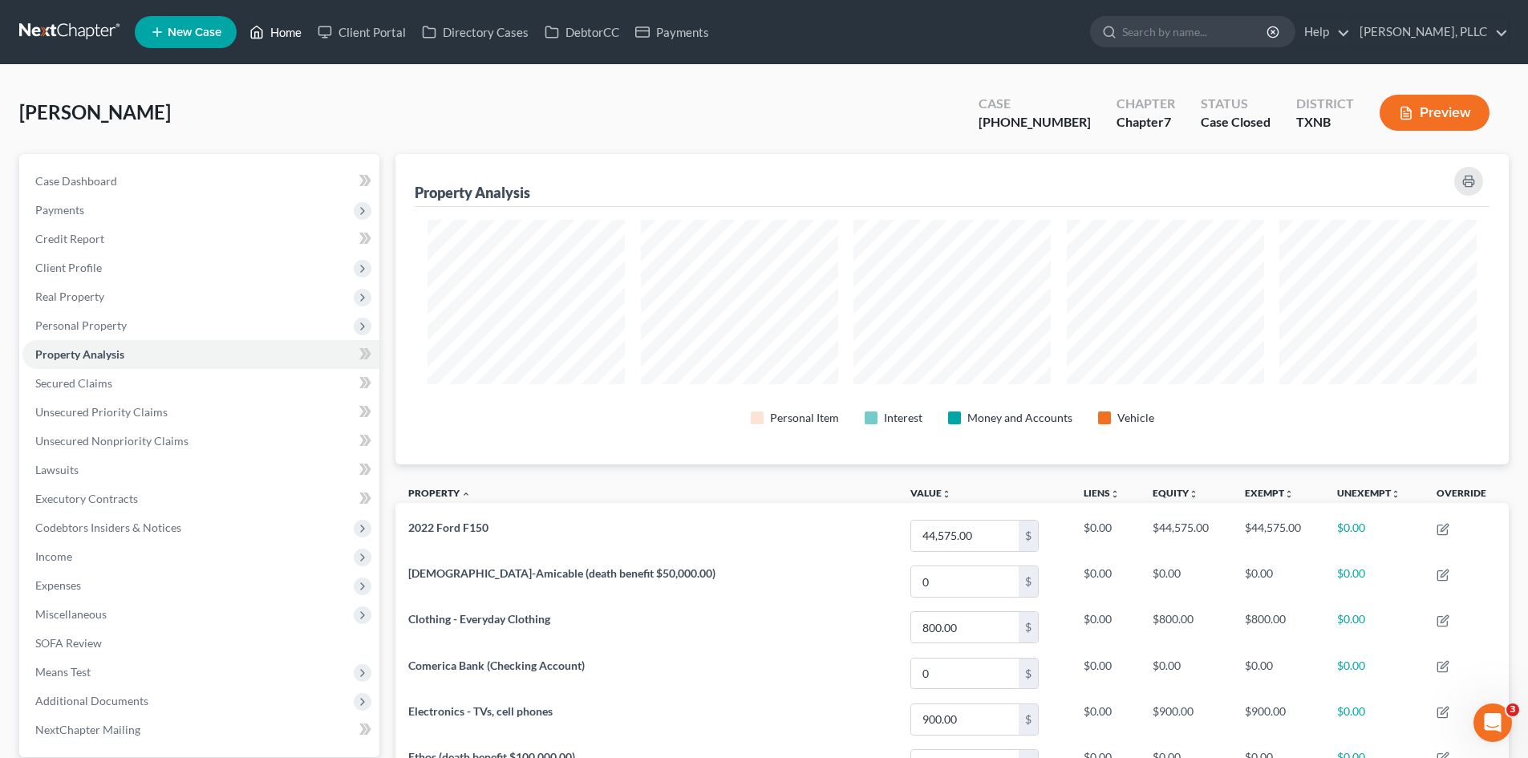
click at [255, 35] on icon at bounding box center [257, 31] width 14 height 19
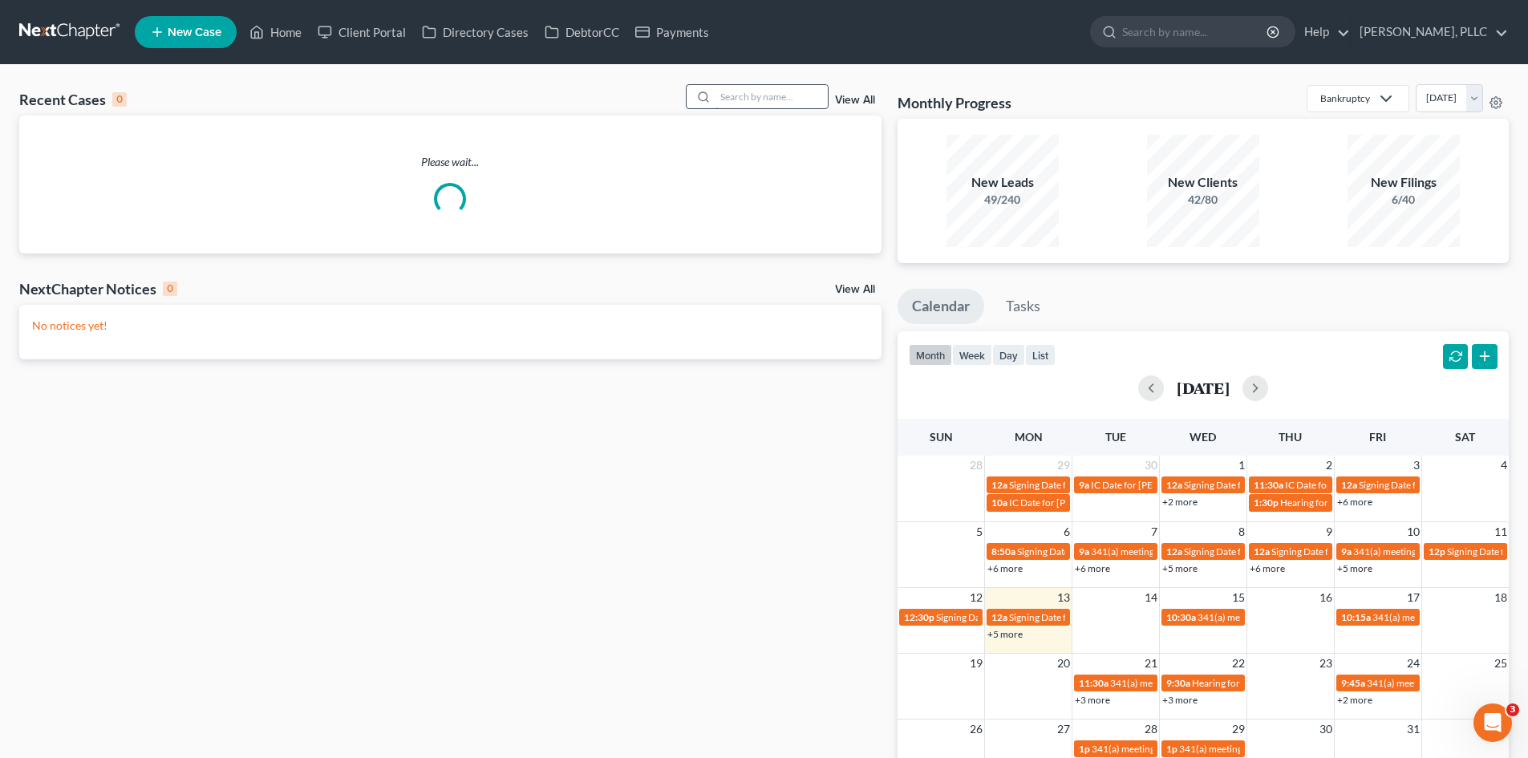
click at [743, 86] on input "search" at bounding box center [772, 96] width 112 height 23
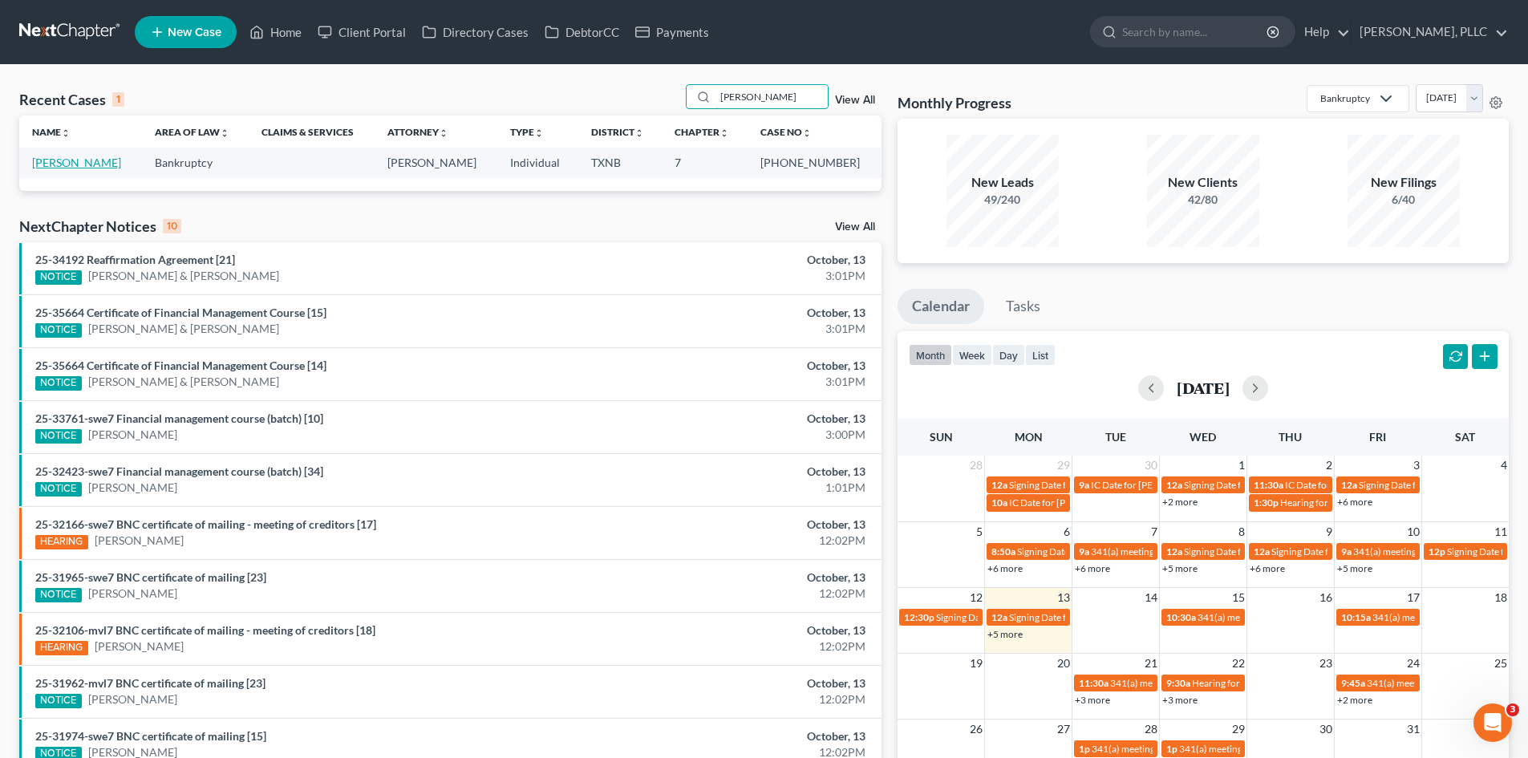
type input "morrow"
click at [89, 167] on link "Morrow, Ryan" at bounding box center [76, 163] width 89 height 14
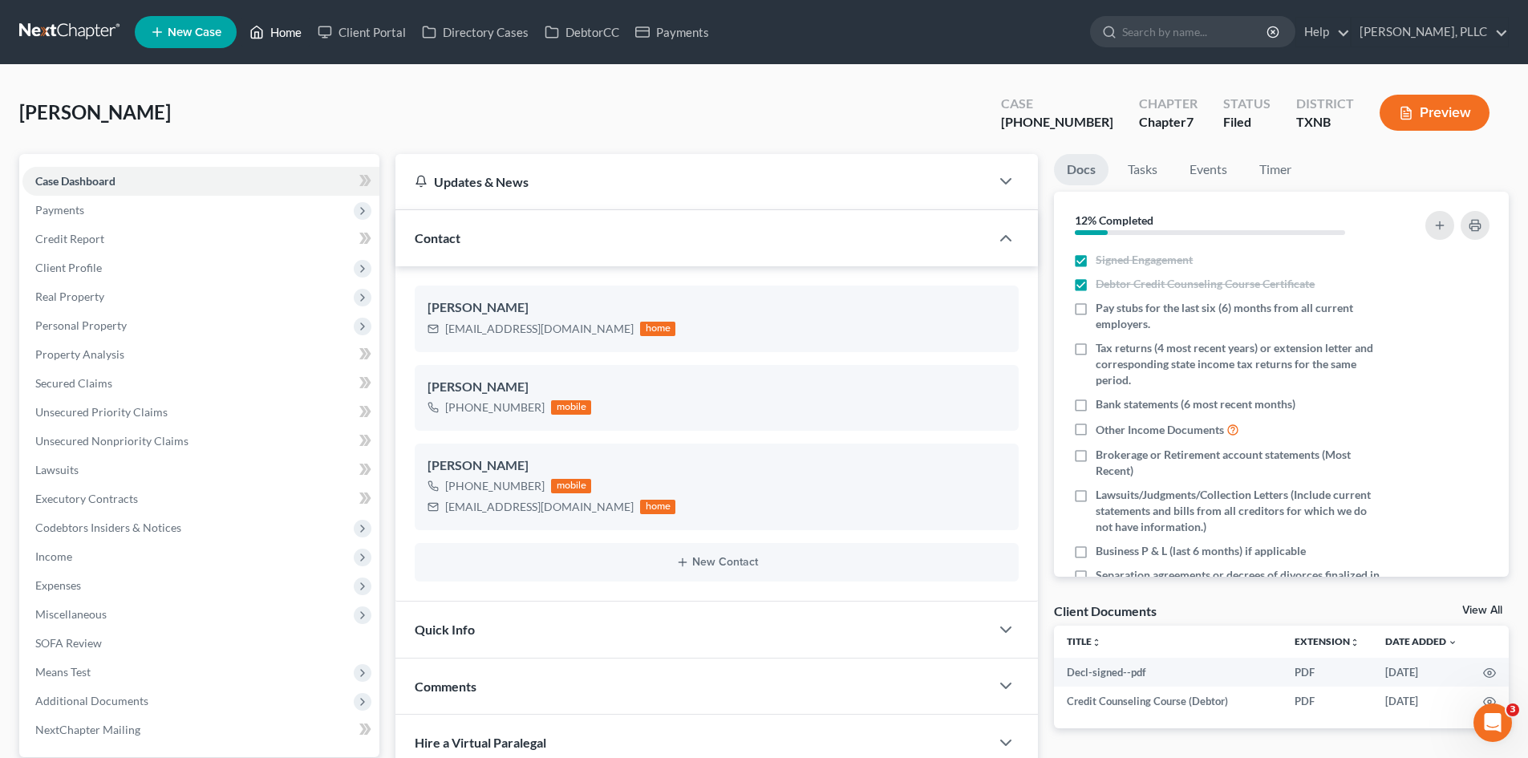
click at [275, 32] on link "Home" at bounding box center [275, 32] width 68 height 29
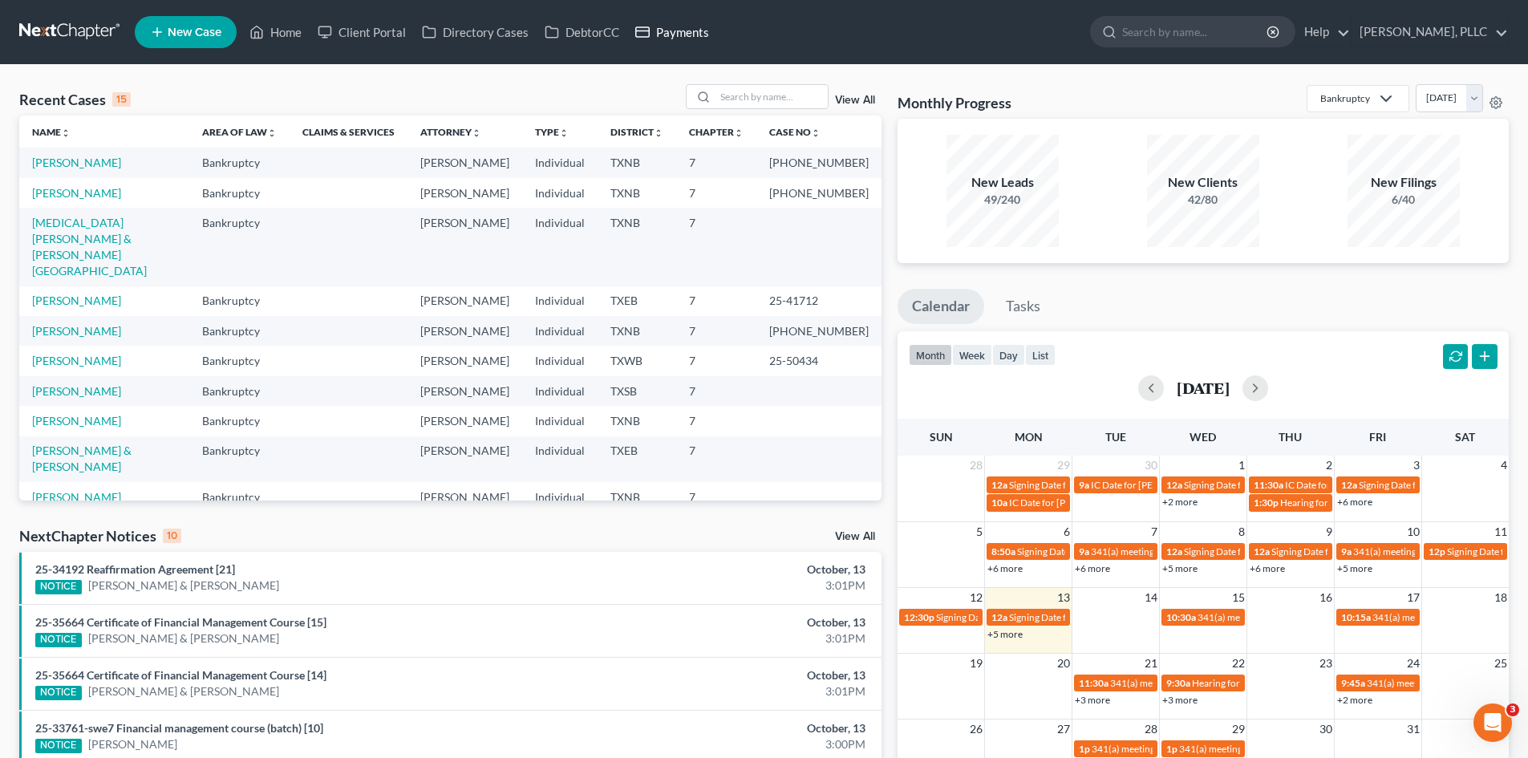
click at [677, 38] on link "Payments" at bounding box center [672, 32] width 90 height 29
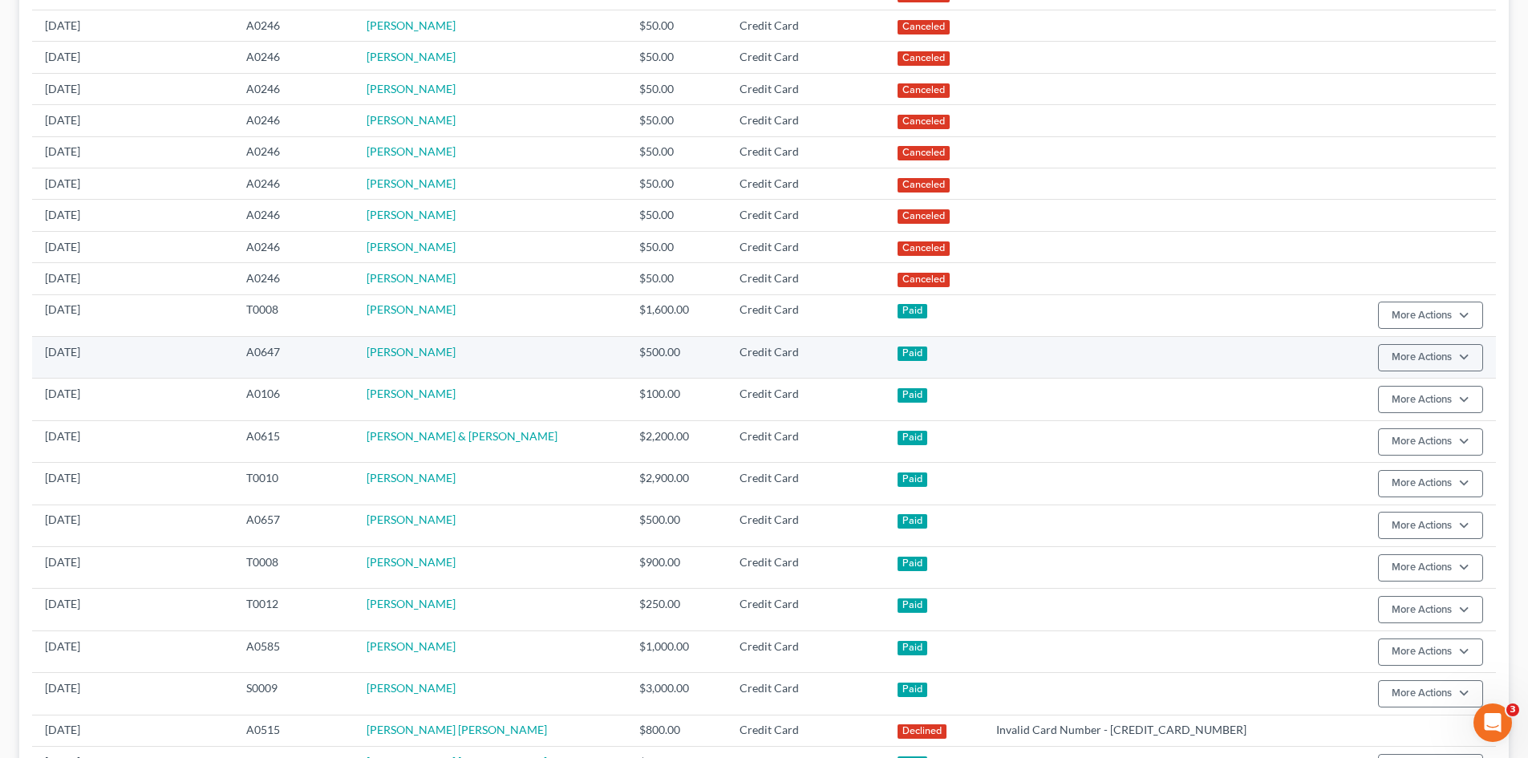
scroll to position [160, 0]
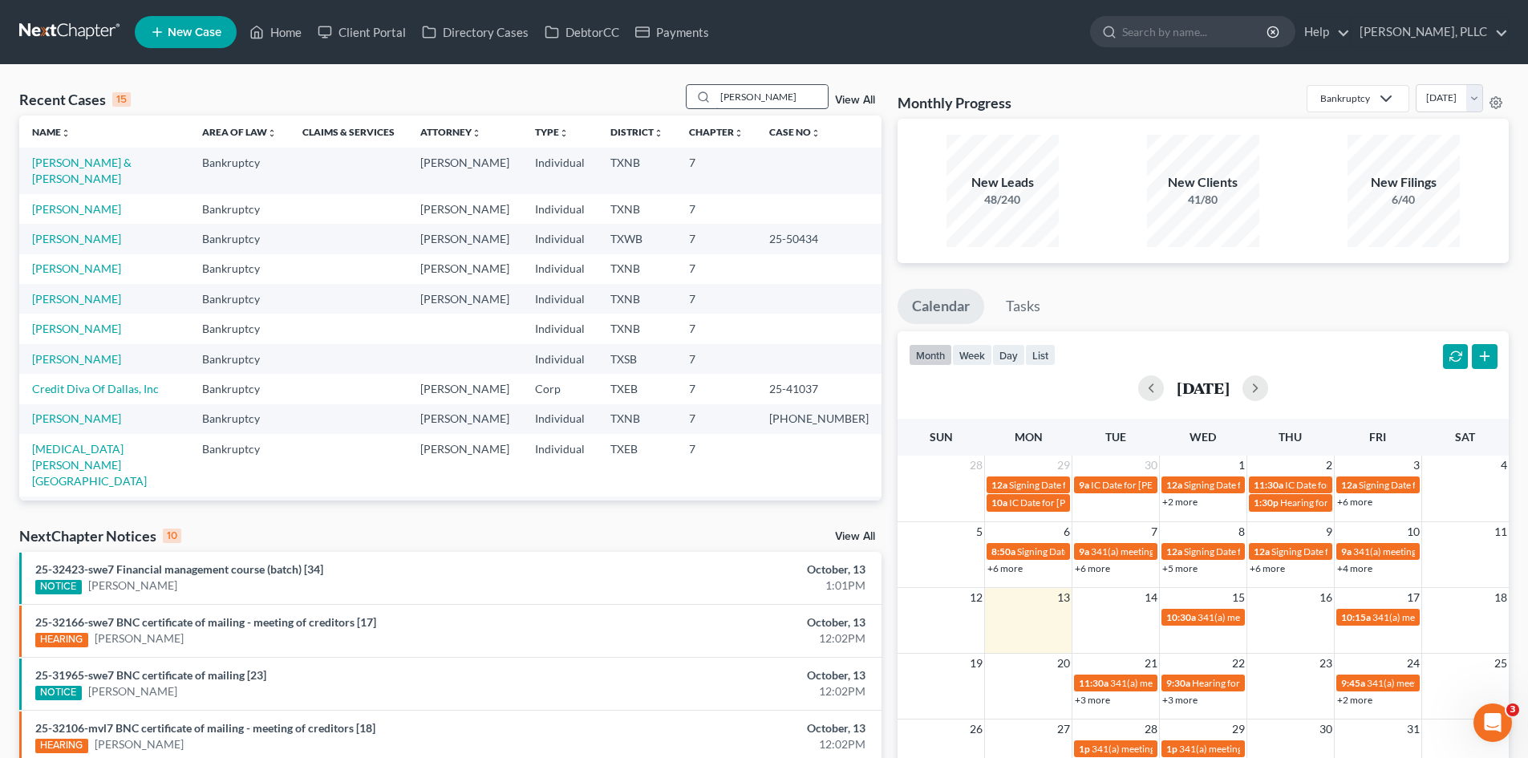
type input "[PERSON_NAME]"
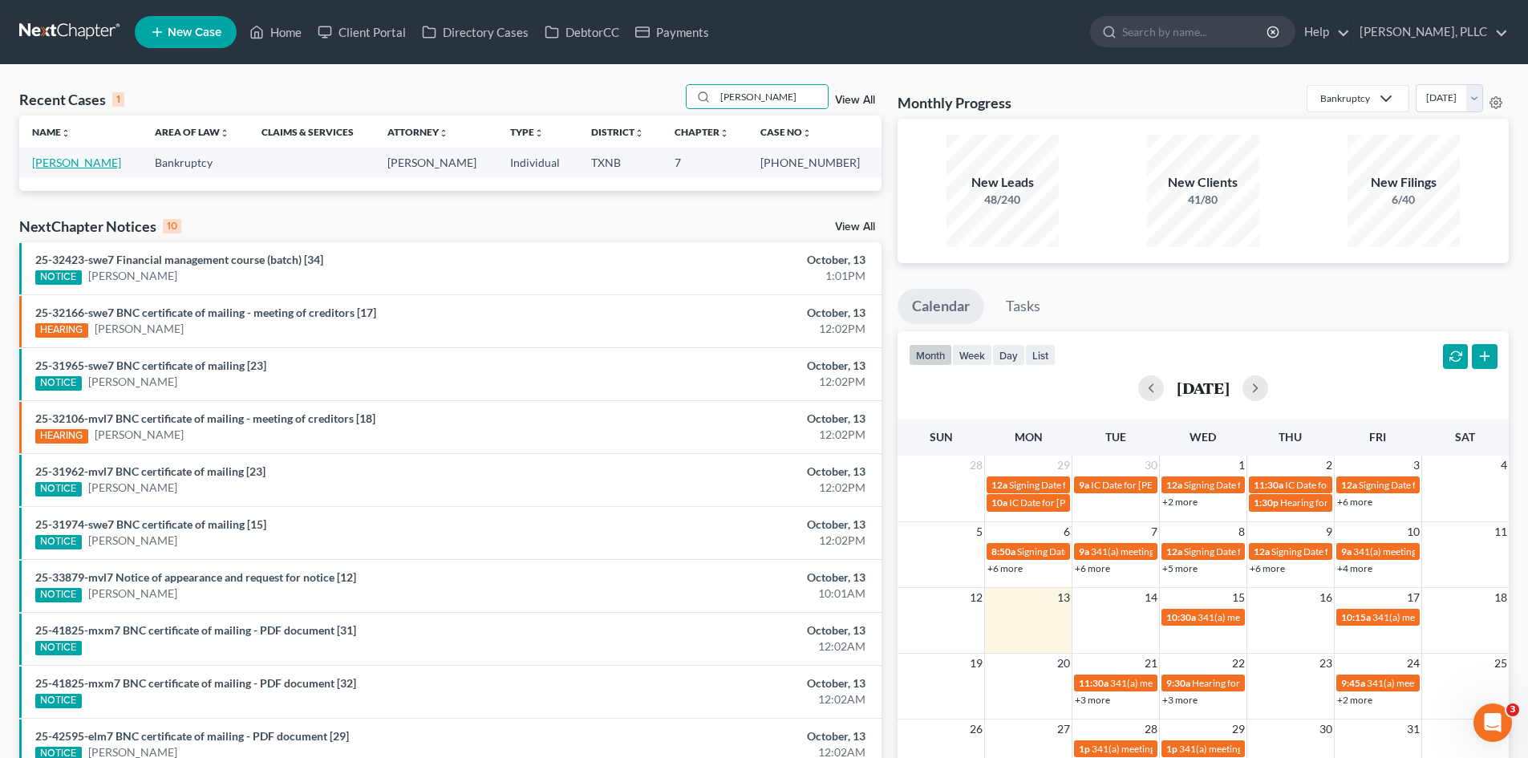
click at [90, 161] on link "[PERSON_NAME]" at bounding box center [76, 163] width 89 height 14
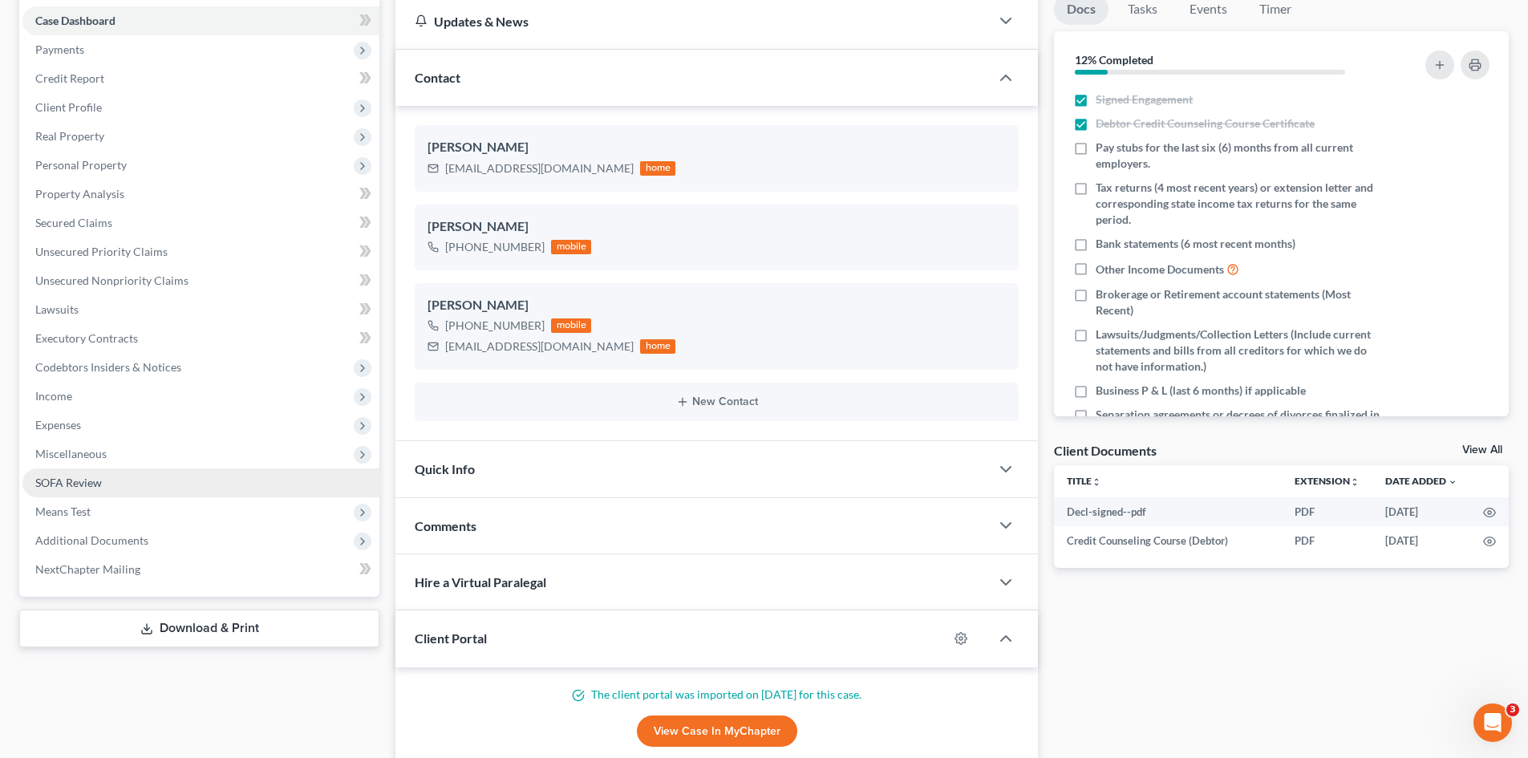
click at [159, 492] on link "SOFA Review" at bounding box center [200, 483] width 357 height 29
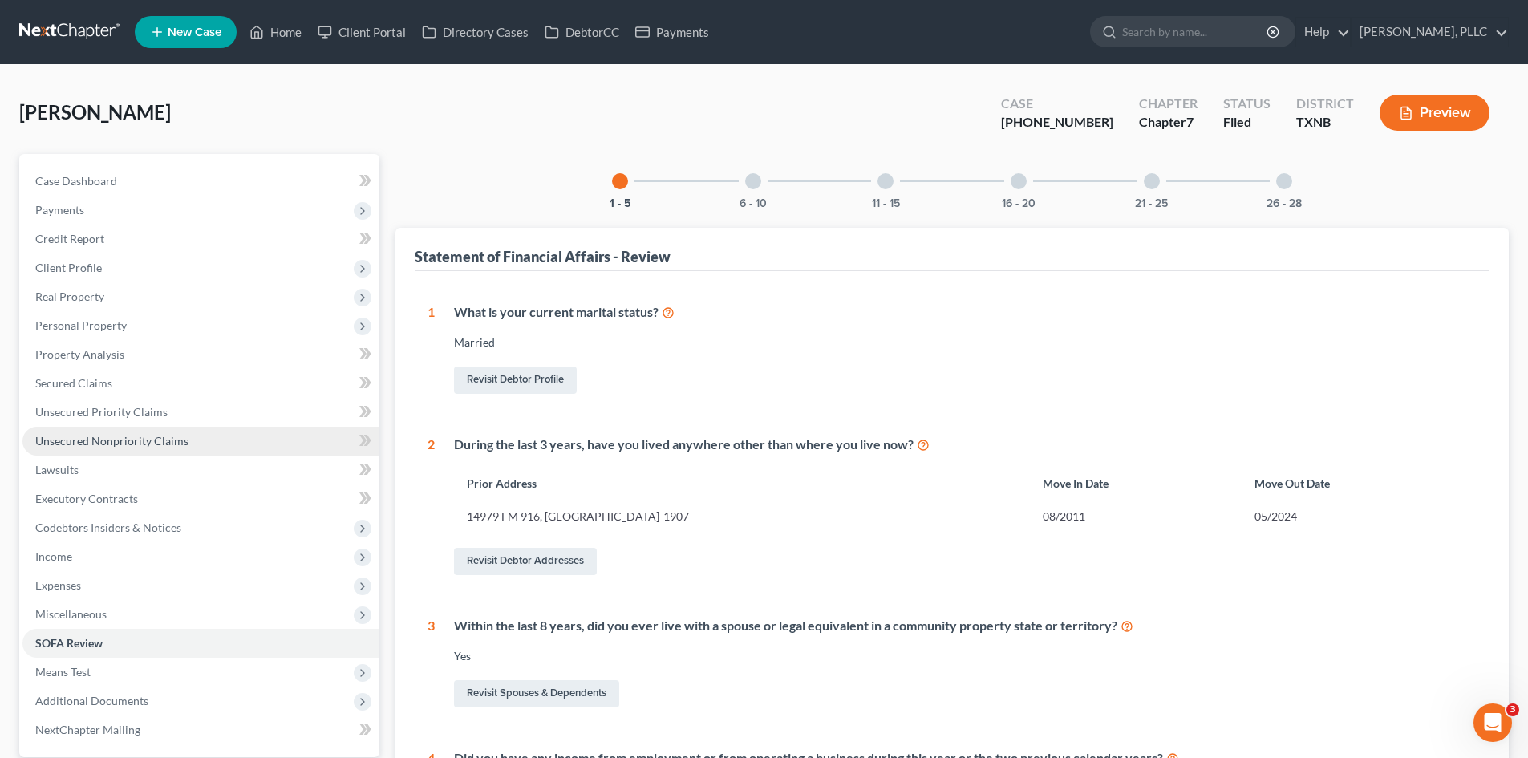
click at [213, 444] on link "Unsecured Nonpriority Claims" at bounding box center [200, 441] width 357 height 29
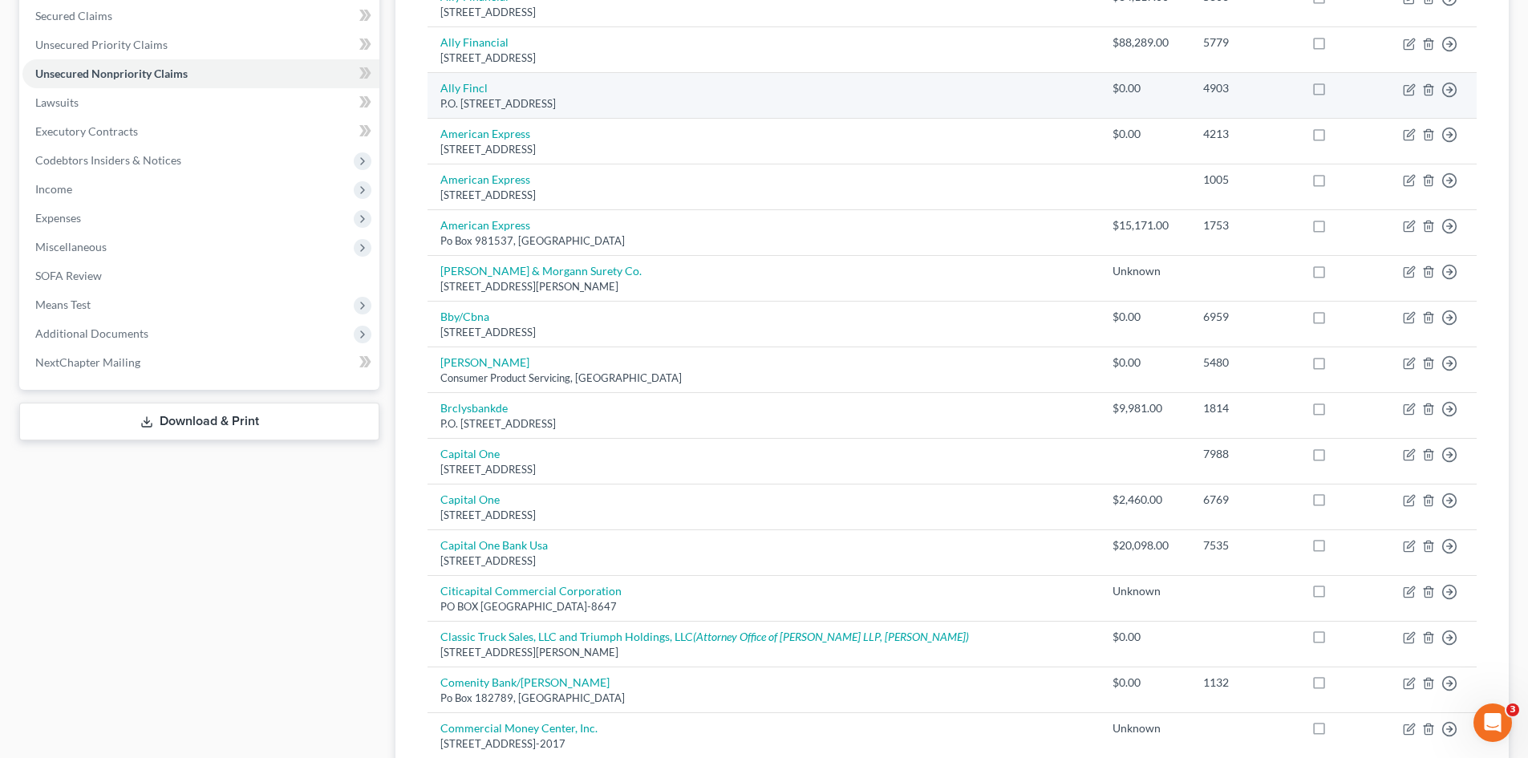
scroll to position [377, 0]
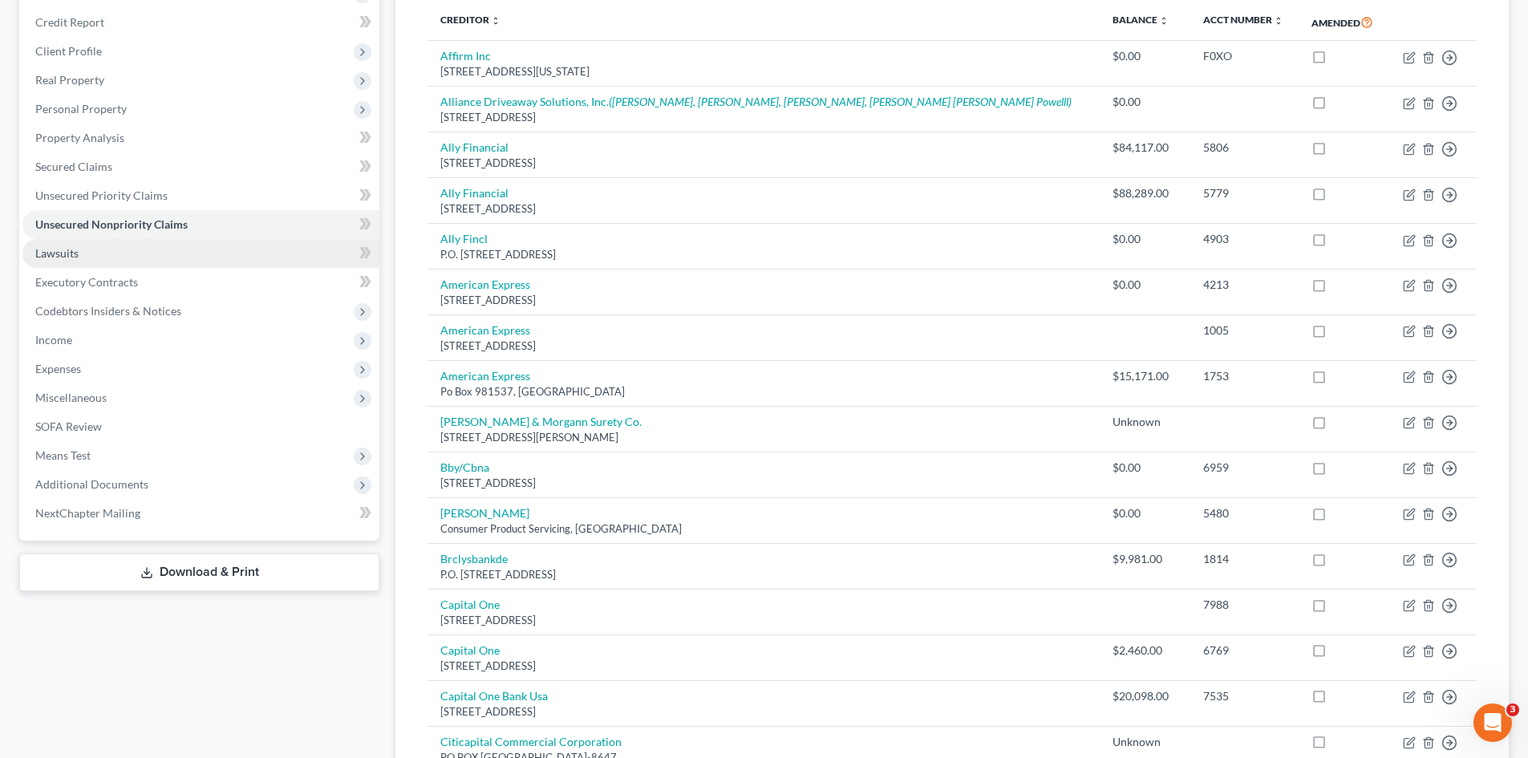
click at [114, 250] on link "Lawsuits" at bounding box center [200, 253] width 357 height 29
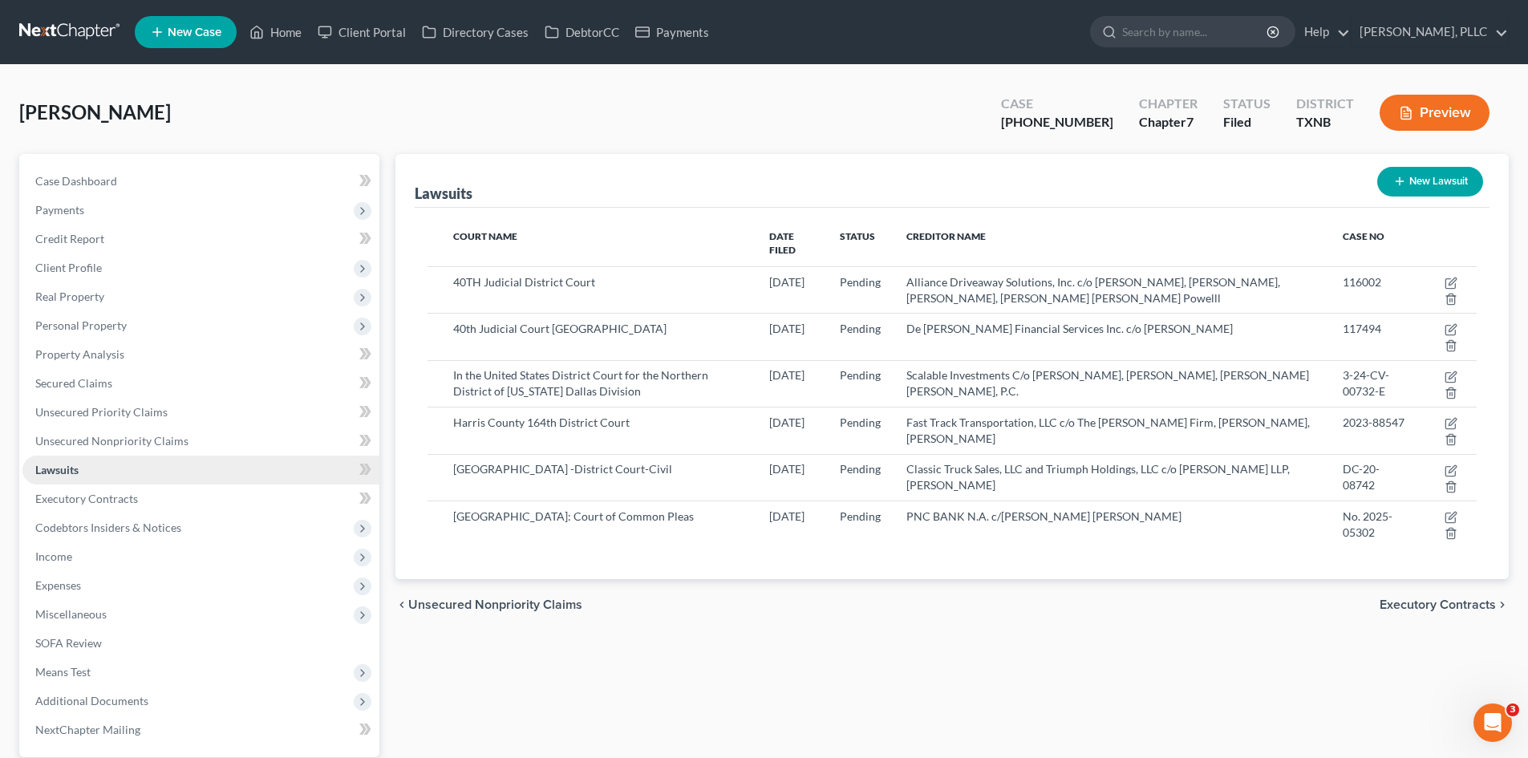
click at [108, 461] on link "Lawsuits" at bounding box center [200, 470] width 357 height 29
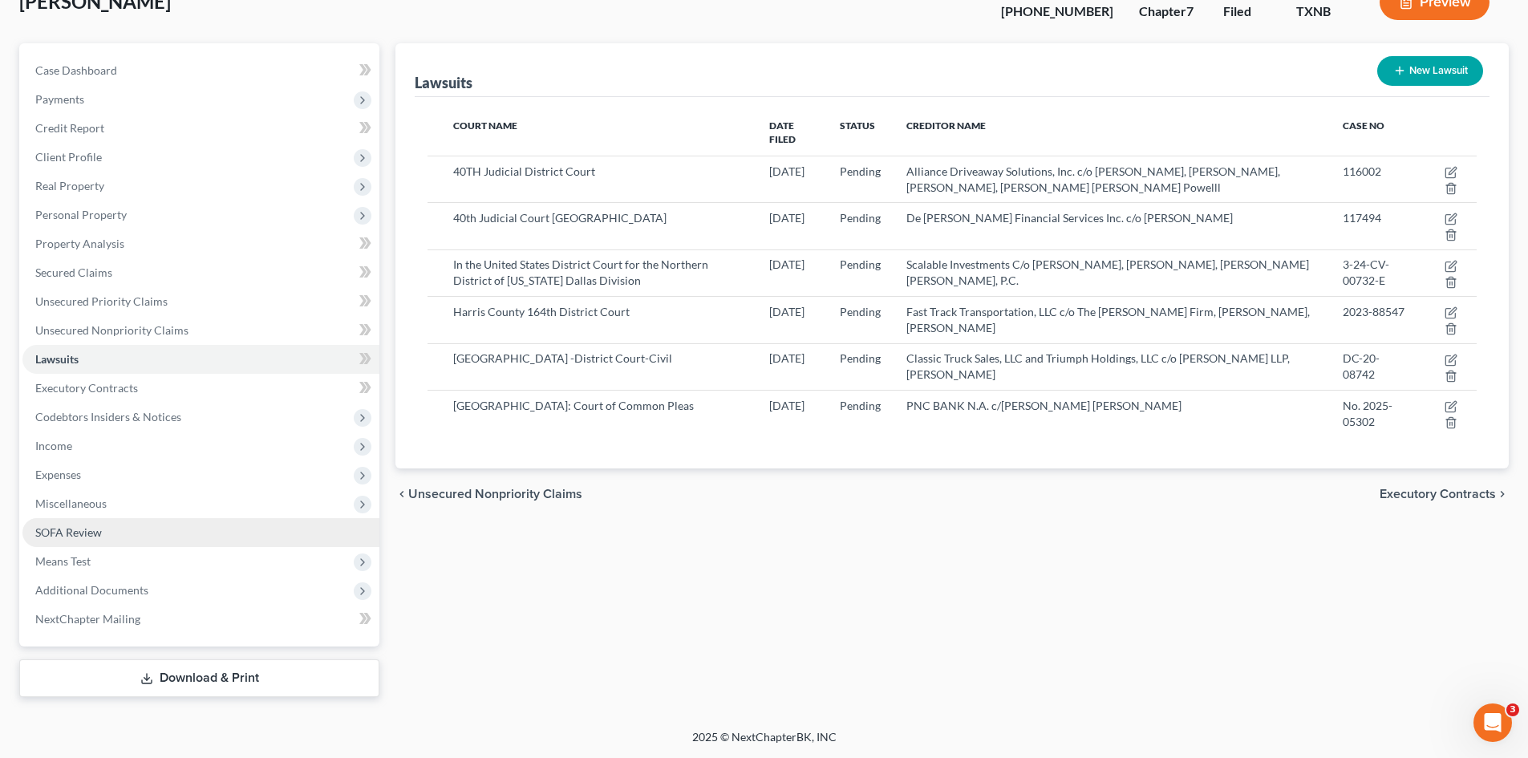
click at [102, 530] on link "SOFA Review" at bounding box center [200, 532] width 357 height 29
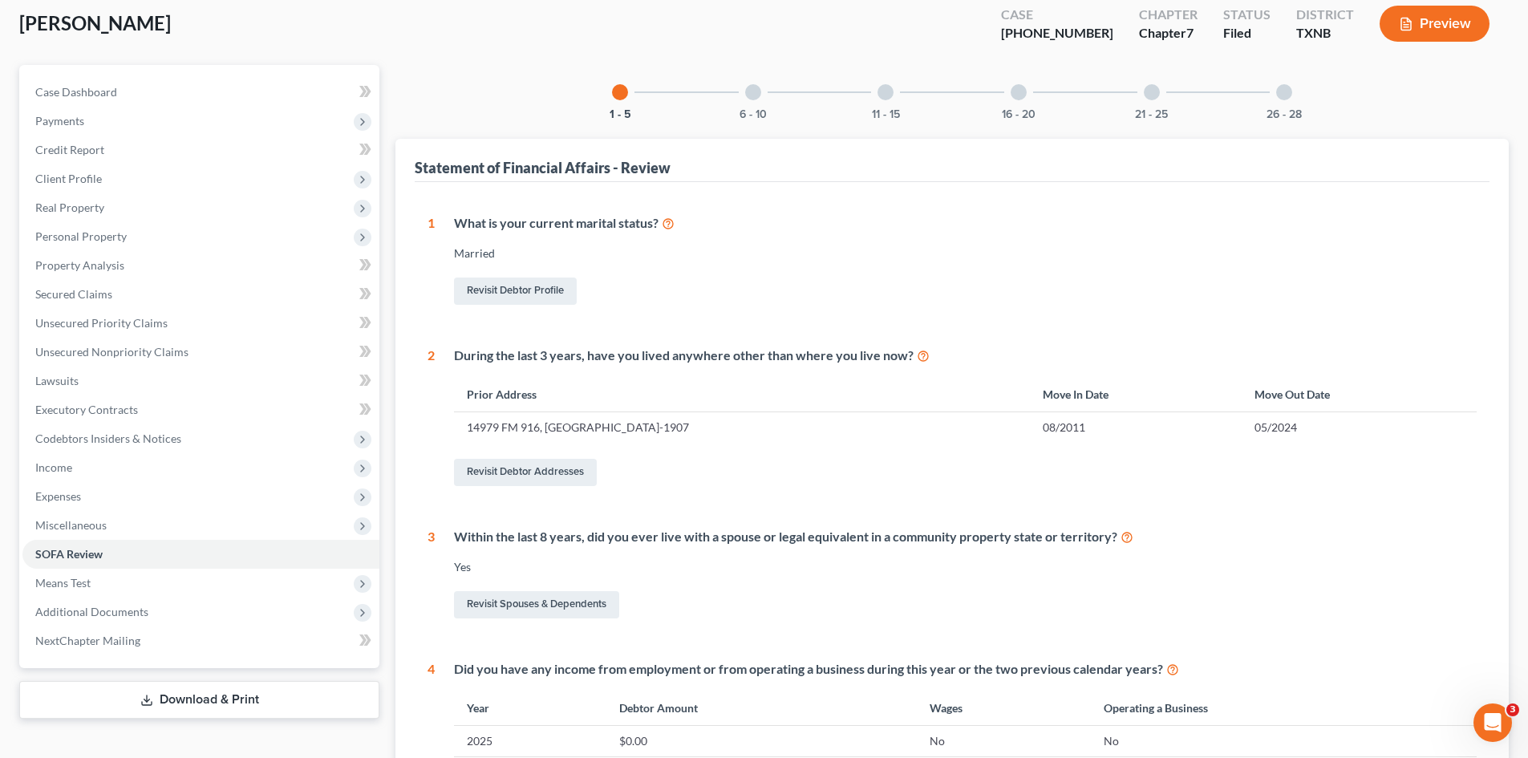
scroll to position [80, 0]
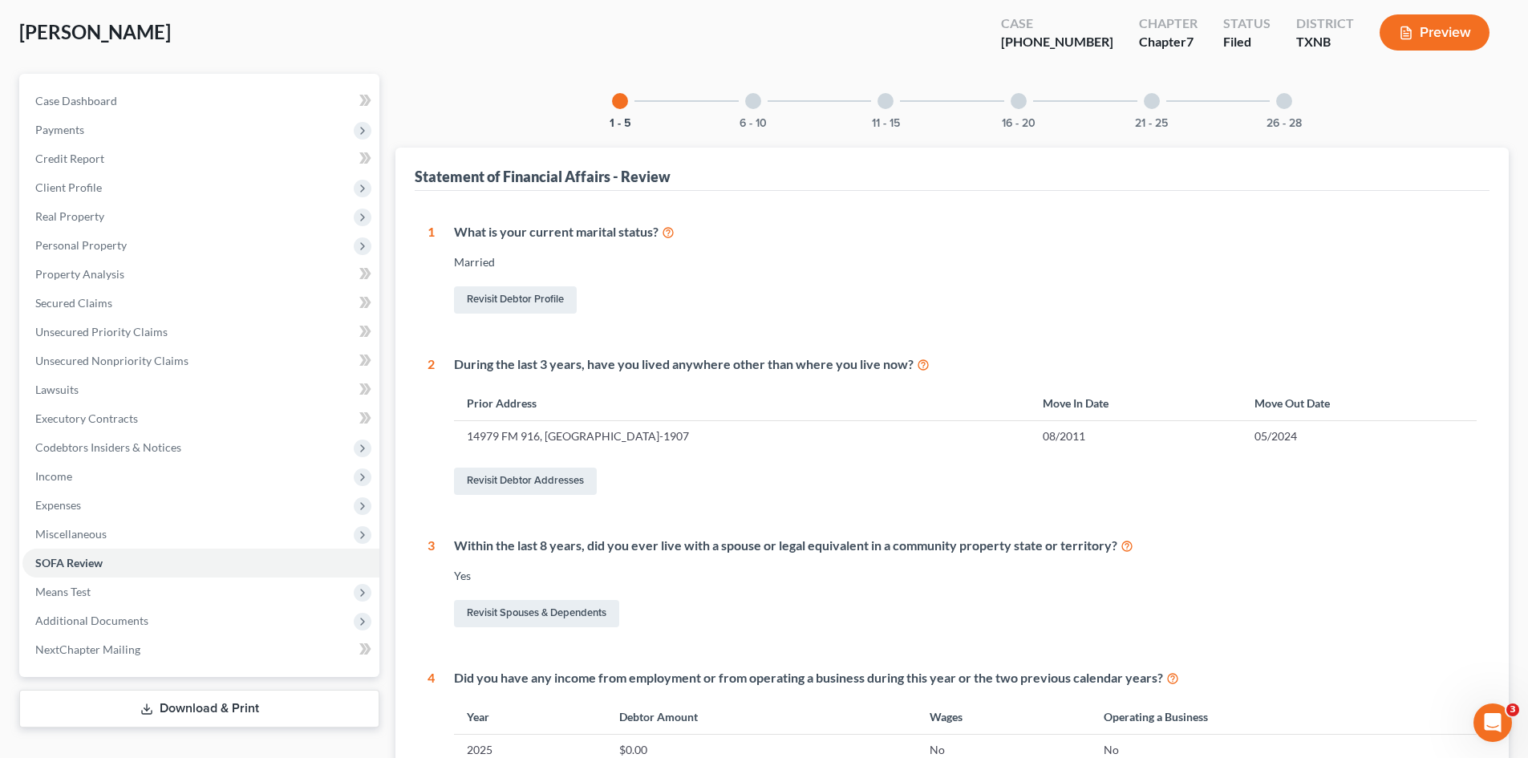
click at [749, 103] on div at bounding box center [753, 101] width 16 height 16
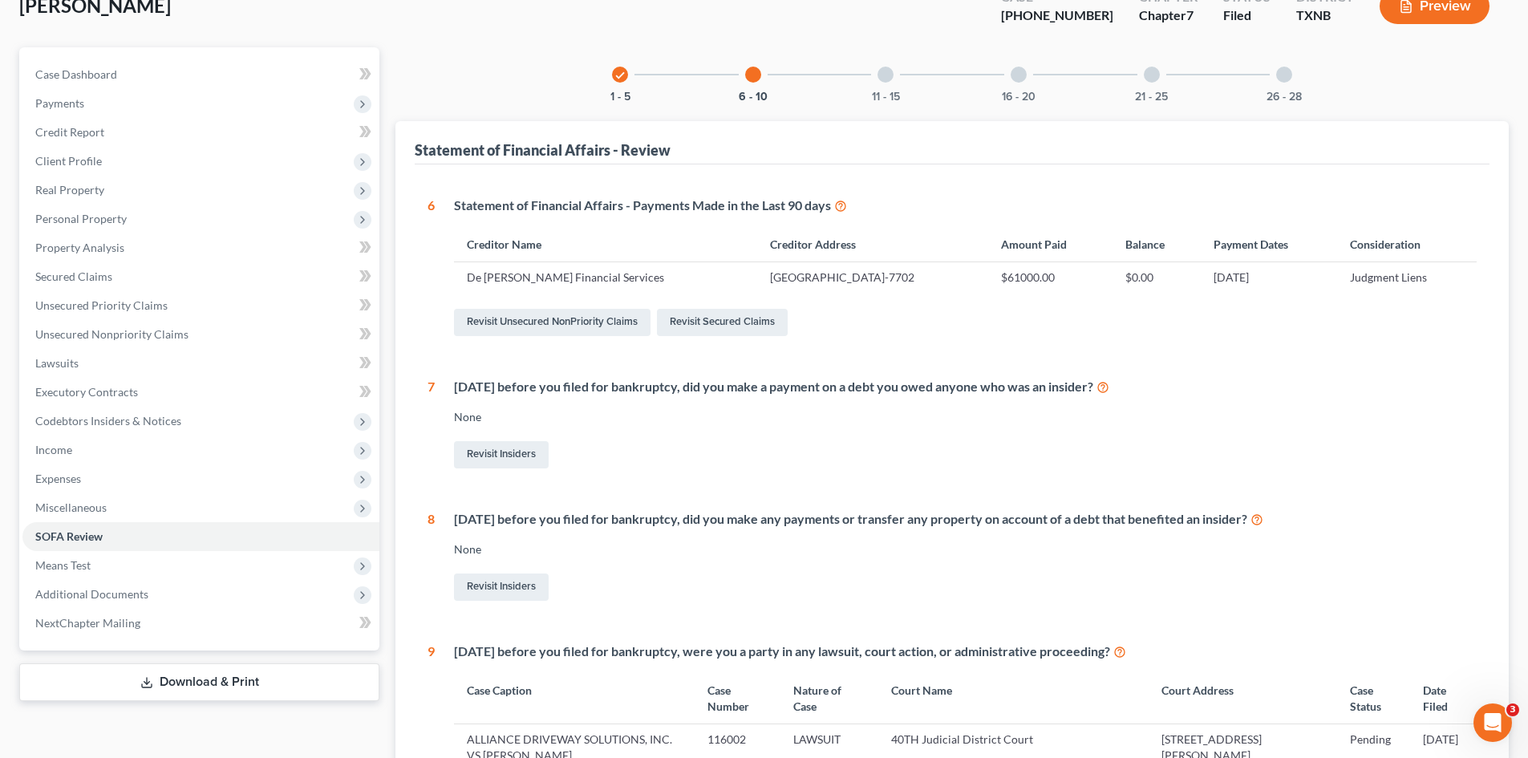
scroll to position [0, 0]
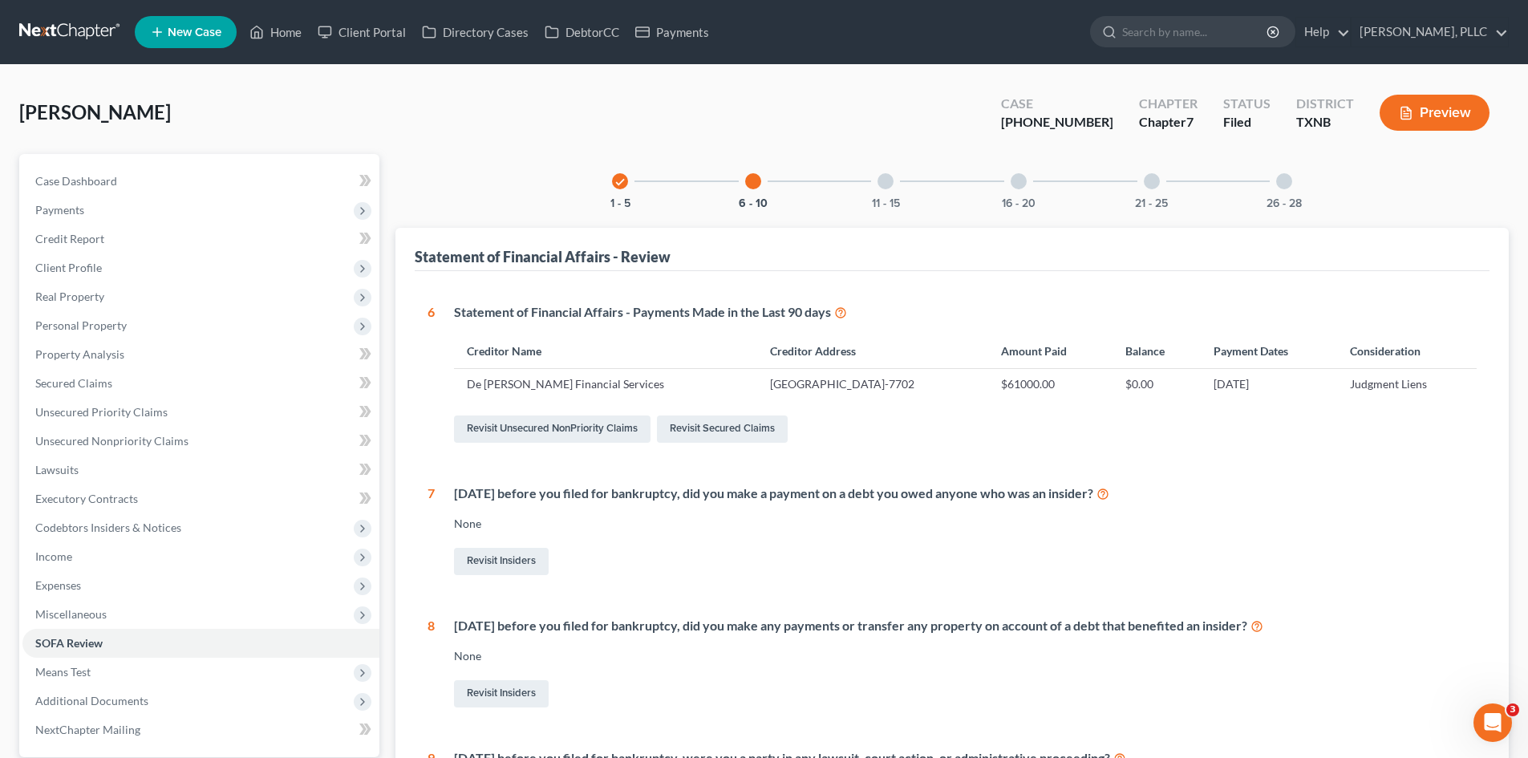
click at [887, 190] on div "11 - 15" at bounding box center [885, 181] width 55 height 55
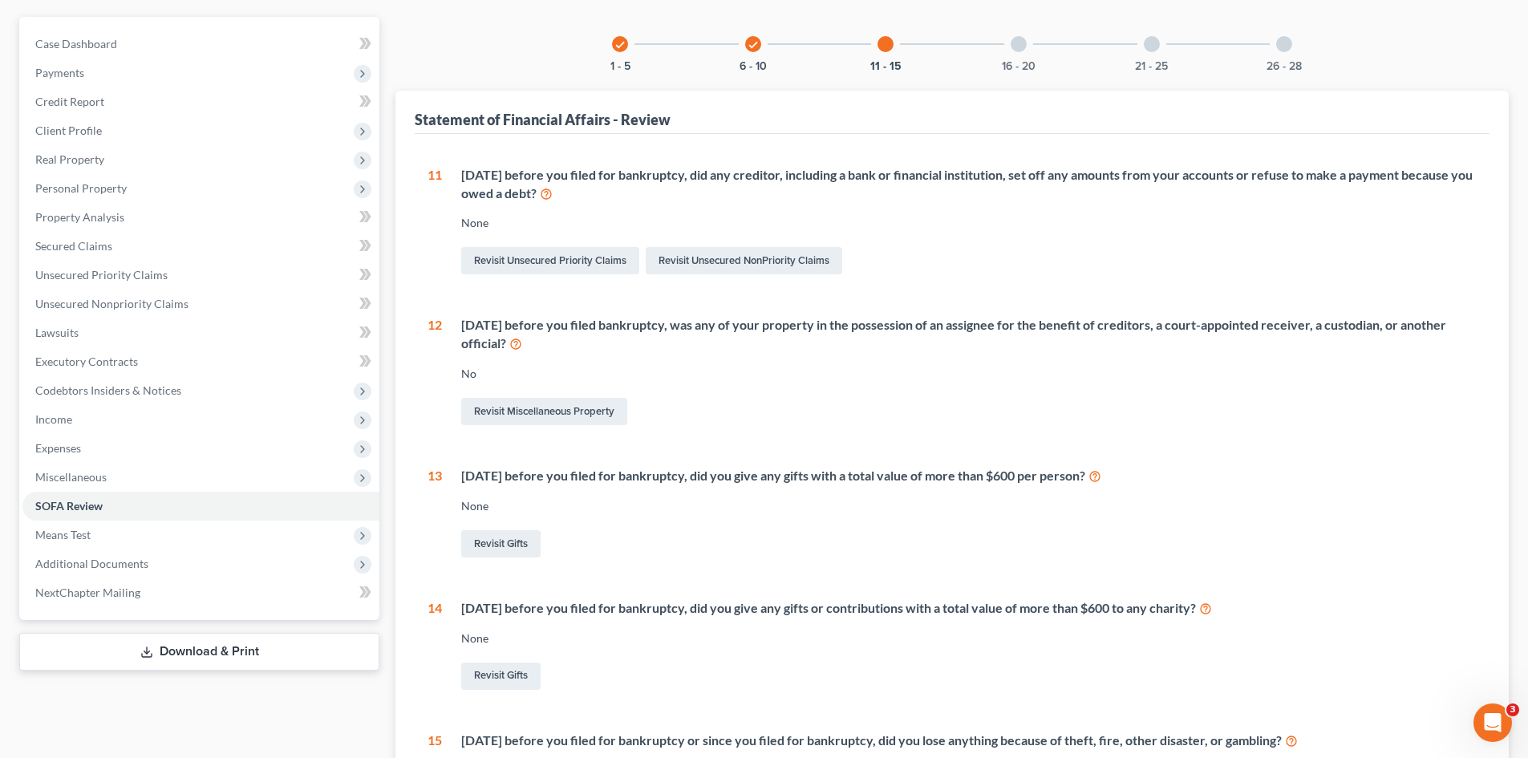
scroll to position [134, 0]
click at [1019, 49] on div at bounding box center [1019, 47] width 16 height 16
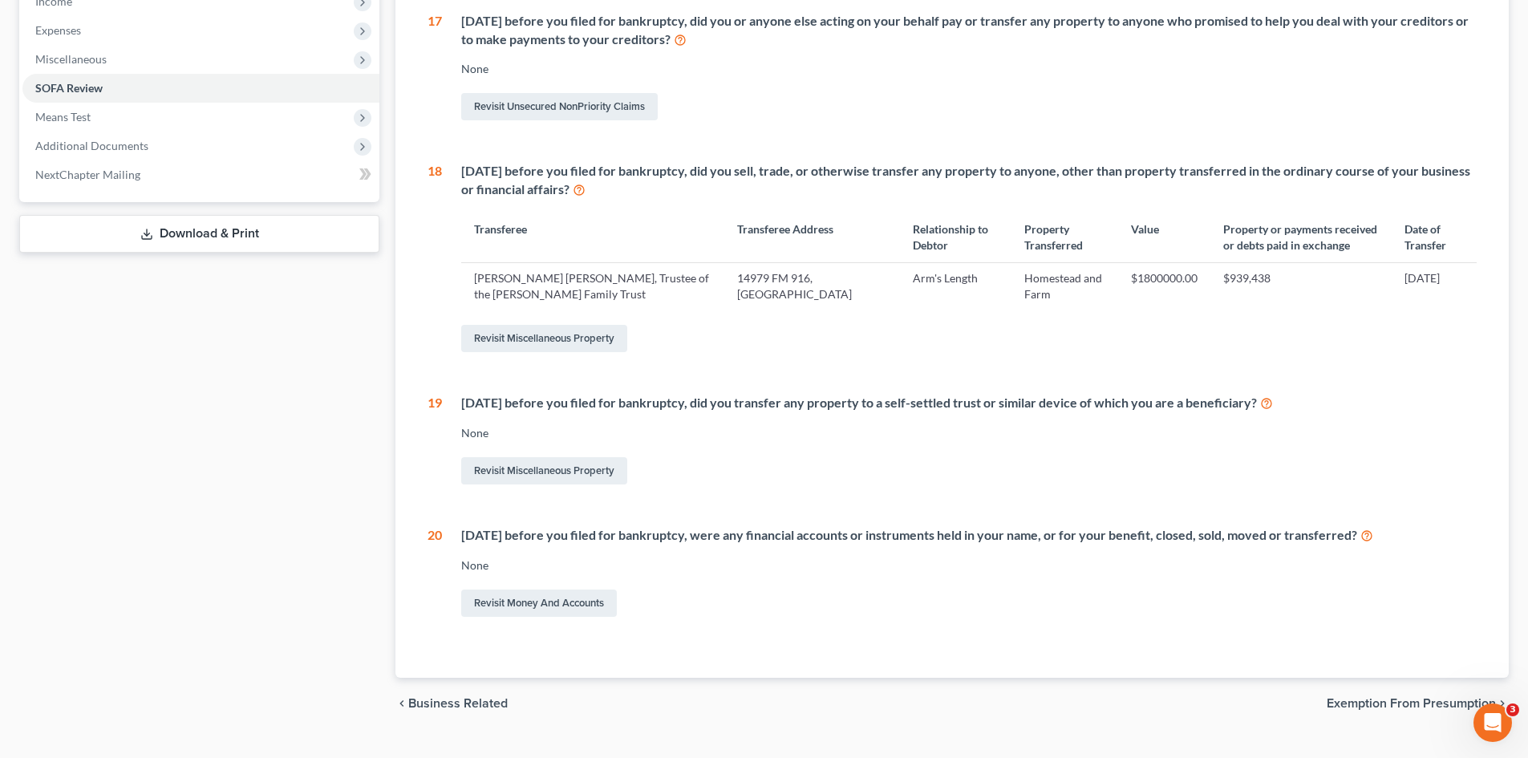
scroll to position [74, 0]
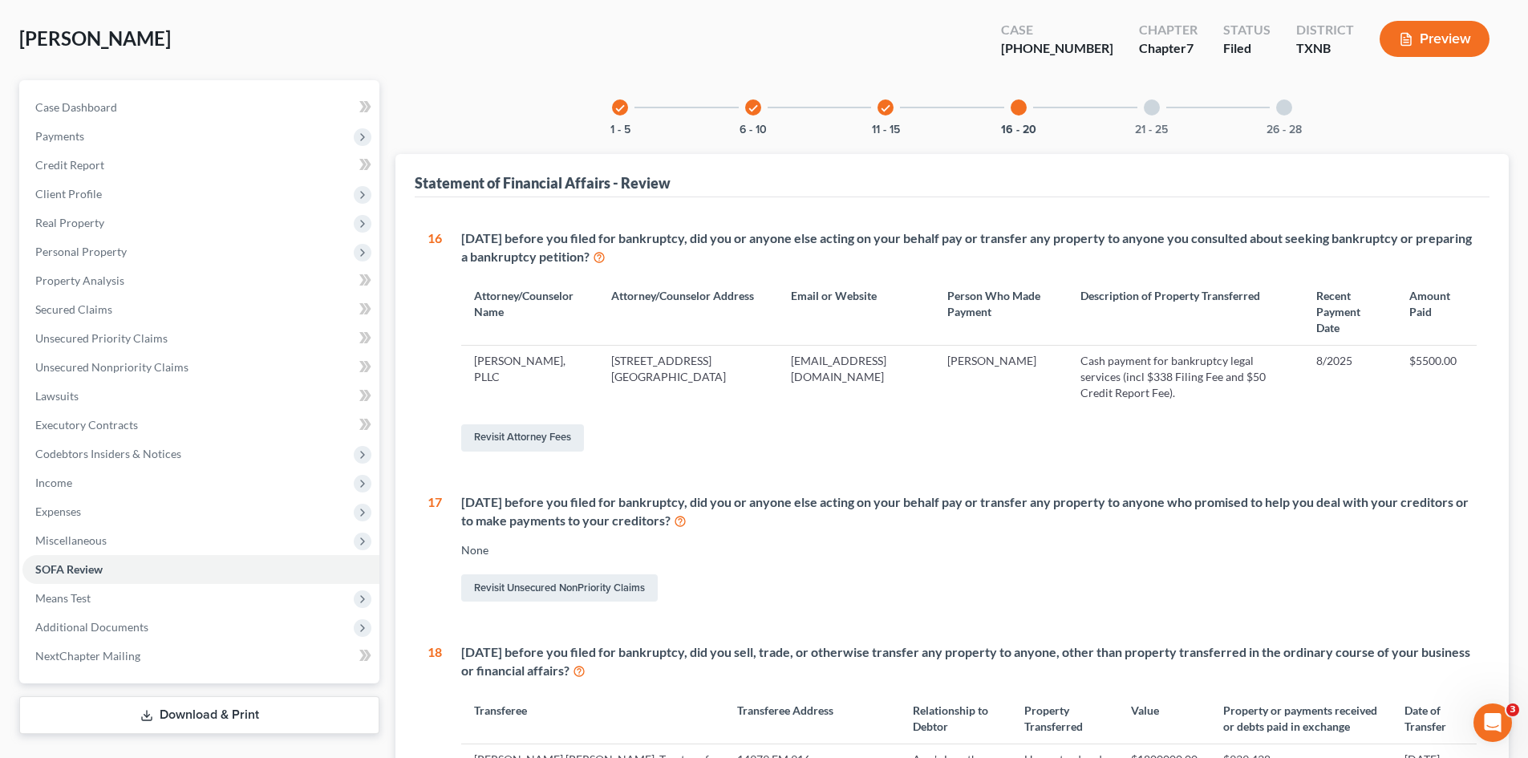
click at [1140, 109] on div "21 - 25" at bounding box center [1152, 107] width 55 height 55
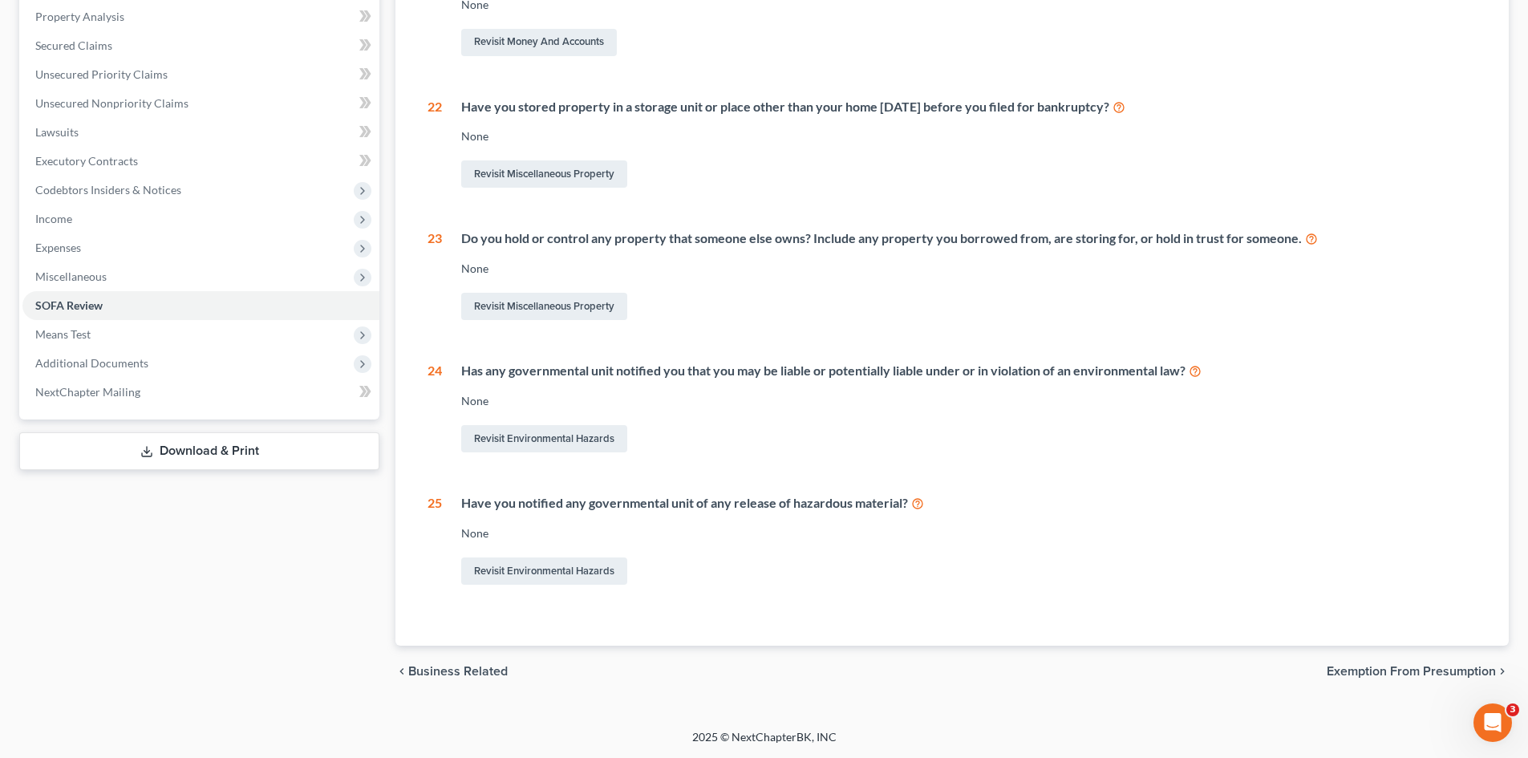
scroll to position [0, 0]
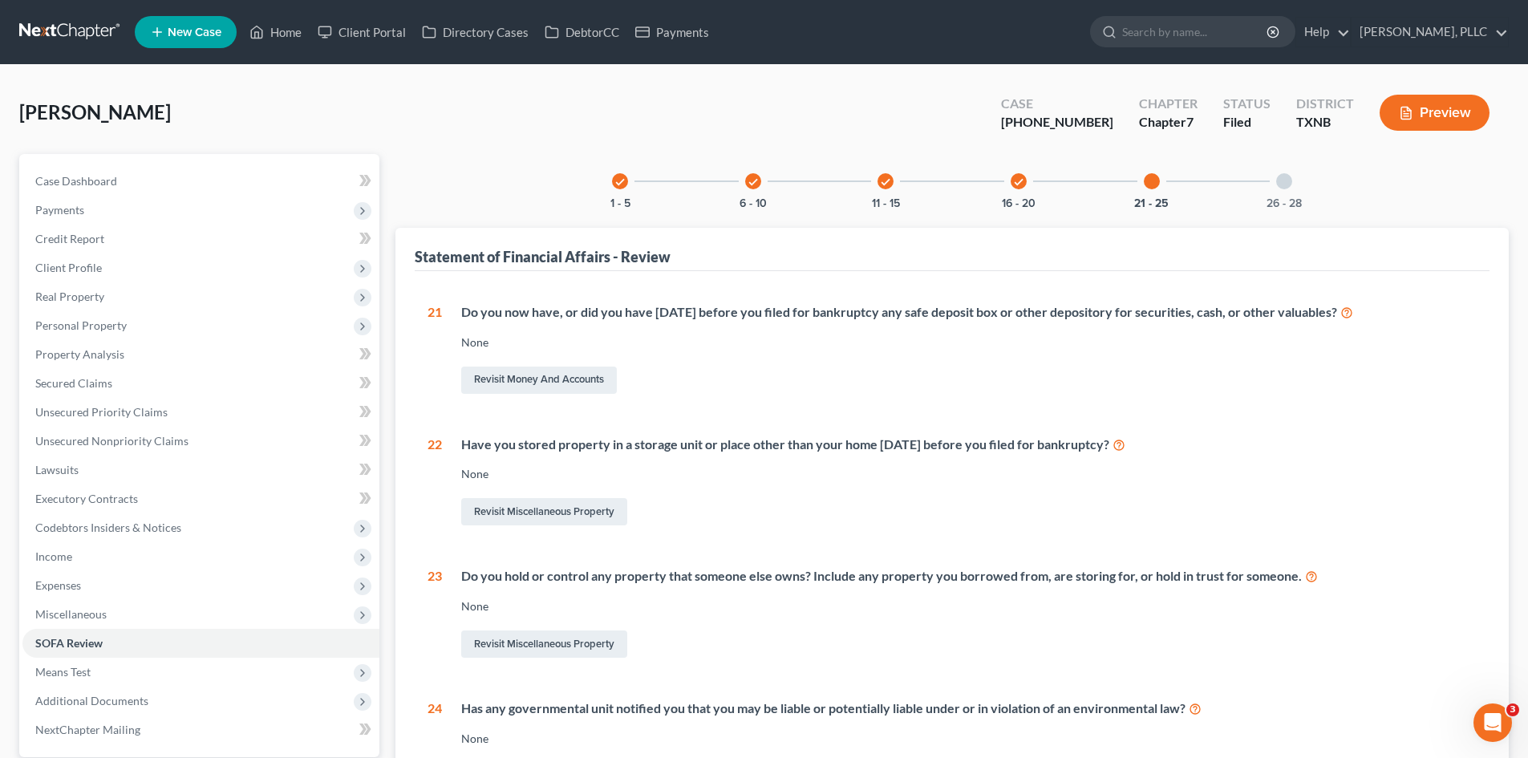
click at [1290, 175] on div at bounding box center [1284, 181] width 16 height 16
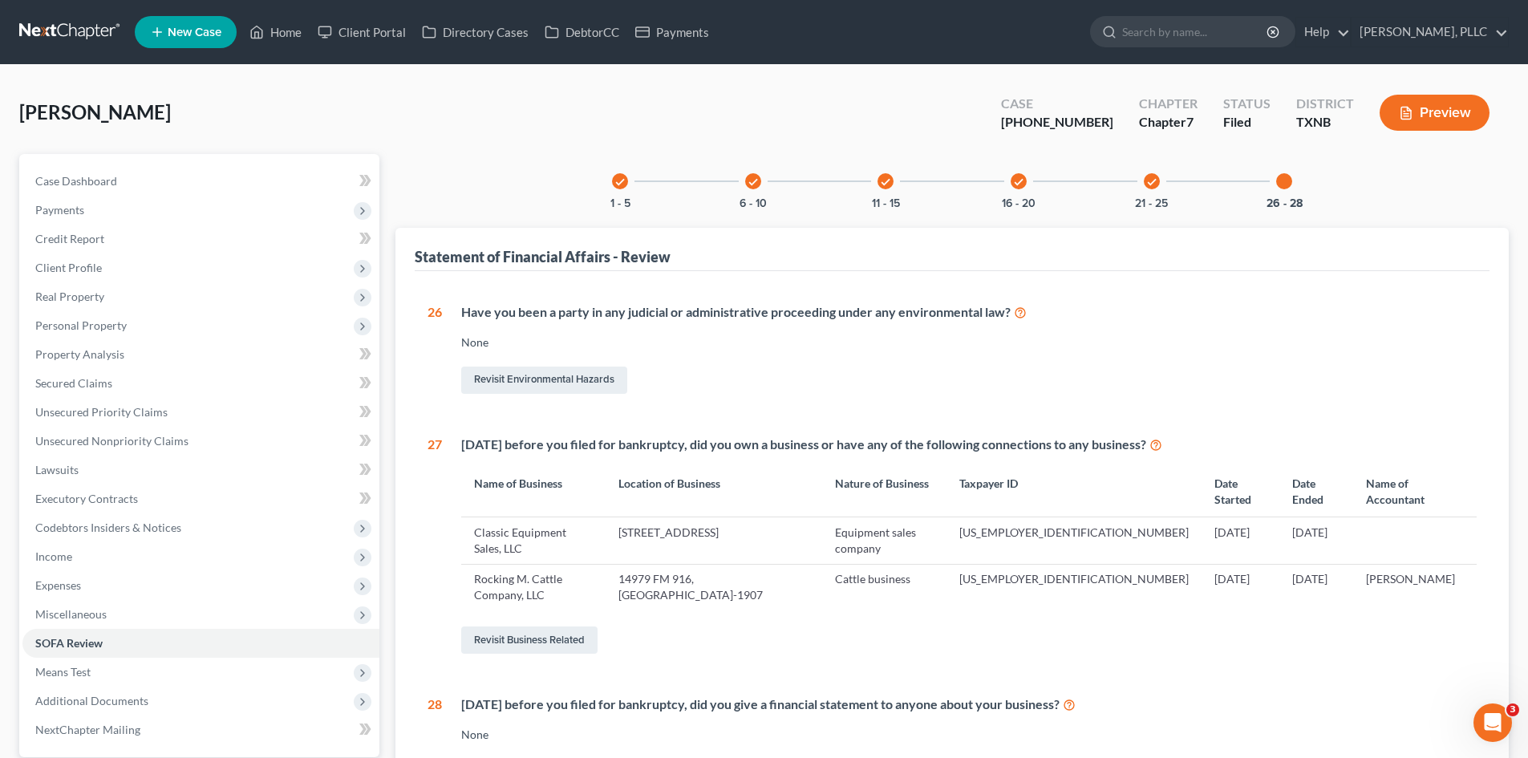
click at [619, 191] on div "check 1 - 5" at bounding box center [620, 181] width 55 height 55
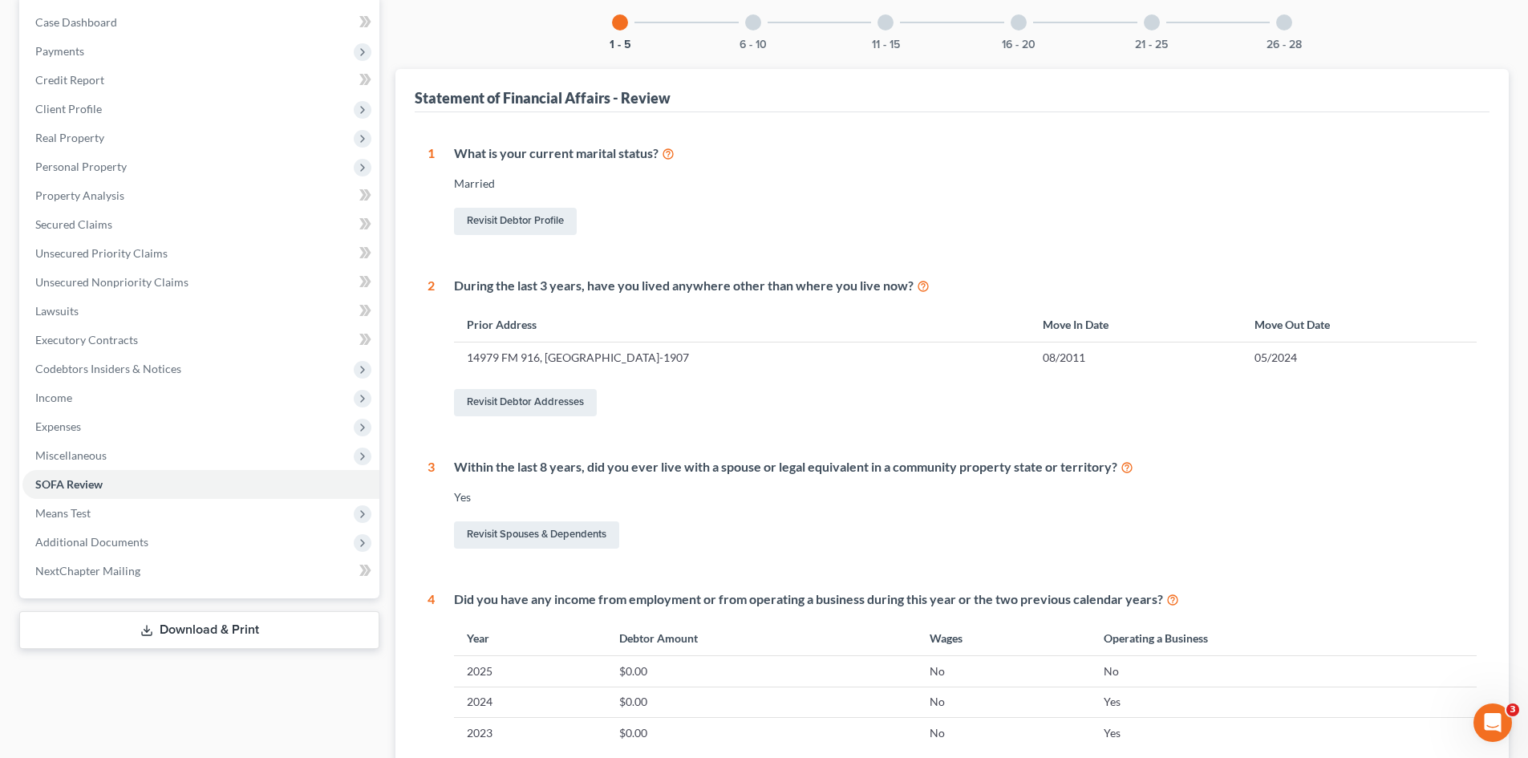
scroll to position [96, 0]
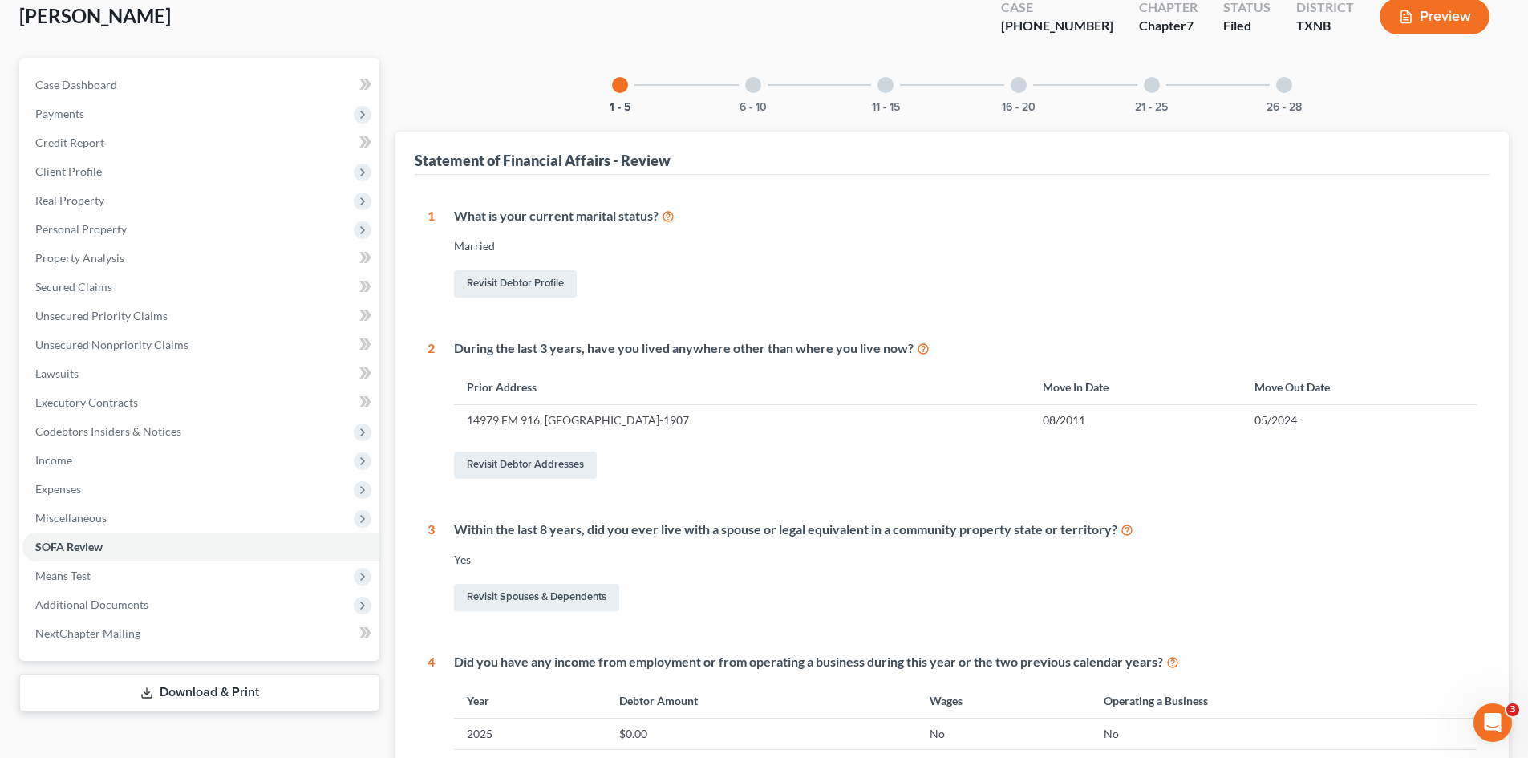
click at [757, 91] on div at bounding box center [753, 85] width 16 height 16
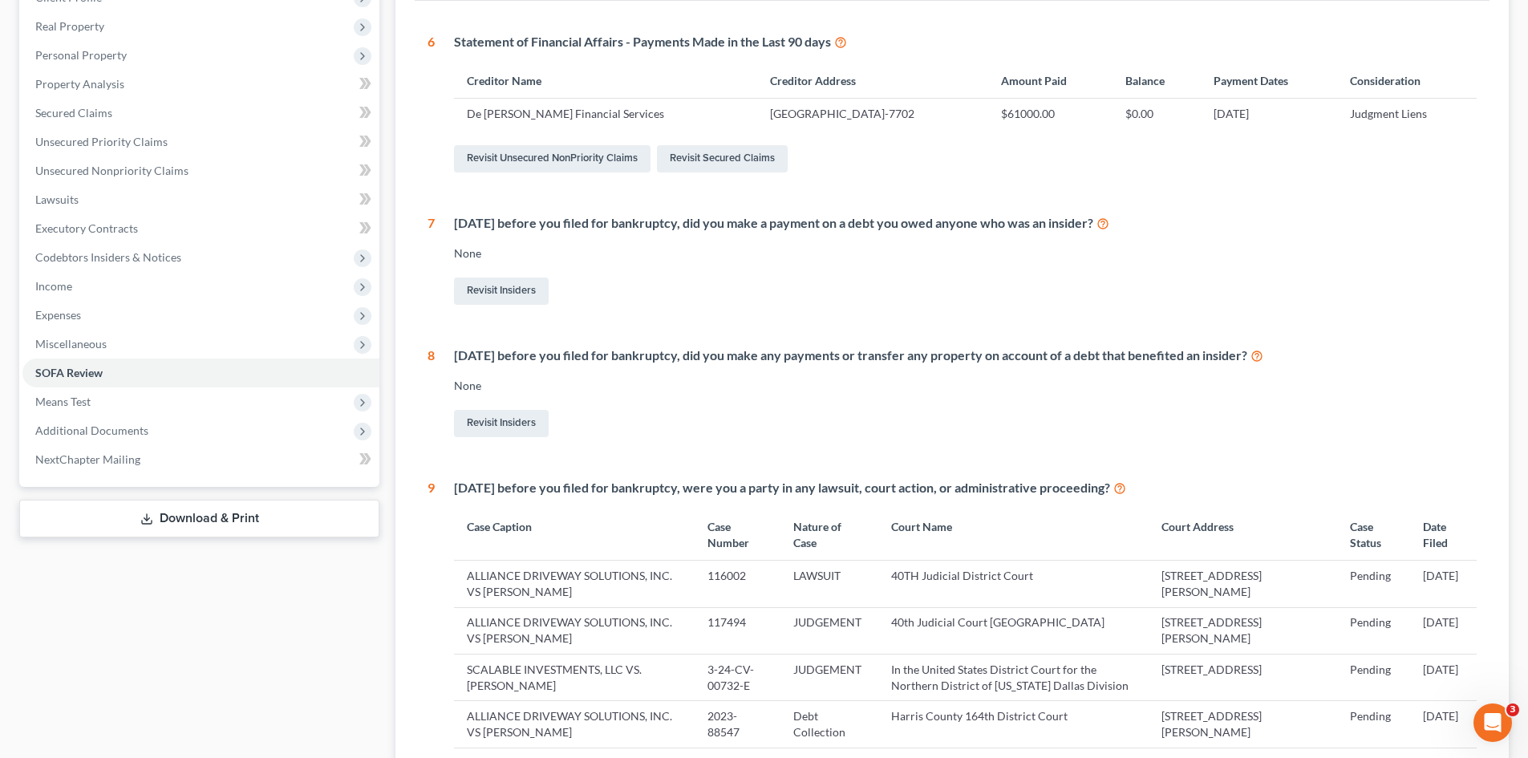
scroll to position [0, 0]
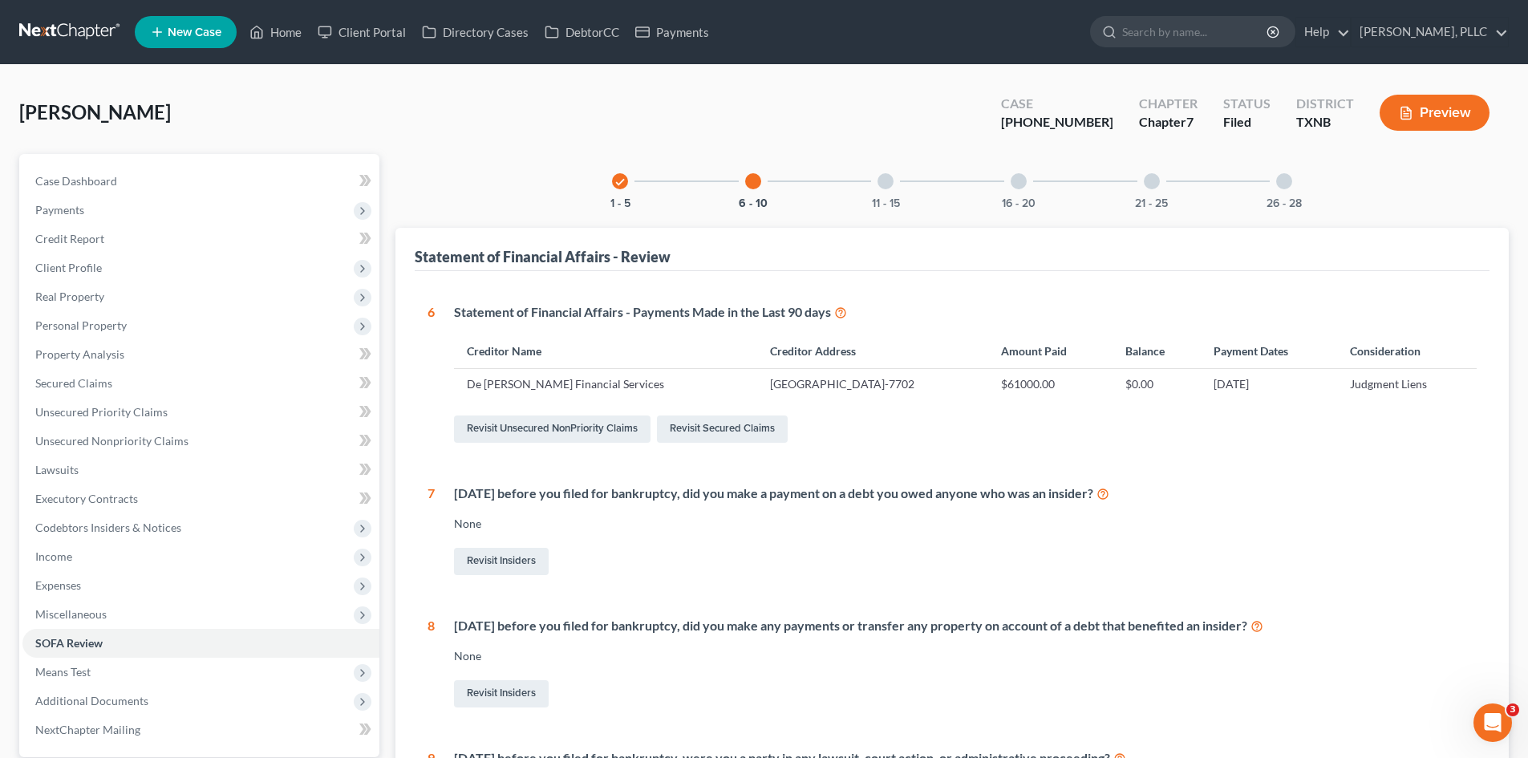
click at [882, 190] on div "11 - 15" at bounding box center [885, 181] width 55 height 55
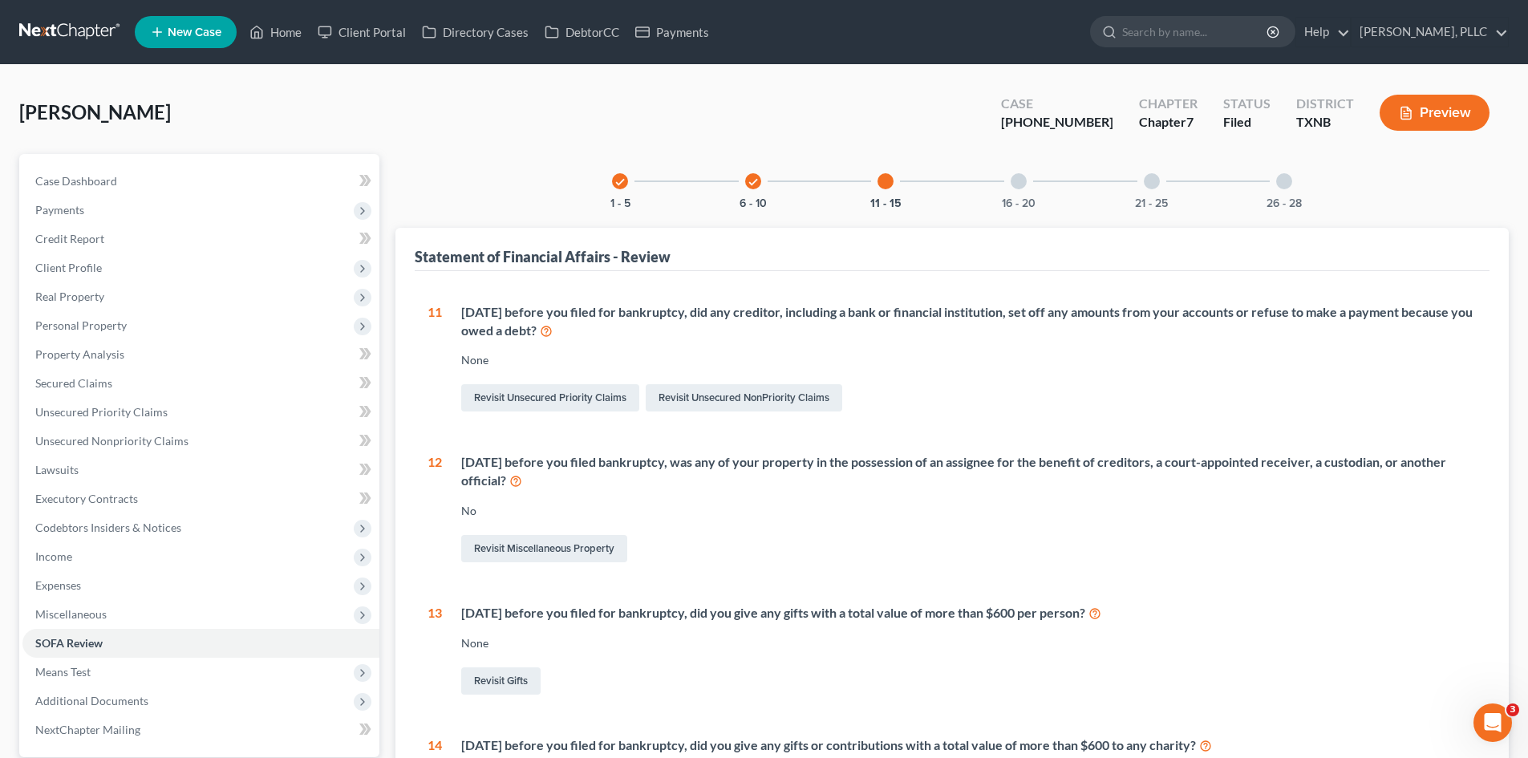
click at [1020, 193] on div "16 - 20" at bounding box center [1019, 181] width 55 height 55
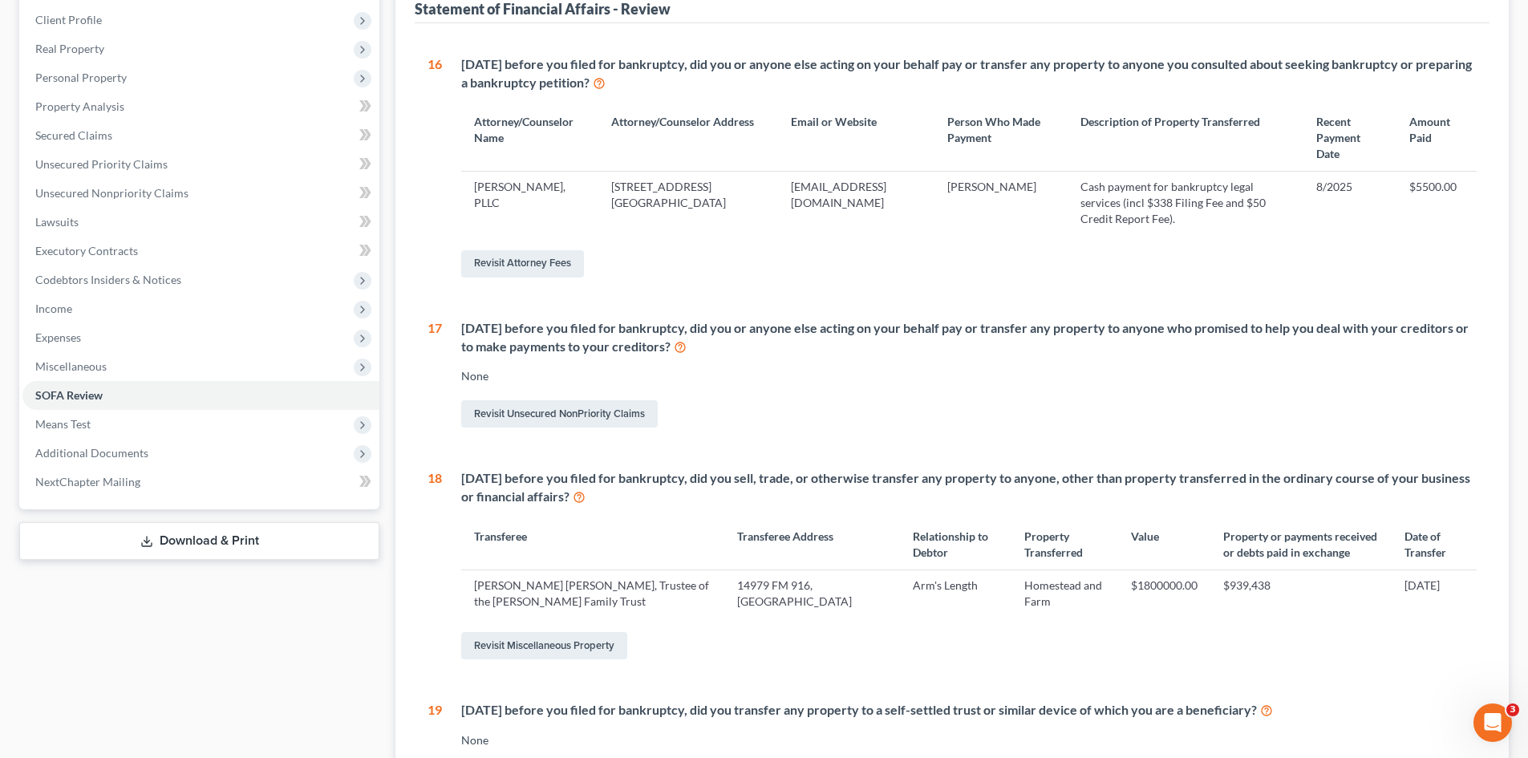
scroll to position [154, 0]
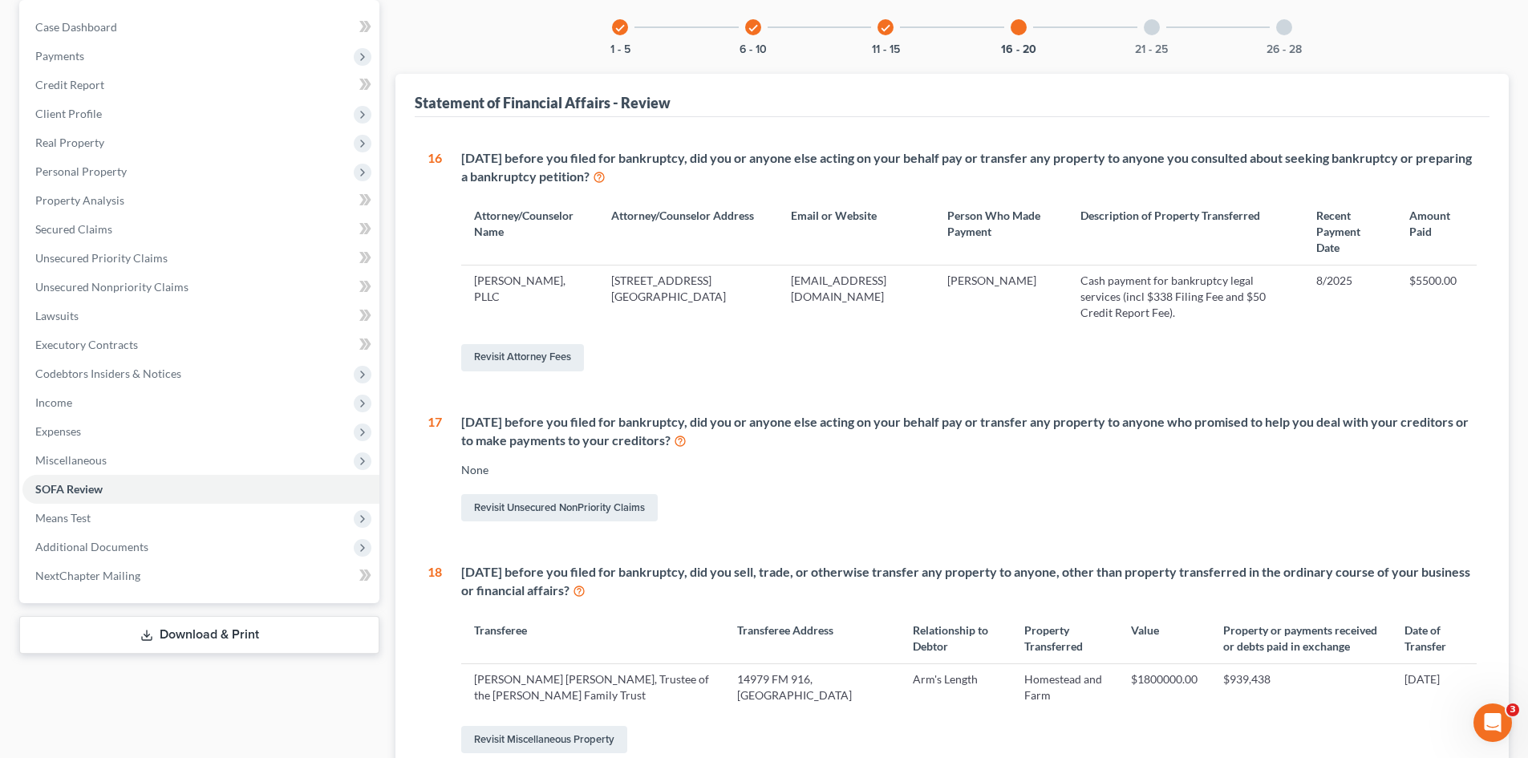
click at [1162, 30] on div "21 - 25" at bounding box center [1152, 27] width 55 height 55
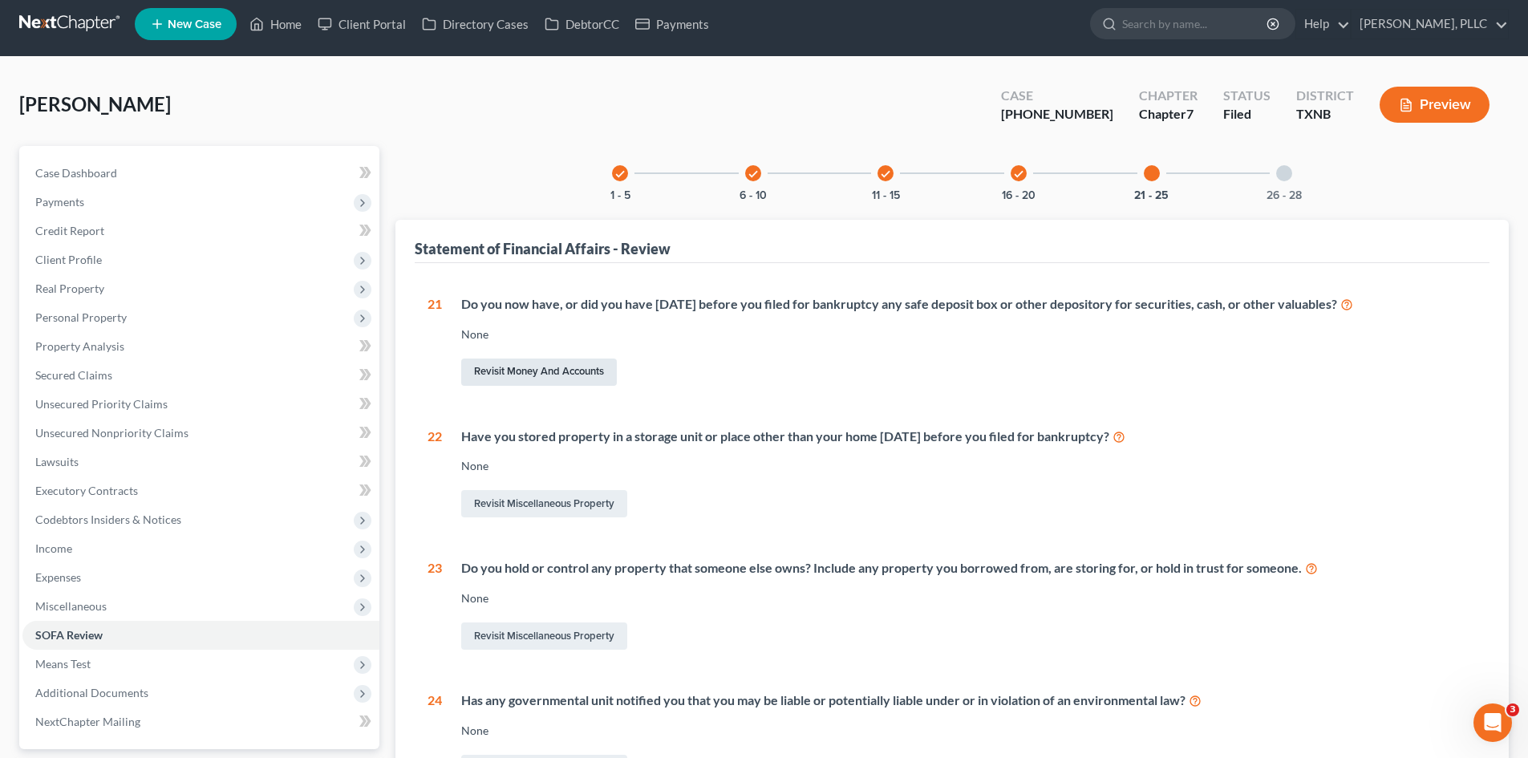
scroll to position [0, 0]
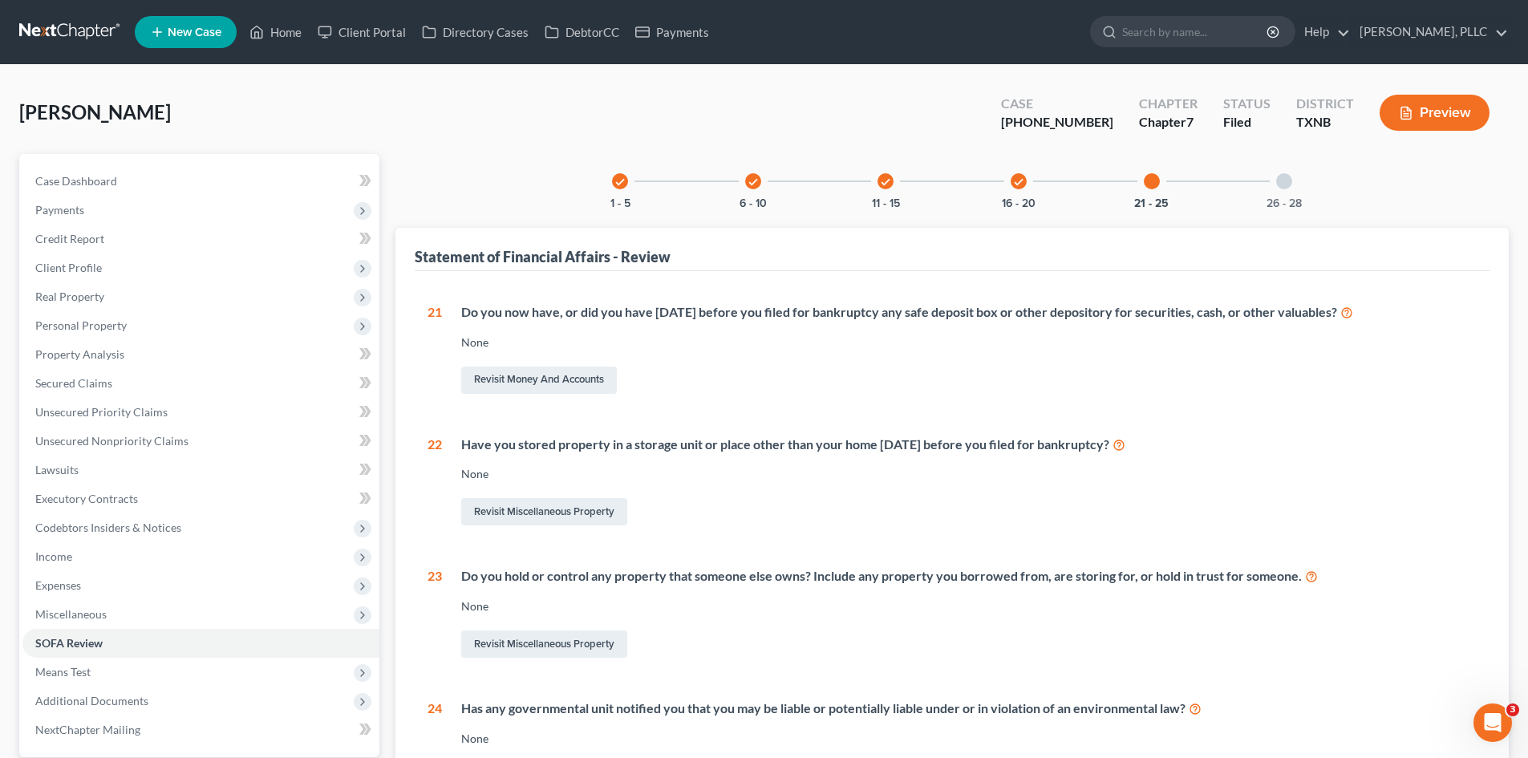
click at [1289, 179] on div at bounding box center [1284, 181] width 16 height 16
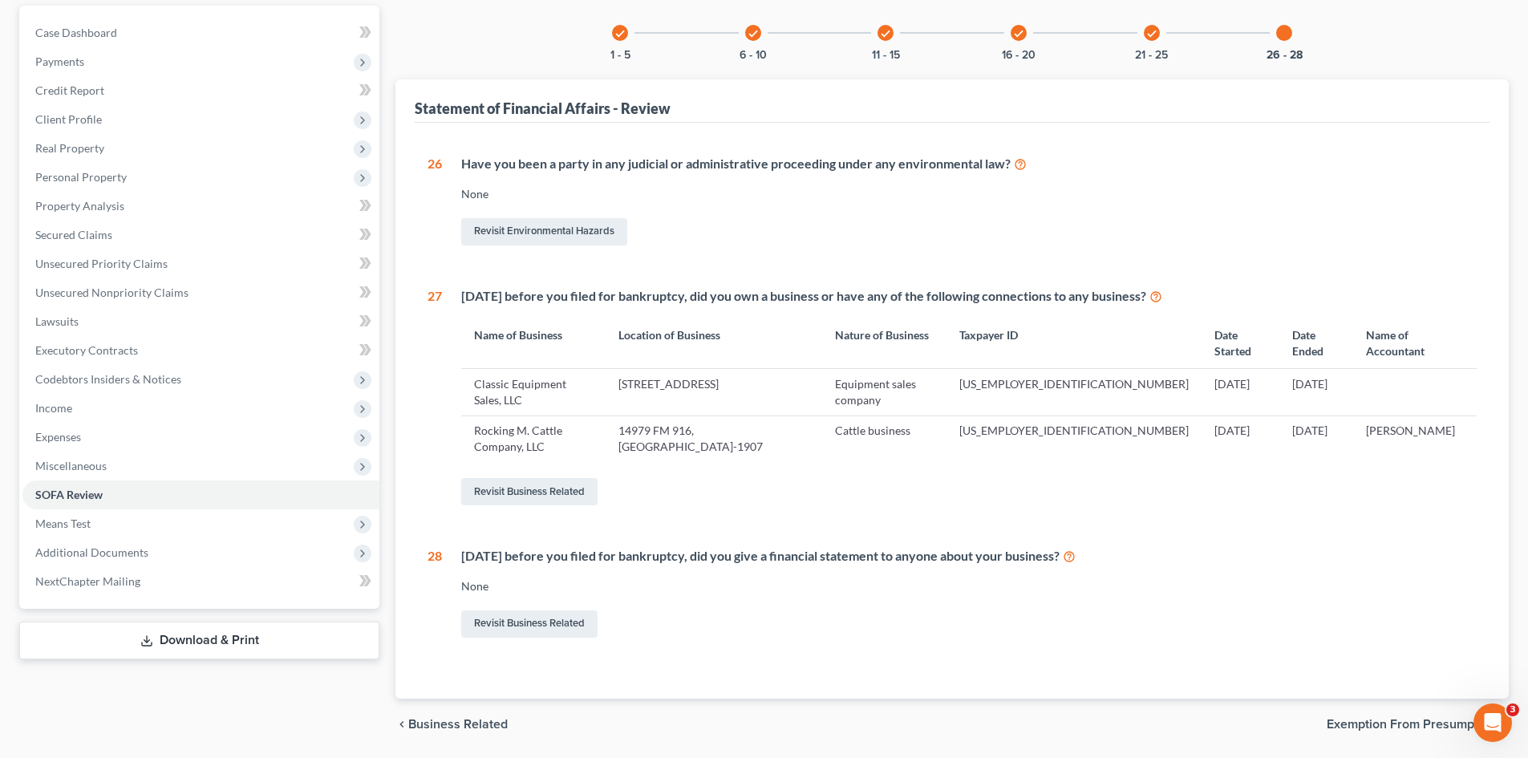
scroll to position [153, 0]
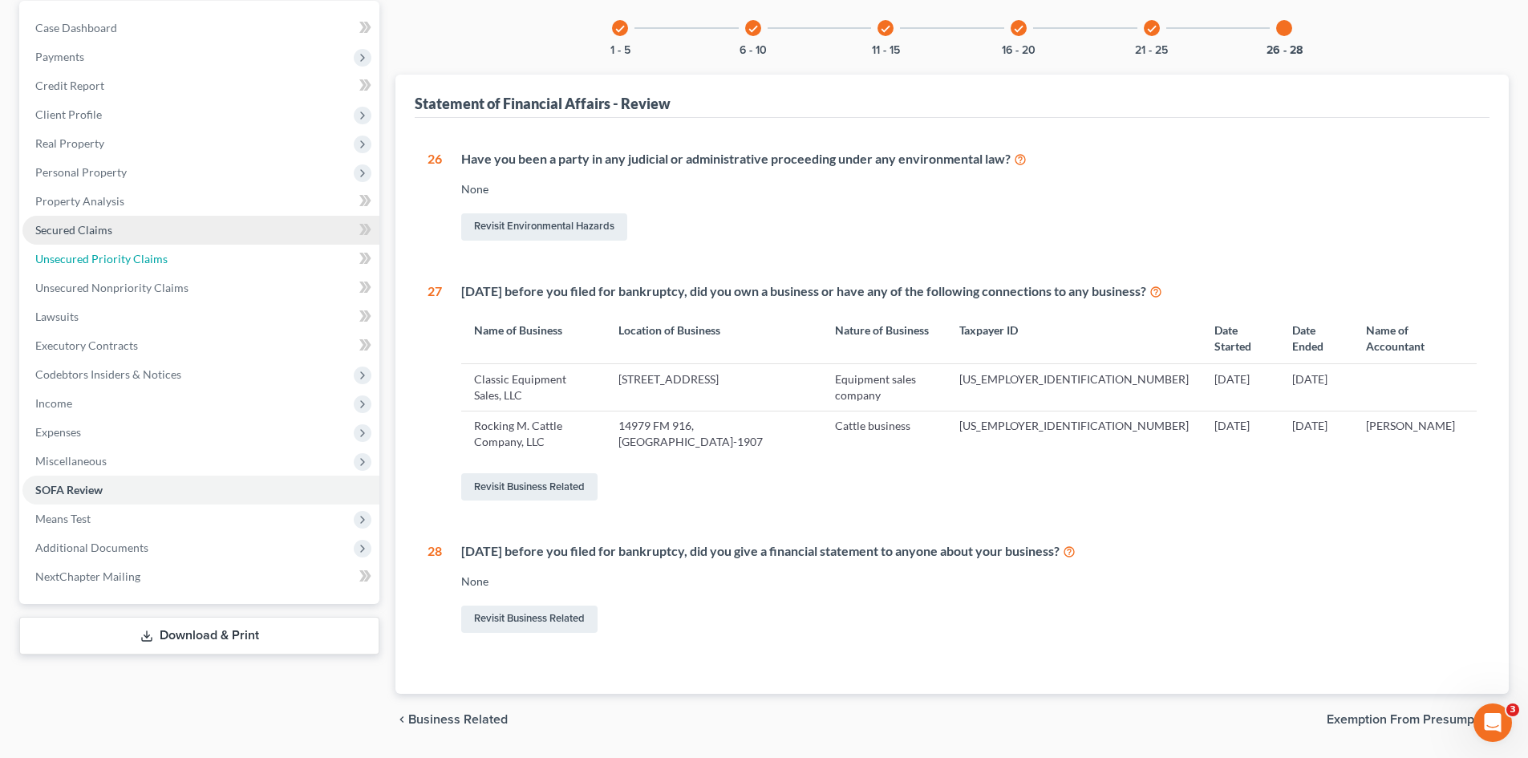
click at [124, 258] on span "Unsecured Priority Claims" at bounding box center [101, 259] width 132 height 14
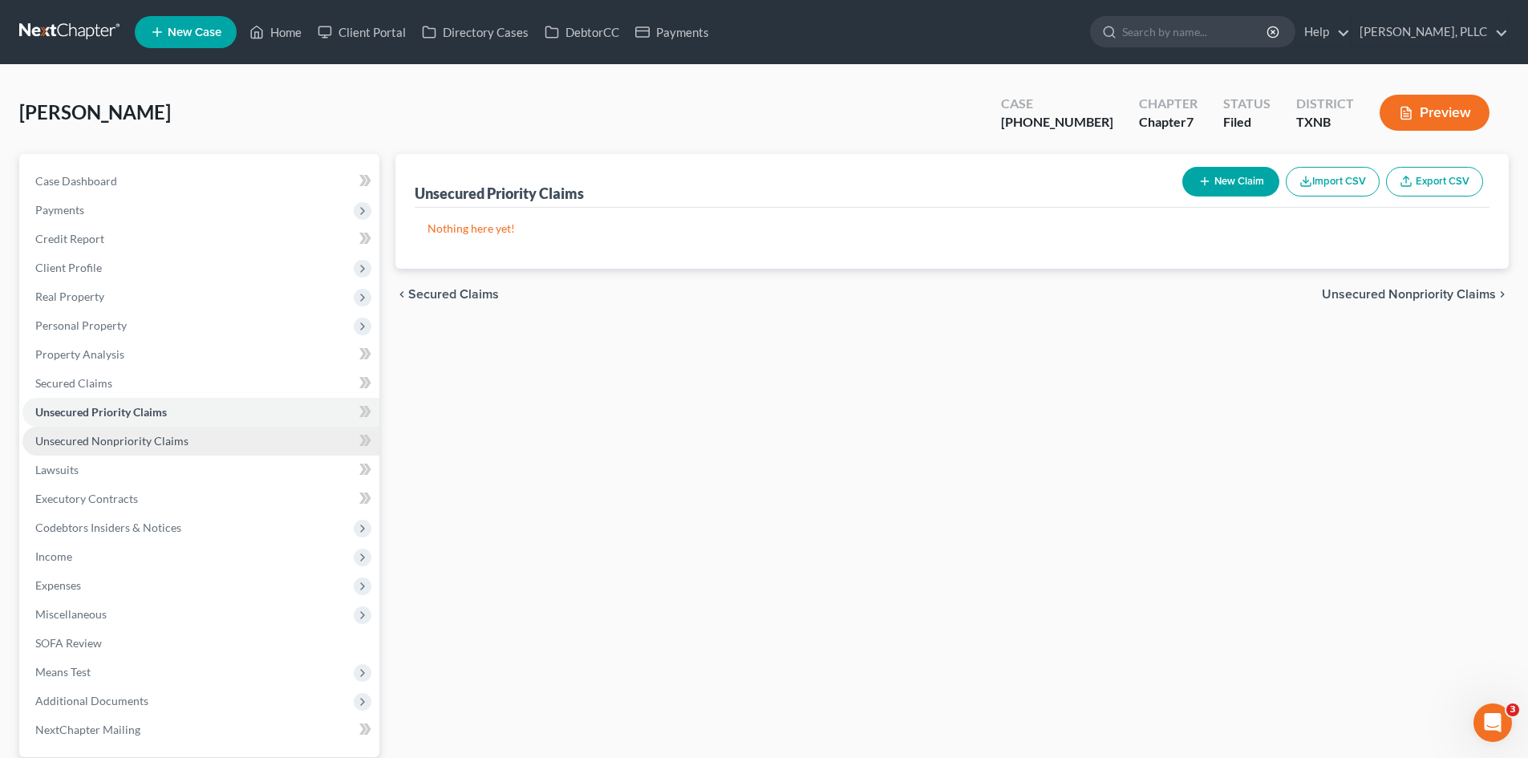
click at [229, 439] on link "Unsecured Nonpriority Claims" at bounding box center [200, 441] width 357 height 29
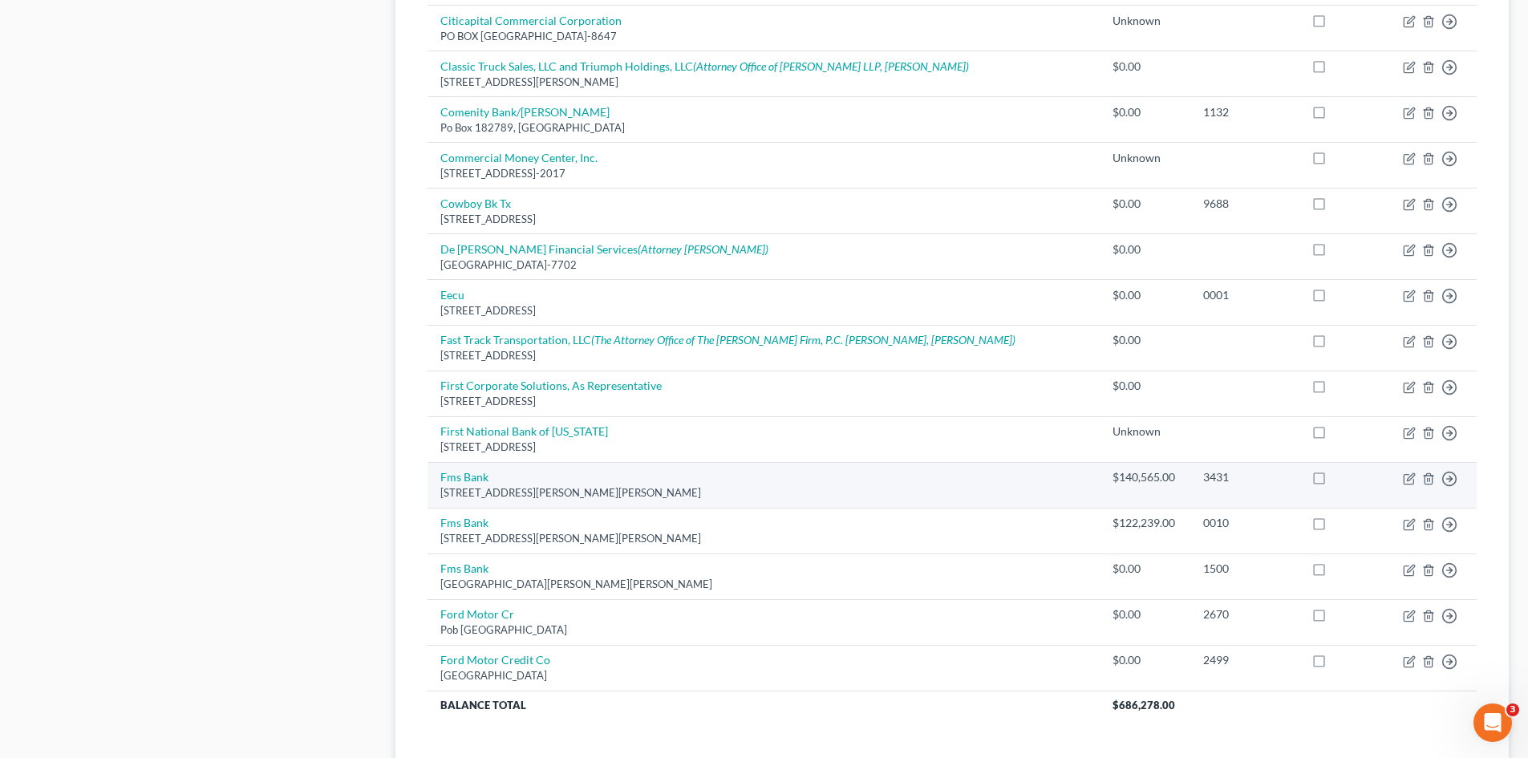
scroll to position [963, 0]
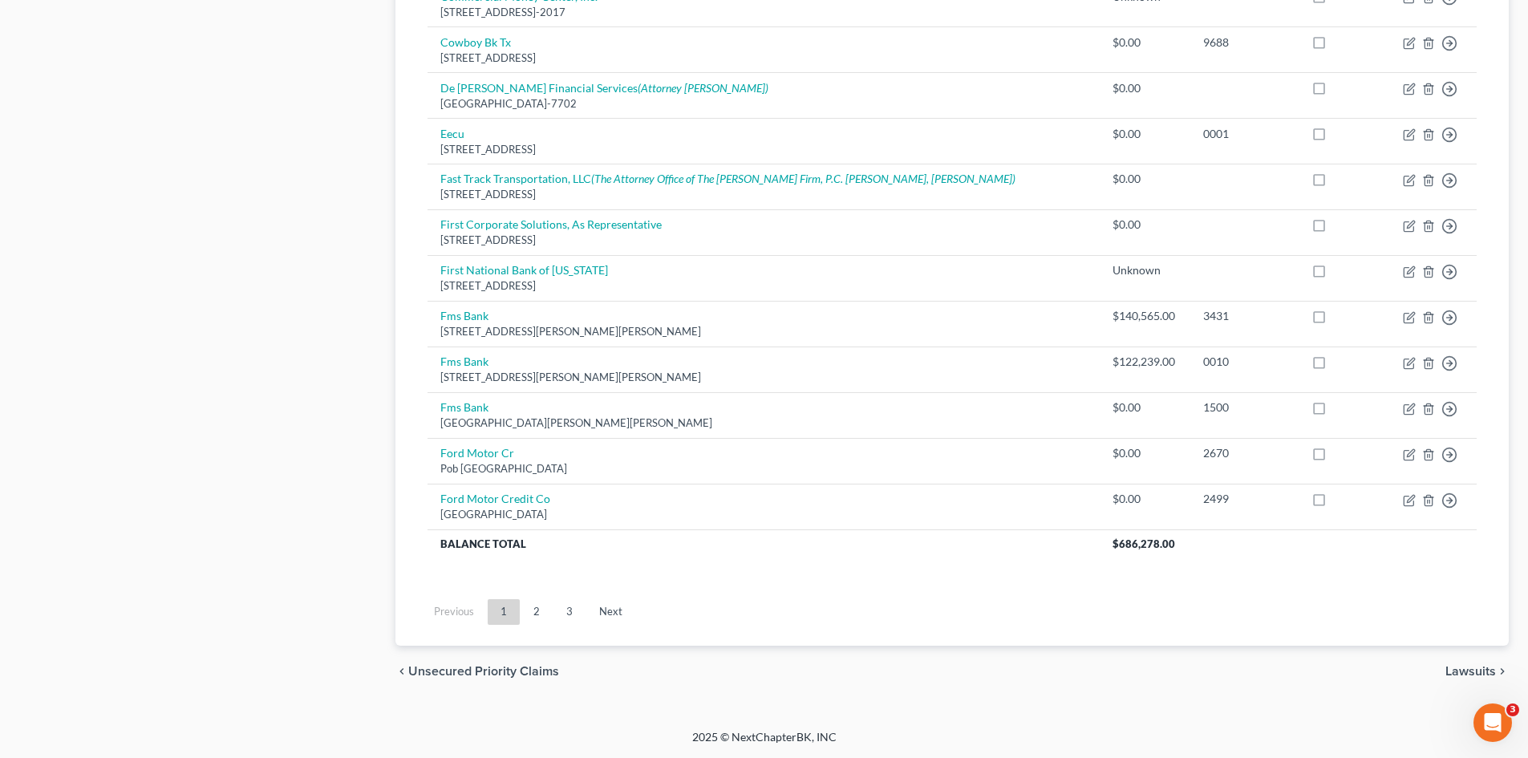
click at [531, 617] on link "2" at bounding box center [537, 612] width 32 height 26
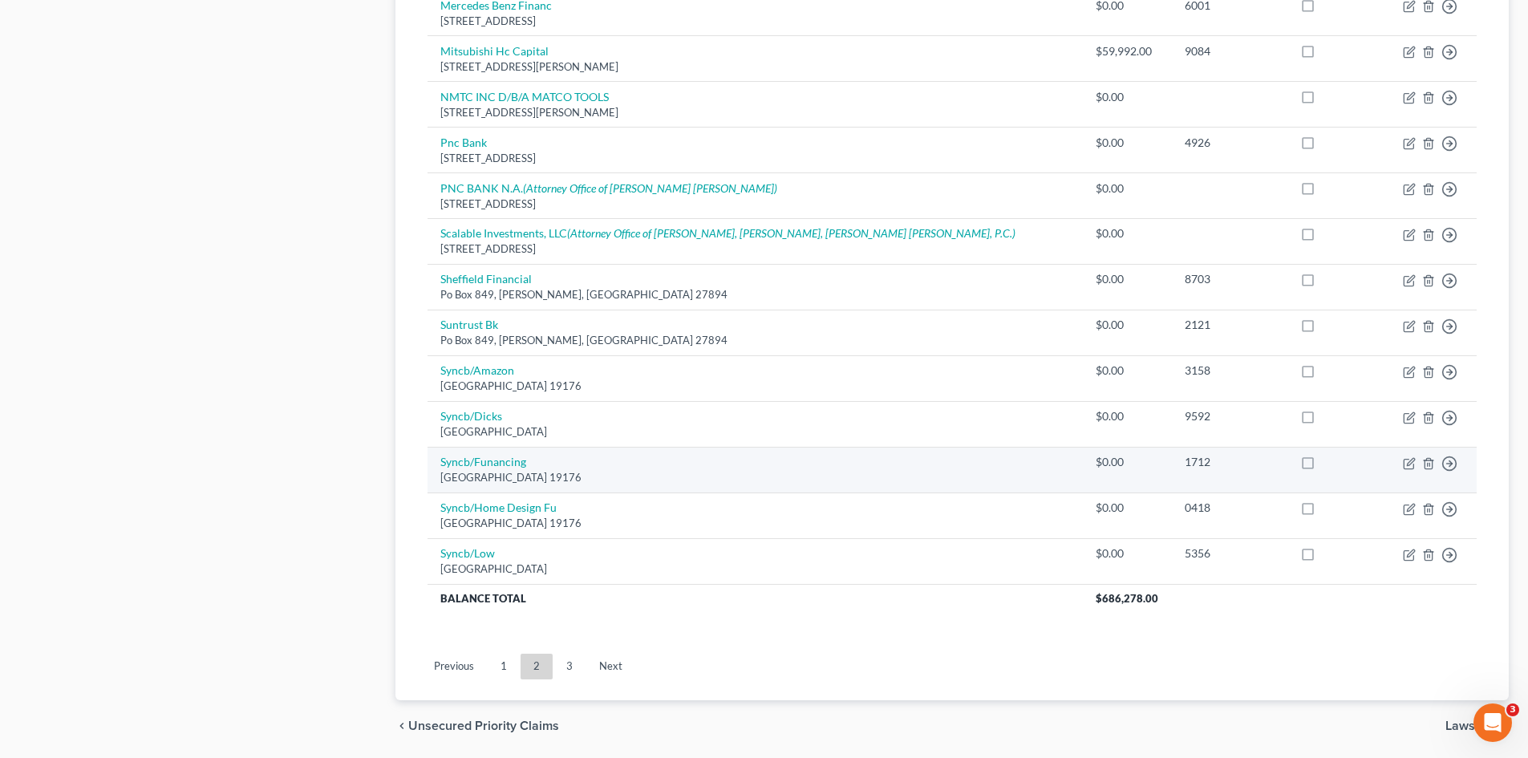
scroll to position [1099, 0]
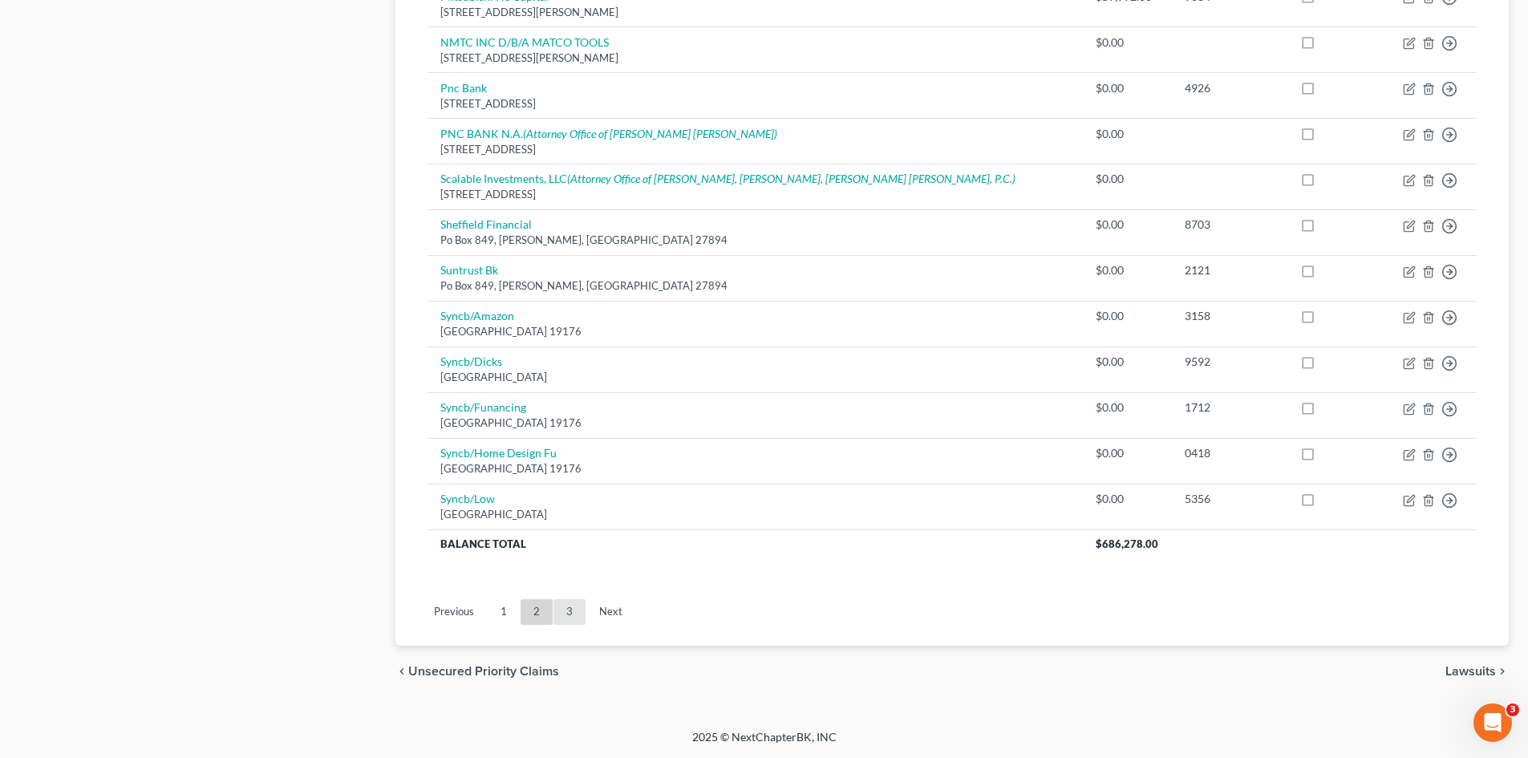
click at [570, 622] on link "3" at bounding box center [570, 612] width 32 height 26
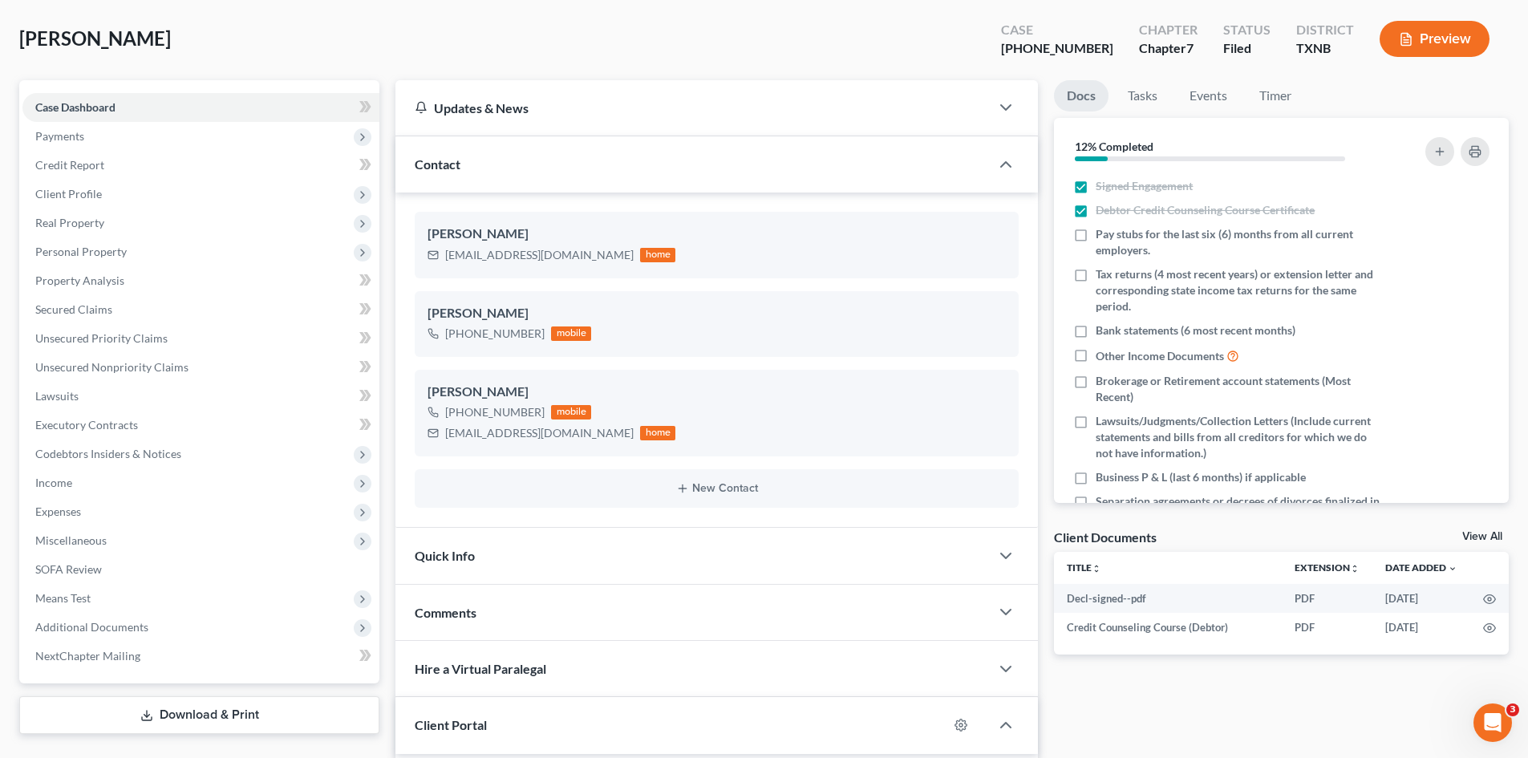
scroll to position [171, 0]
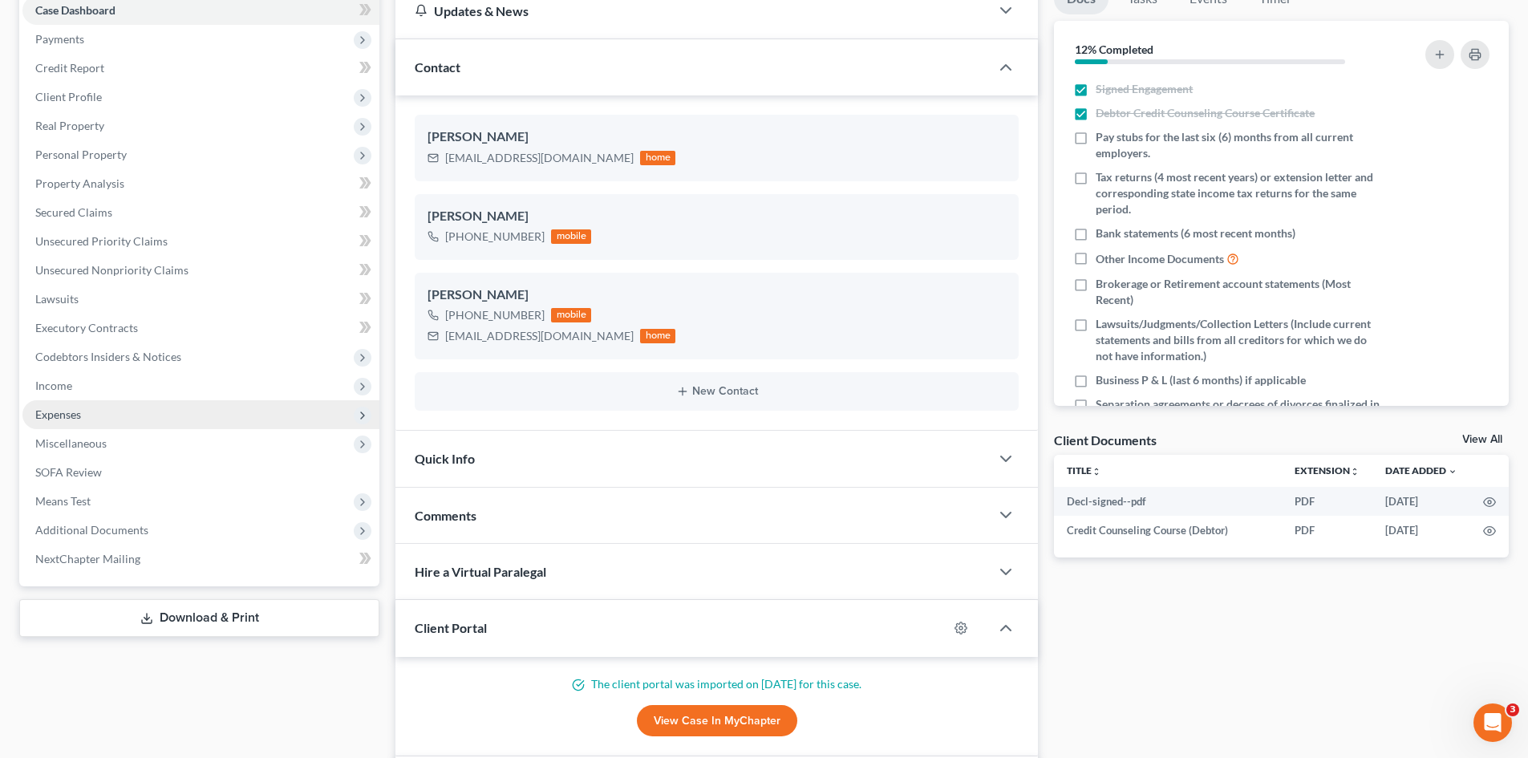
click at [187, 400] on span "Expenses" at bounding box center [200, 414] width 357 height 29
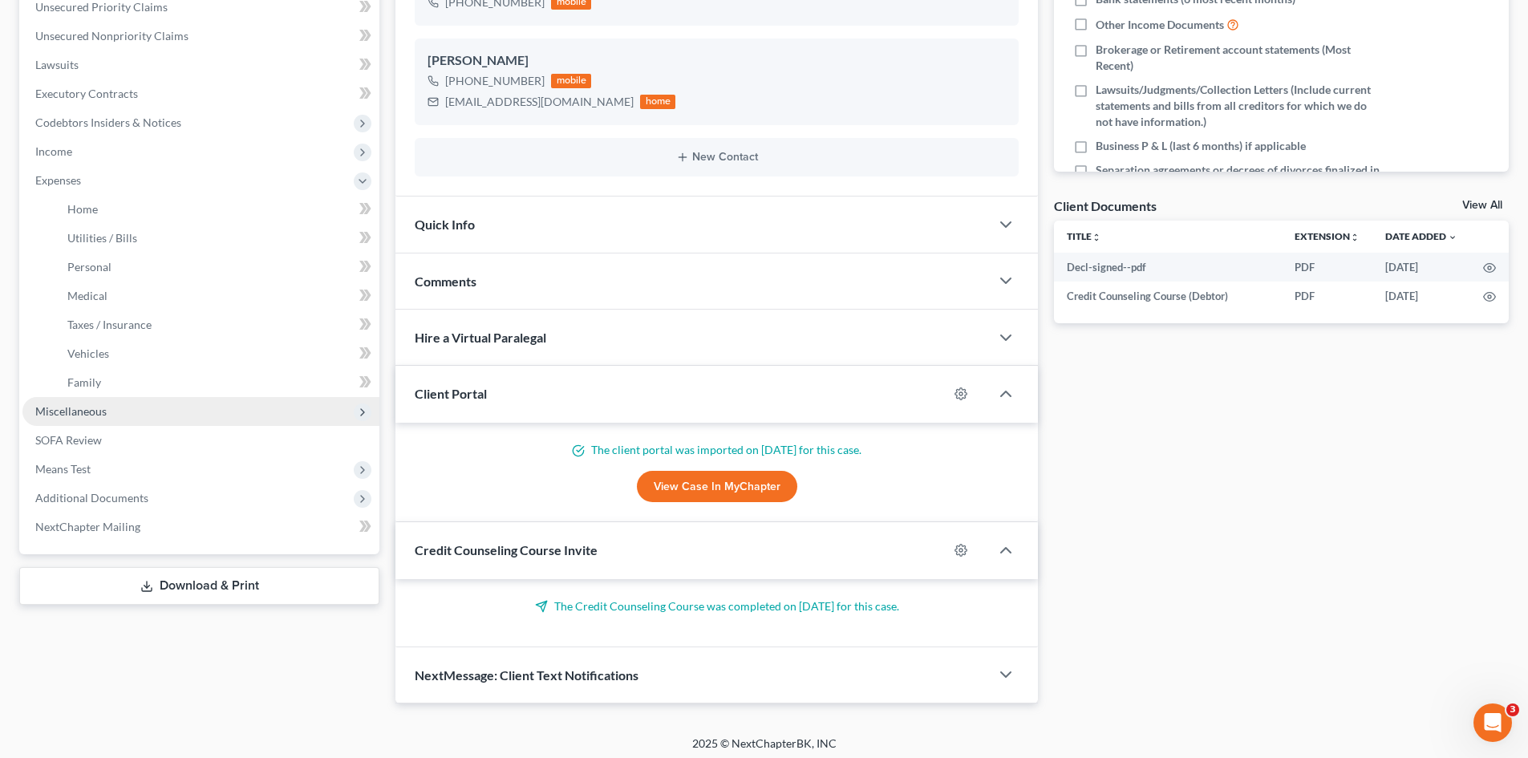
scroll to position [412, 0]
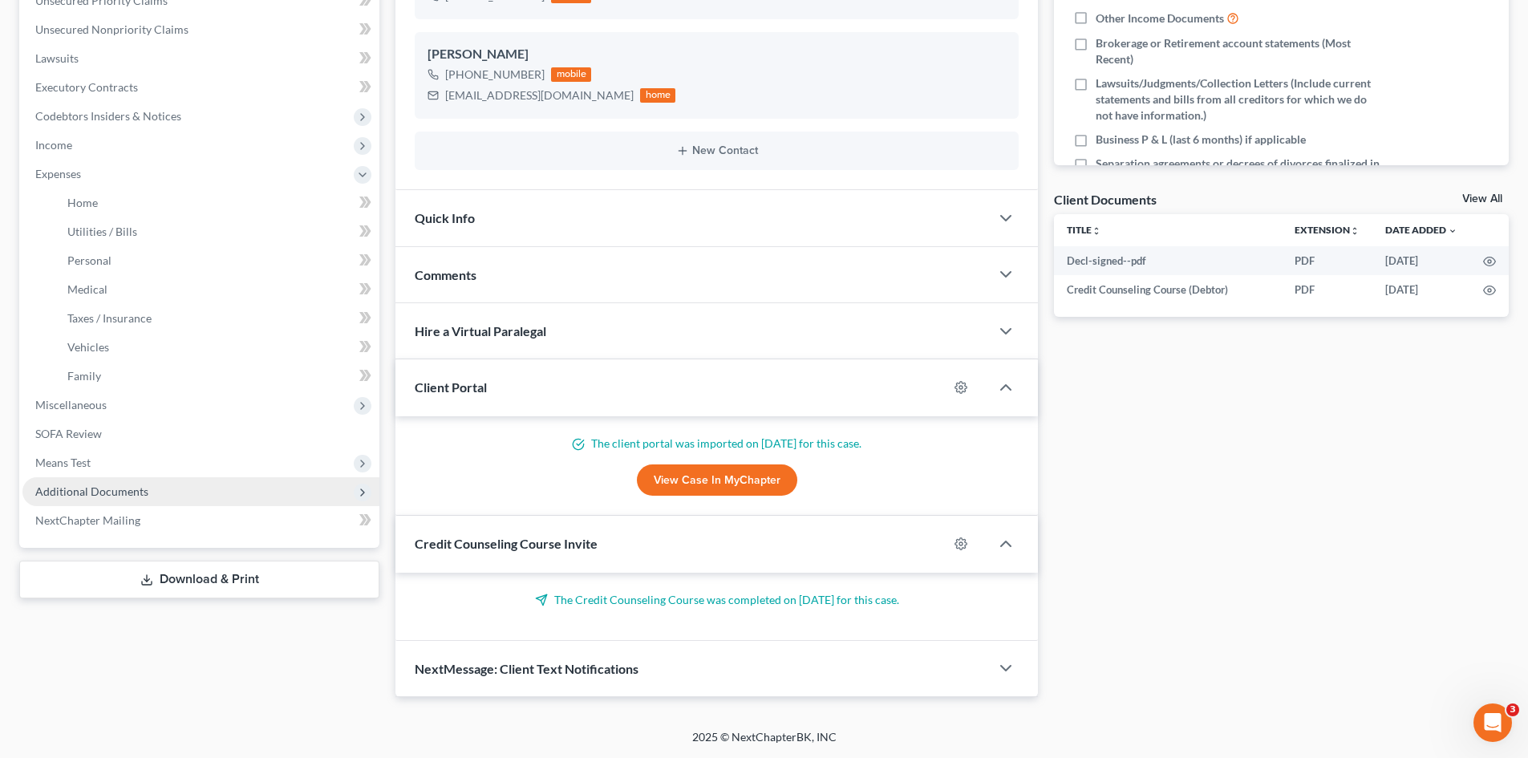
click at [217, 501] on span "Additional Documents" at bounding box center [200, 491] width 357 height 29
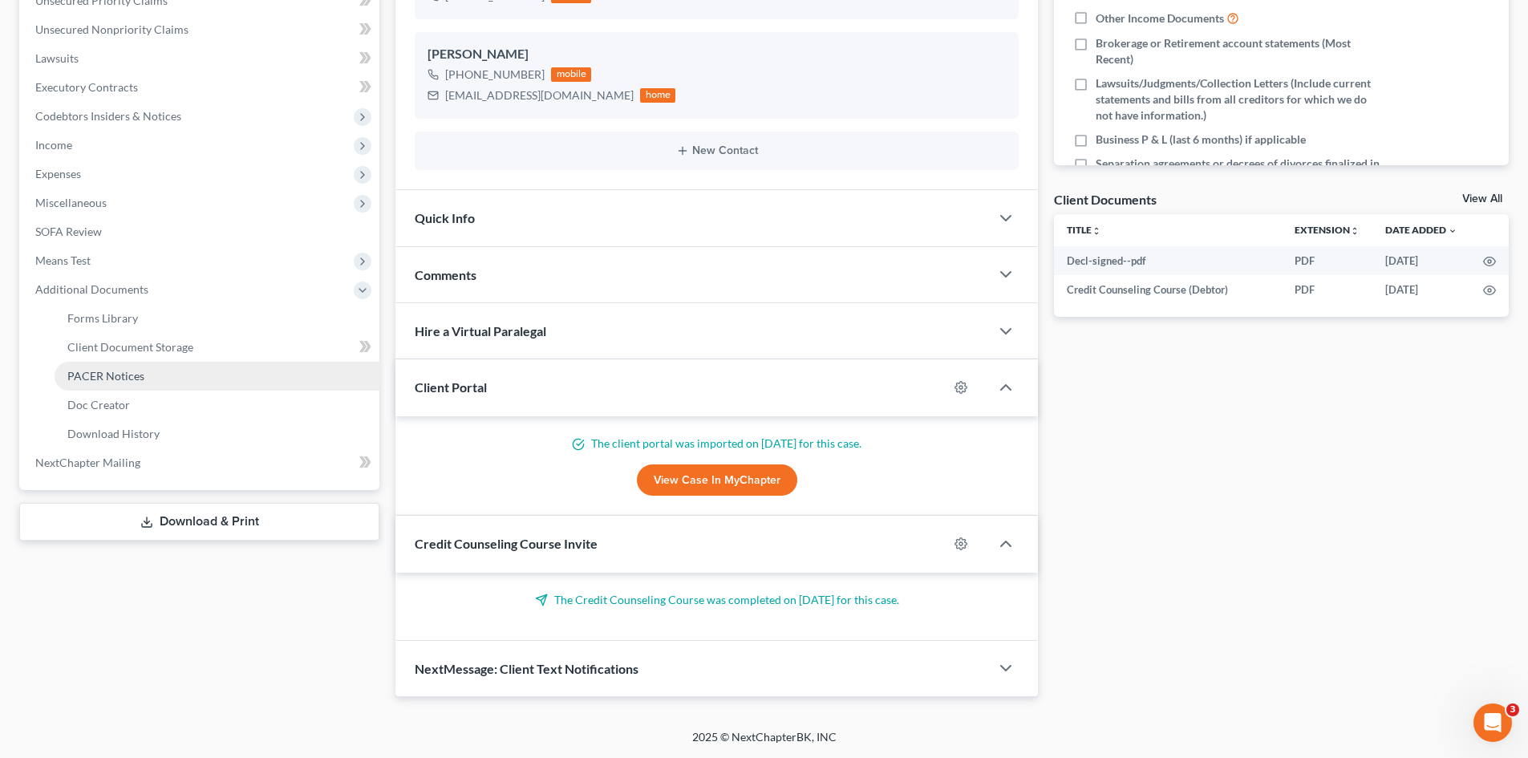
click at [225, 375] on link "PACER Notices" at bounding box center [217, 376] width 325 height 29
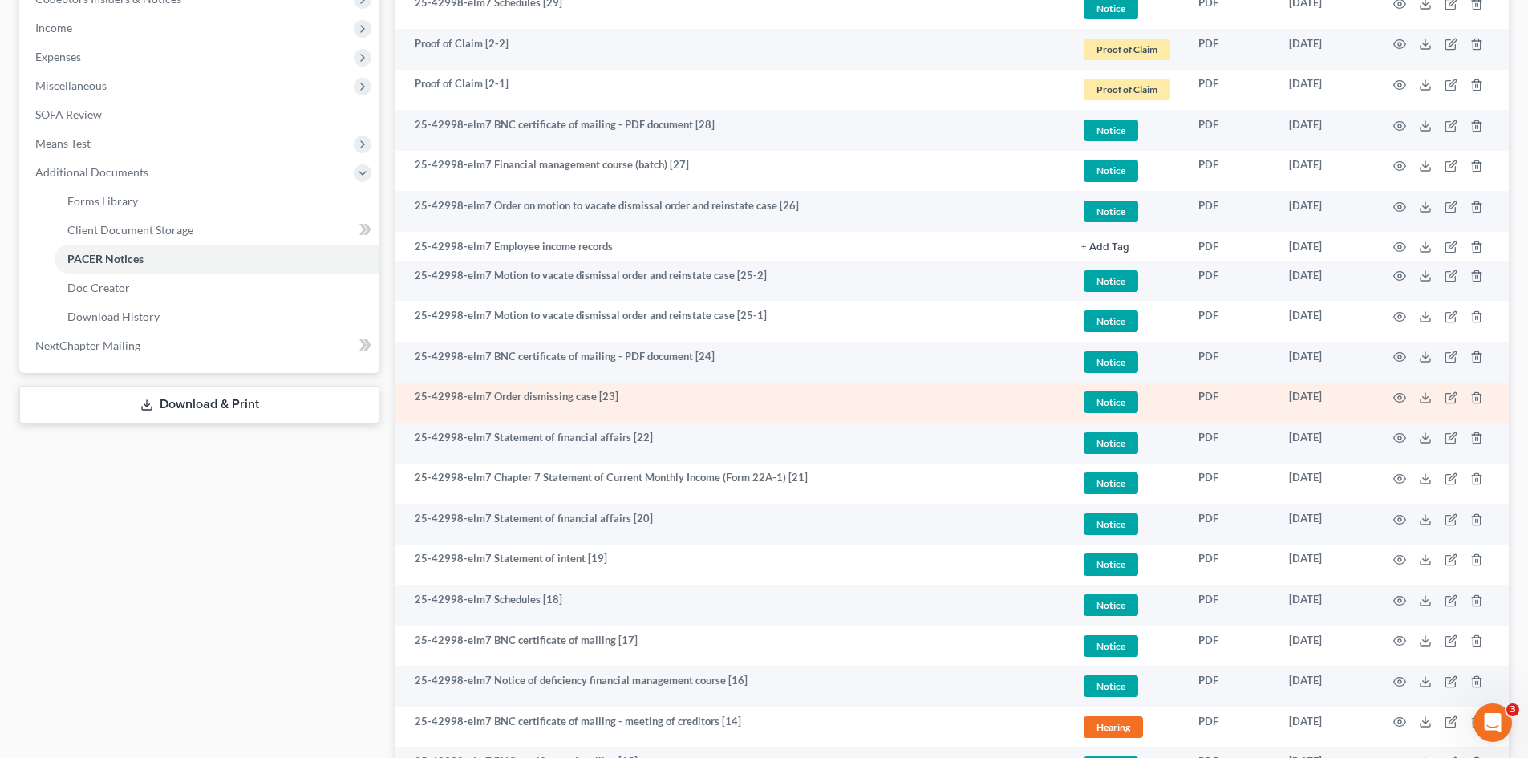
scroll to position [288, 0]
